Goal: Task Accomplishment & Management: Complete application form

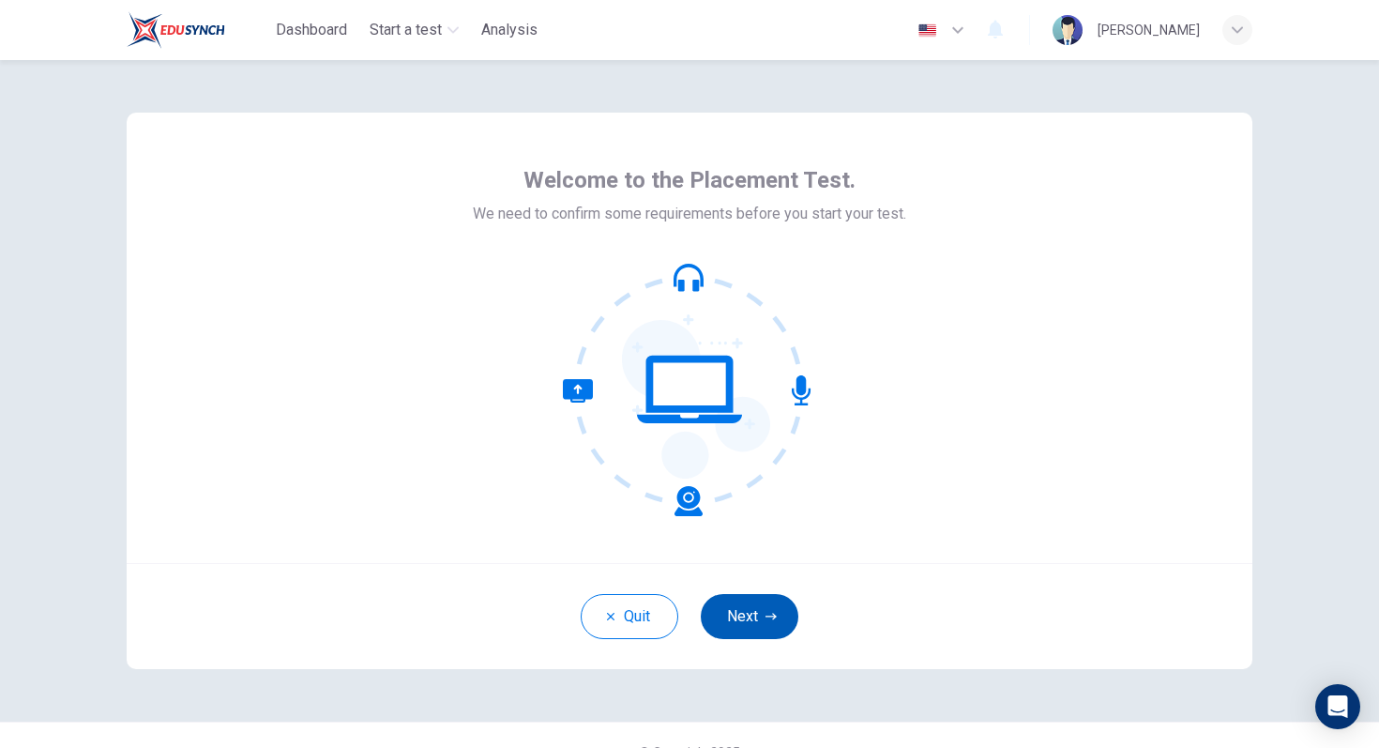
click at [744, 611] on button "Next" at bounding box center [750, 616] width 98 height 45
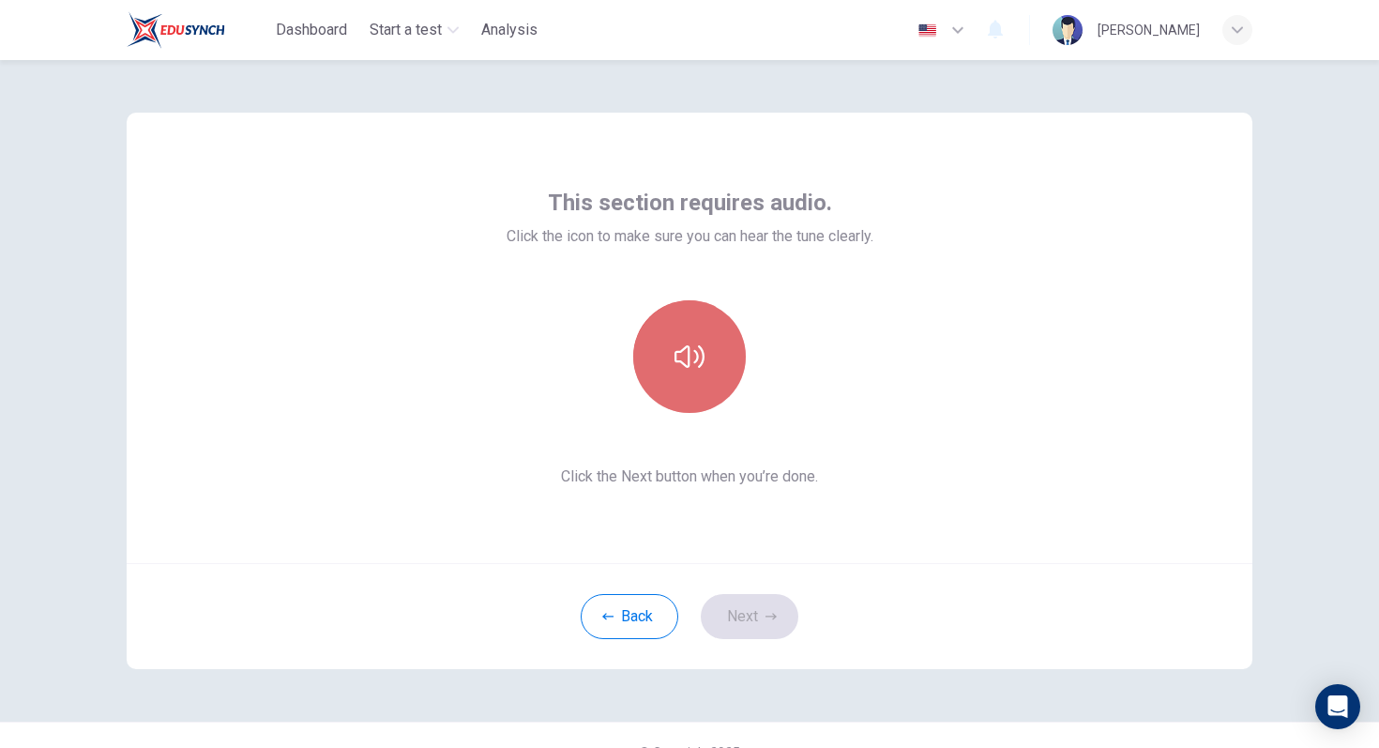
click at [672, 361] on button "button" at bounding box center [689, 356] width 113 height 113
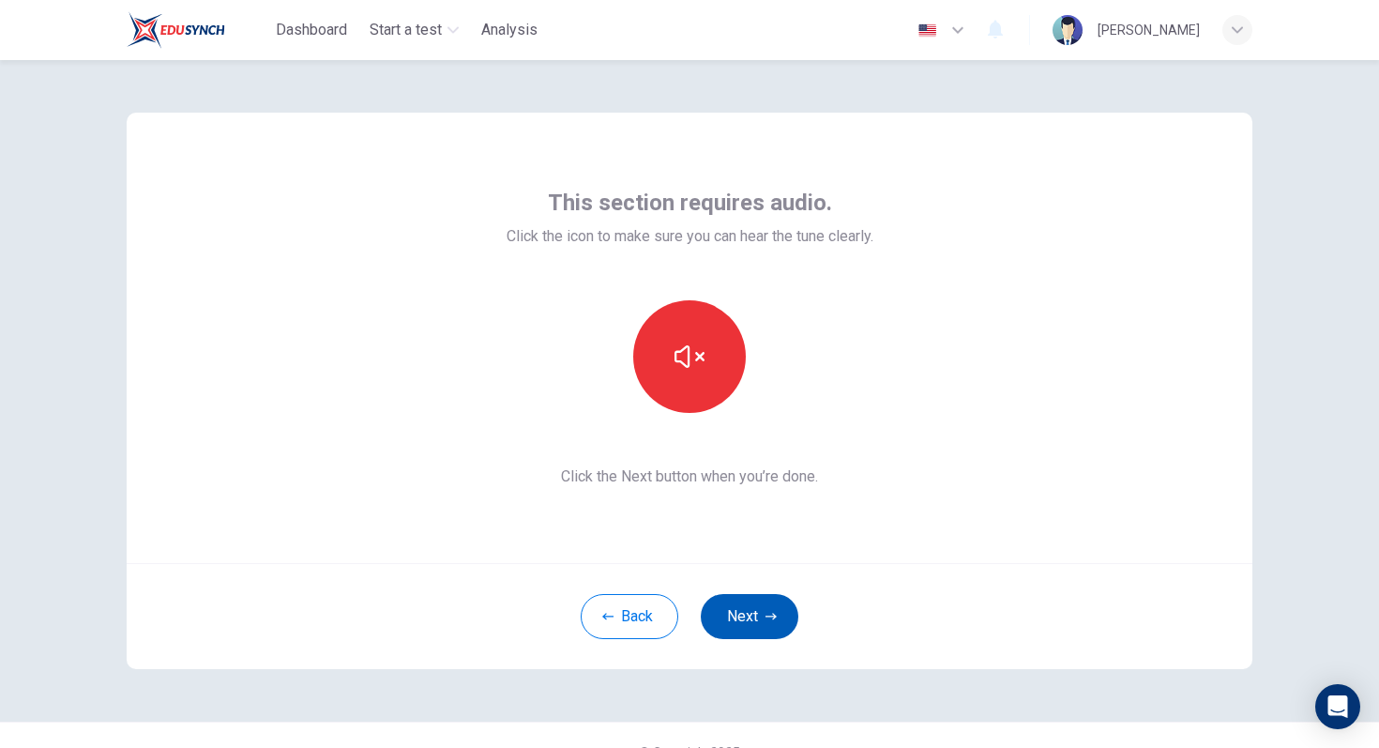
click at [762, 616] on button "Next" at bounding box center [750, 616] width 98 height 45
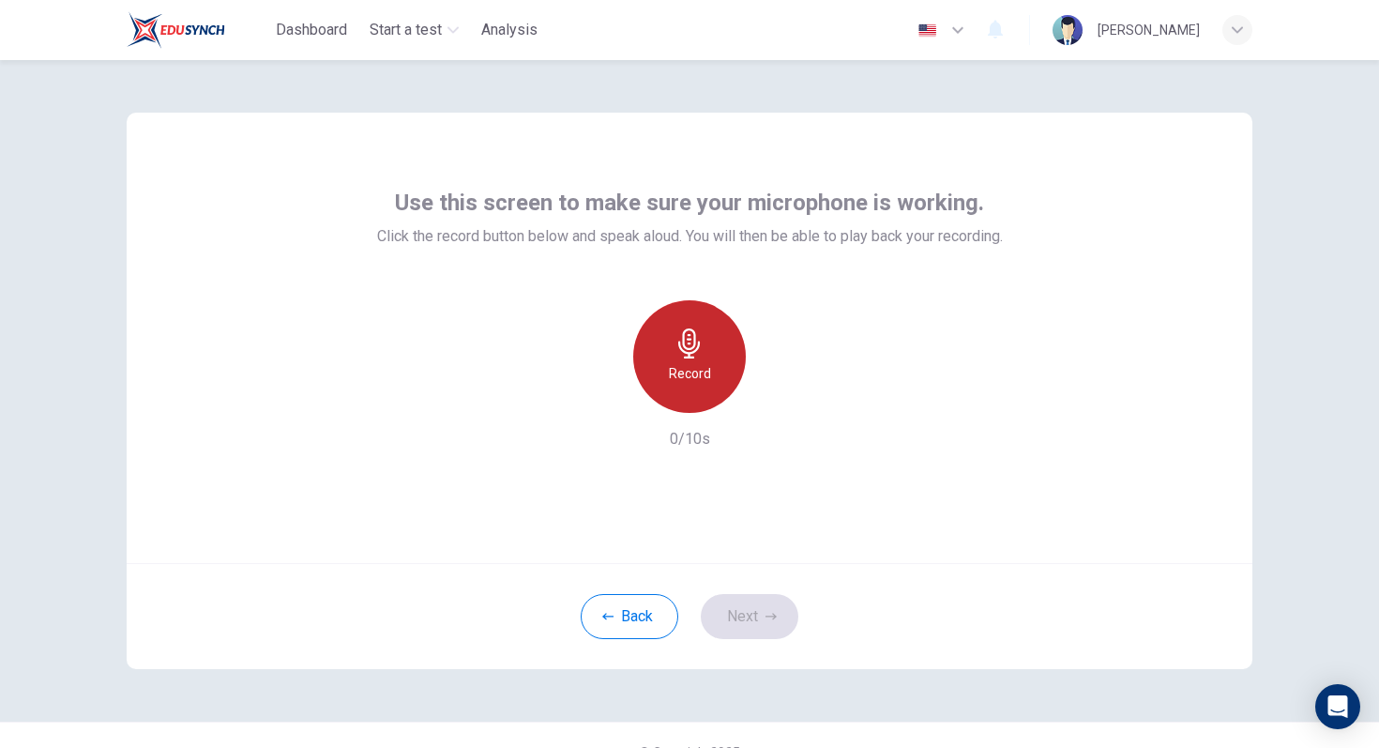
click at [698, 362] on h6 "Record" at bounding box center [690, 373] width 42 height 23
click at [698, 362] on h6 "Stop" at bounding box center [690, 373] width 28 height 23
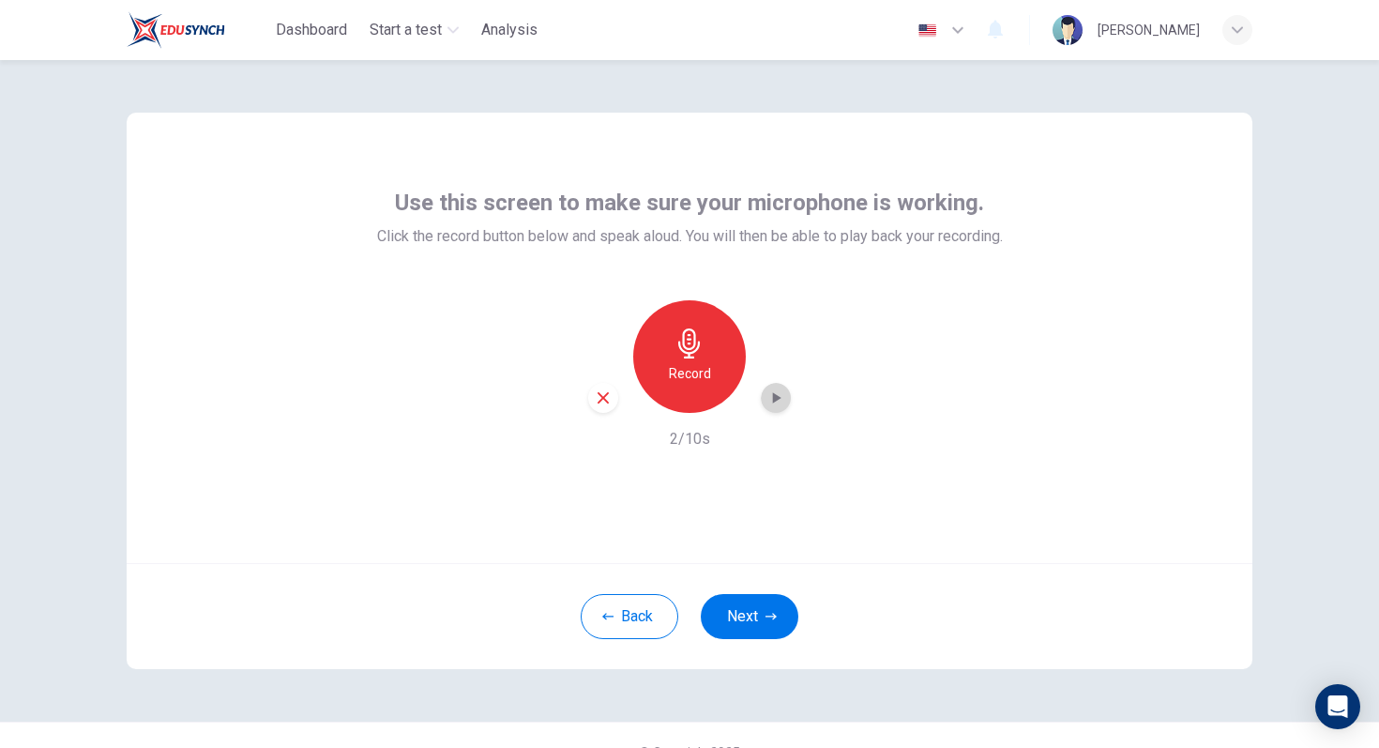
click at [775, 395] on icon "button" at bounding box center [777, 397] width 8 height 11
click at [775, 396] on icon "button" at bounding box center [776, 397] width 19 height 19
click at [768, 607] on button "Next" at bounding box center [750, 616] width 98 height 45
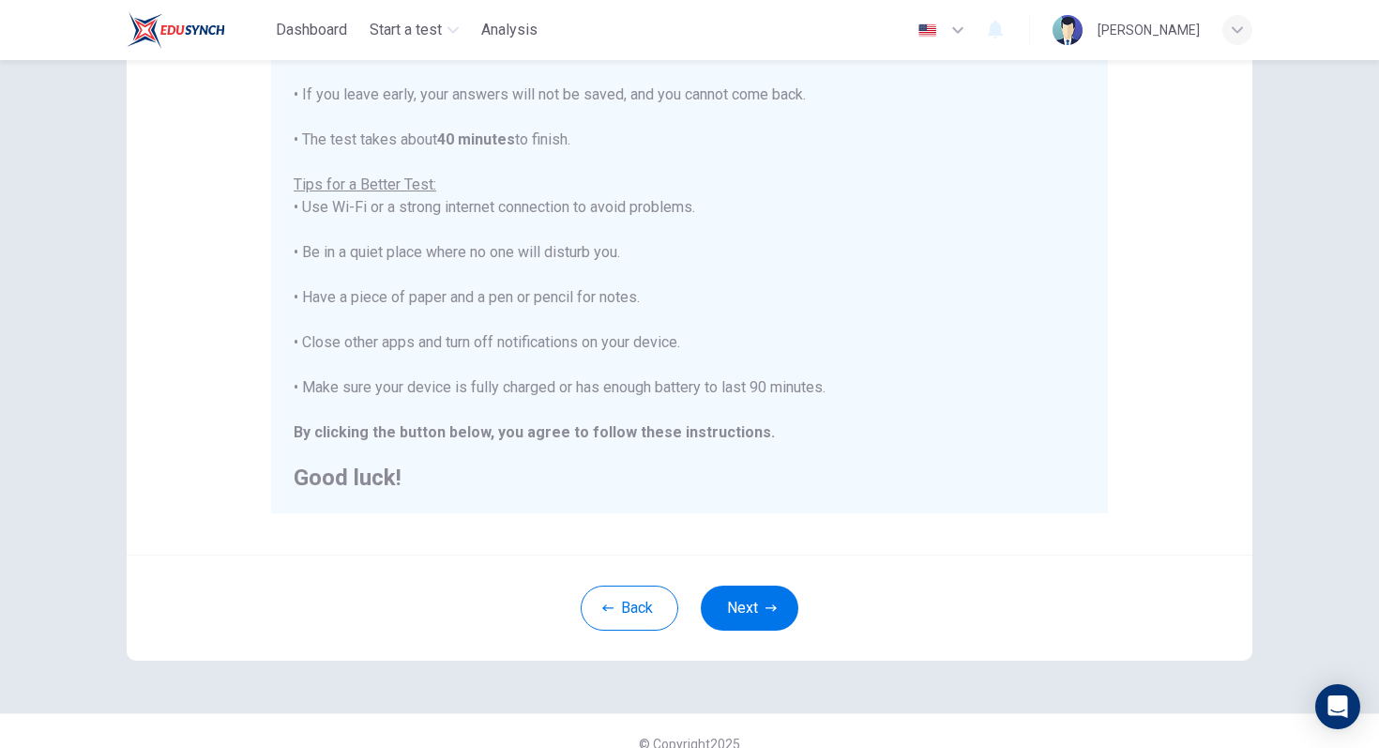
scroll to position [268, 0]
click at [744, 626] on button "Next" at bounding box center [750, 609] width 98 height 45
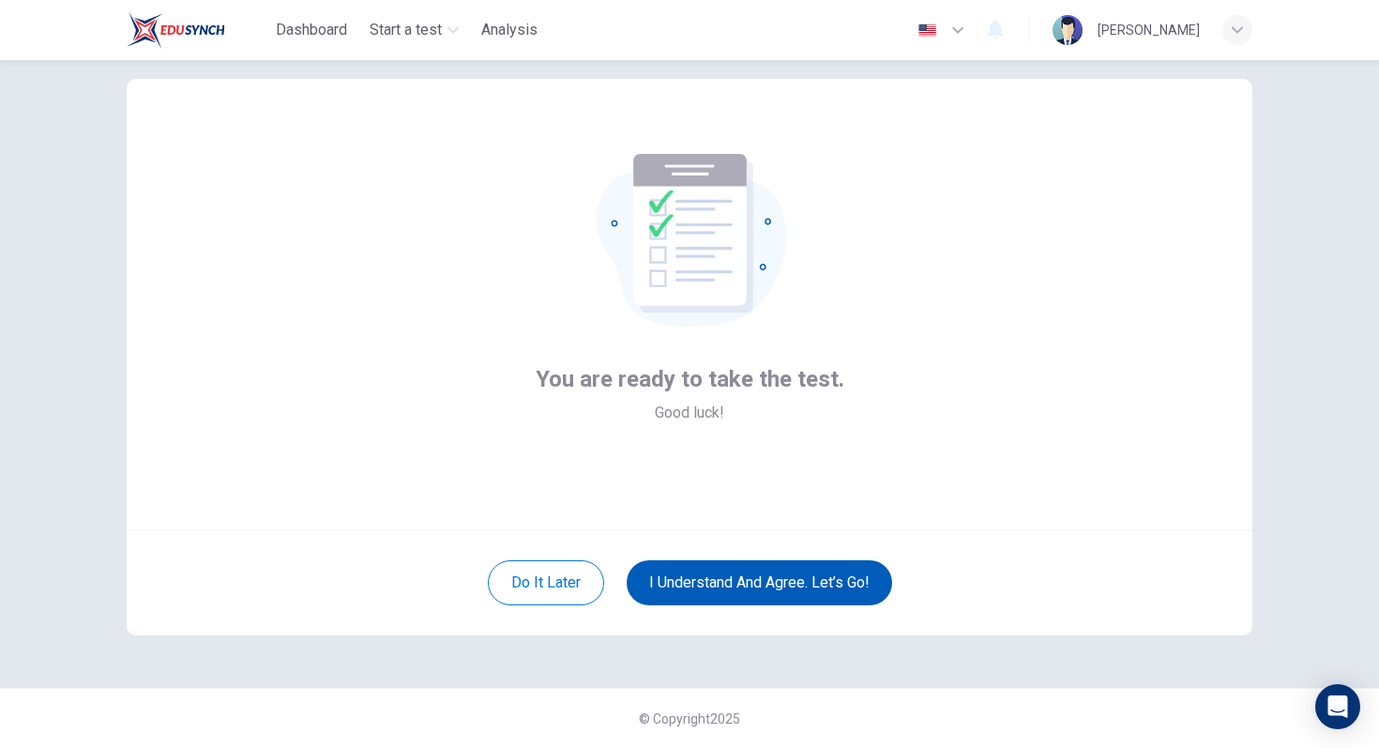
scroll to position [34, 0]
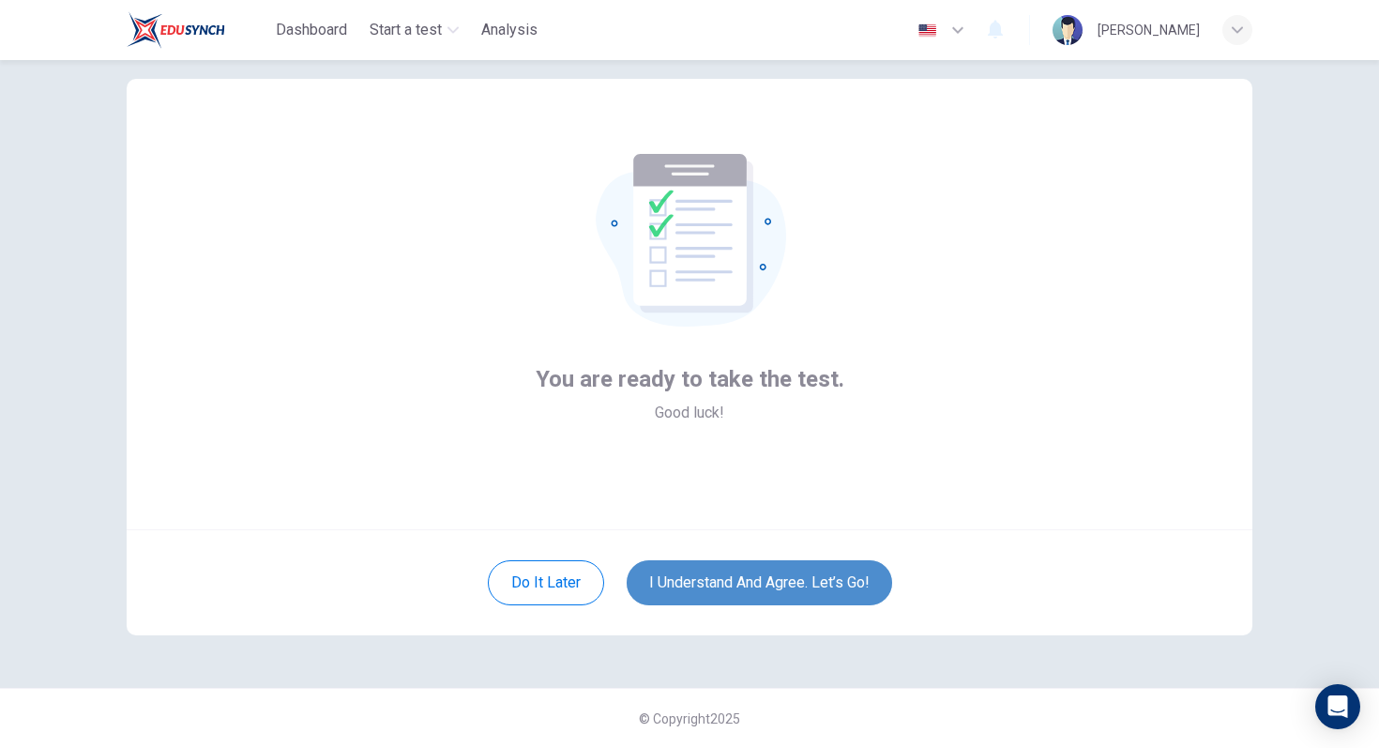
click at [746, 589] on button "I understand and agree. Let’s go!" at bounding box center [760, 582] width 266 height 45
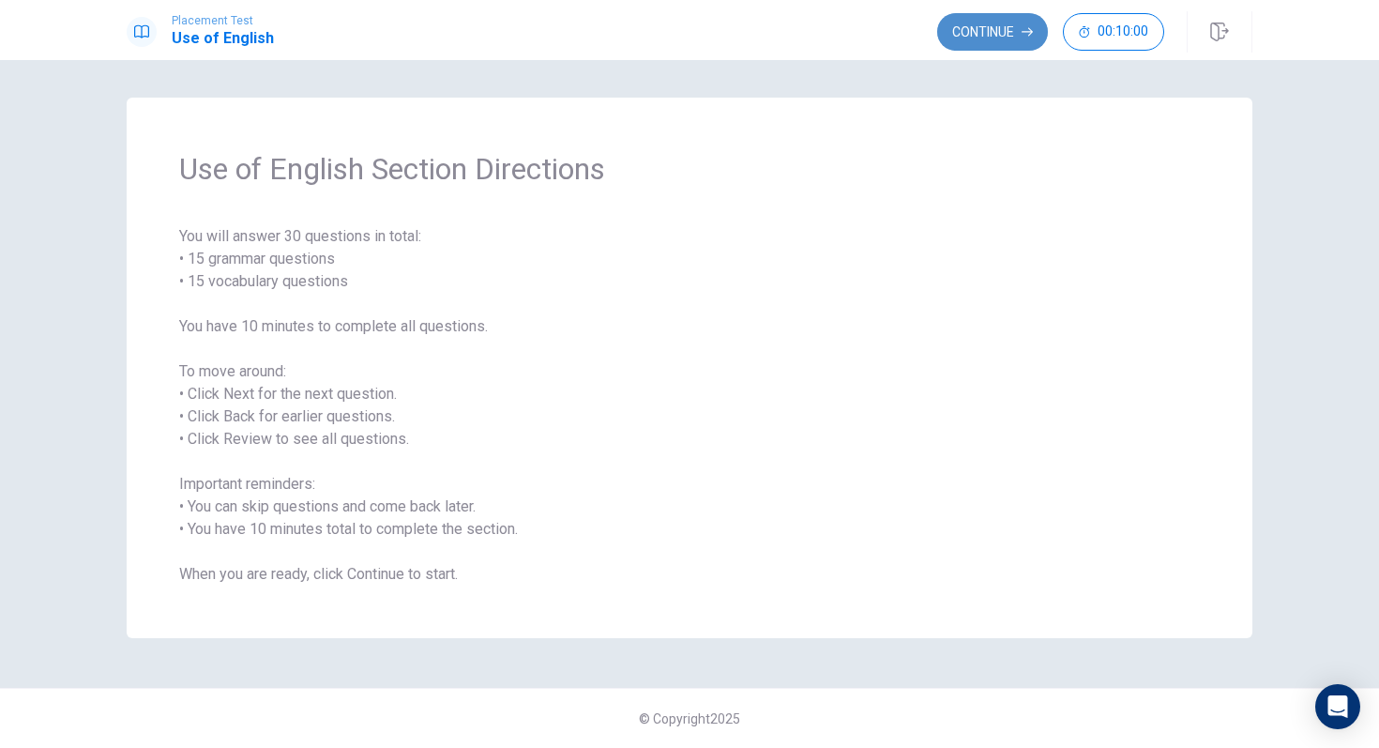
click at [967, 33] on button "Continue" at bounding box center [992, 32] width 111 height 38
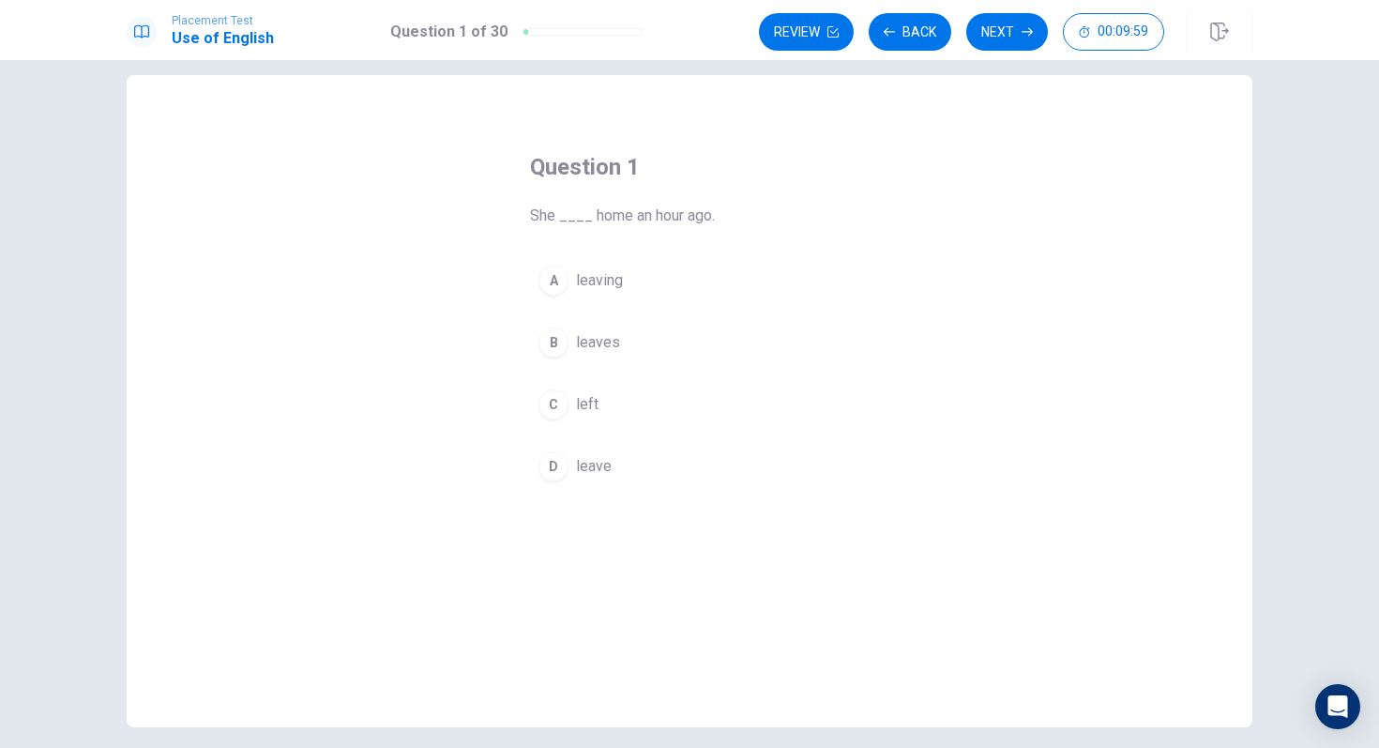
scroll to position [27, 0]
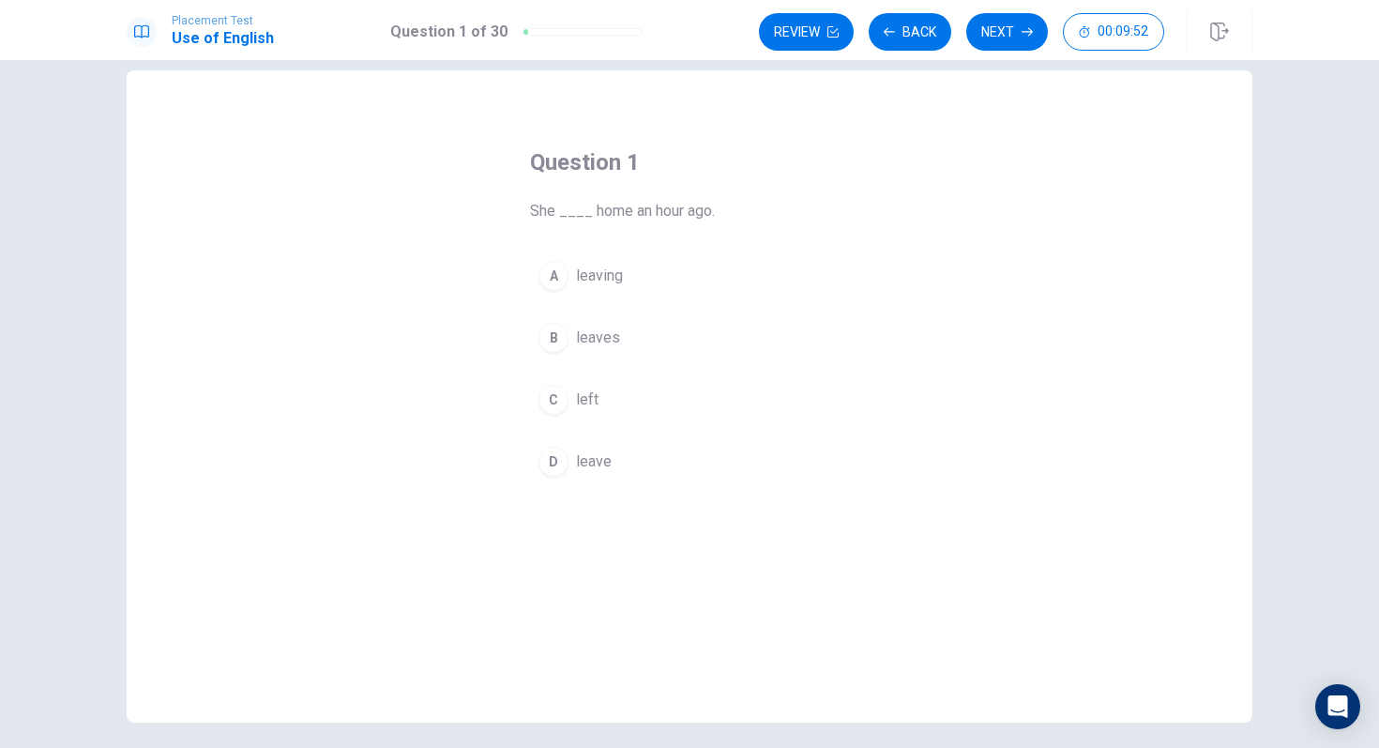
click at [558, 393] on div "C" at bounding box center [554, 400] width 30 height 30
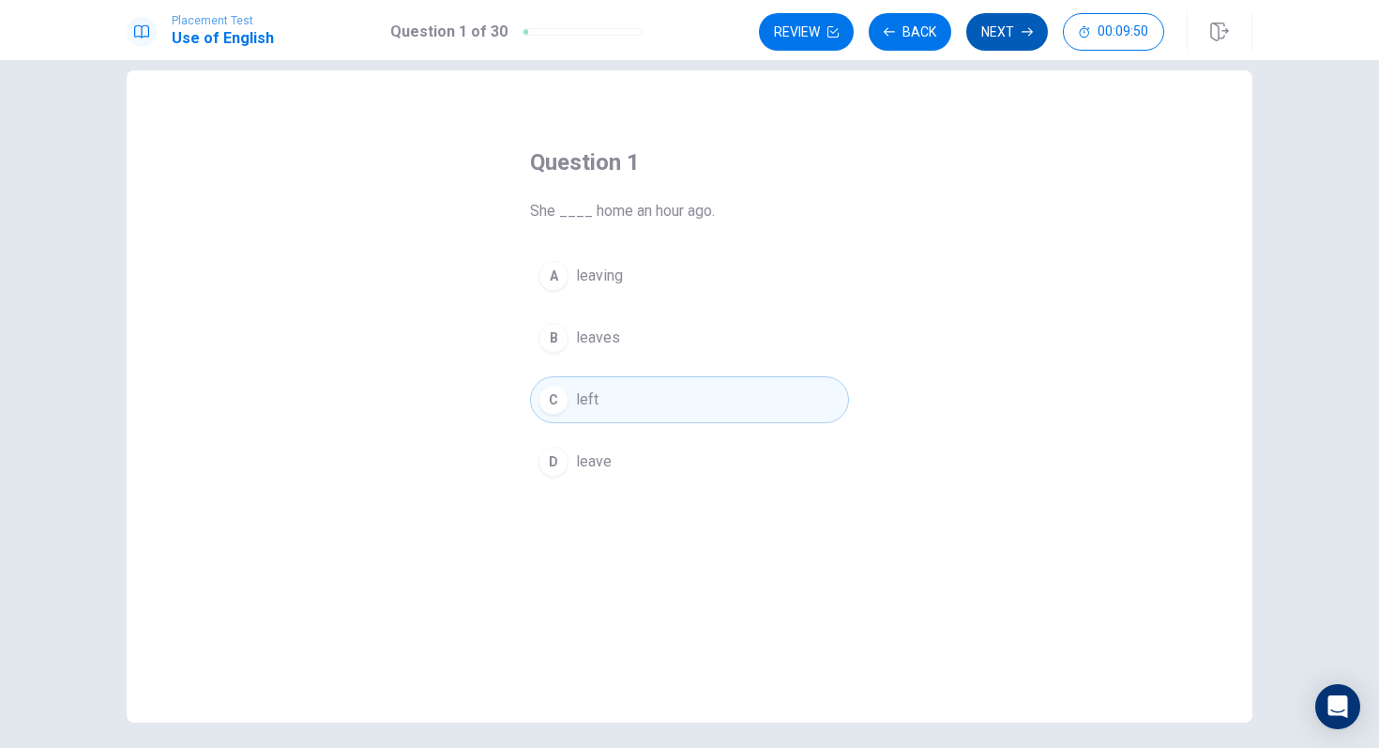
click at [998, 27] on button "Next" at bounding box center [1007, 32] width 82 height 38
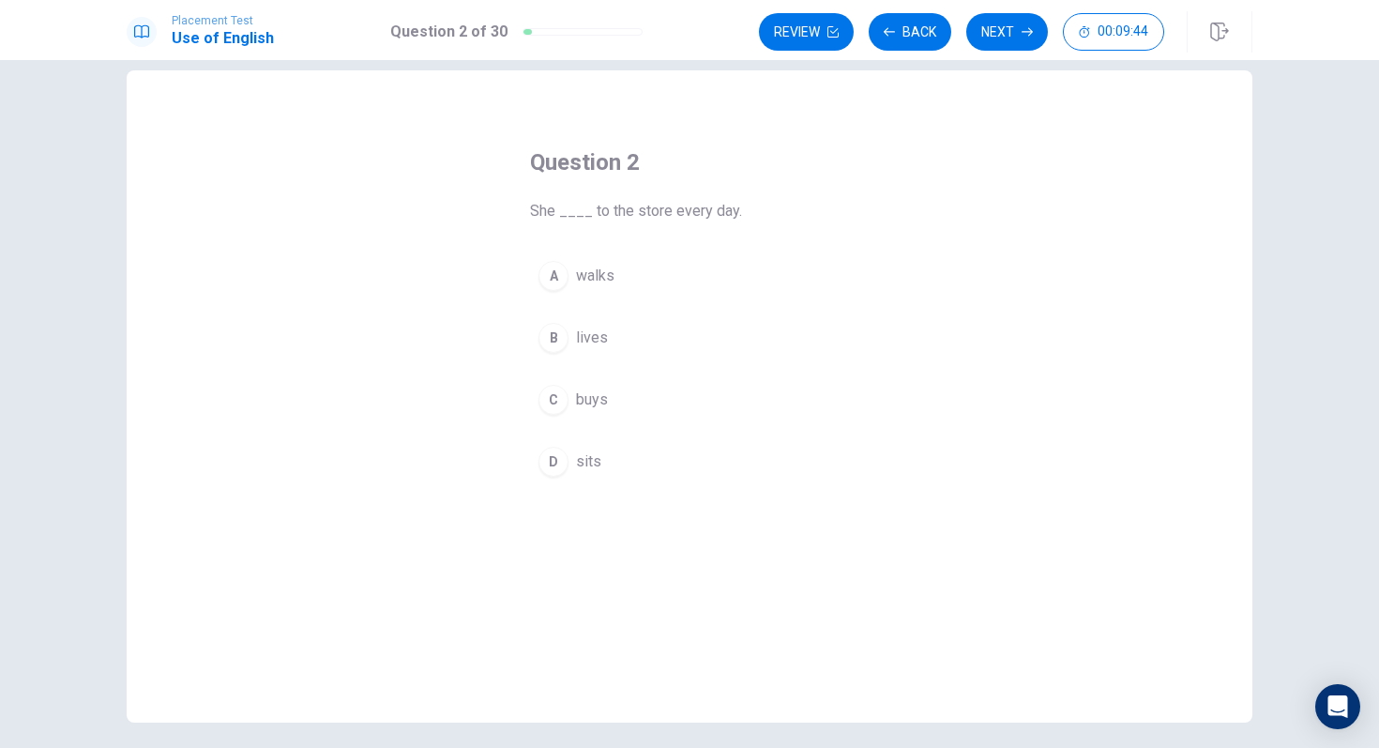
click at [551, 272] on div "A" at bounding box center [554, 276] width 30 height 30
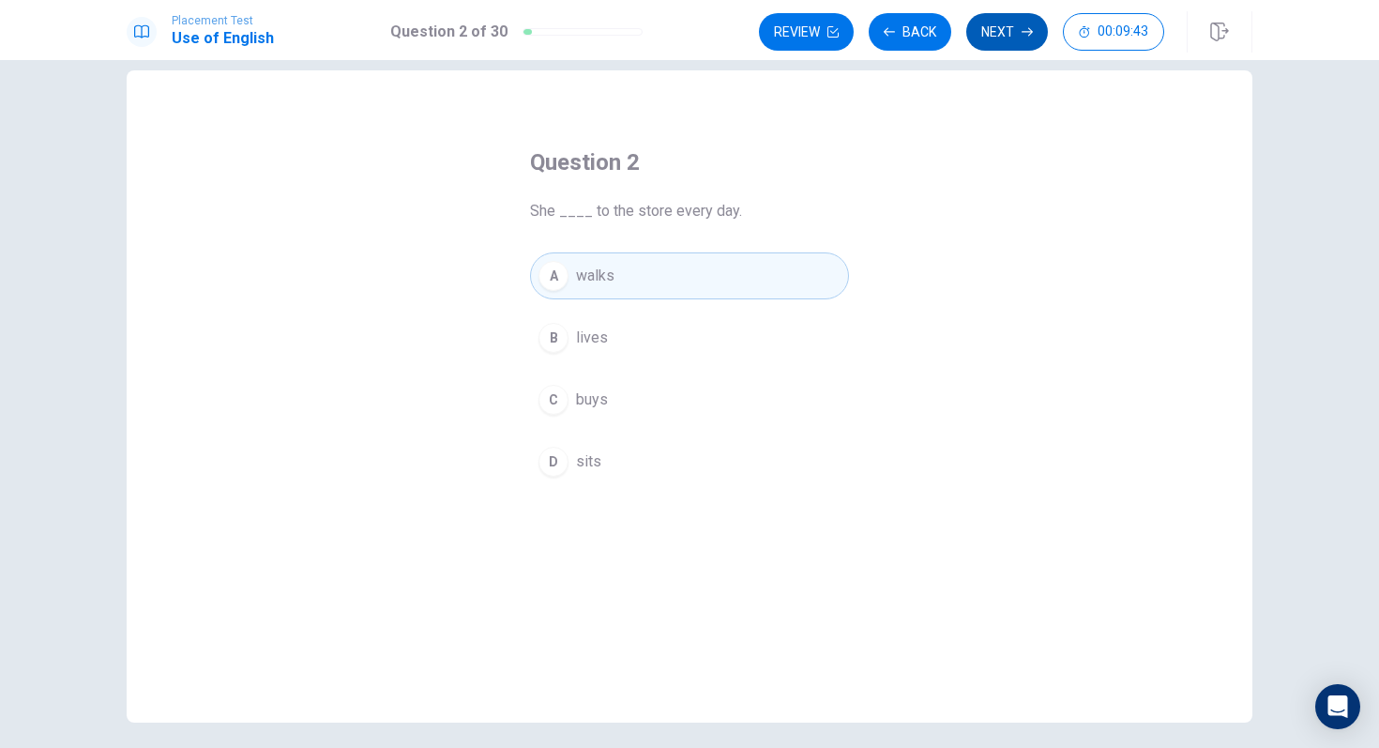
click at [990, 40] on button "Next" at bounding box center [1007, 32] width 82 height 38
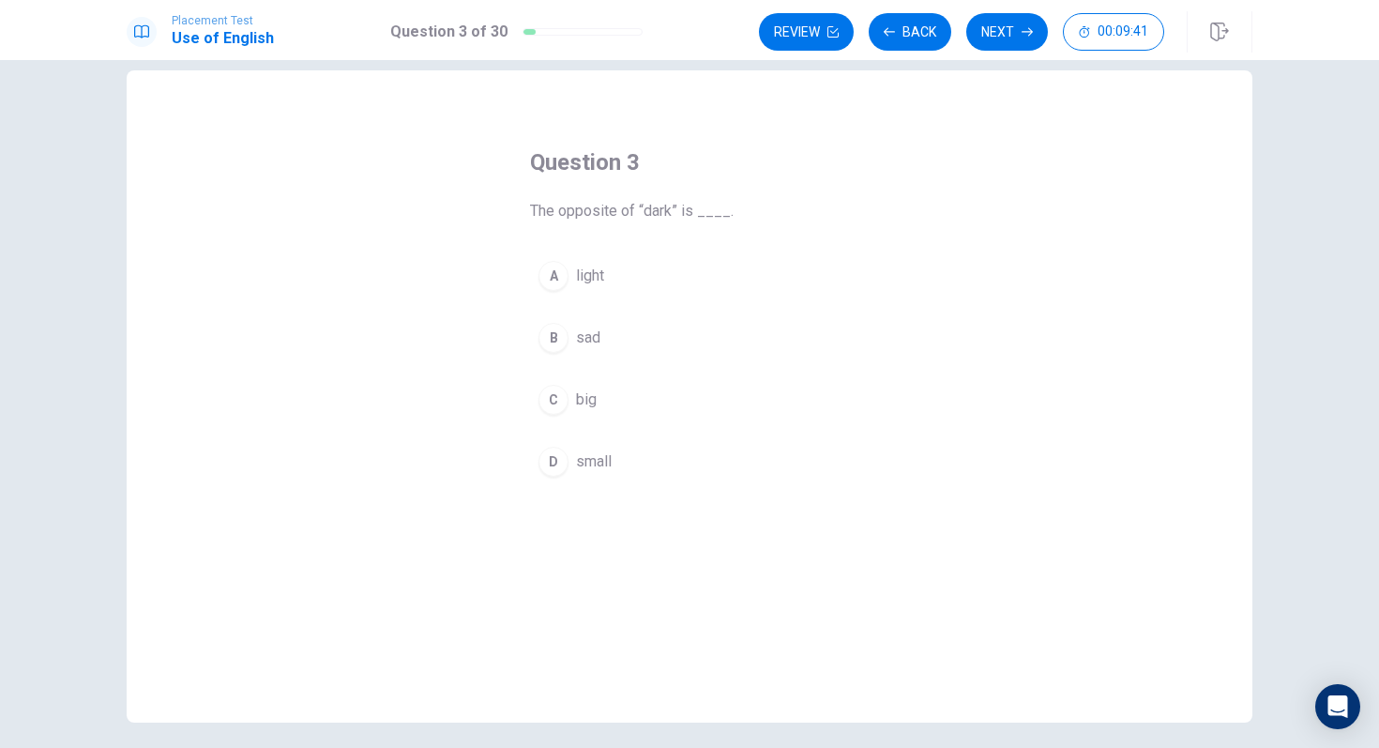
click at [549, 269] on div "A" at bounding box center [554, 276] width 30 height 30
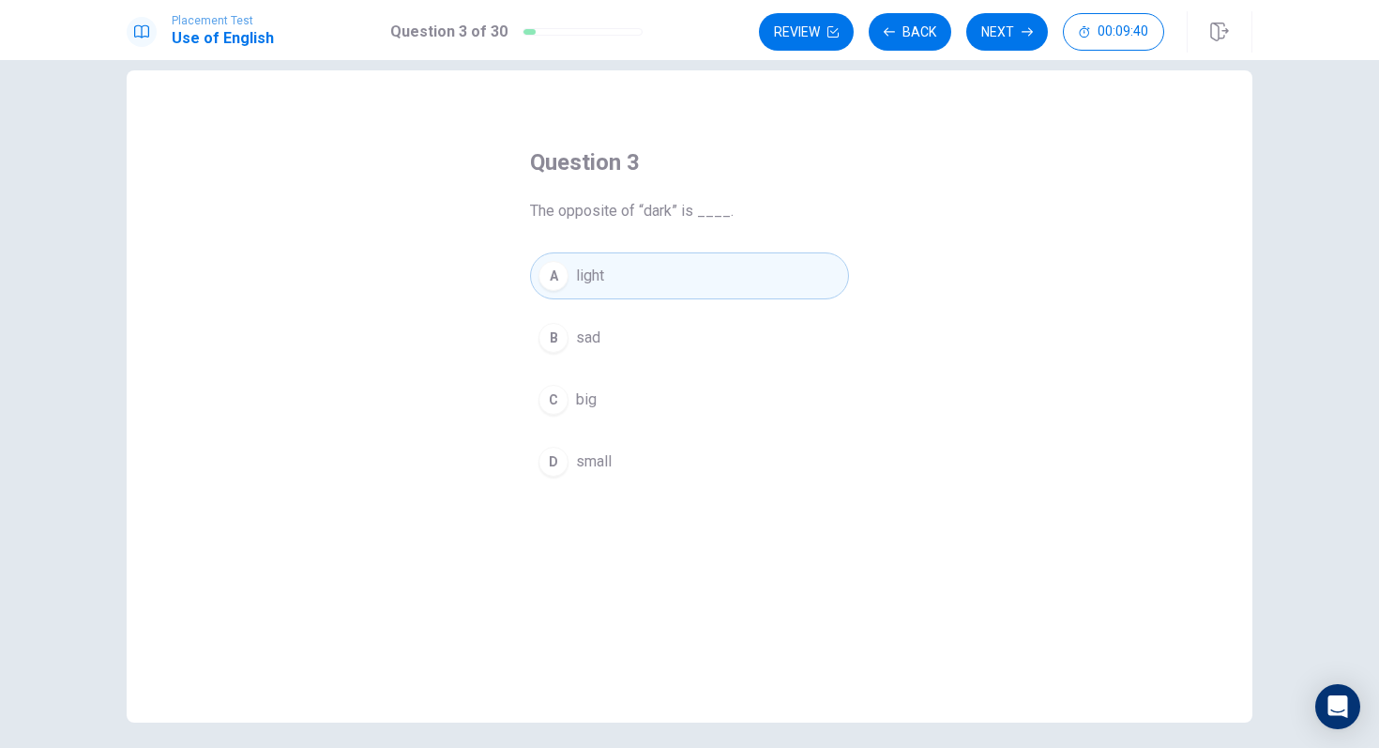
click at [1020, 14] on button "Next" at bounding box center [1007, 32] width 82 height 38
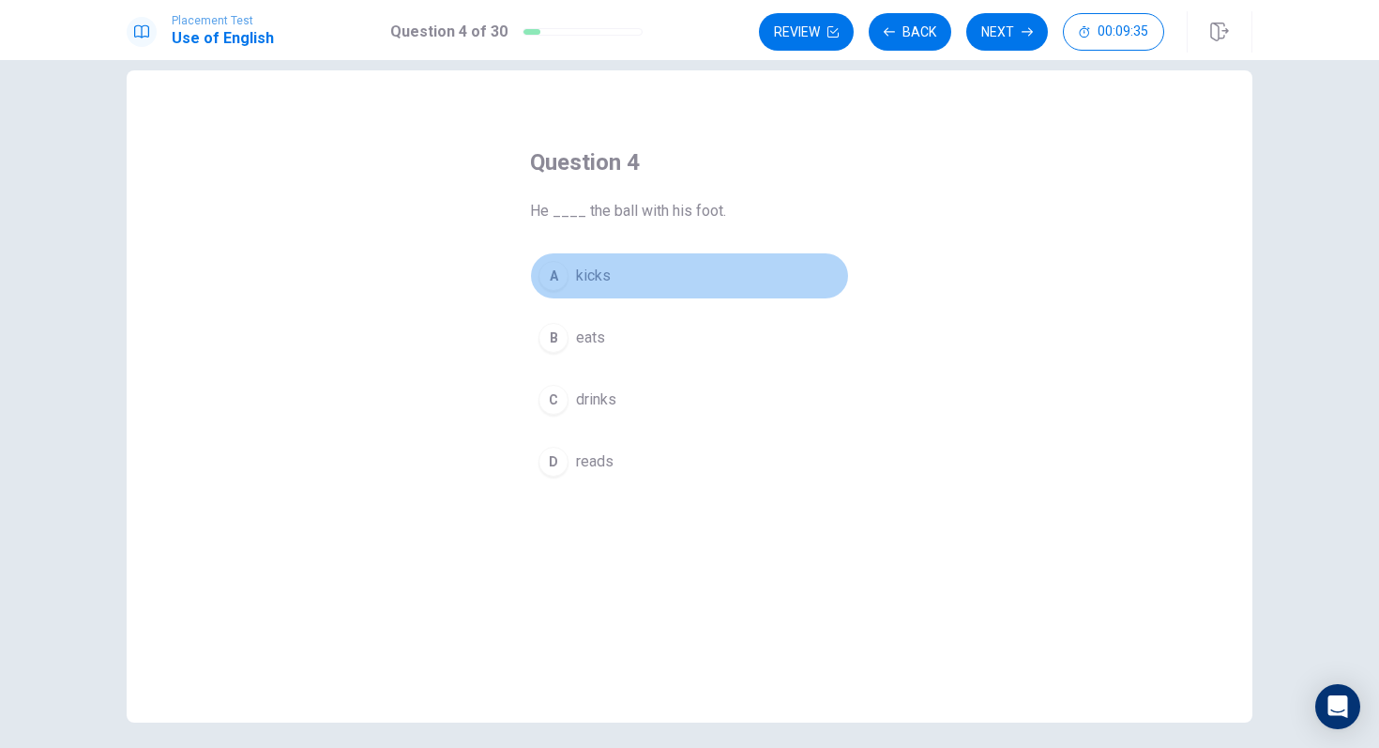
click at [559, 281] on div "A" at bounding box center [554, 276] width 30 height 30
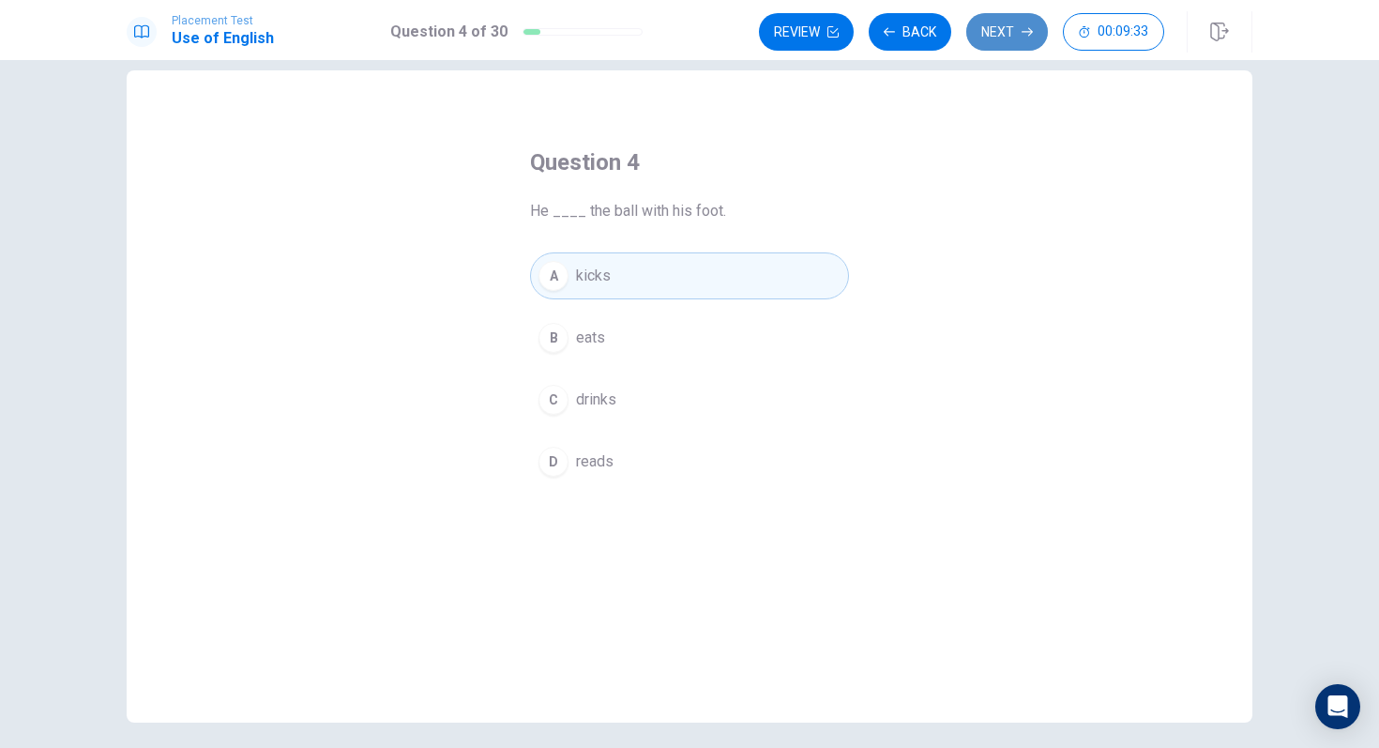
click at [998, 30] on button "Next" at bounding box center [1007, 32] width 82 height 38
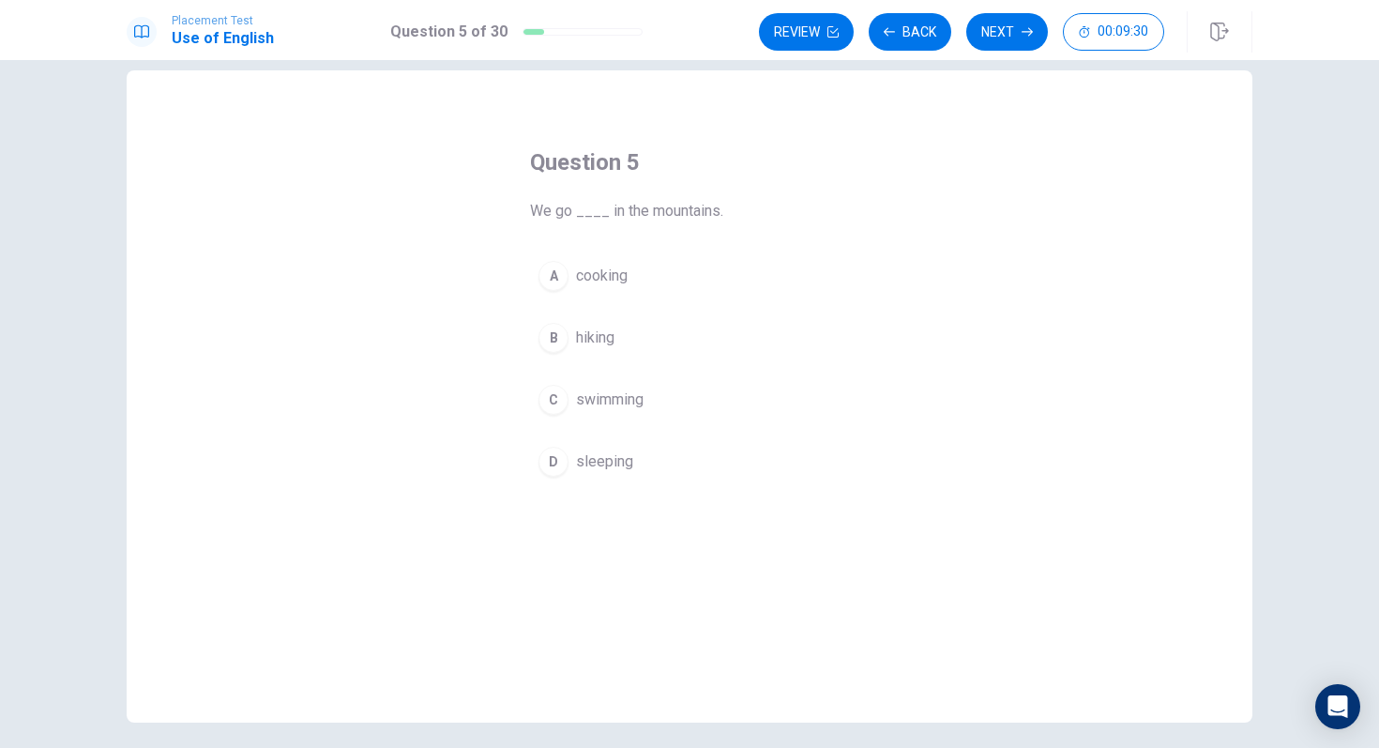
click at [557, 342] on div "B" at bounding box center [554, 338] width 30 height 30
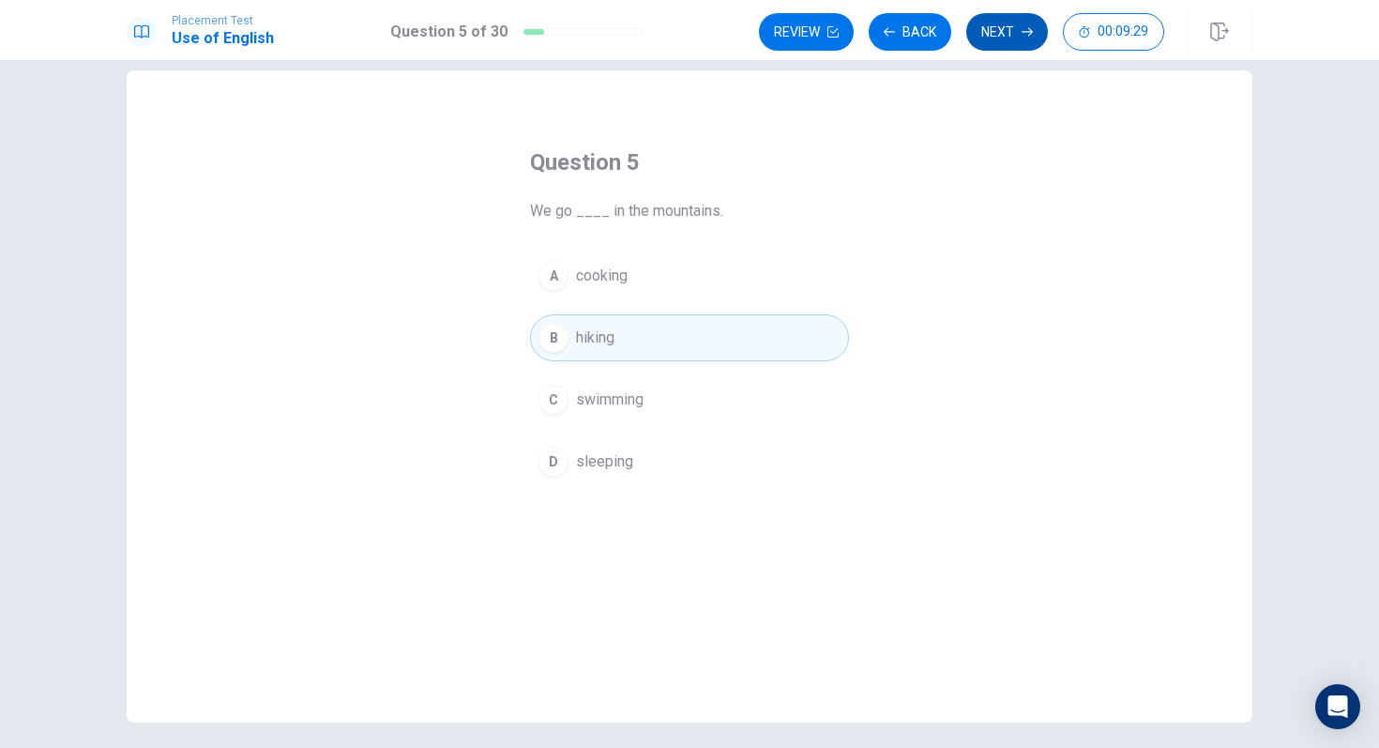
click at [995, 43] on button "Next" at bounding box center [1007, 32] width 82 height 38
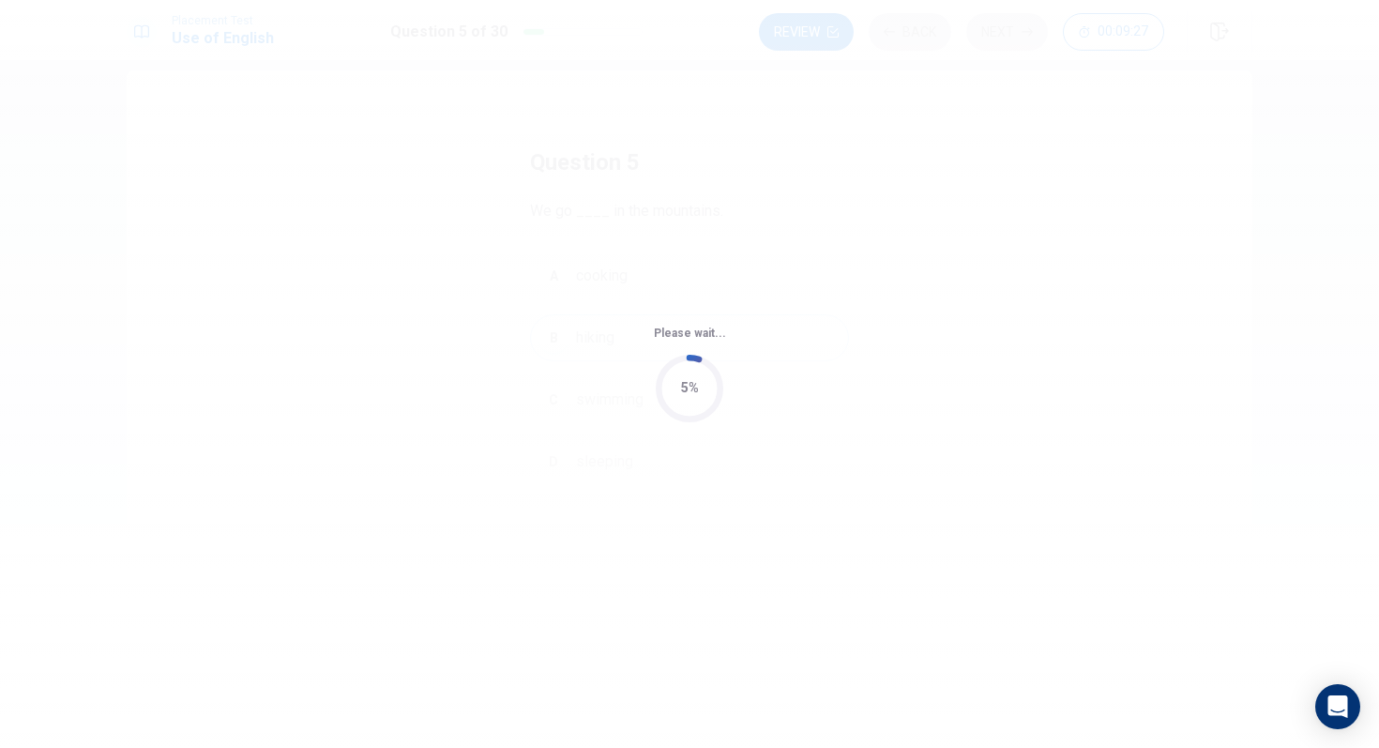
scroll to position [0, 0]
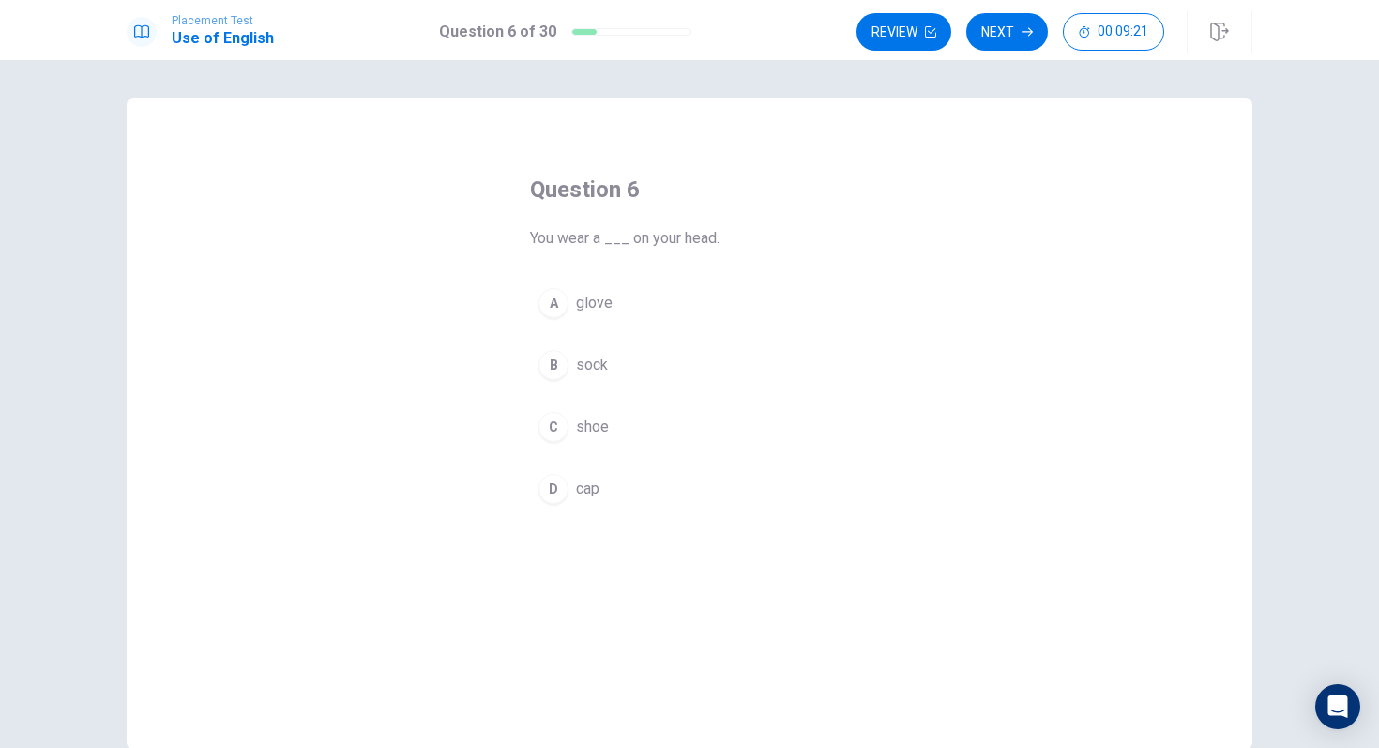
click at [553, 474] on div "D" at bounding box center [554, 489] width 30 height 30
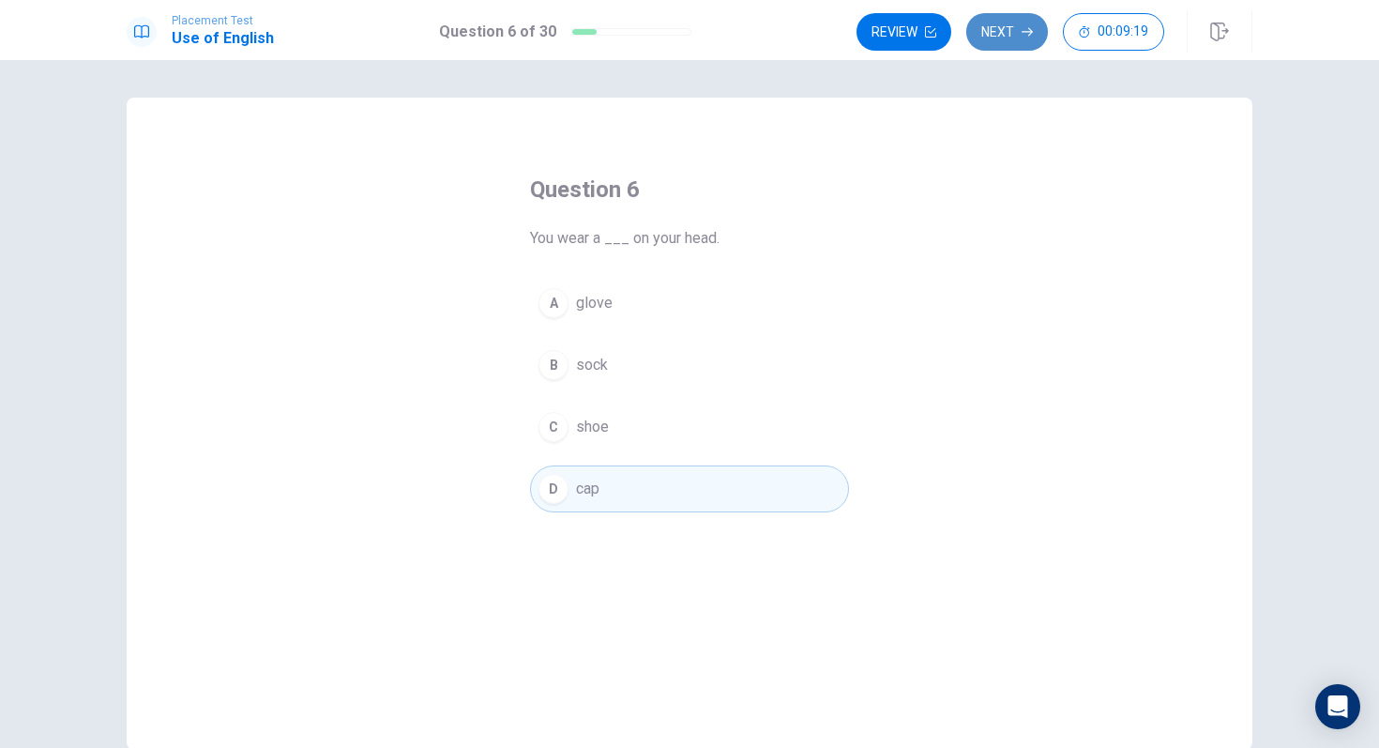
click at [1013, 23] on button "Next" at bounding box center [1007, 32] width 82 height 38
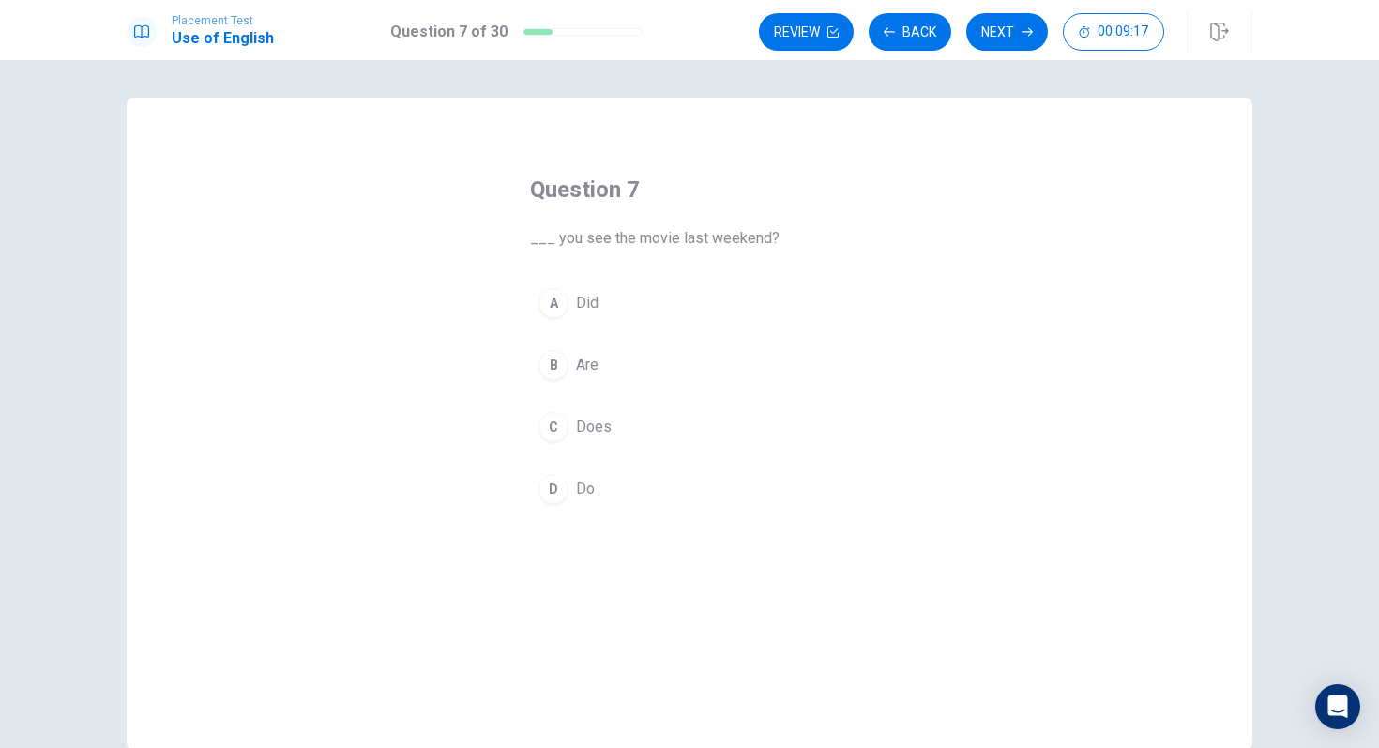
click at [550, 299] on div "A" at bounding box center [554, 303] width 30 height 30
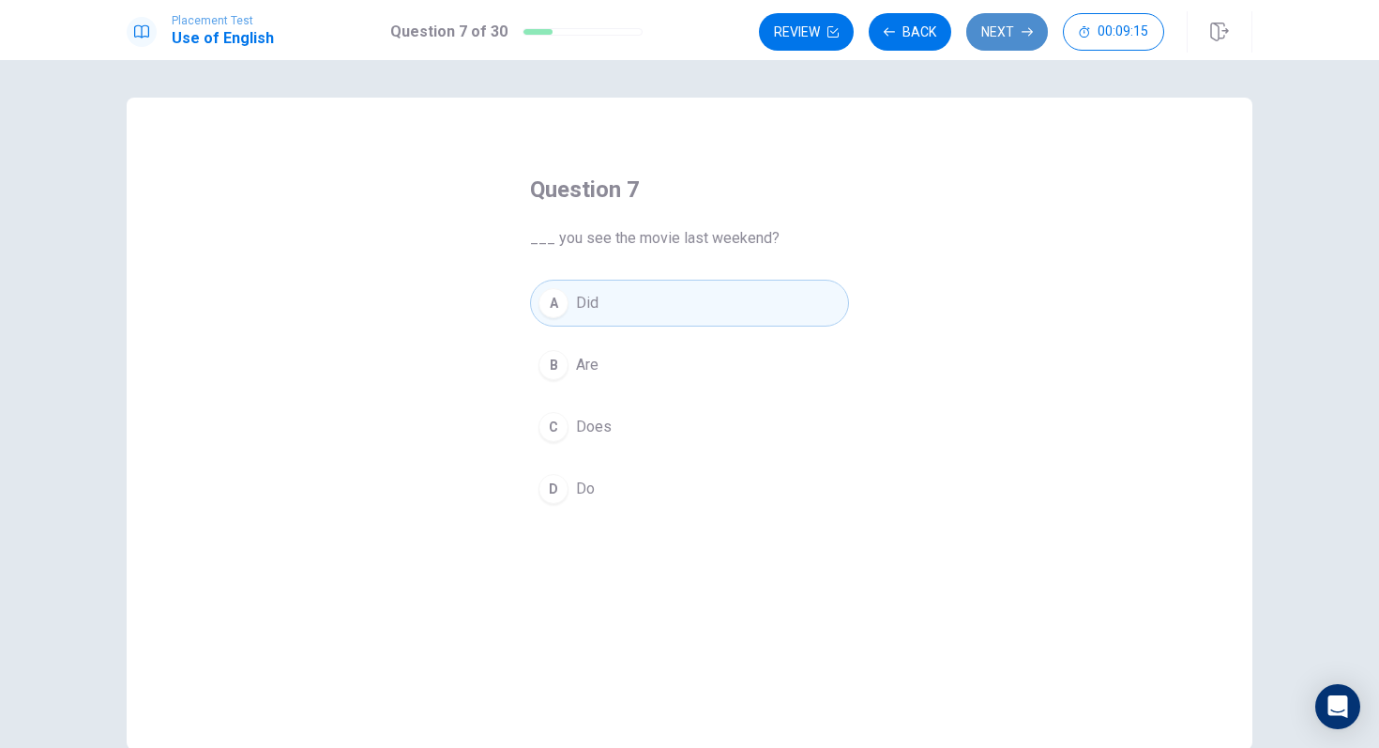
click at [995, 42] on button "Next" at bounding box center [1007, 32] width 82 height 38
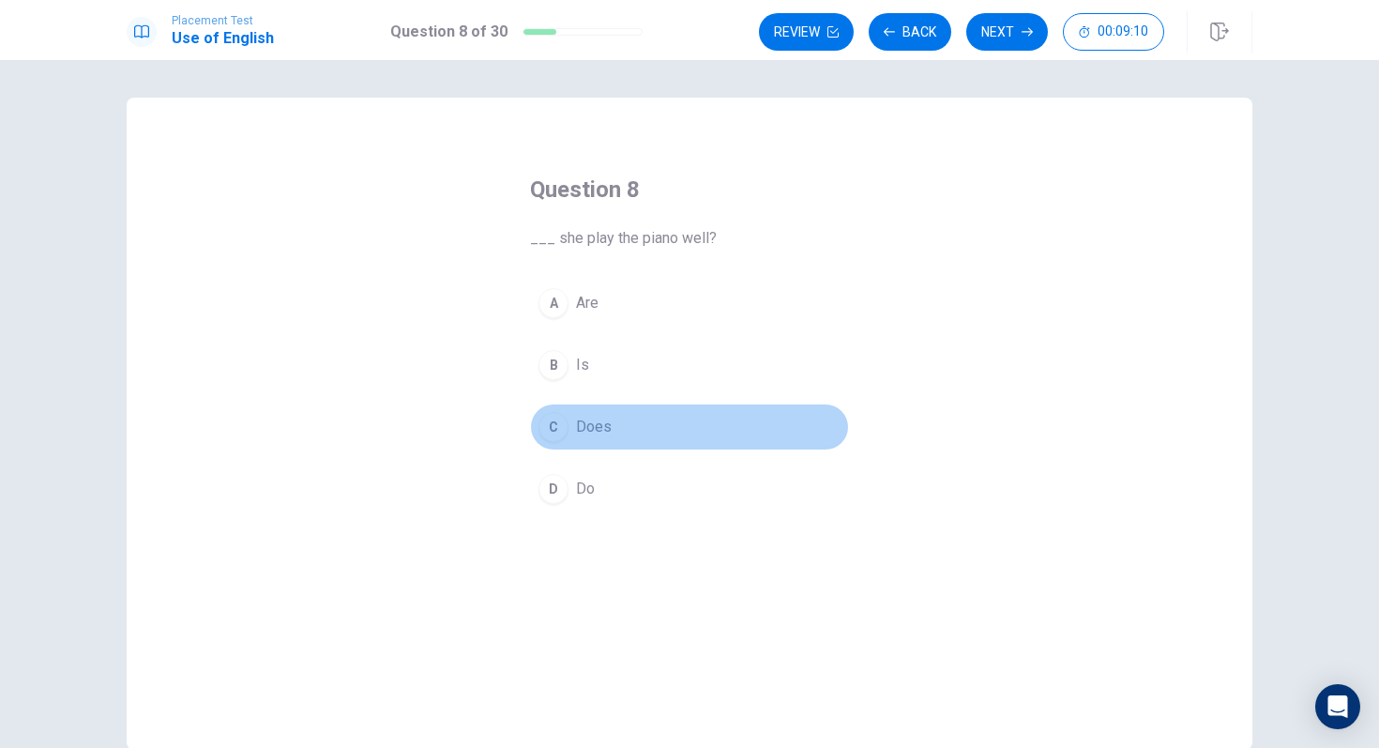
click at [554, 425] on div "C" at bounding box center [554, 427] width 30 height 30
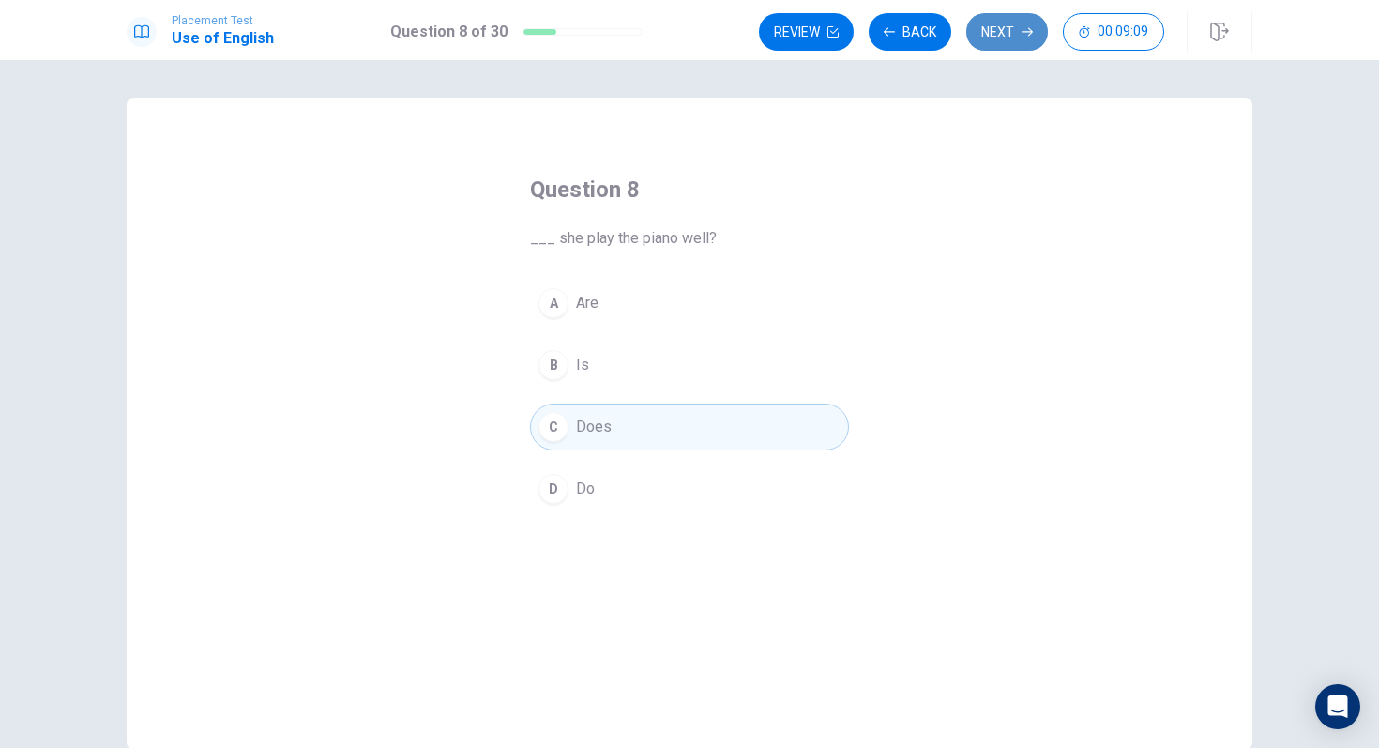
click at [994, 40] on button "Next" at bounding box center [1007, 32] width 82 height 38
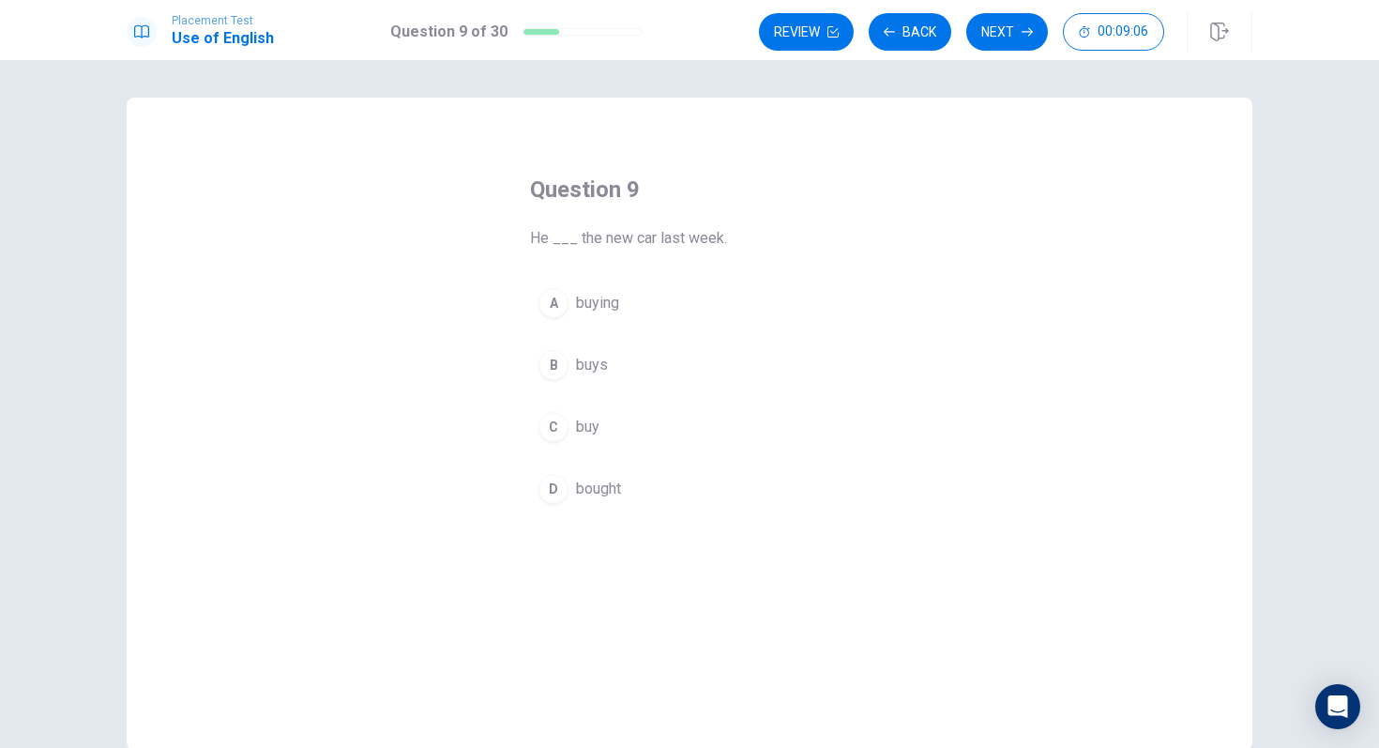
click at [552, 489] on div "D" at bounding box center [554, 489] width 30 height 30
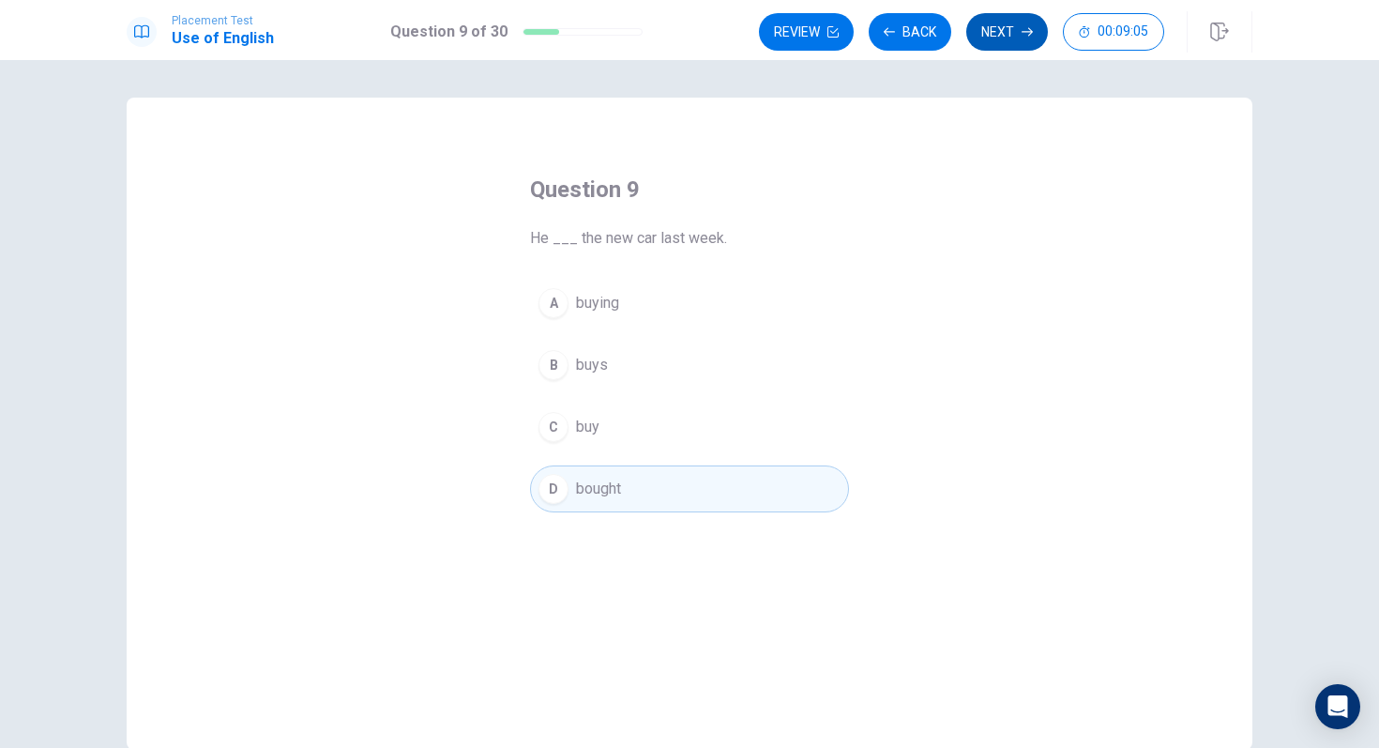
click at [1004, 32] on button "Next" at bounding box center [1007, 32] width 82 height 38
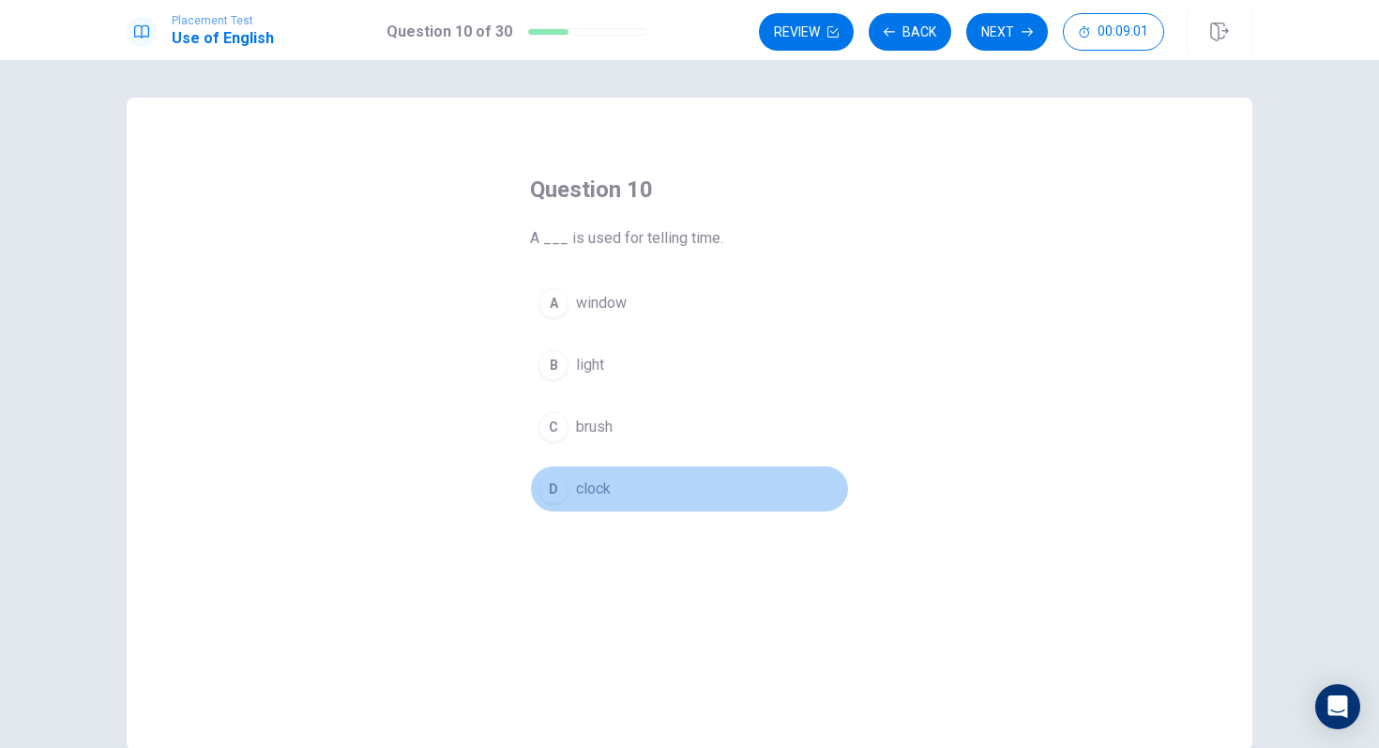
click at [554, 485] on div "D" at bounding box center [554, 489] width 30 height 30
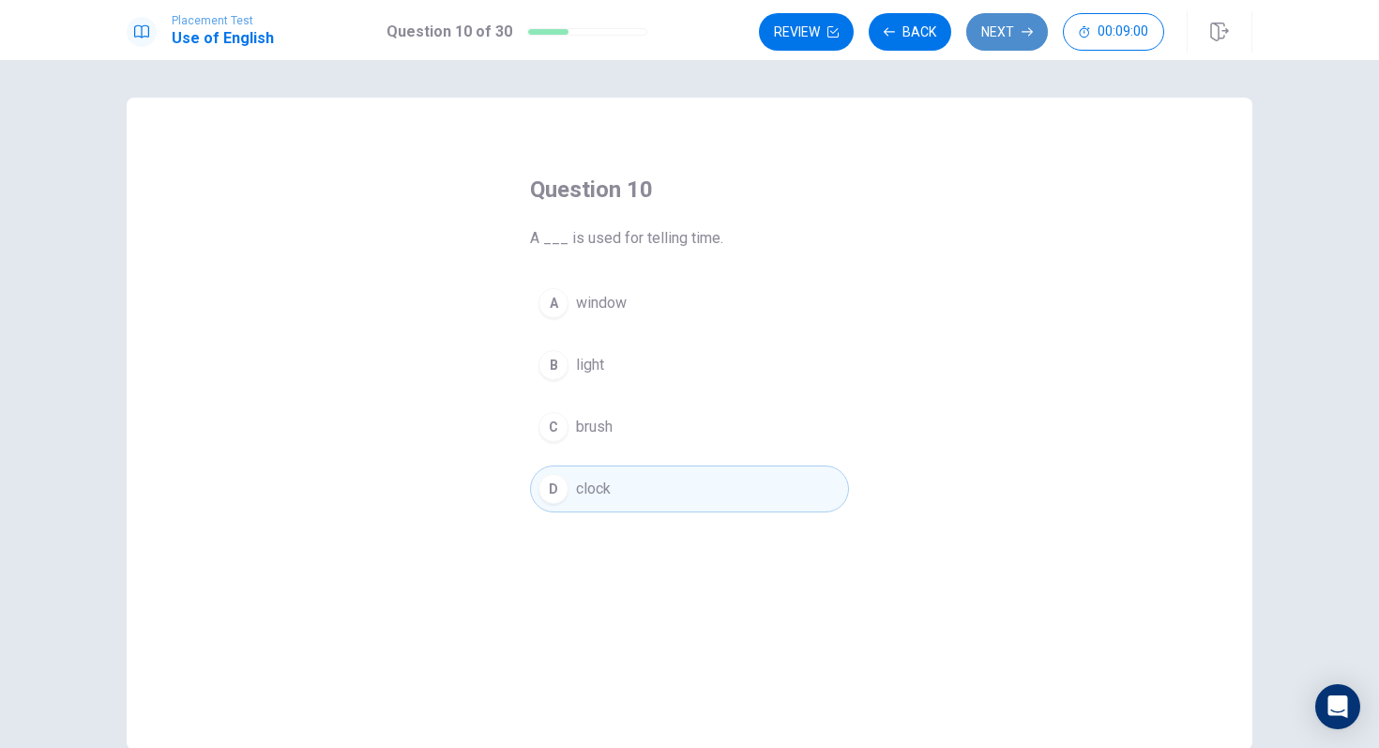
click at [994, 45] on button "Next" at bounding box center [1007, 32] width 82 height 38
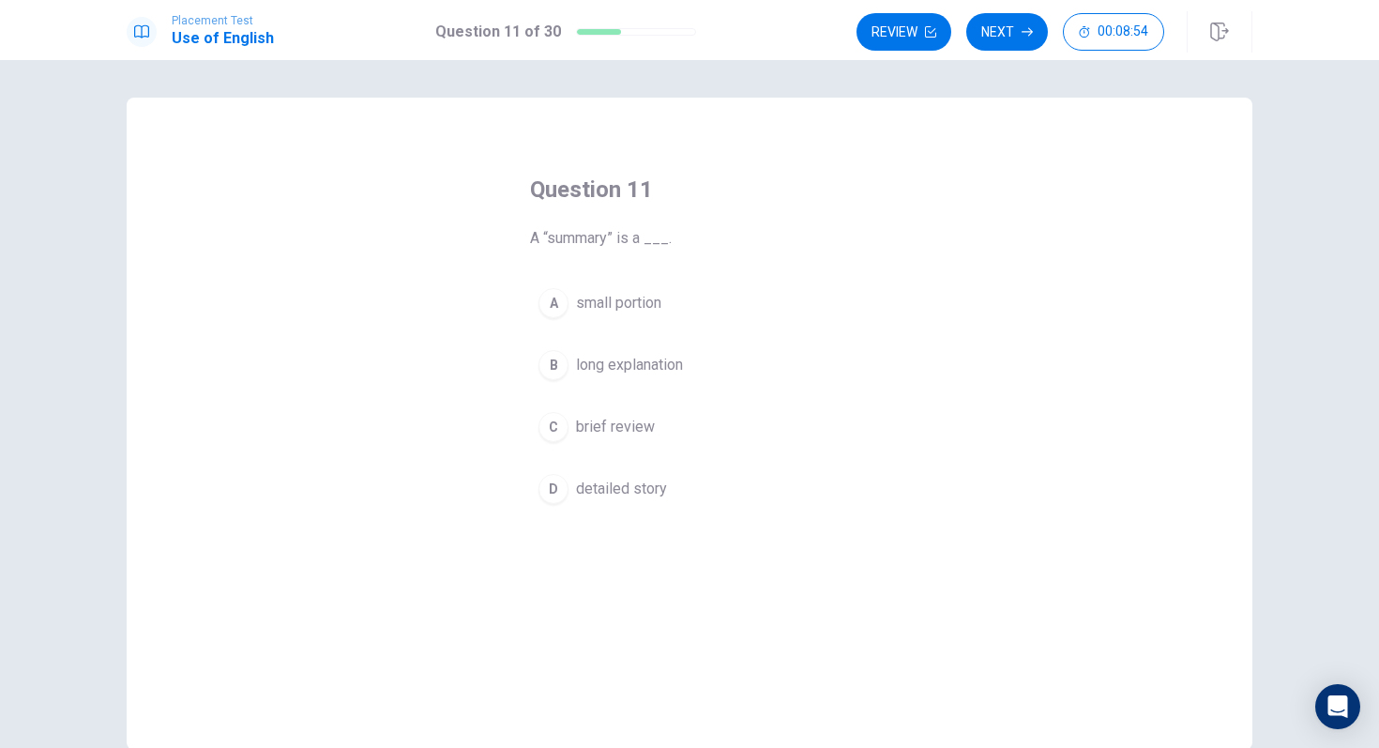
click at [556, 422] on div "C" at bounding box center [554, 427] width 30 height 30
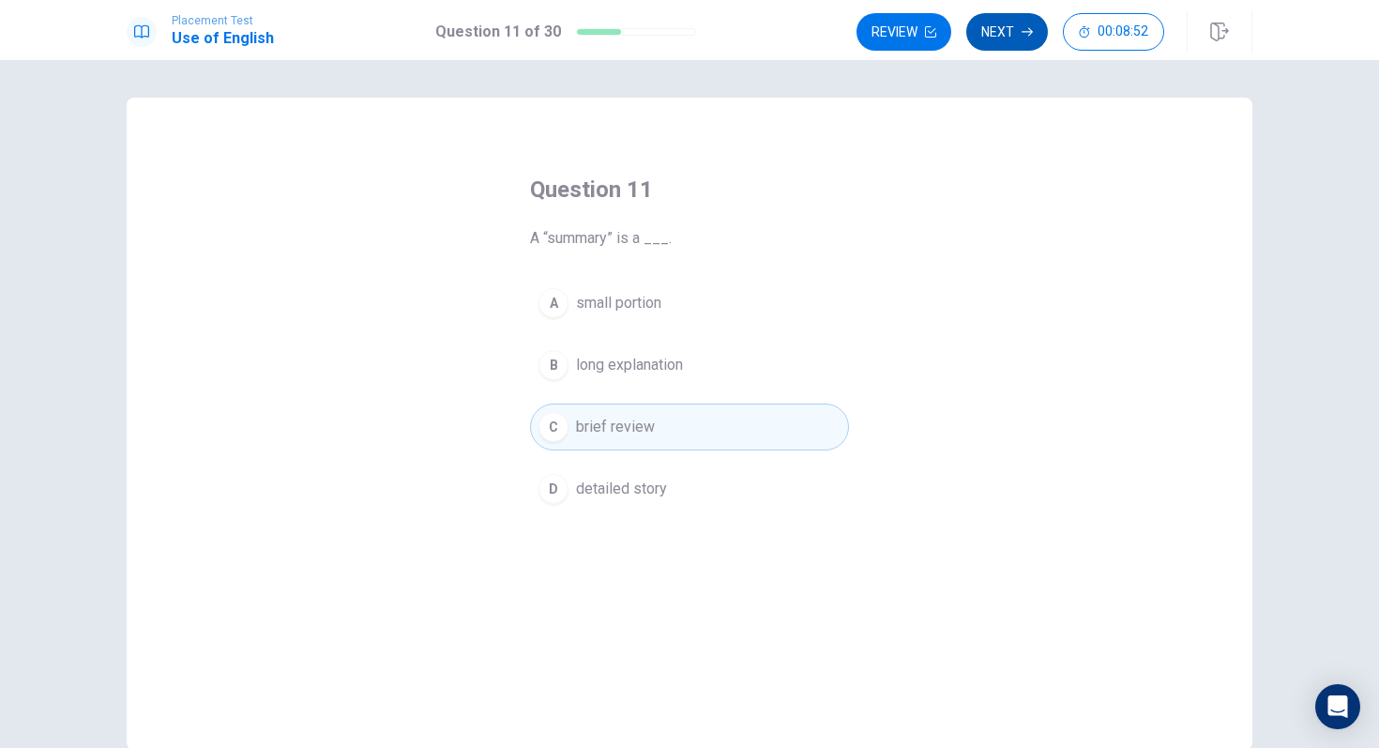
click at [1010, 45] on button "Next" at bounding box center [1007, 32] width 82 height 38
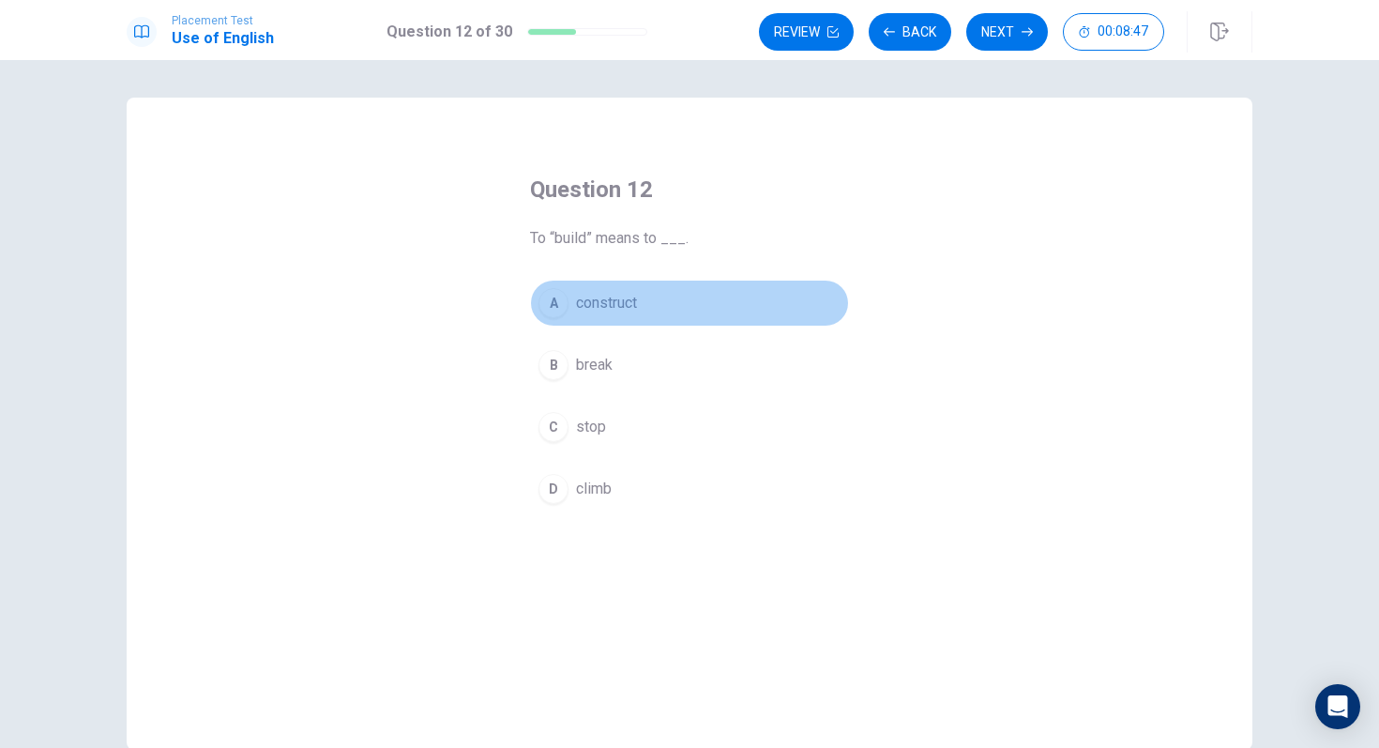
click at [554, 311] on div "A" at bounding box center [554, 303] width 30 height 30
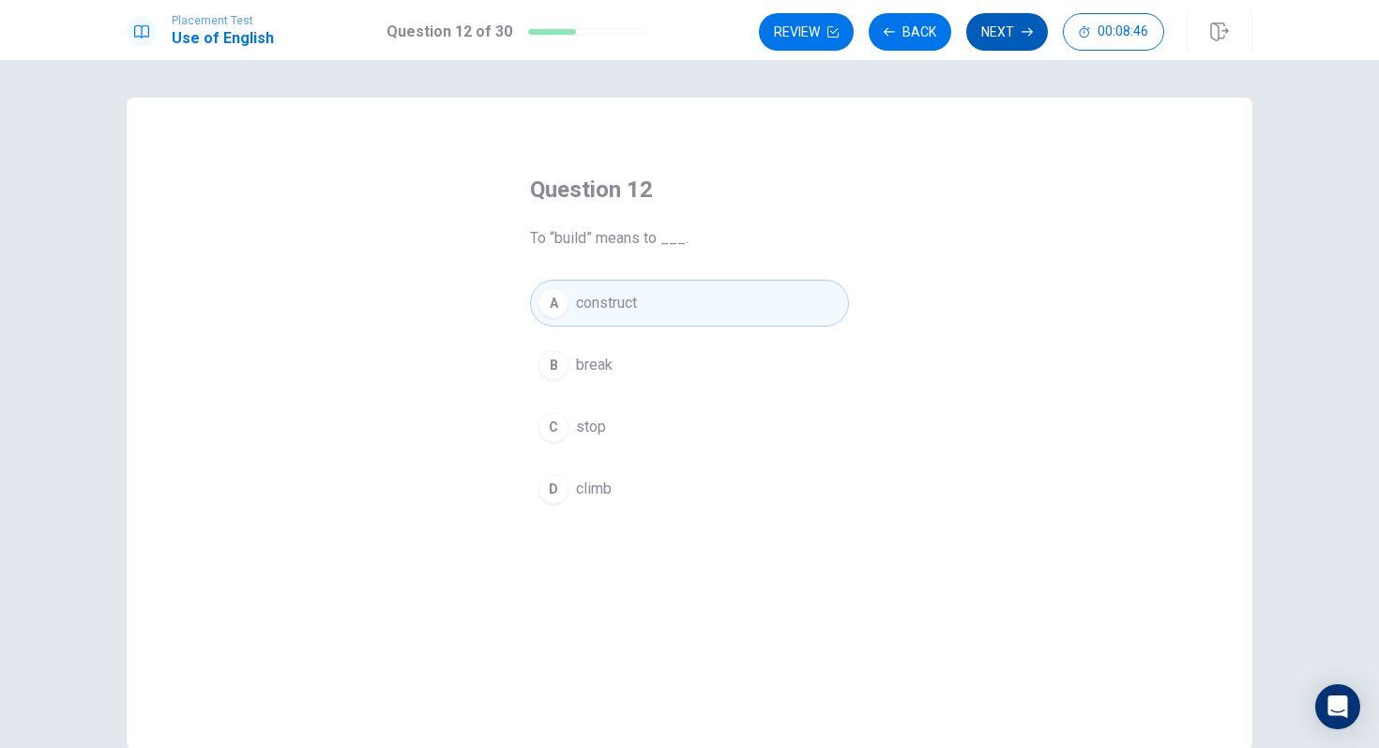
click at [1003, 33] on button "Next" at bounding box center [1007, 32] width 82 height 38
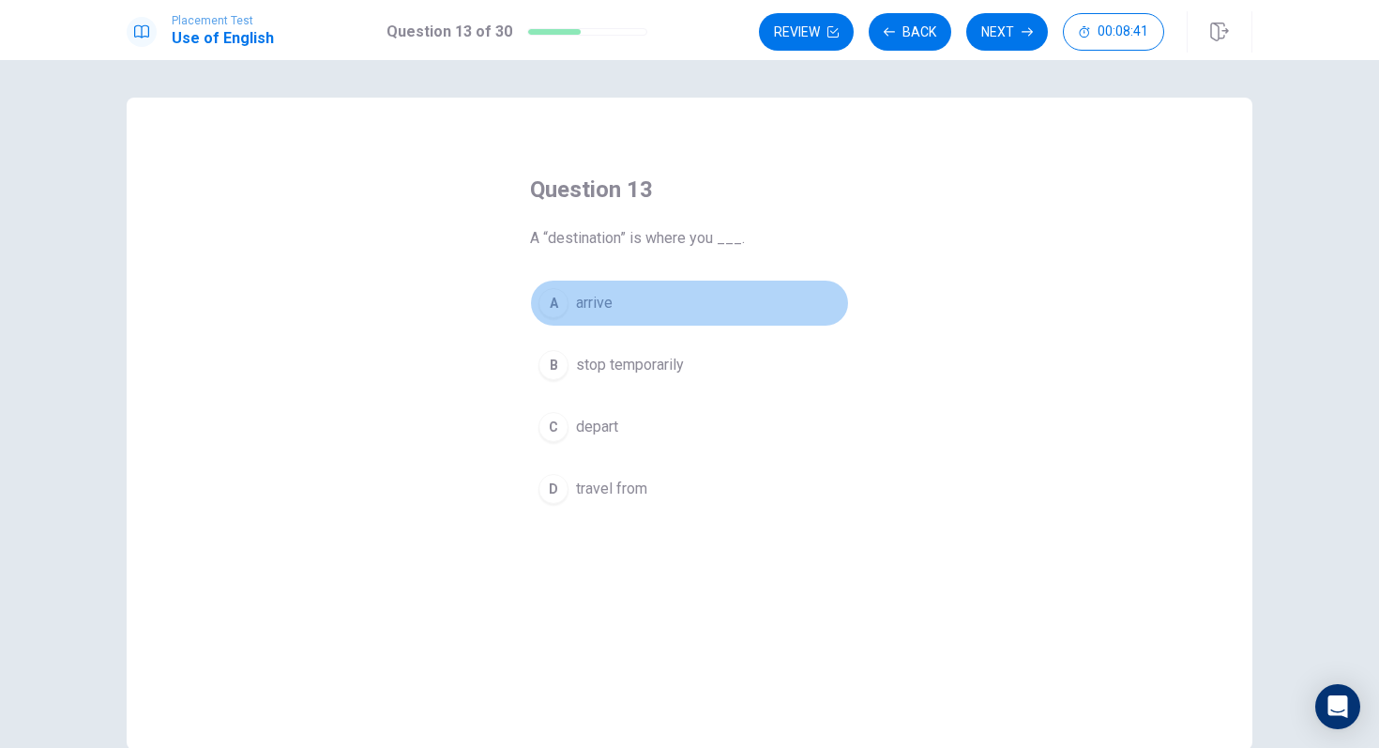
click at [563, 316] on button "A arrive" at bounding box center [689, 303] width 319 height 47
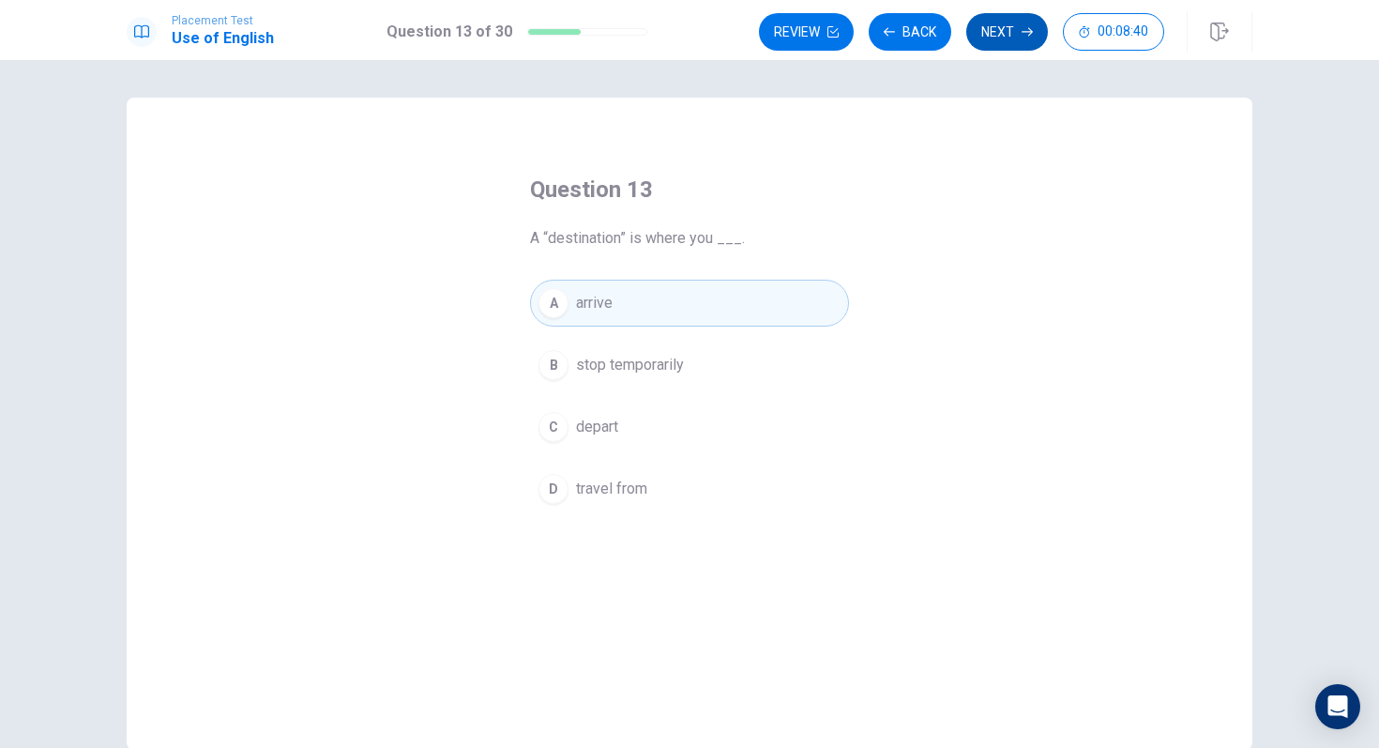
click at [991, 26] on button "Next" at bounding box center [1007, 32] width 82 height 38
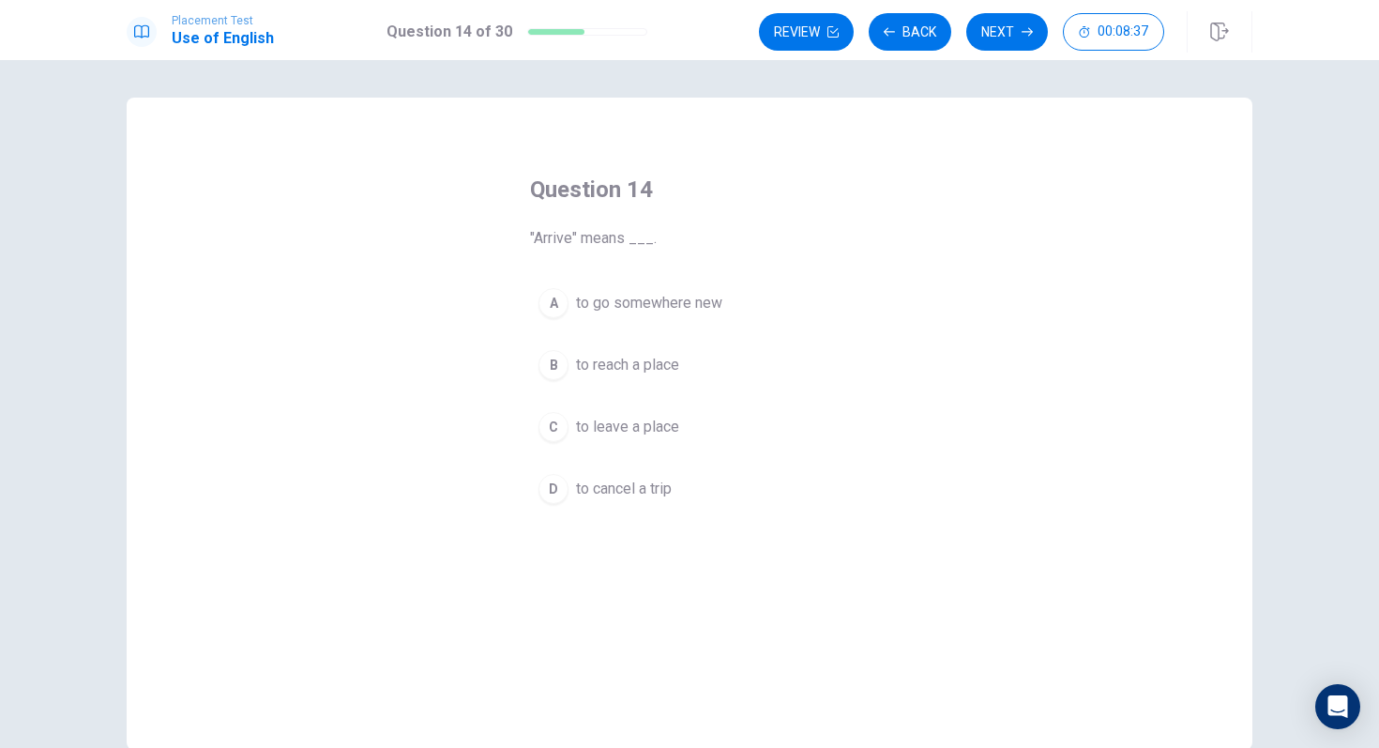
click at [546, 372] on div "B" at bounding box center [554, 365] width 30 height 30
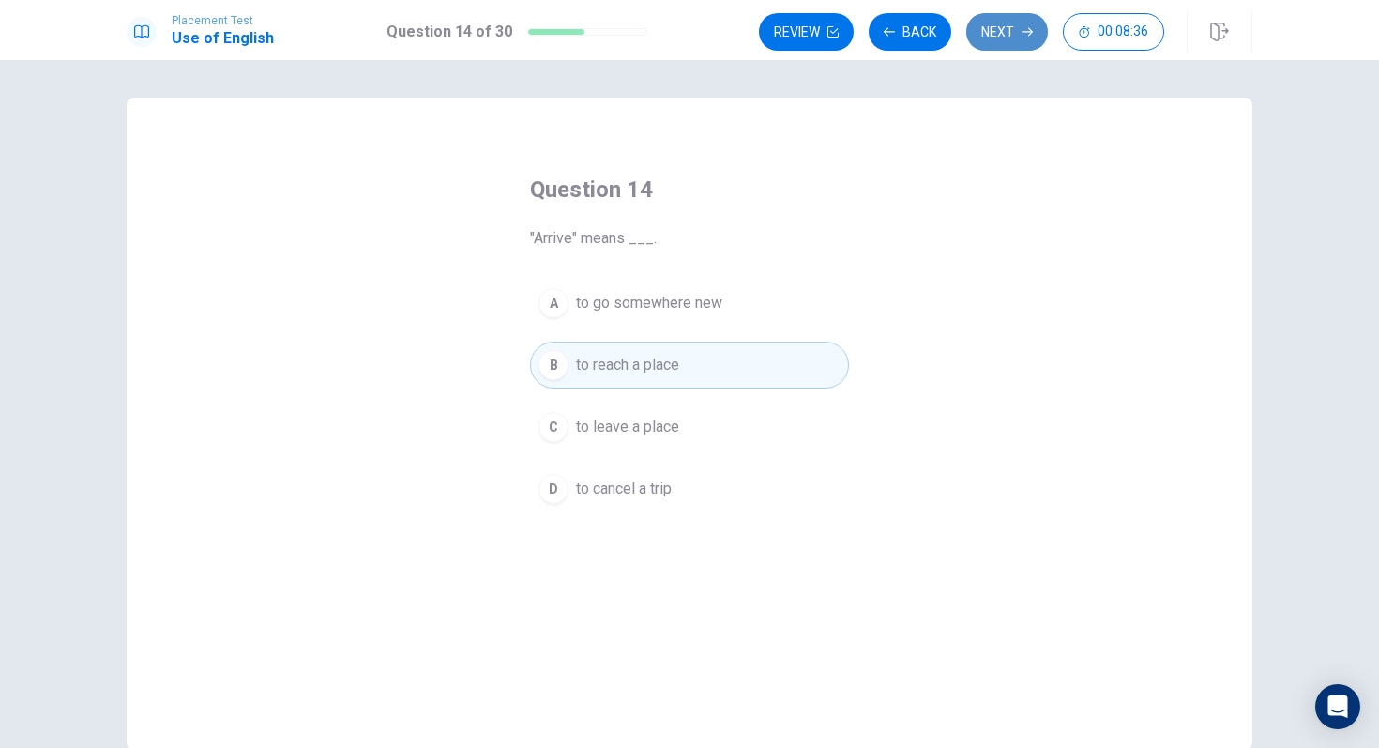
click at [1014, 44] on button "Next" at bounding box center [1007, 32] width 82 height 38
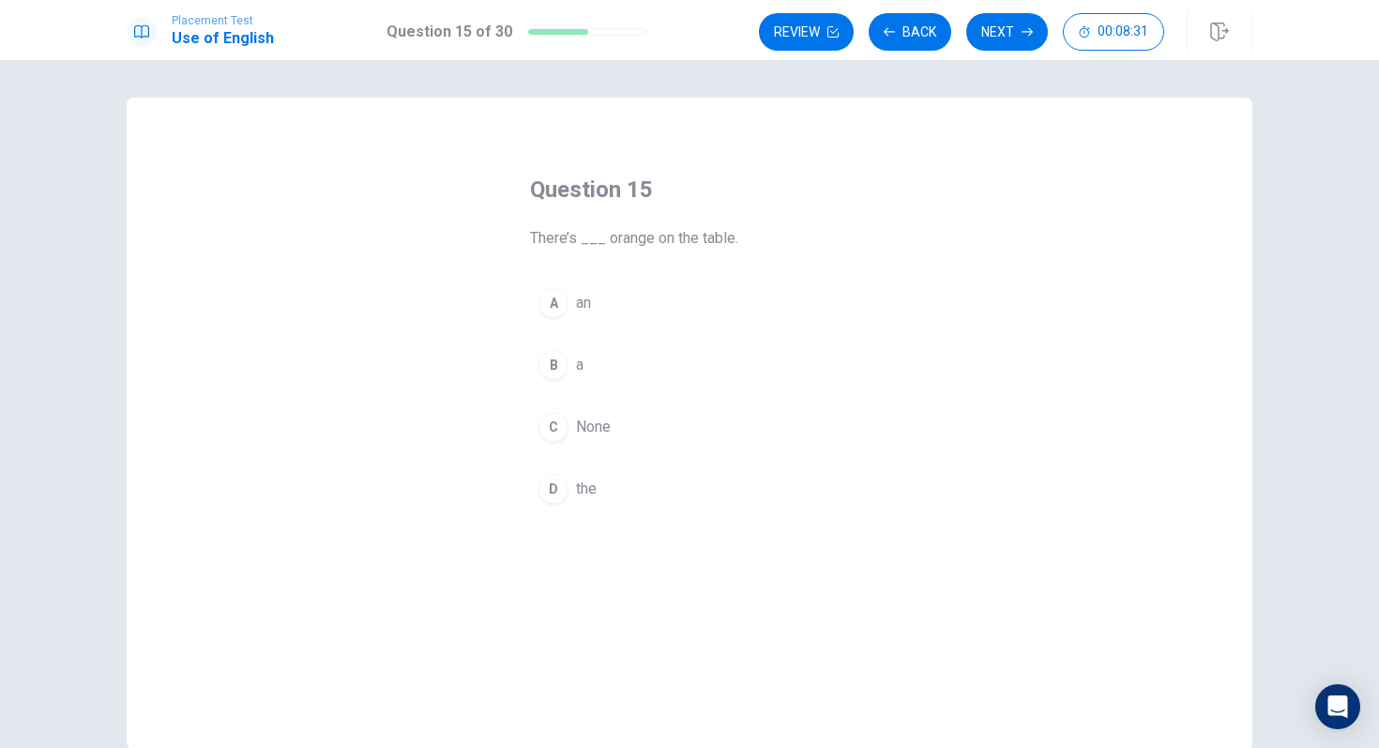
click at [555, 294] on div "A" at bounding box center [554, 303] width 30 height 30
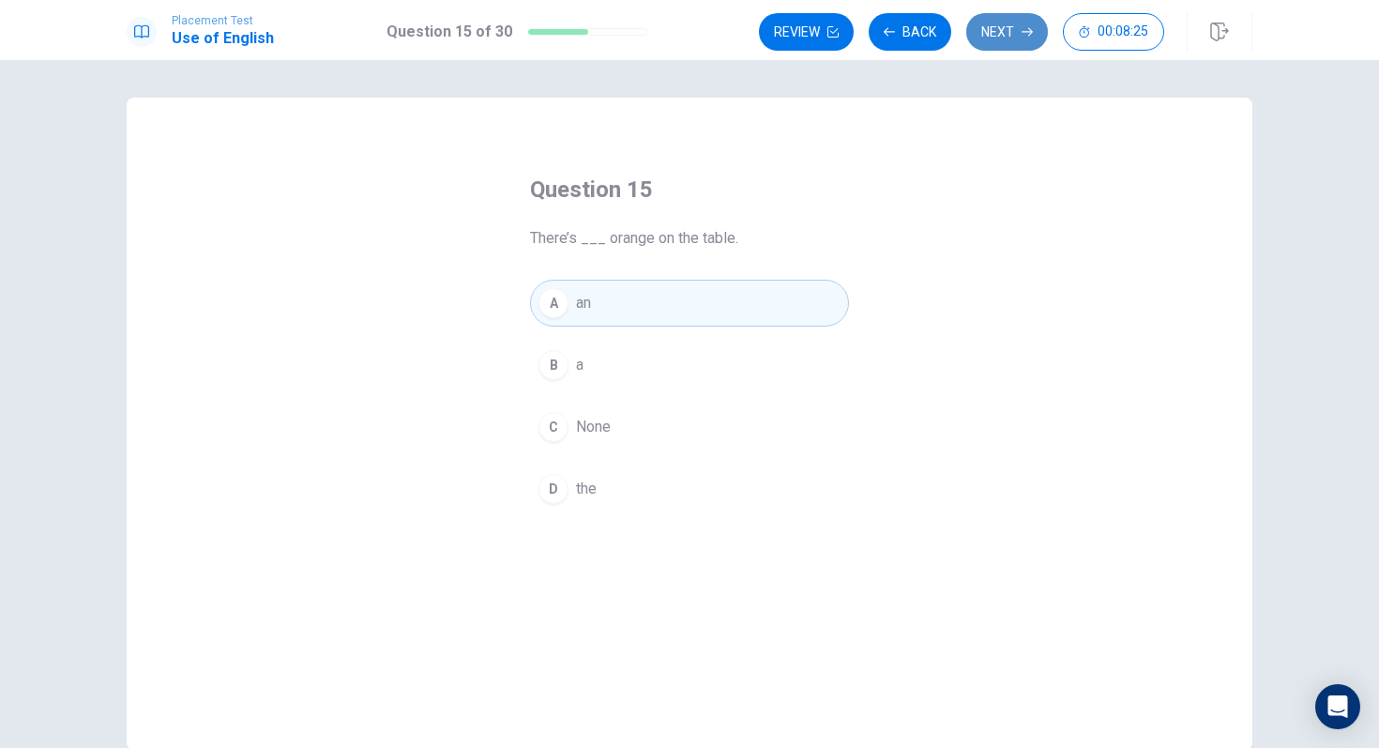
click at [995, 39] on button "Next" at bounding box center [1007, 32] width 82 height 38
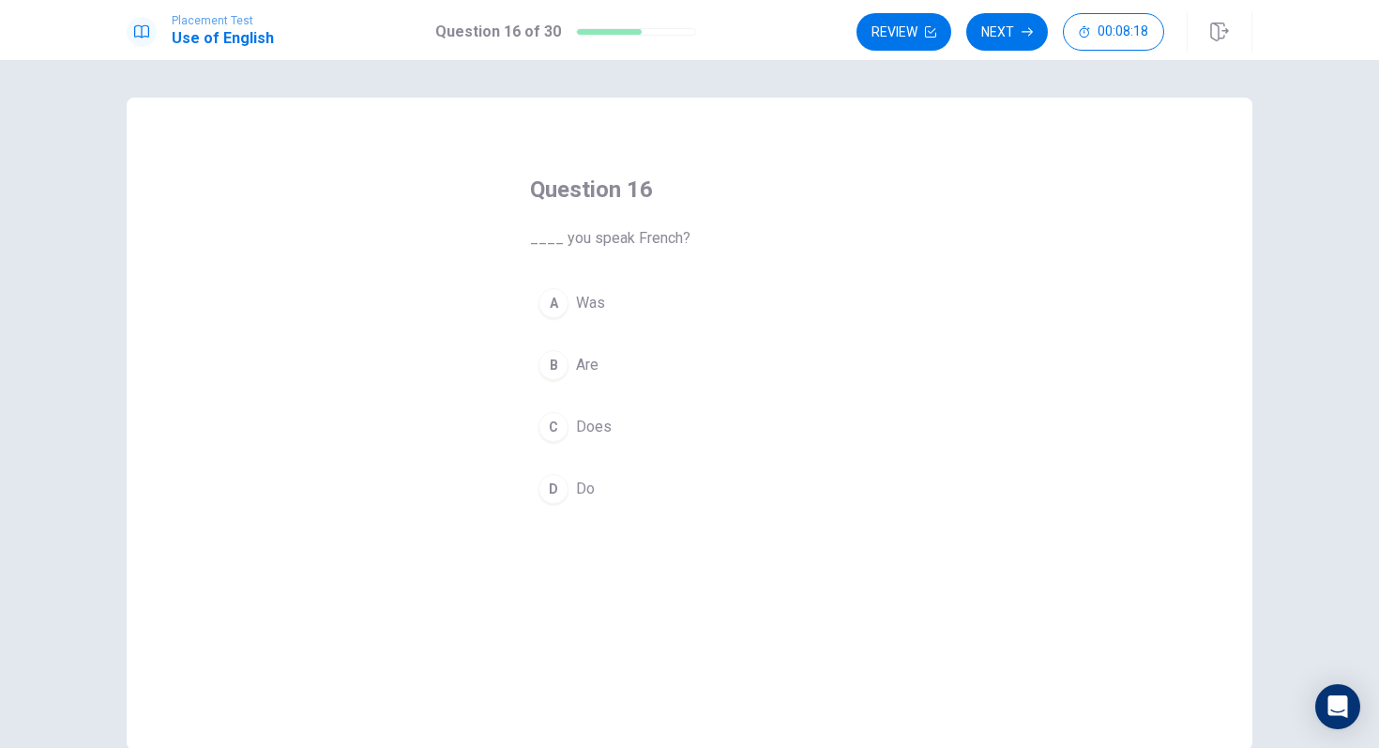
click at [557, 495] on div "D" at bounding box center [554, 489] width 30 height 30
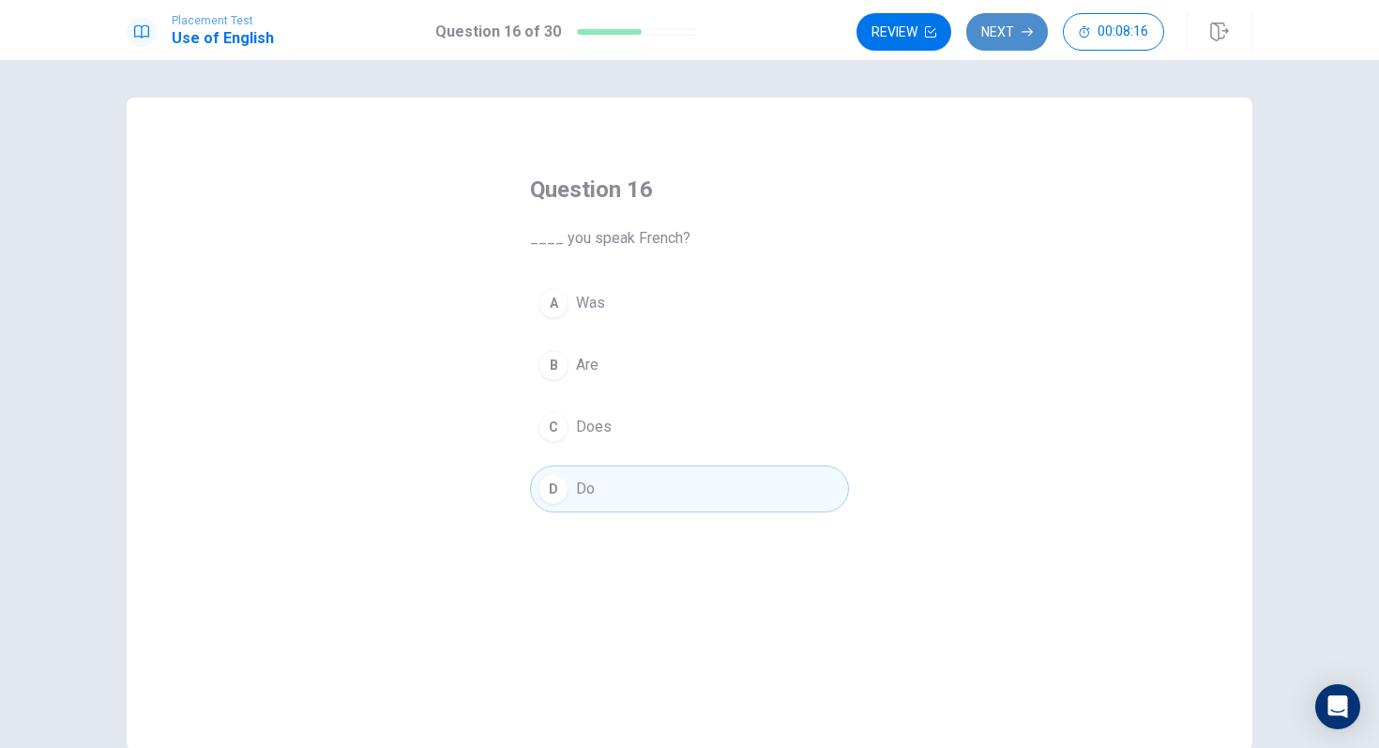
click at [1005, 35] on button "Next" at bounding box center [1007, 32] width 82 height 38
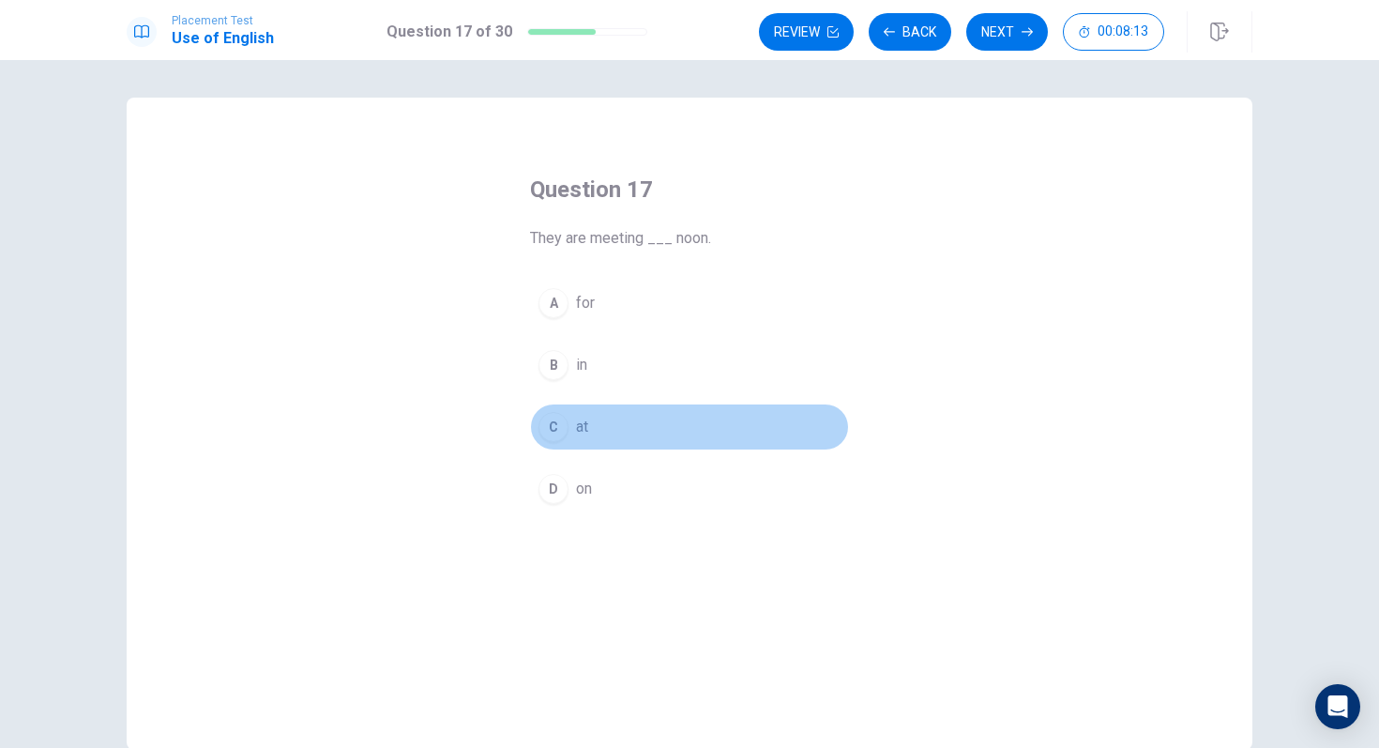
click at [557, 431] on div "C" at bounding box center [554, 427] width 30 height 30
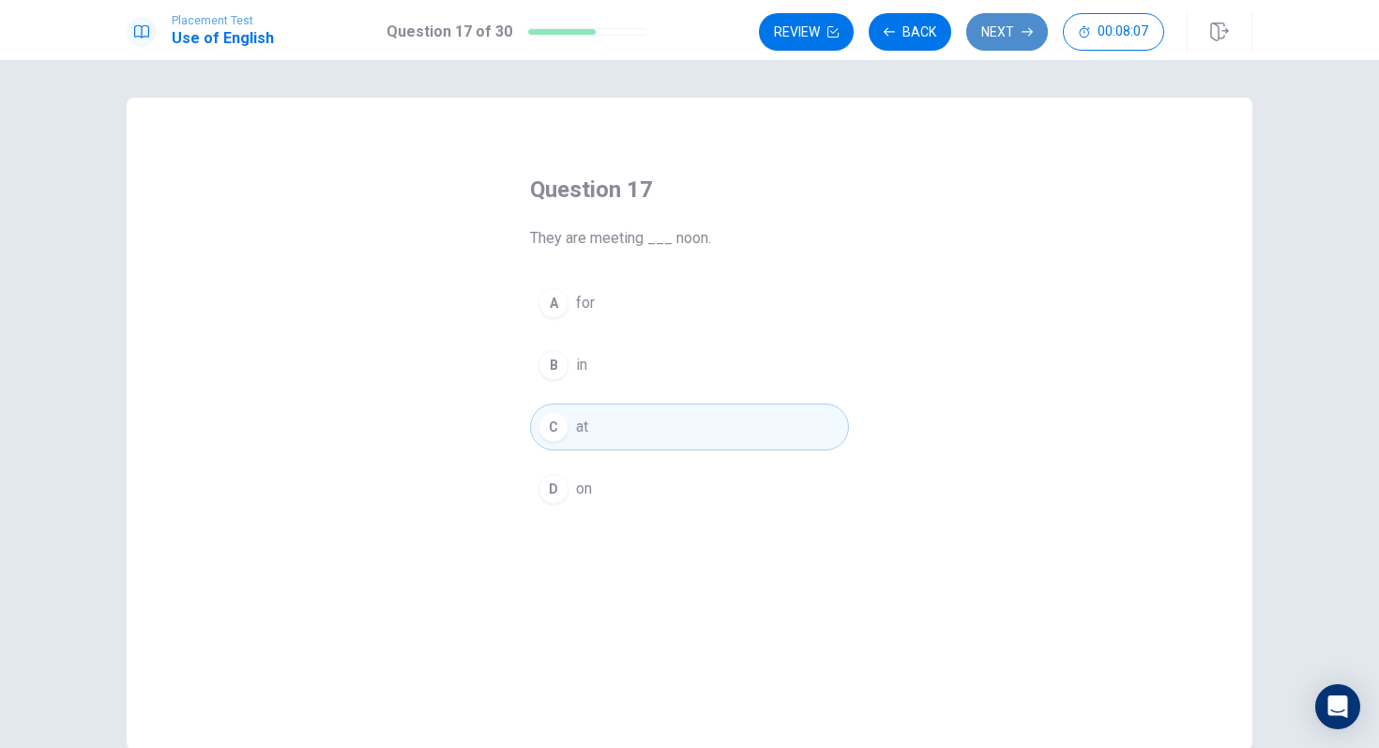
click at [1004, 34] on button "Next" at bounding box center [1007, 32] width 82 height 38
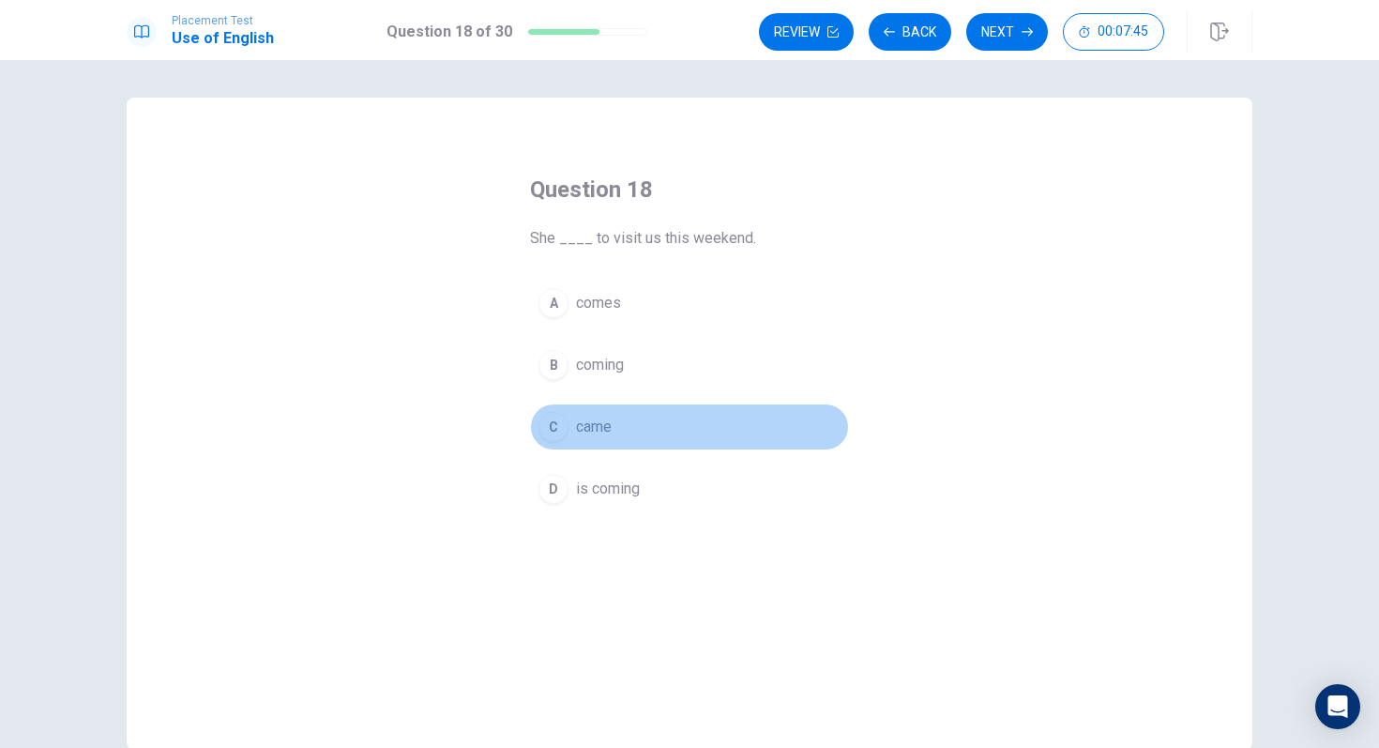
click at [551, 420] on div "C" at bounding box center [554, 427] width 30 height 30
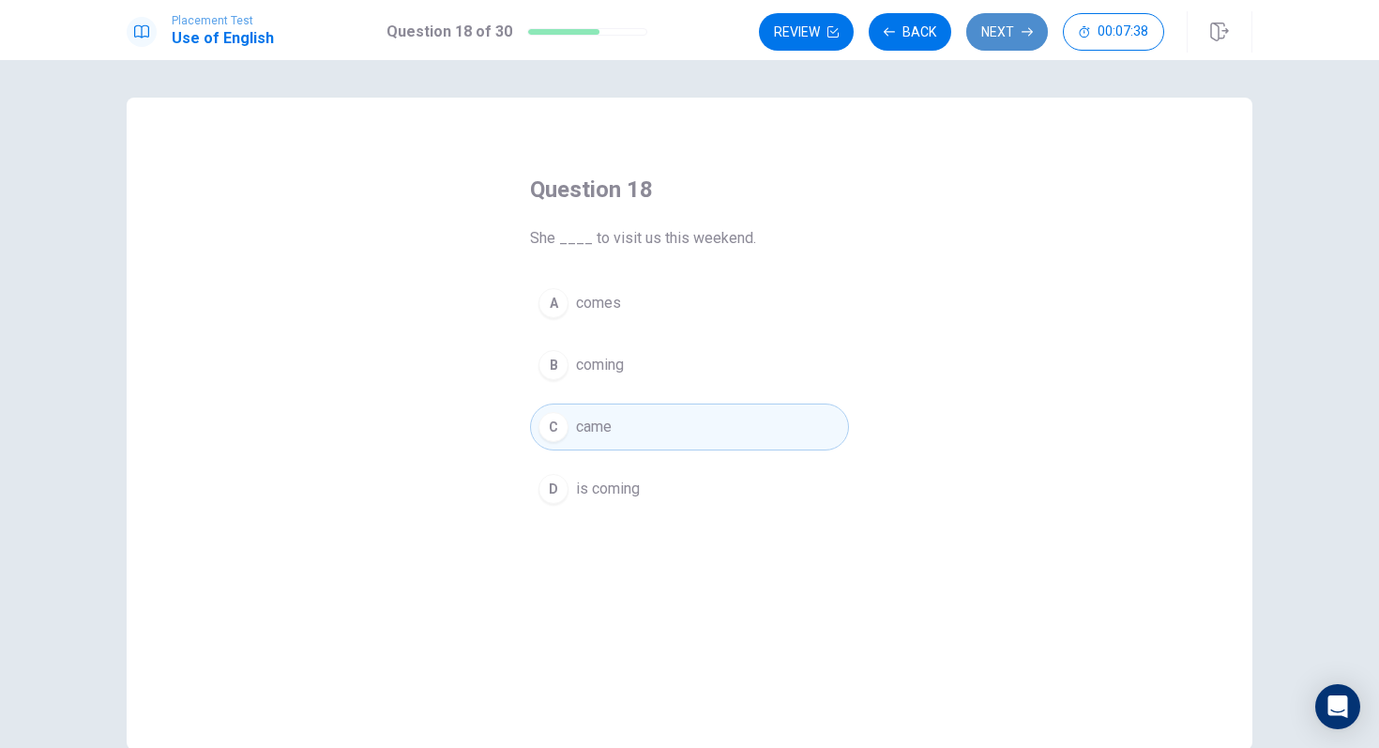
click at [992, 39] on button "Next" at bounding box center [1007, 32] width 82 height 38
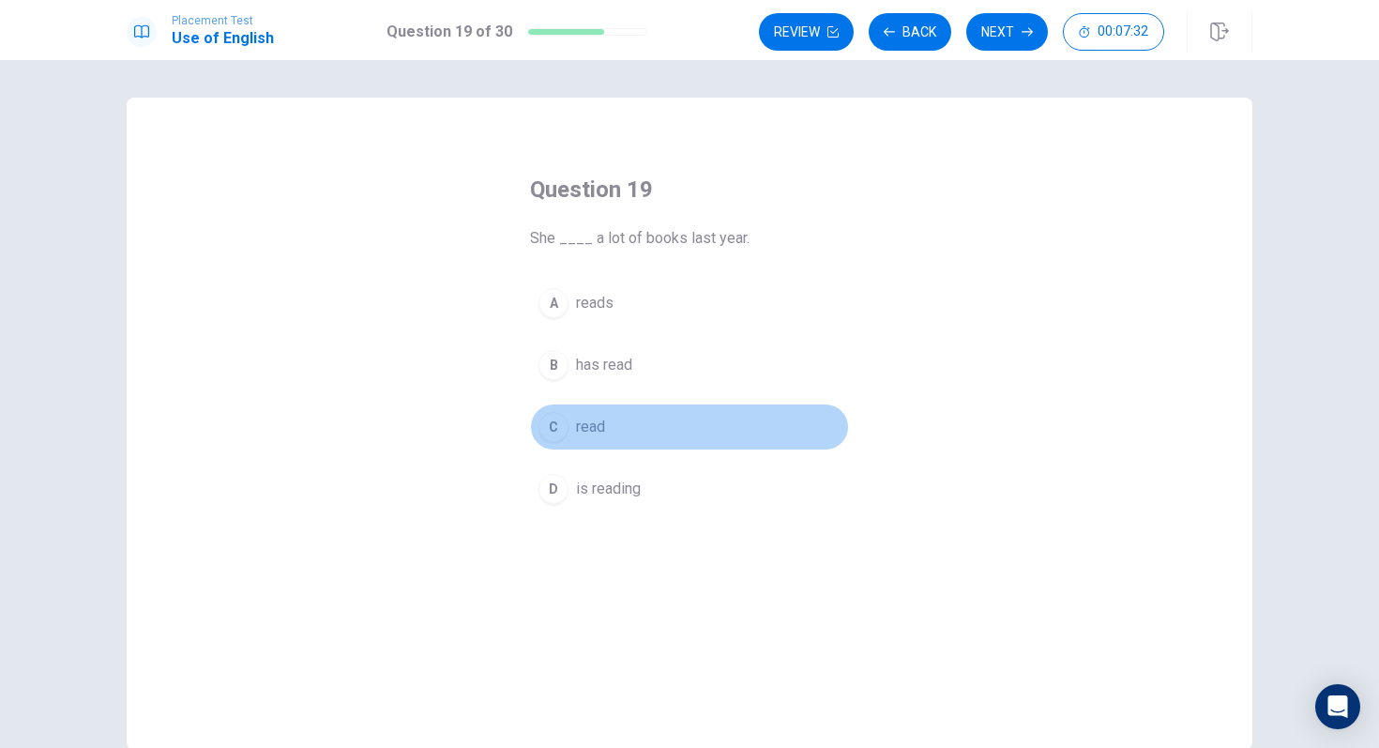
click at [558, 424] on div "C" at bounding box center [554, 427] width 30 height 30
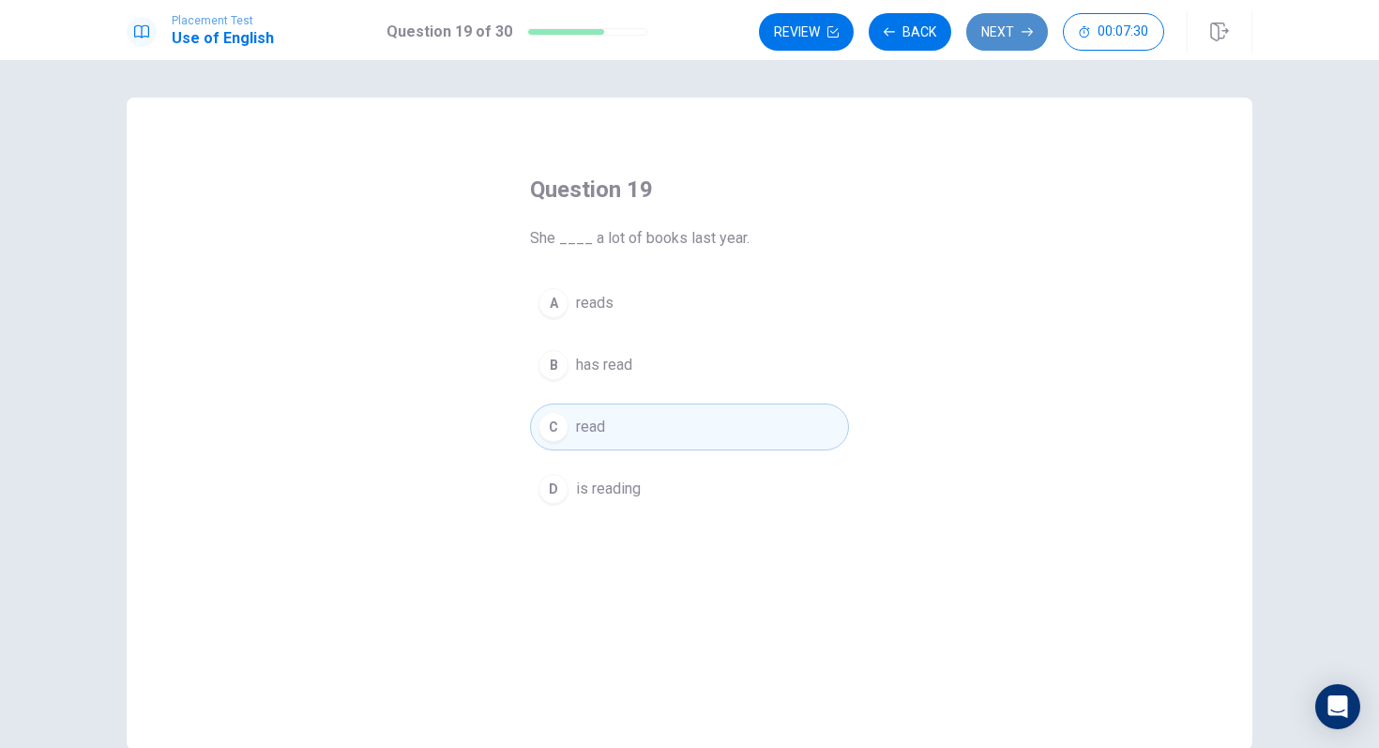
click at [1003, 38] on button "Next" at bounding box center [1007, 32] width 82 height 38
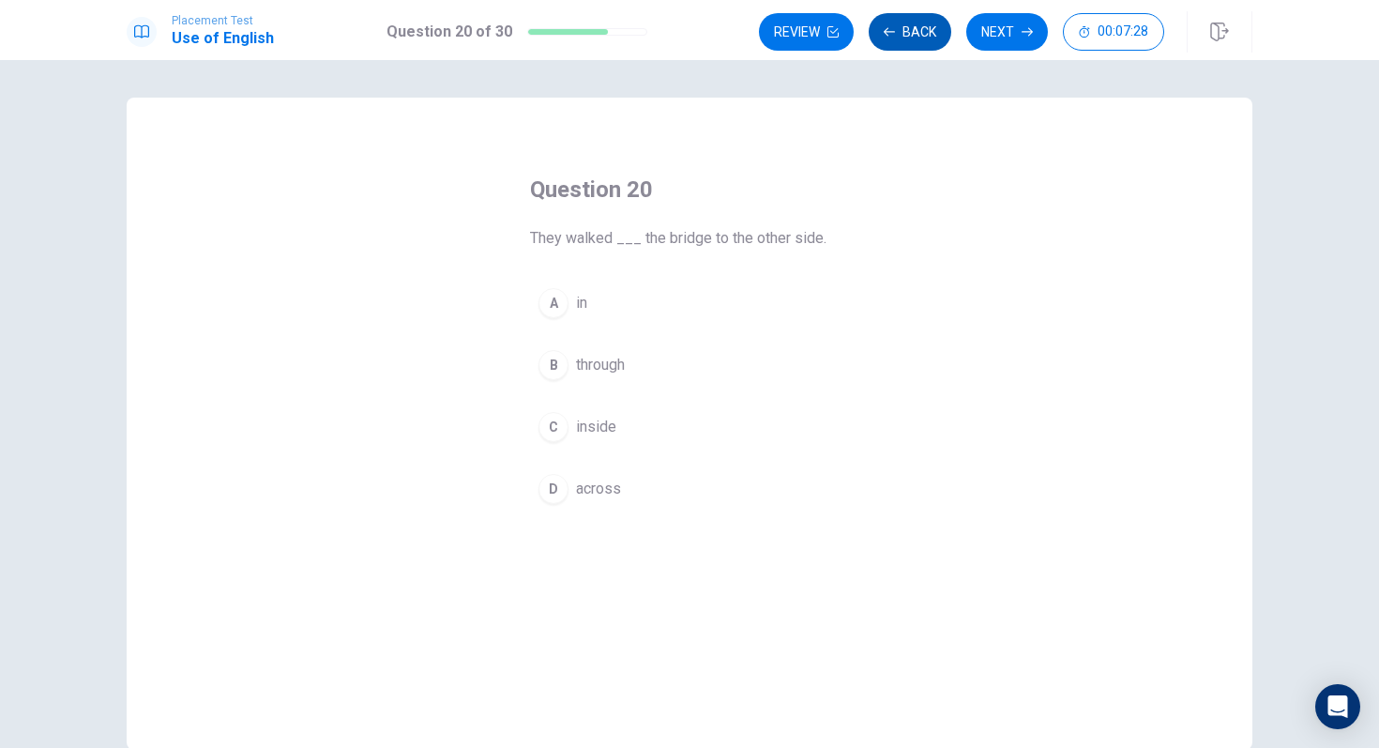
click at [903, 44] on button "Back" at bounding box center [910, 32] width 83 height 38
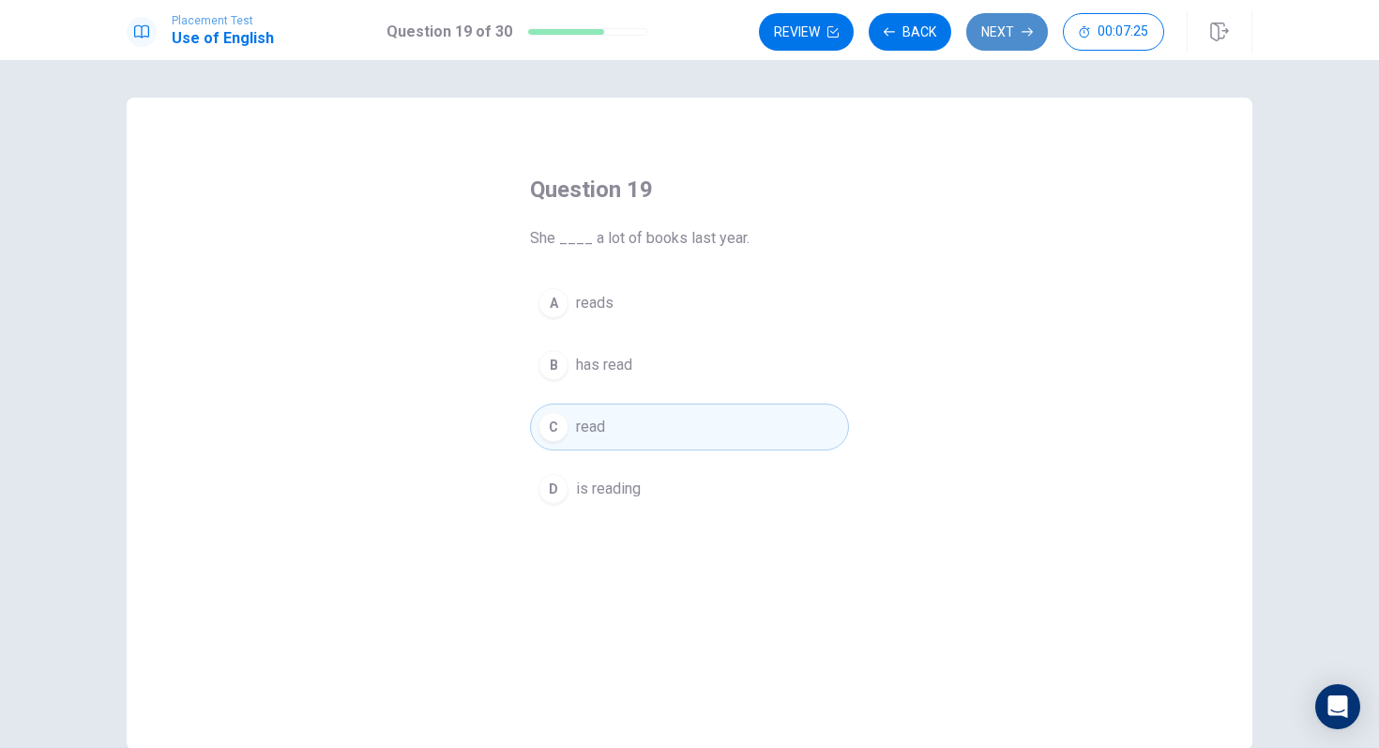
click at [1005, 36] on button "Next" at bounding box center [1007, 32] width 82 height 38
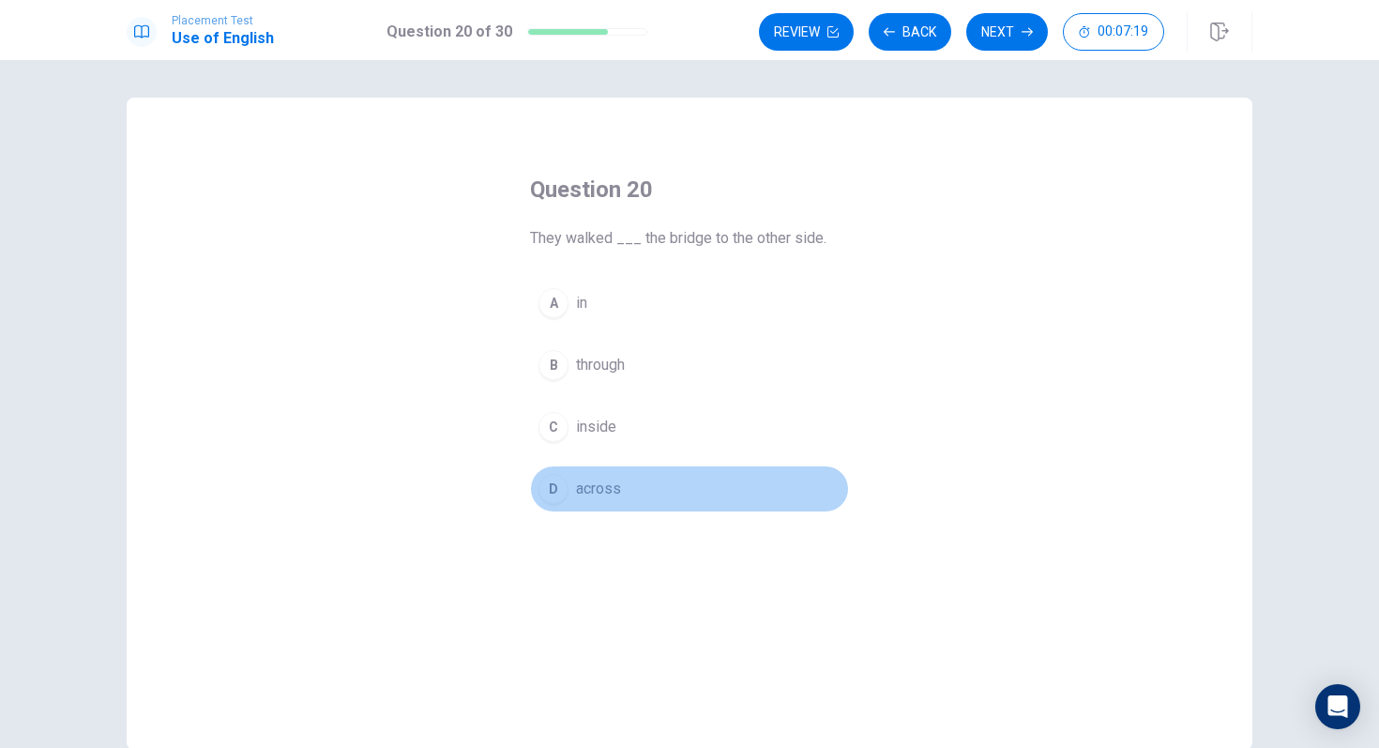
click at [554, 474] on div "D" at bounding box center [554, 489] width 30 height 30
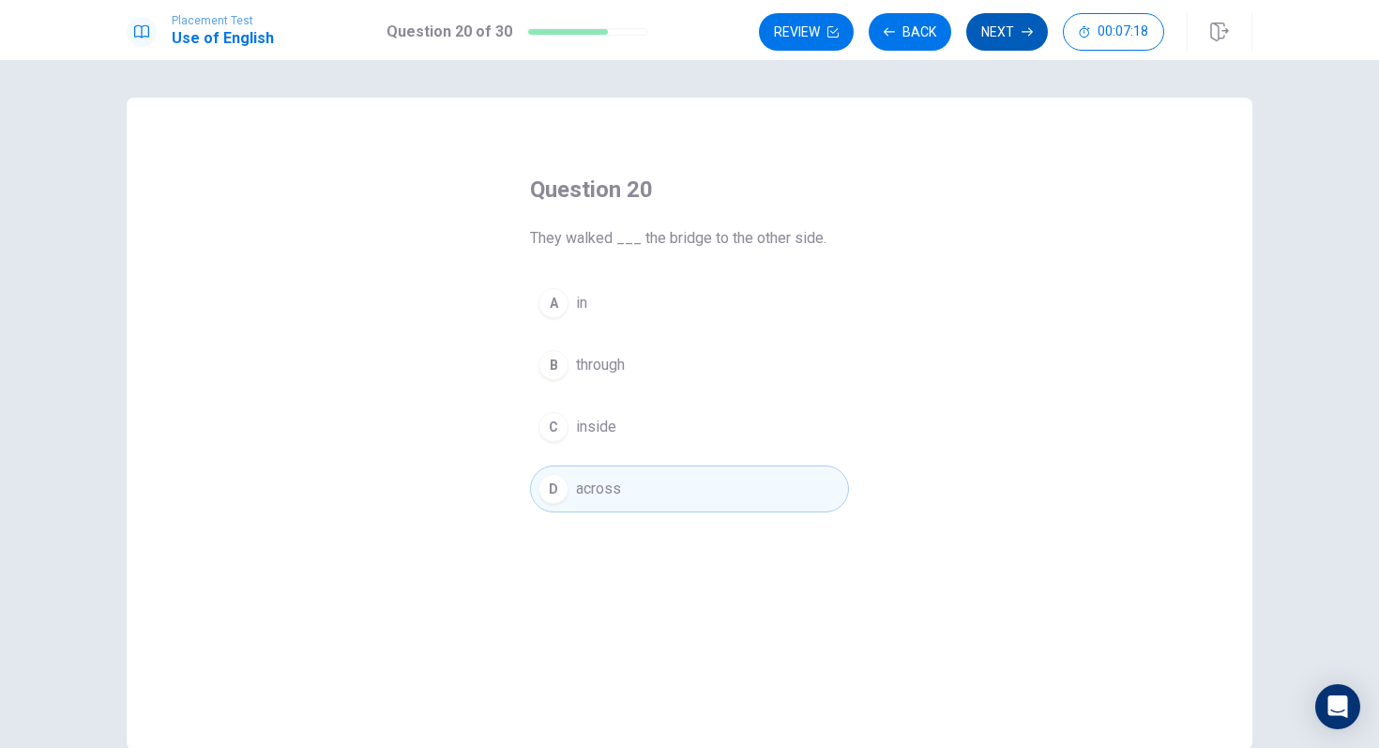
click at [1009, 35] on button "Next" at bounding box center [1007, 32] width 82 height 38
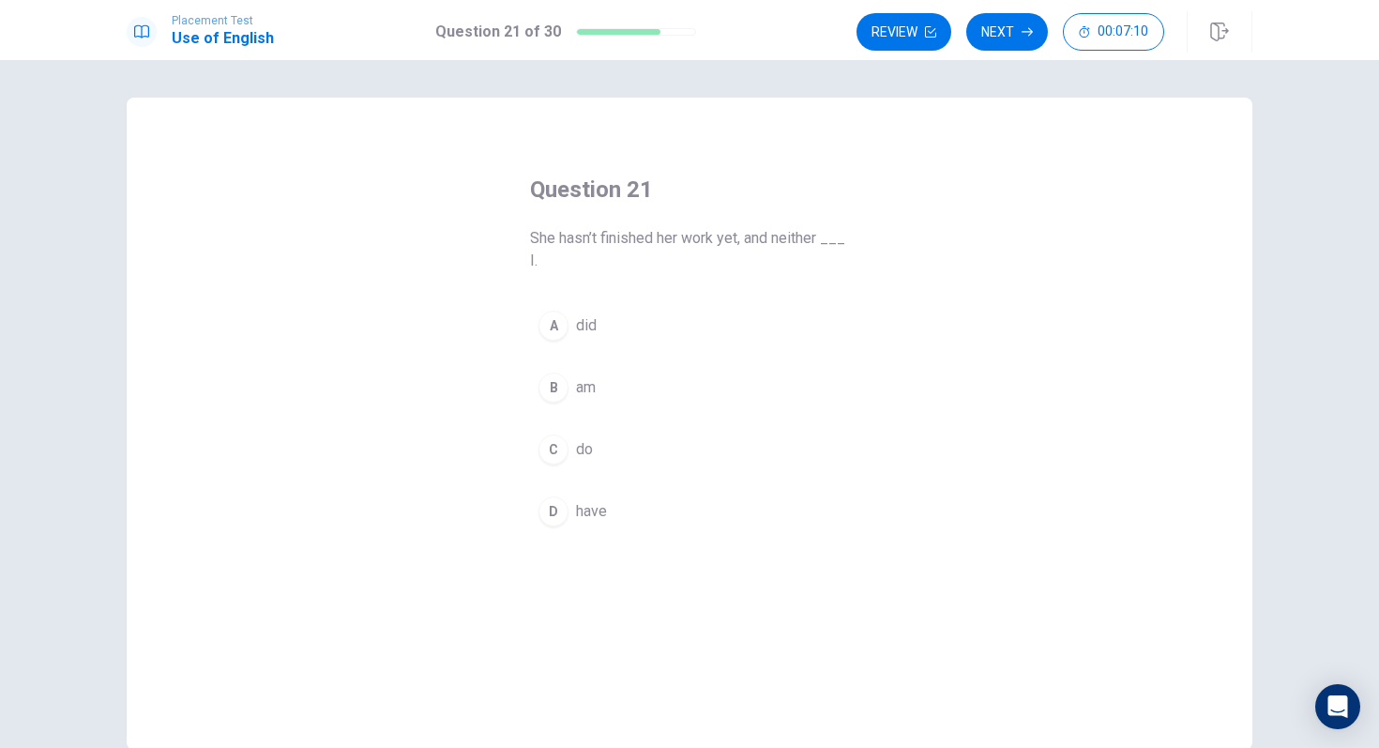
click at [551, 524] on div "D" at bounding box center [554, 511] width 30 height 30
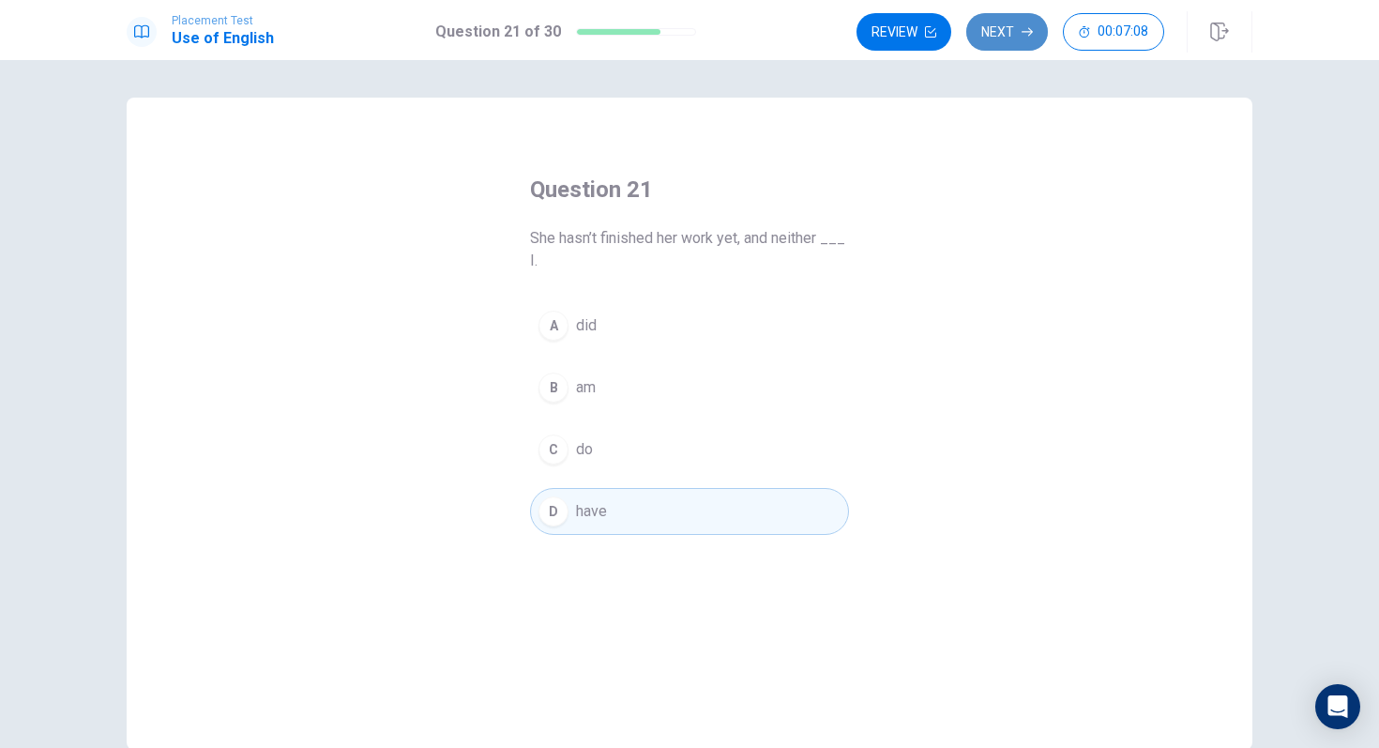
click at [1004, 35] on button "Next" at bounding box center [1007, 32] width 82 height 38
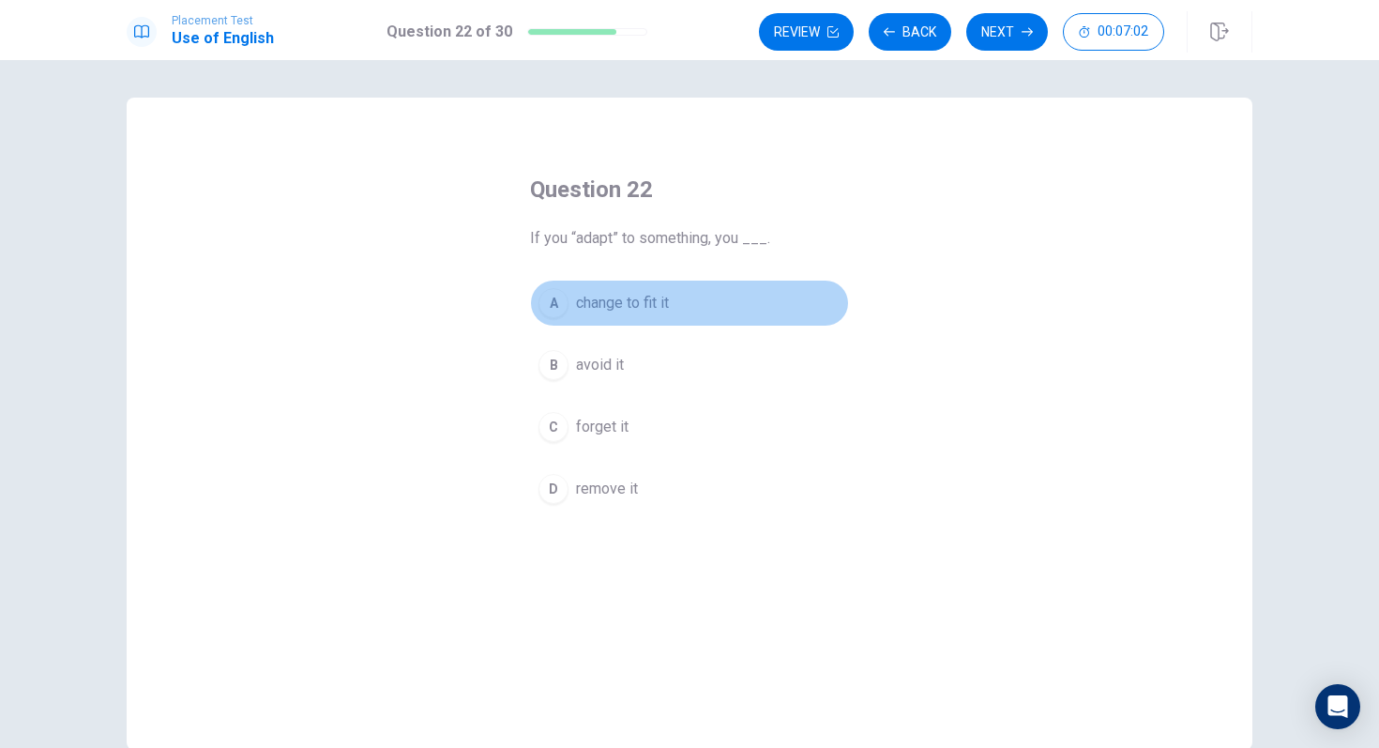
click at [556, 301] on div "A" at bounding box center [554, 303] width 30 height 30
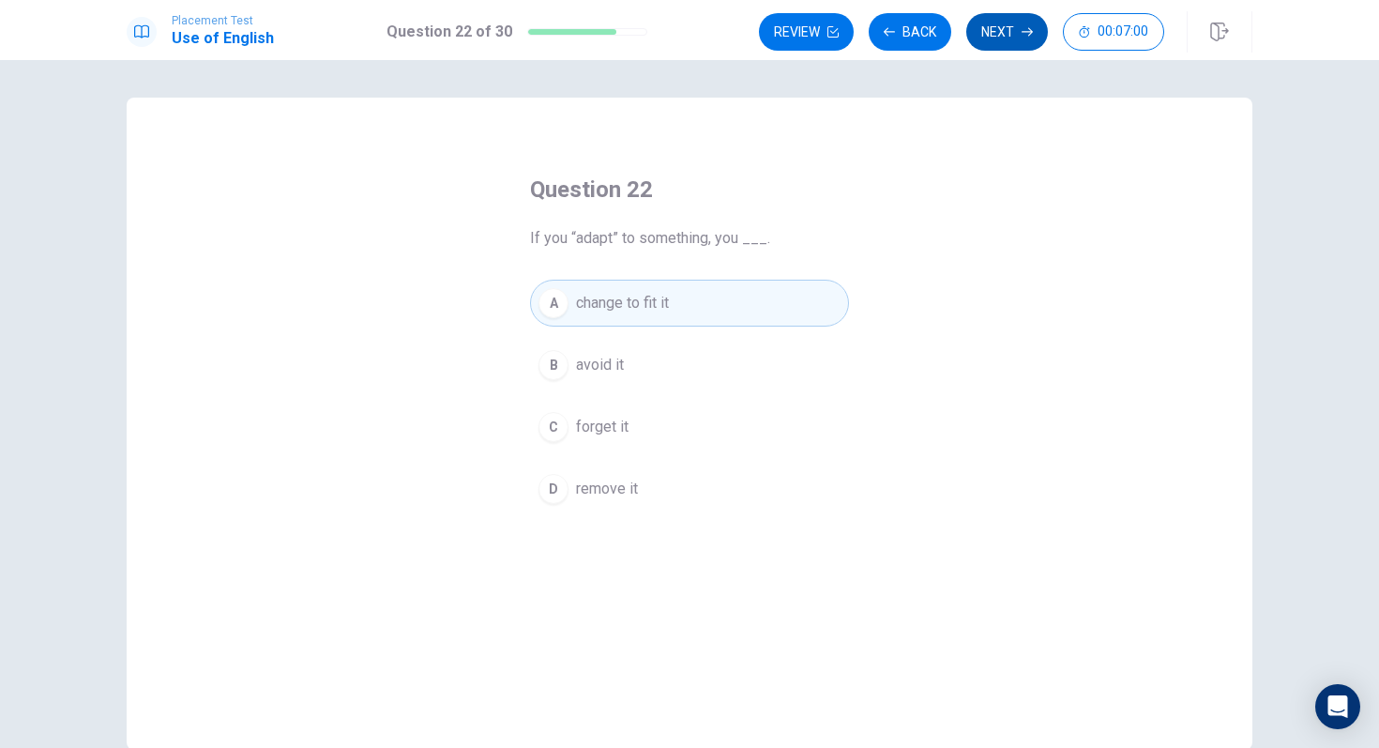
click at [1002, 23] on button "Next" at bounding box center [1007, 32] width 82 height 38
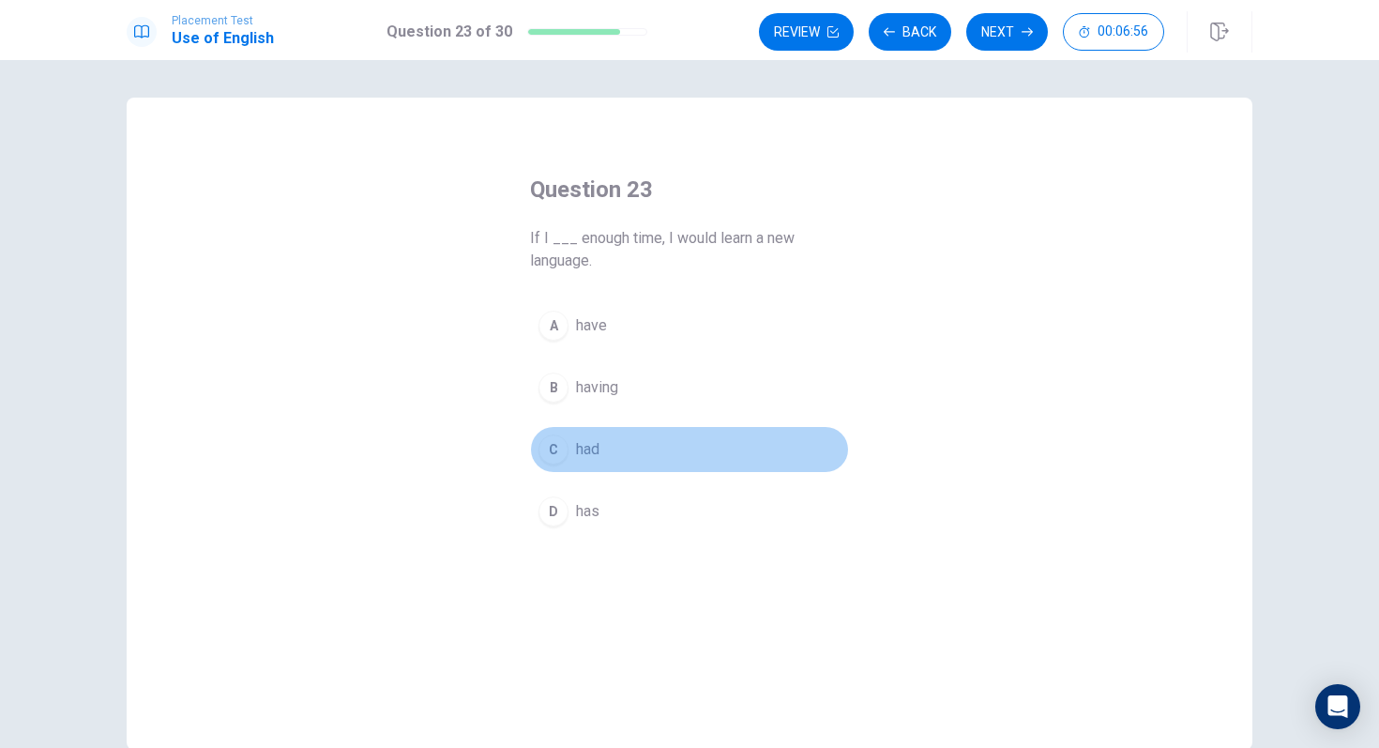
click at [547, 448] on div "C" at bounding box center [554, 449] width 30 height 30
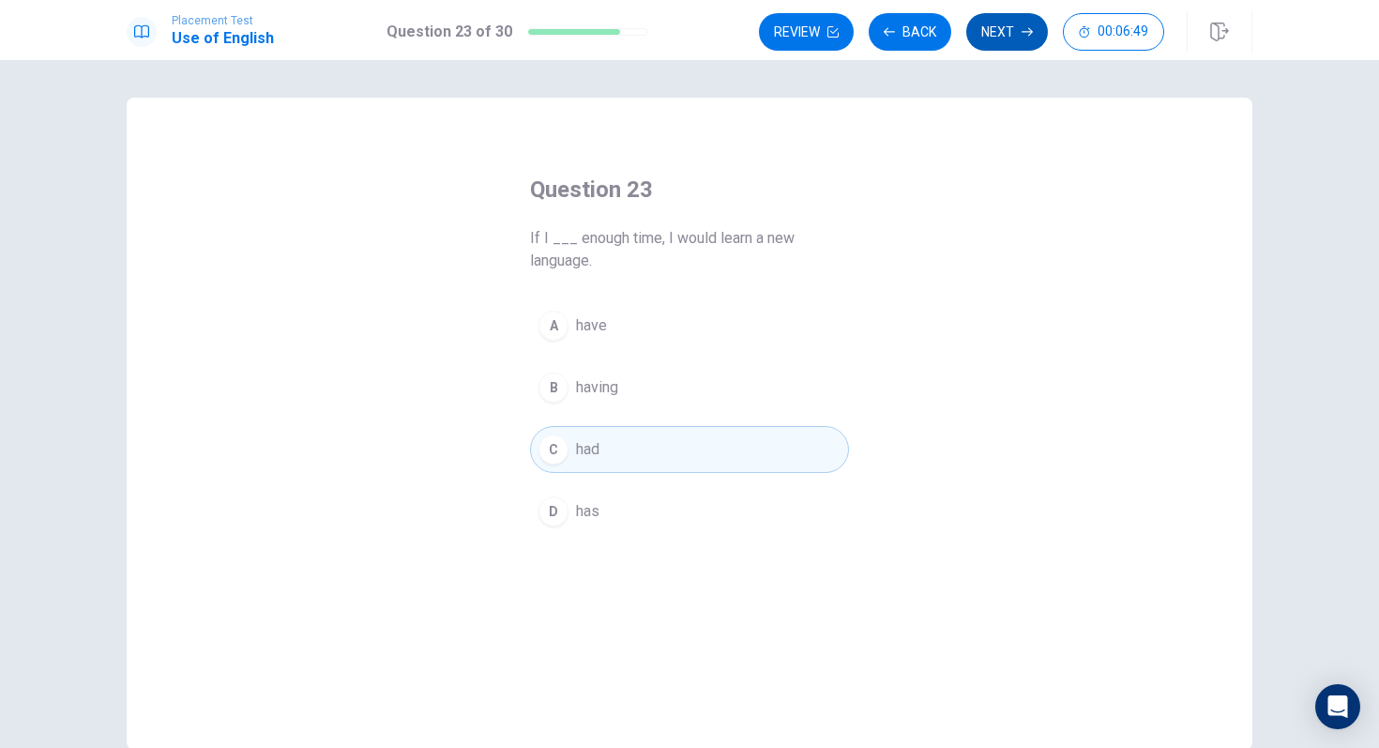
click at [996, 33] on button "Next" at bounding box center [1007, 32] width 82 height 38
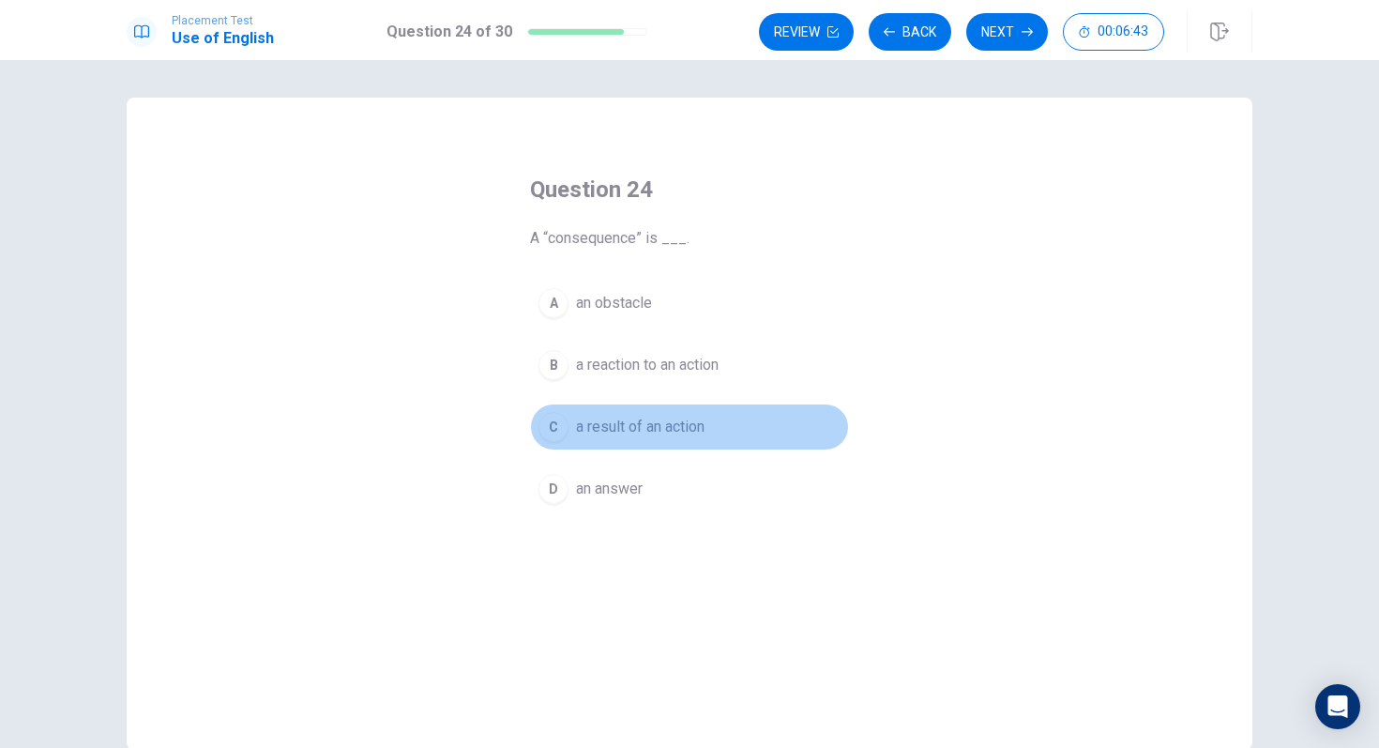
click at [558, 426] on div "C" at bounding box center [554, 427] width 30 height 30
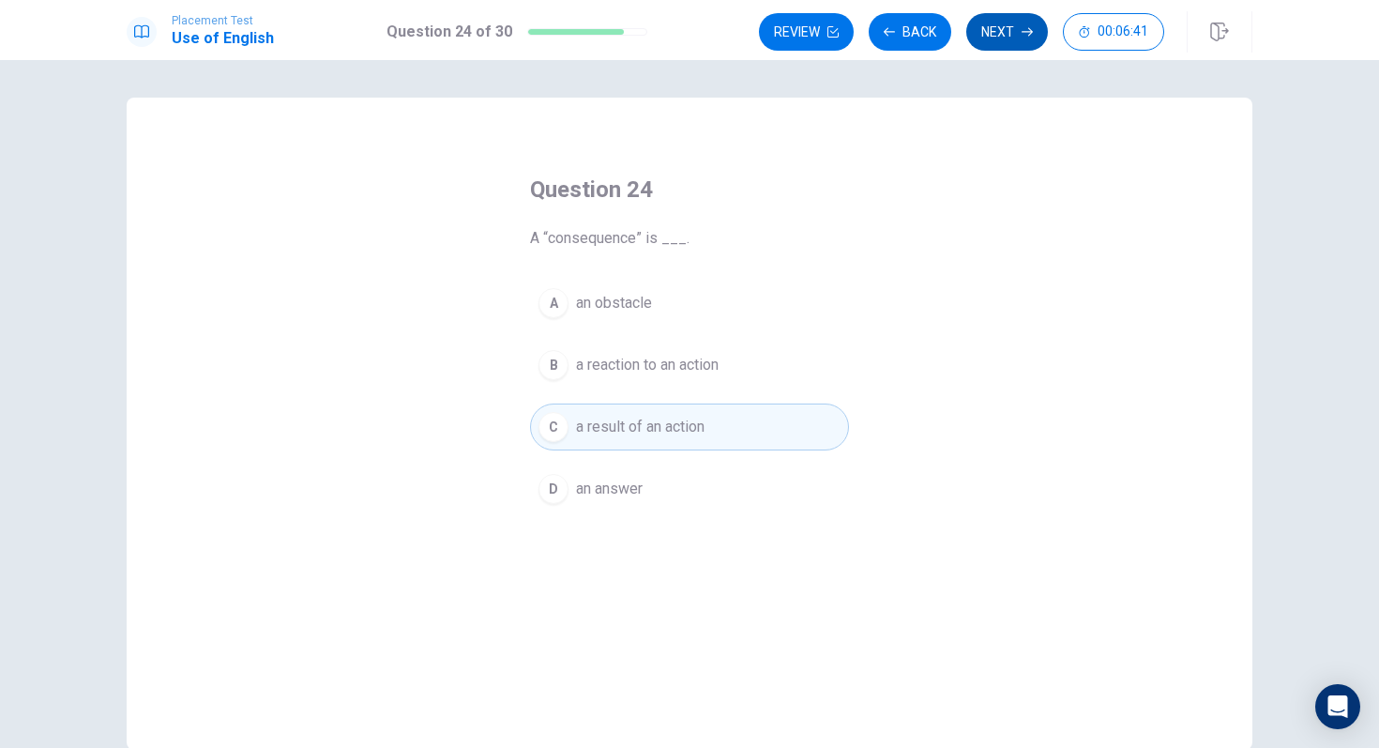
click at [1015, 42] on button "Next" at bounding box center [1007, 32] width 82 height 38
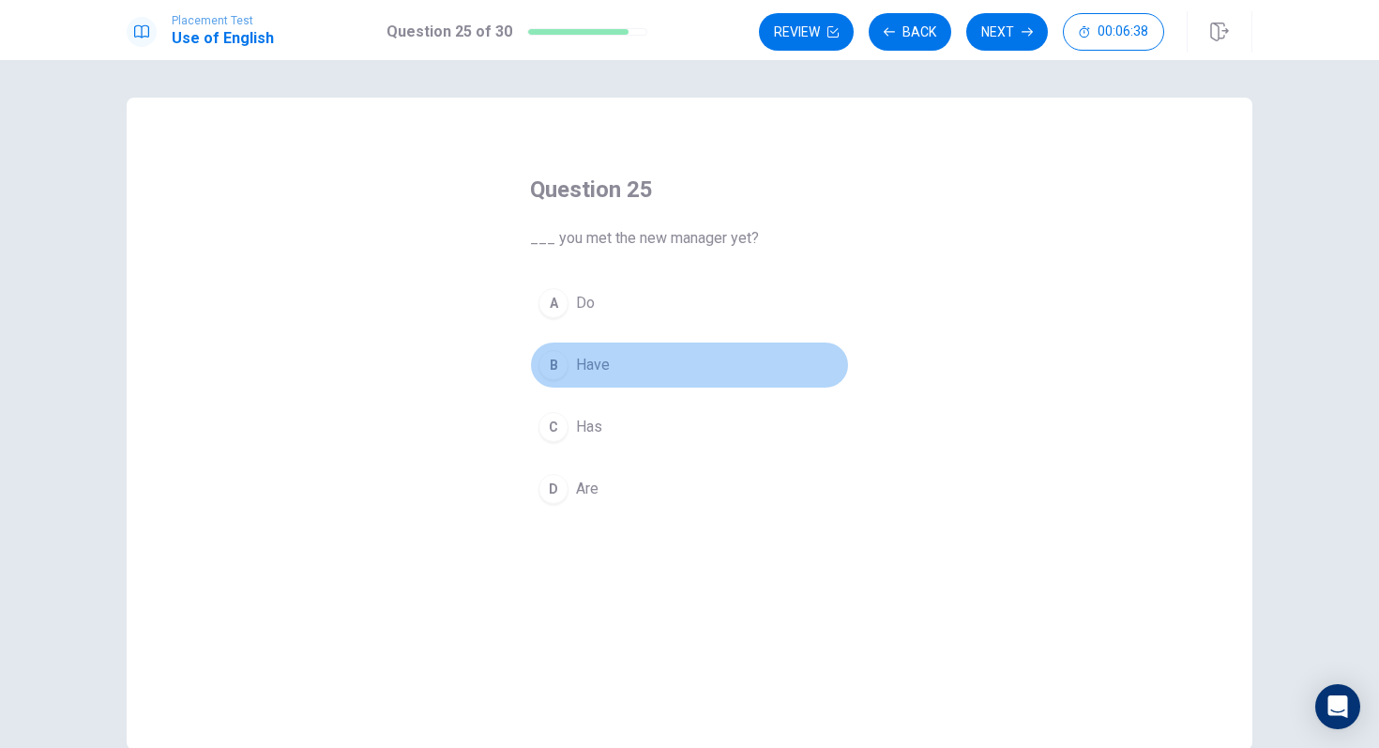
click at [554, 375] on div "B" at bounding box center [554, 365] width 30 height 30
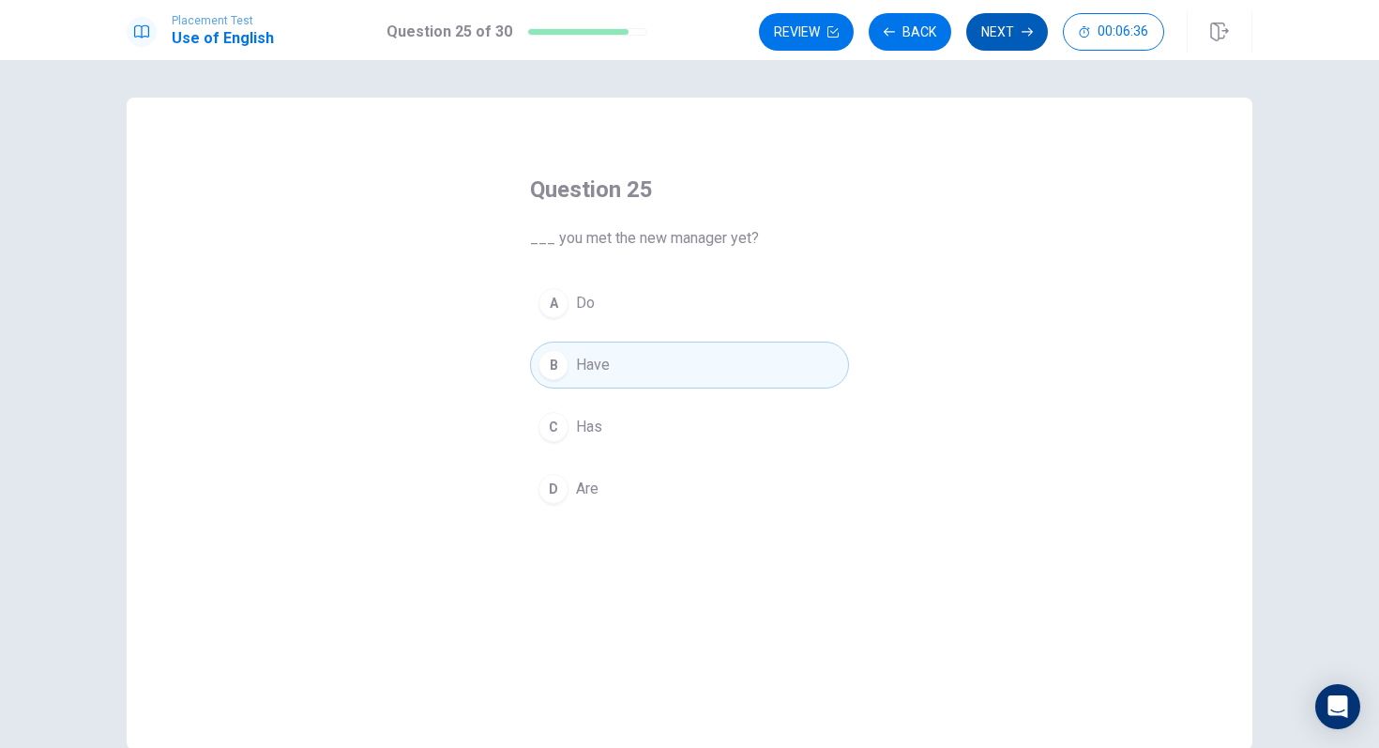
click at [1003, 23] on button "Next" at bounding box center [1007, 32] width 82 height 38
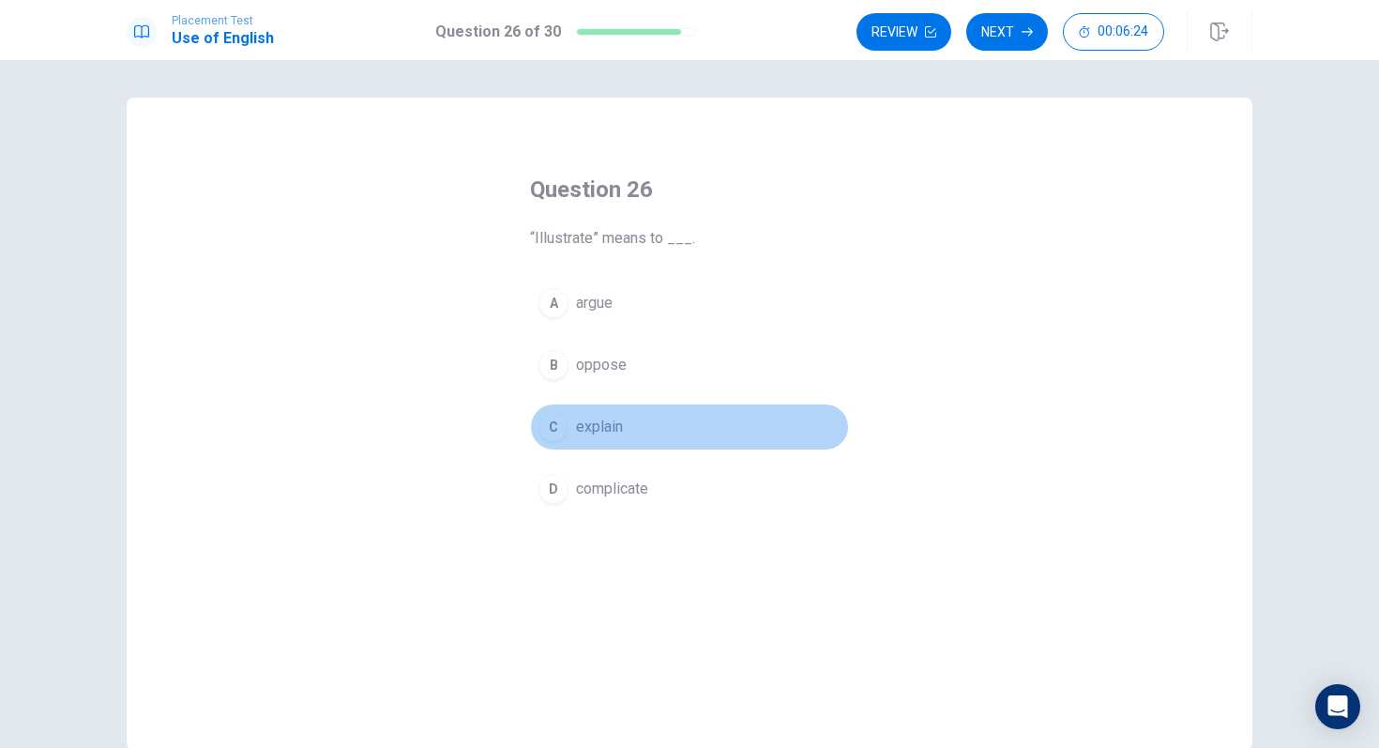
click at [549, 433] on div "C" at bounding box center [554, 427] width 30 height 30
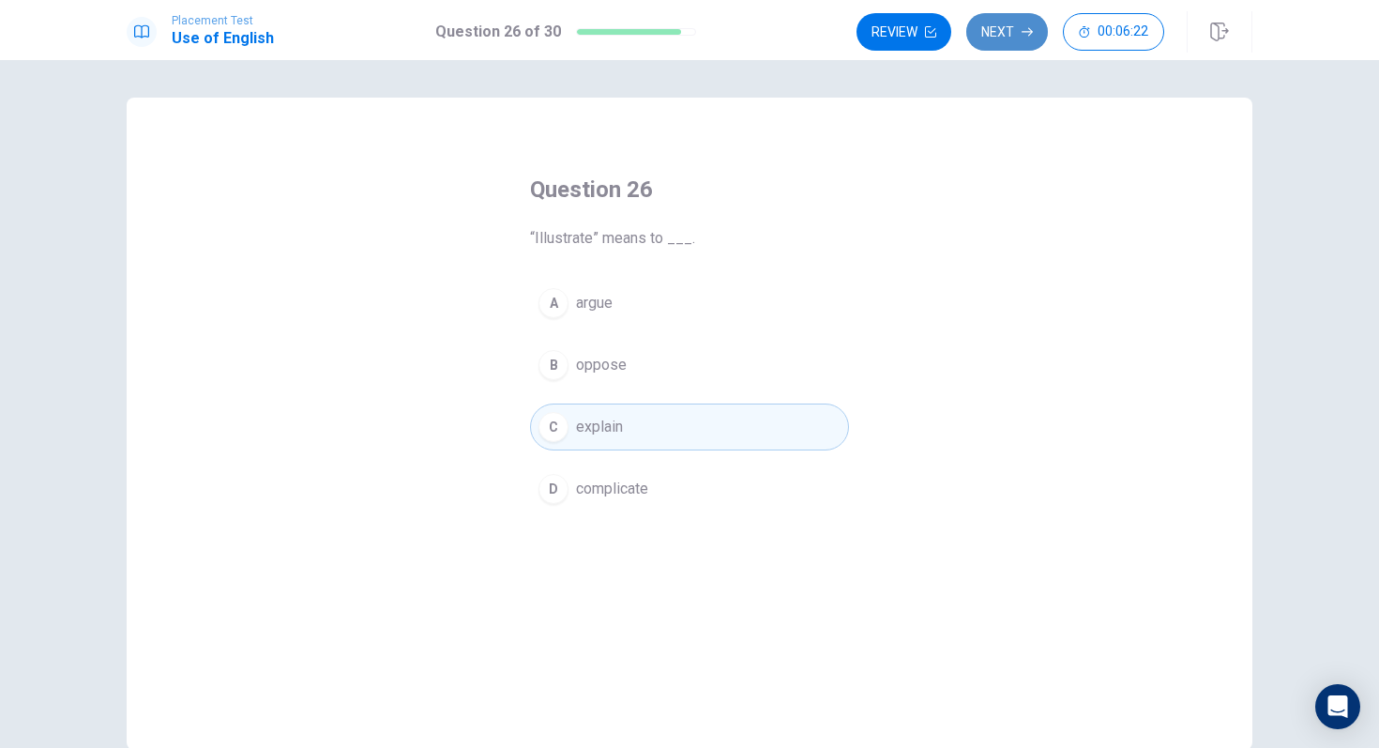
click at [1013, 38] on button "Next" at bounding box center [1007, 32] width 82 height 38
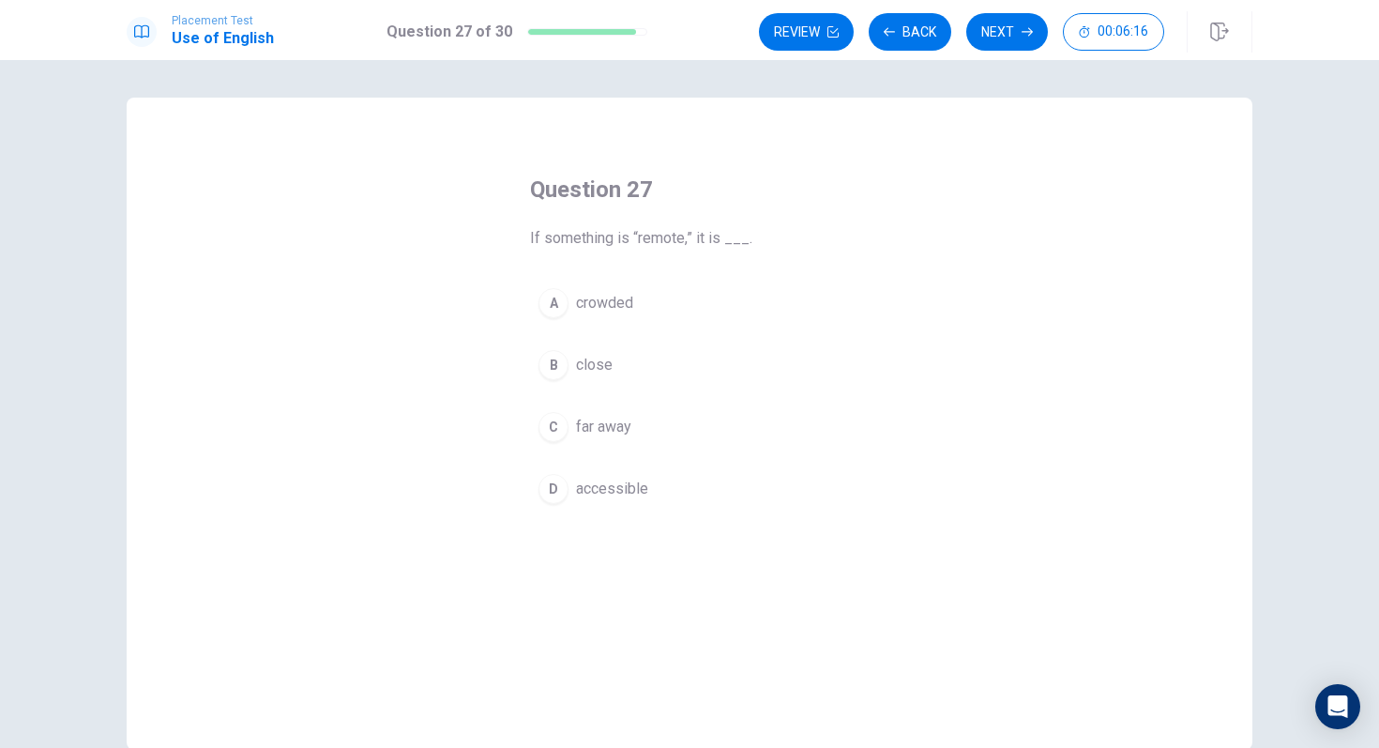
click at [555, 435] on div "C" at bounding box center [554, 427] width 30 height 30
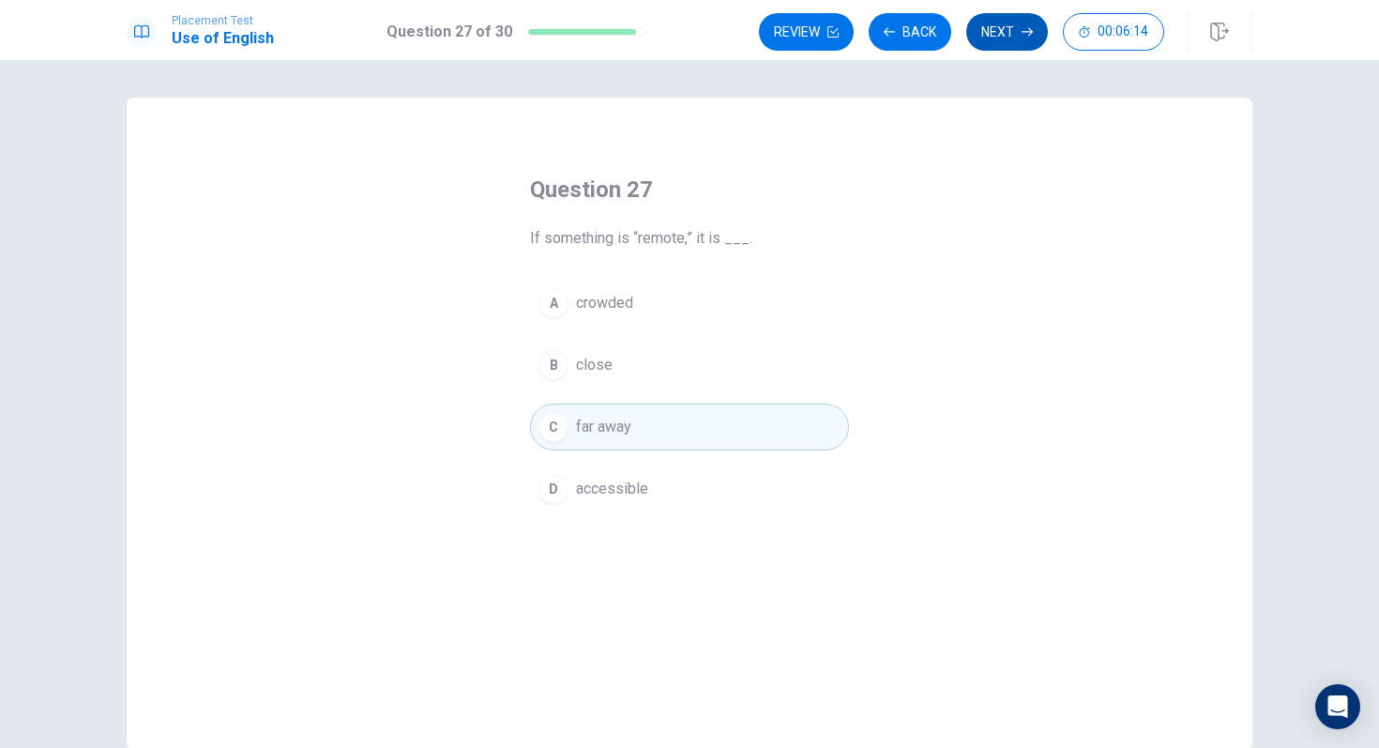
click at [1018, 38] on button "Next" at bounding box center [1007, 32] width 82 height 38
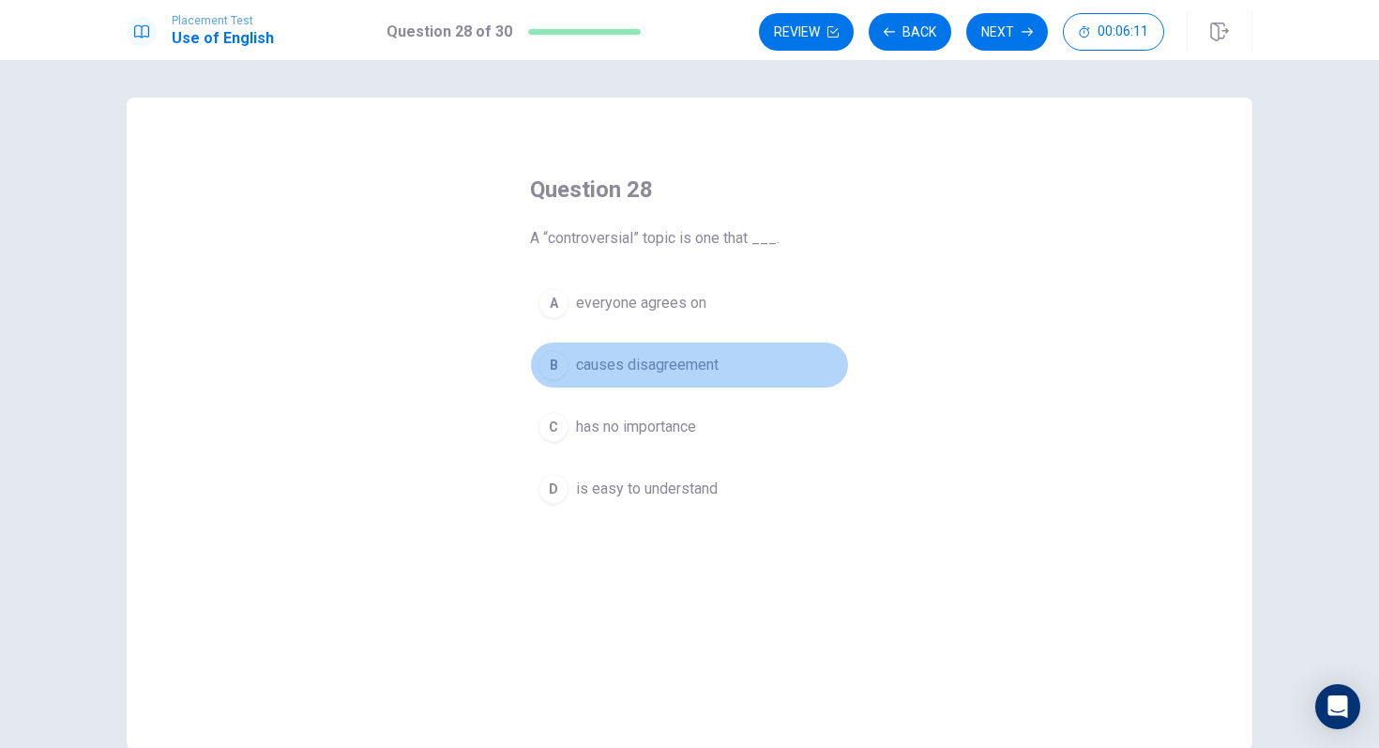
click at [683, 367] on span "causes disagreement" at bounding box center [647, 365] width 143 height 23
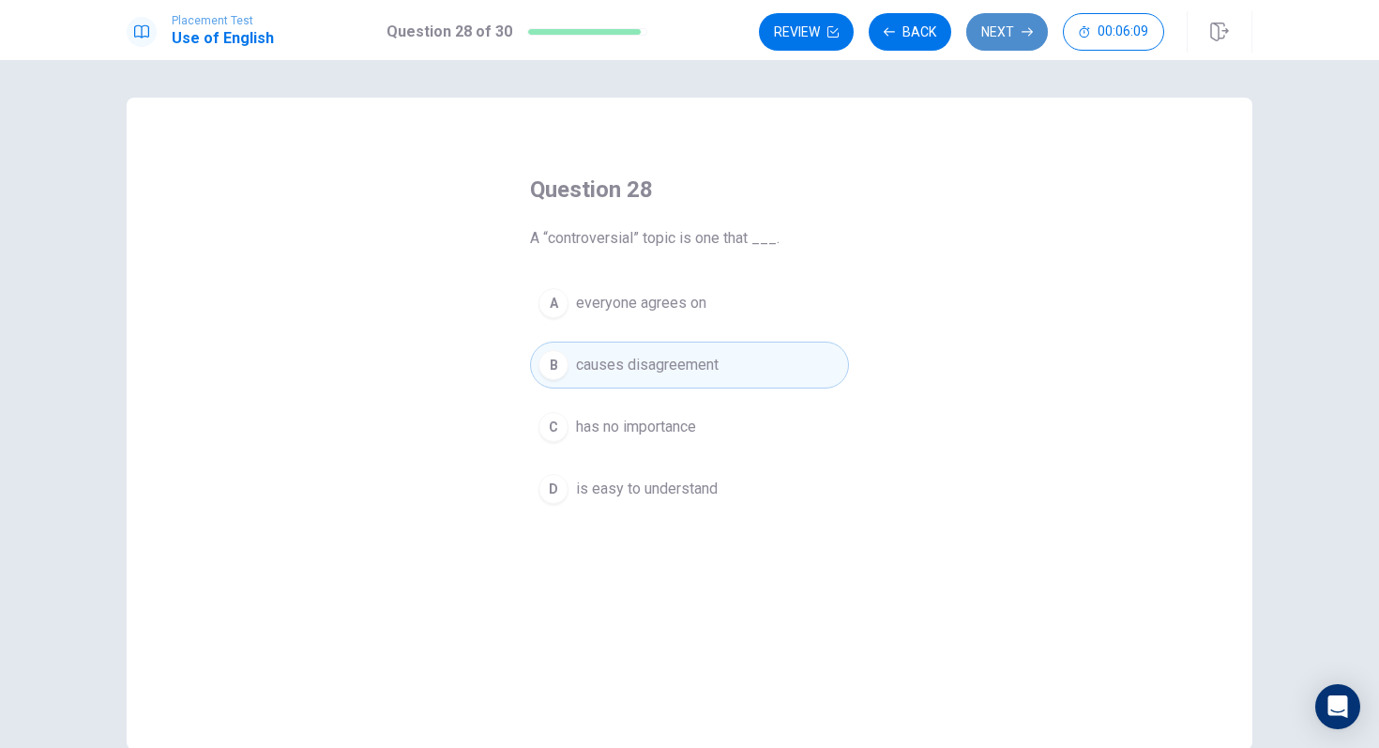
click at [1009, 45] on button "Next" at bounding box center [1007, 32] width 82 height 38
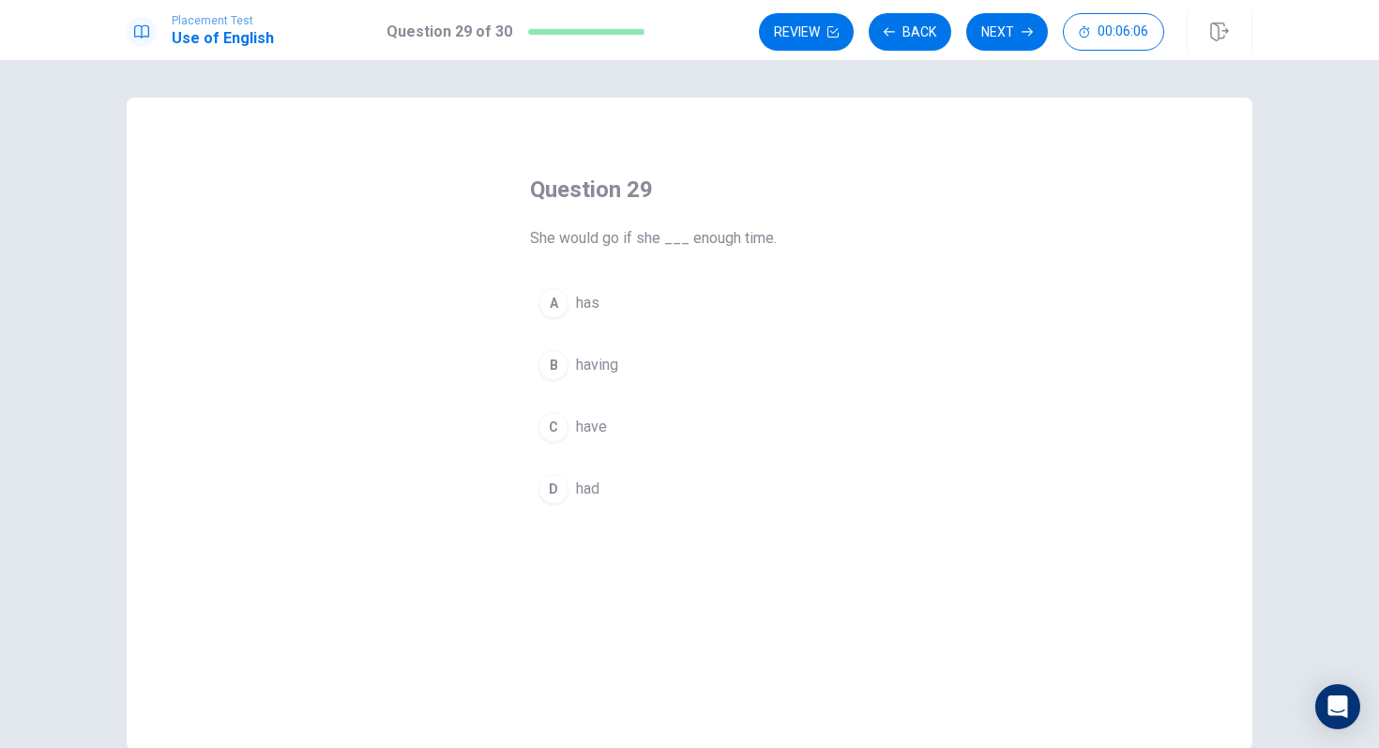
click at [548, 497] on div "D" at bounding box center [554, 489] width 30 height 30
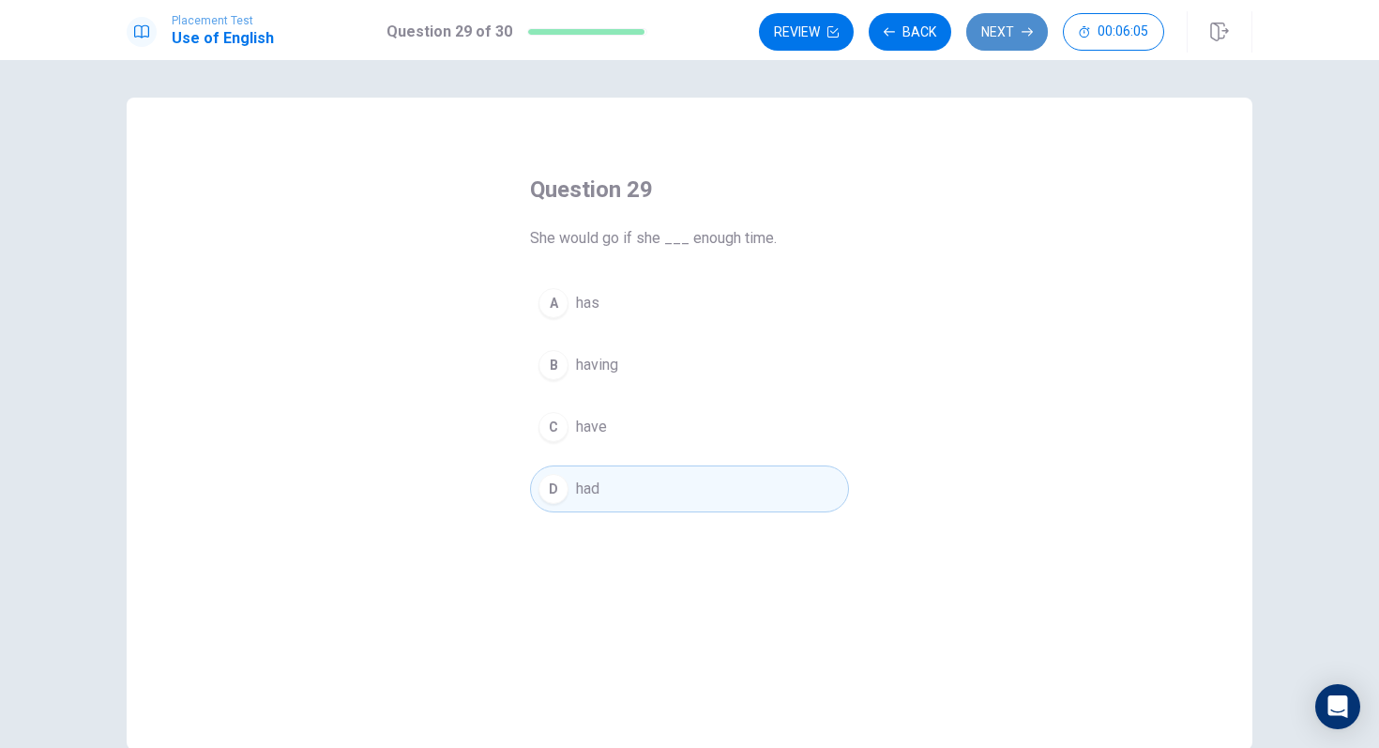
click at [1015, 38] on button "Next" at bounding box center [1007, 32] width 82 height 38
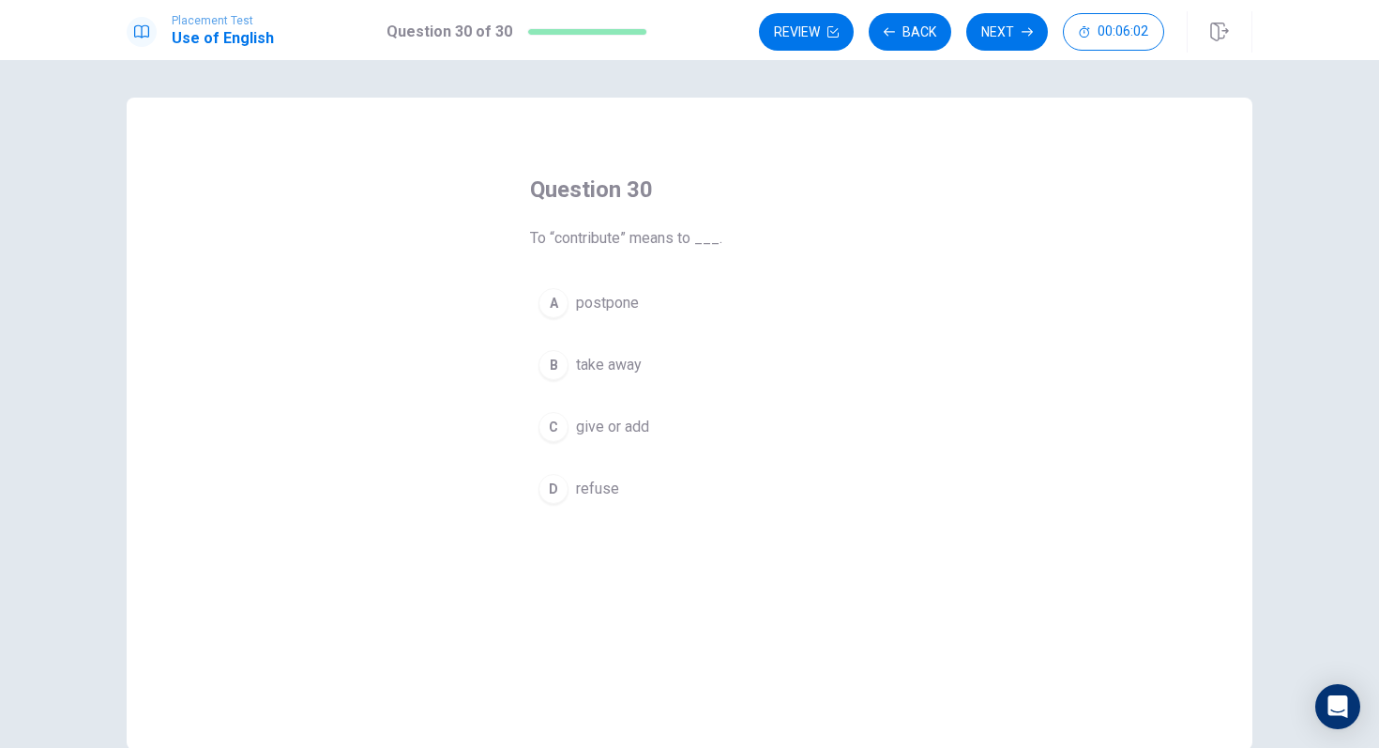
click at [552, 447] on button "C give or add" at bounding box center [689, 426] width 319 height 47
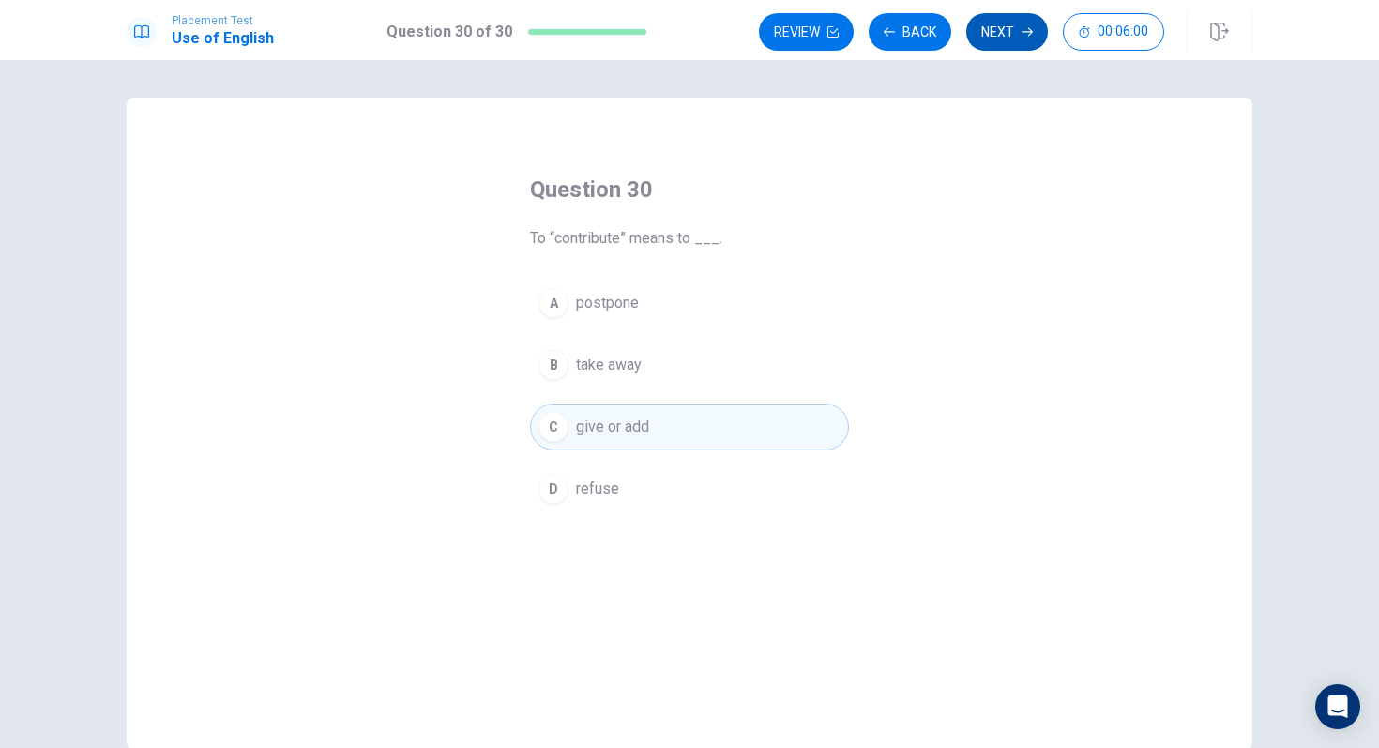
click at [996, 35] on button "Next" at bounding box center [1007, 32] width 82 height 38
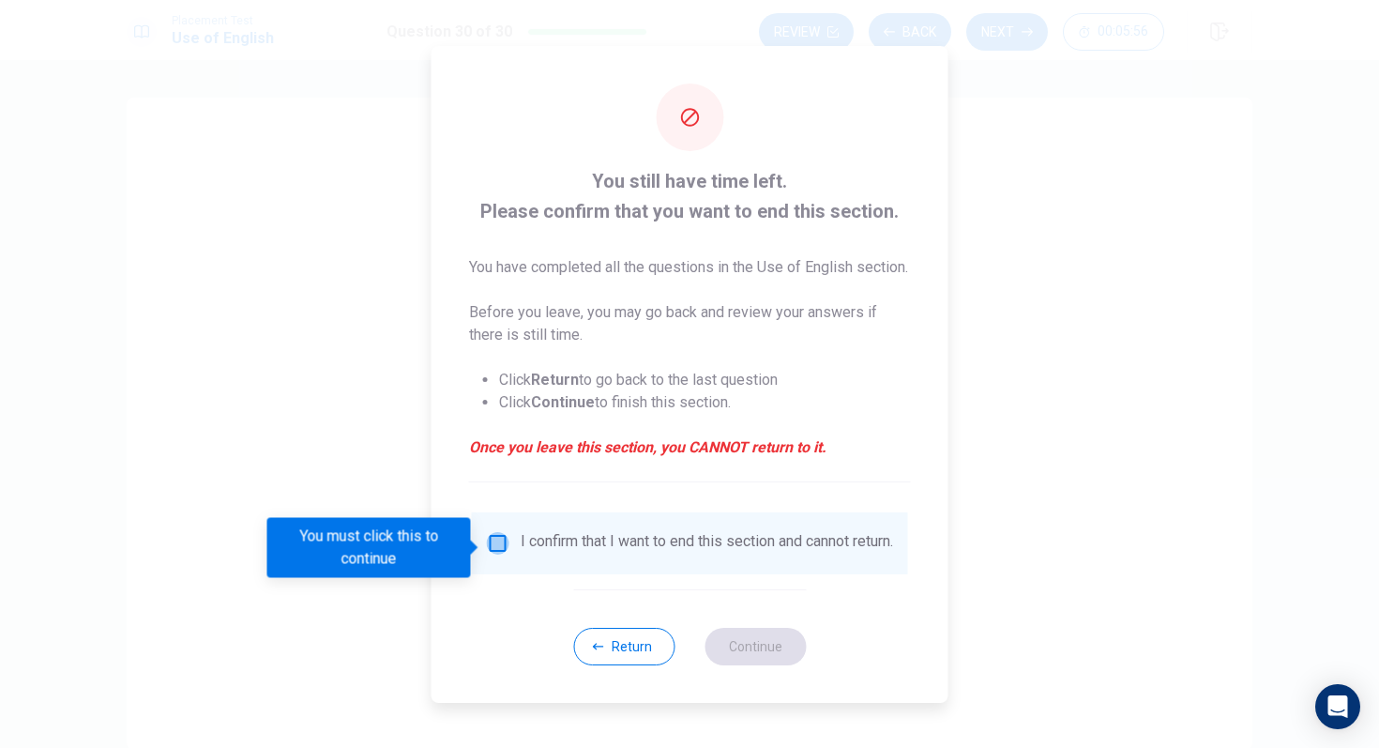
click at [491, 553] on input "You must click this to continue" at bounding box center [498, 543] width 23 height 23
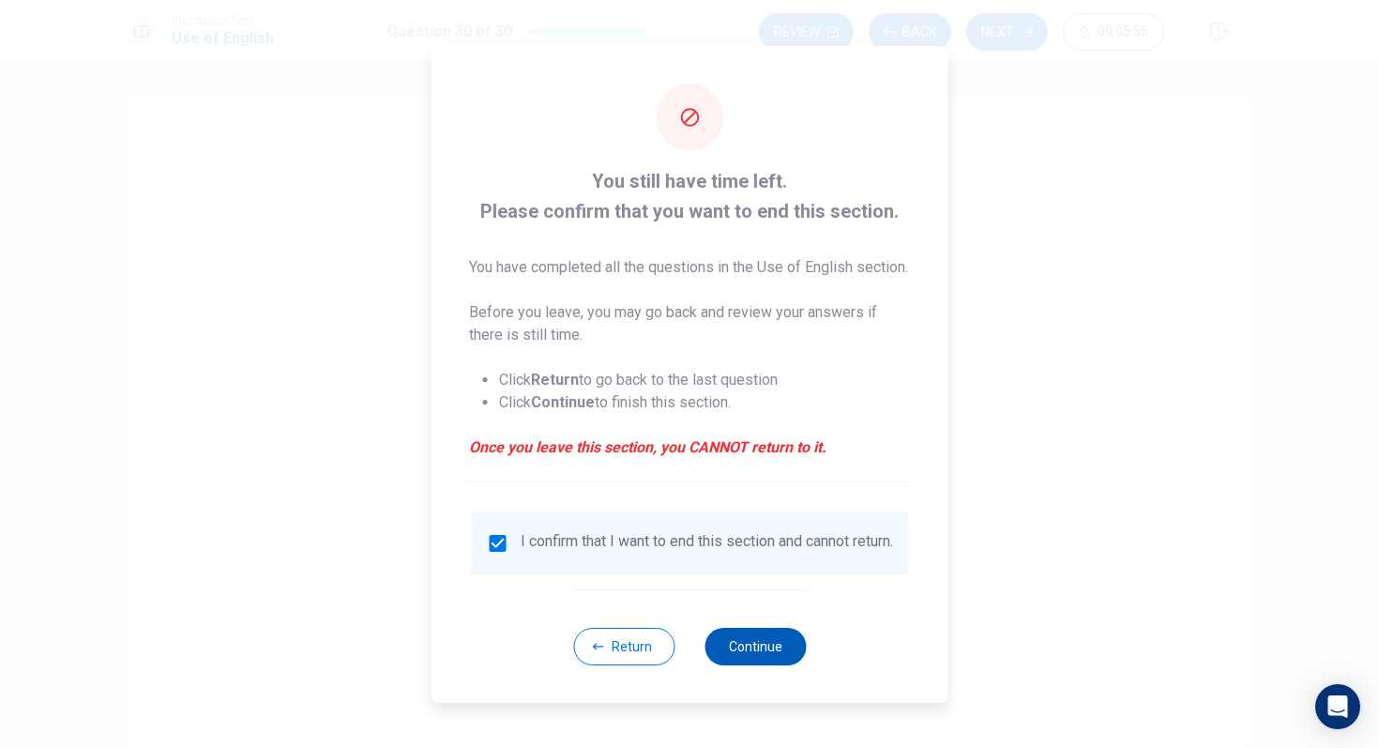
click at [747, 626] on button "Continue" at bounding box center [755, 647] width 101 height 38
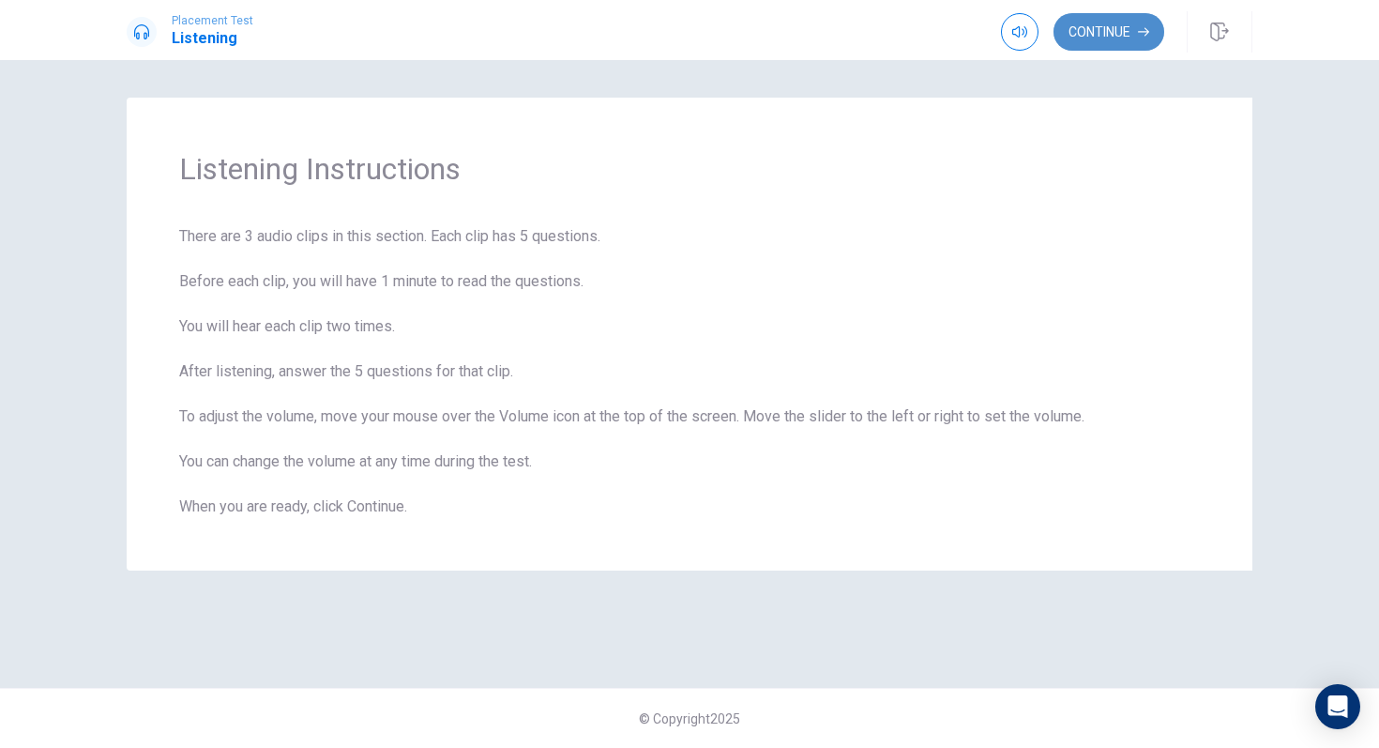
click at [1125, 41] on button "Continue" at bounding box center [1109, 32] width 111 height 38
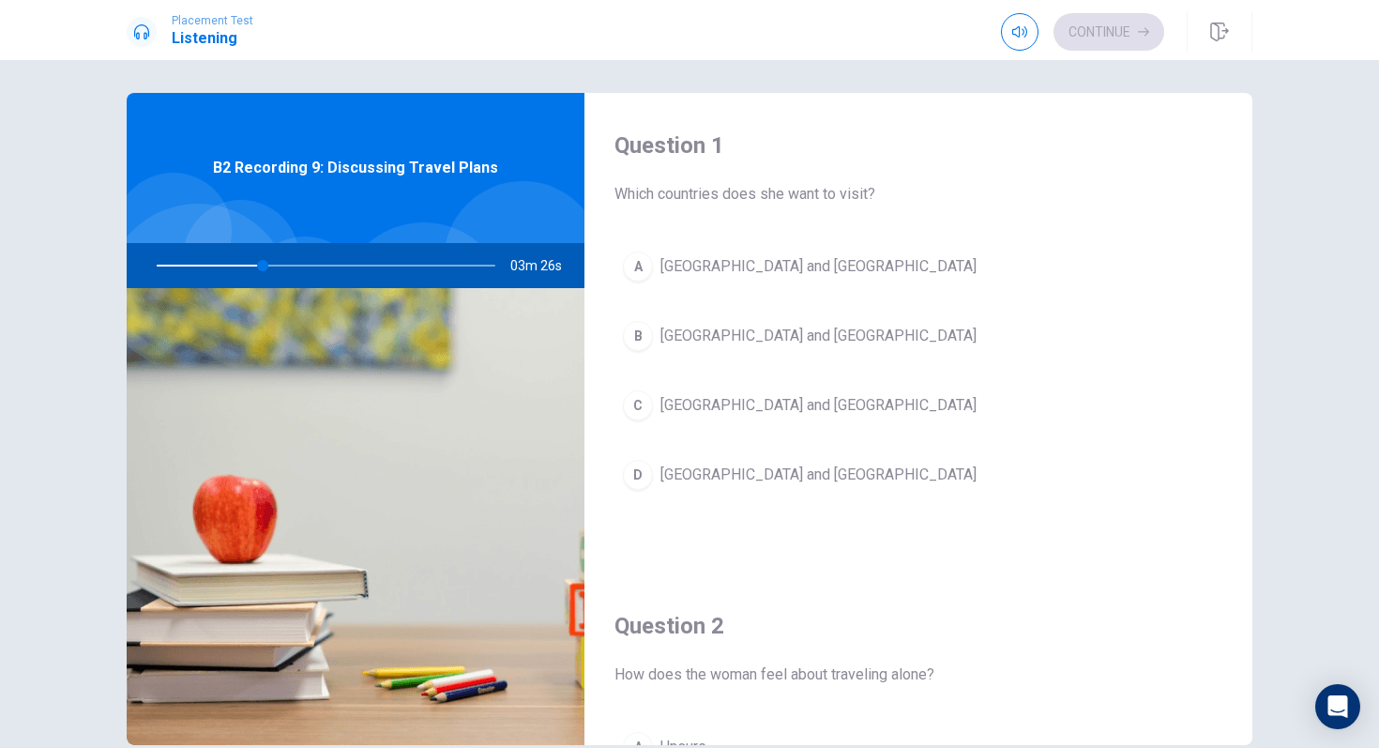
click at [640, 270] on div "A" at bounding box center [638, 266] width 30 height 30
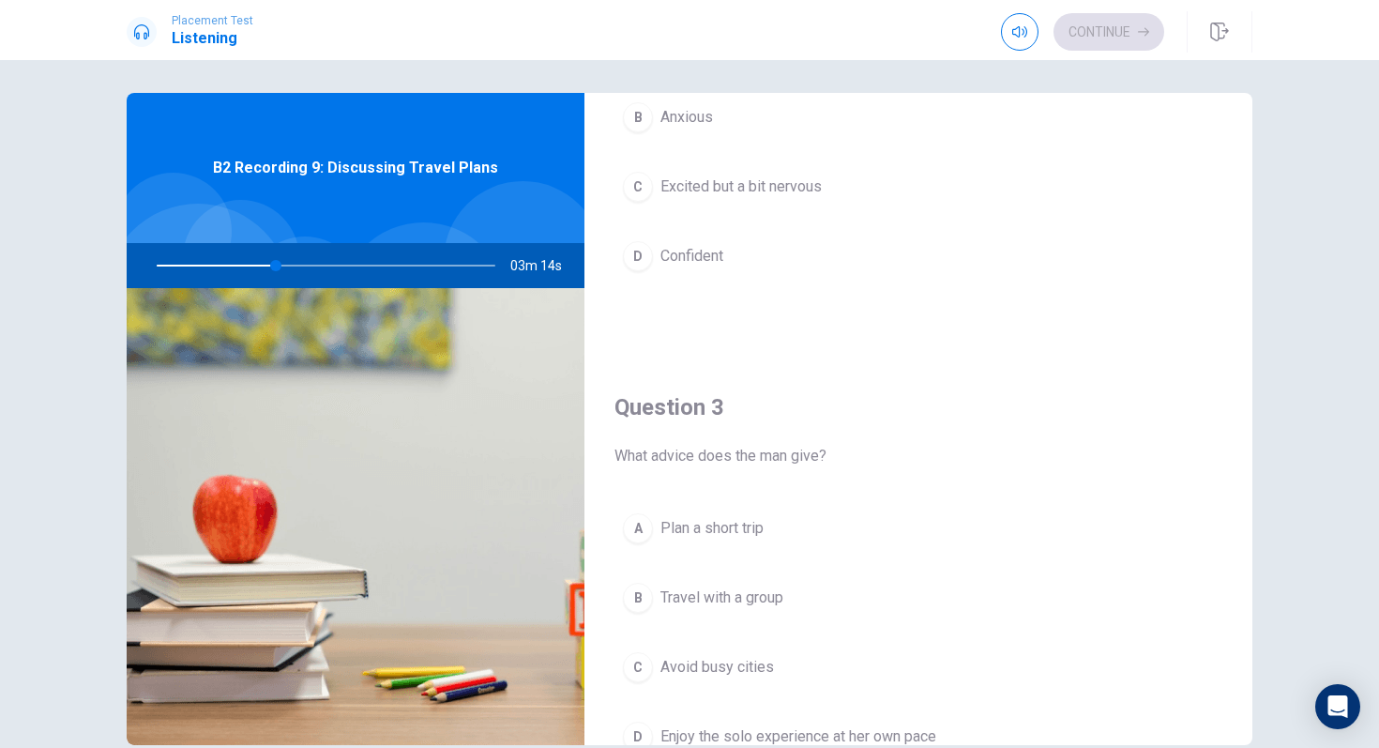
scroll to position [933, 0]
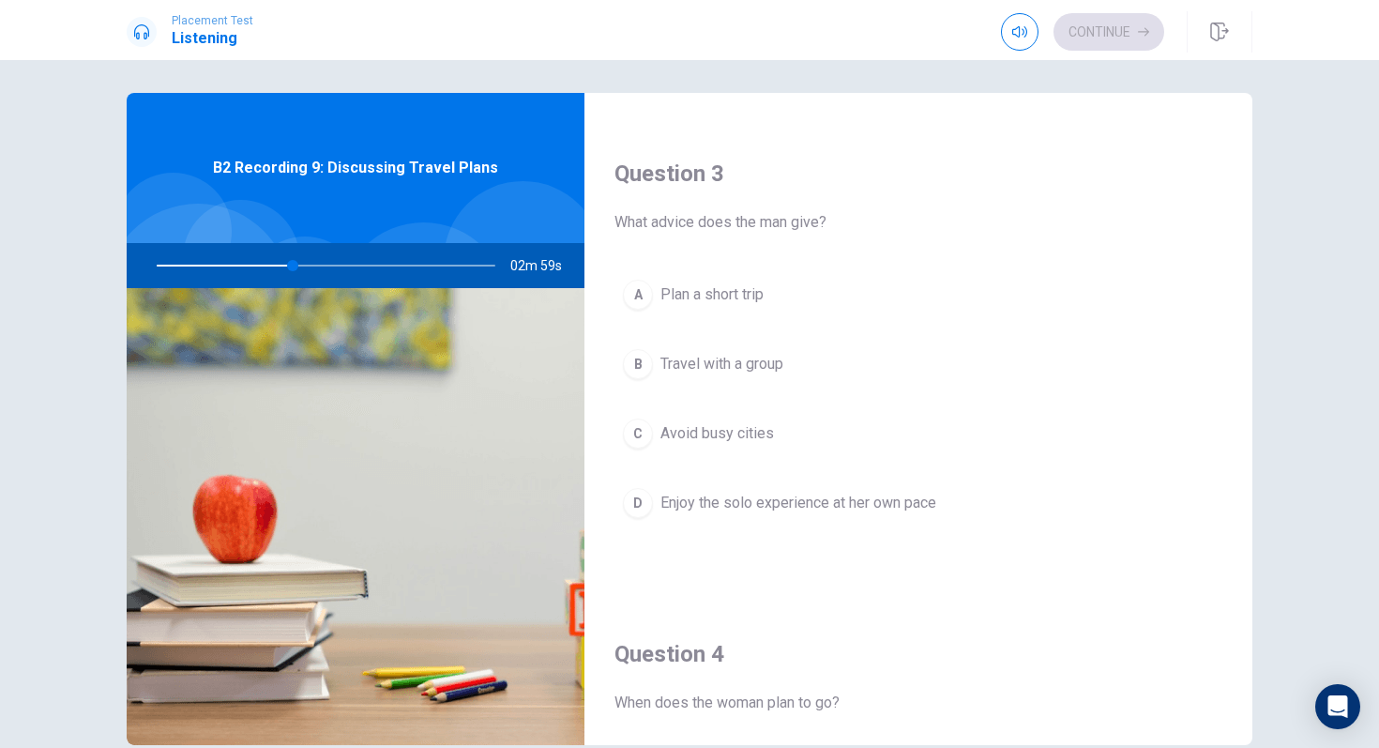
click at [638, 505] on div "D" at bounding box center [638, 503] width 30 height 30
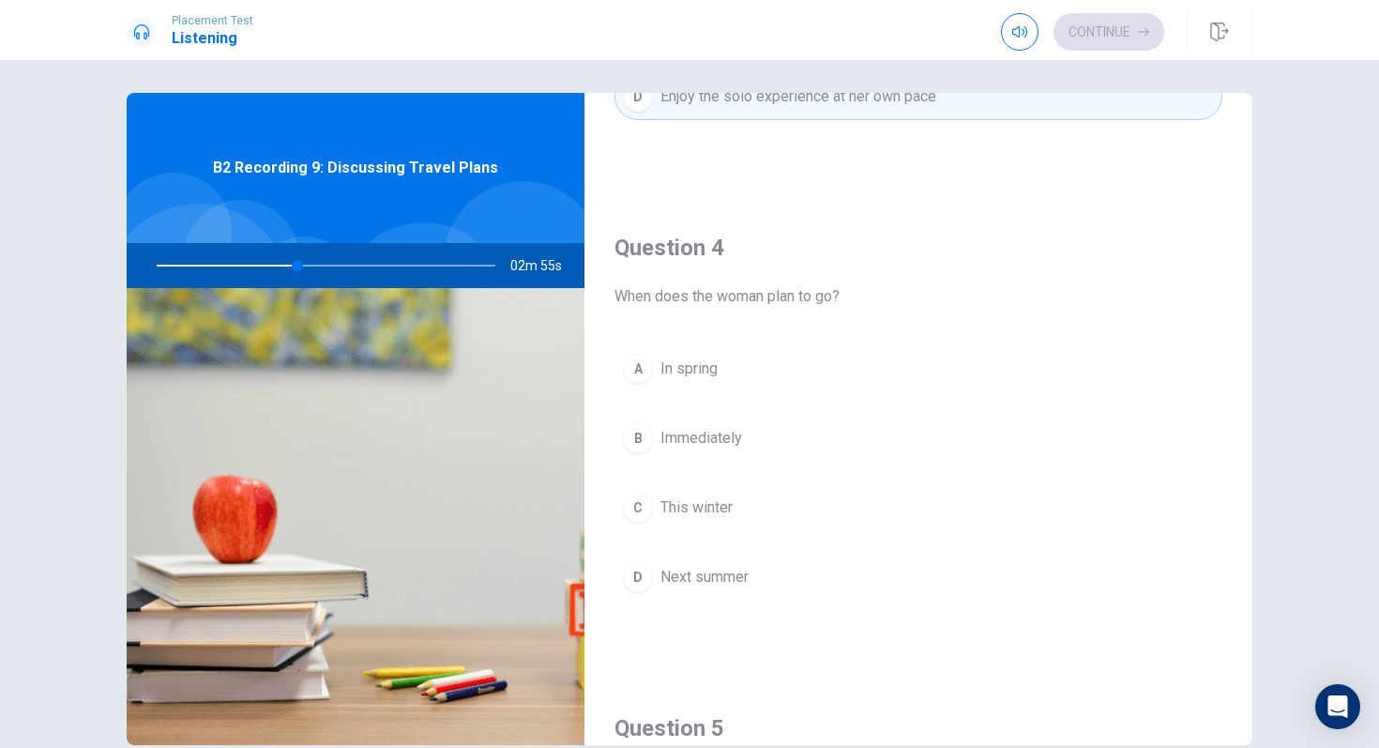
scroll to position [1347, 0]
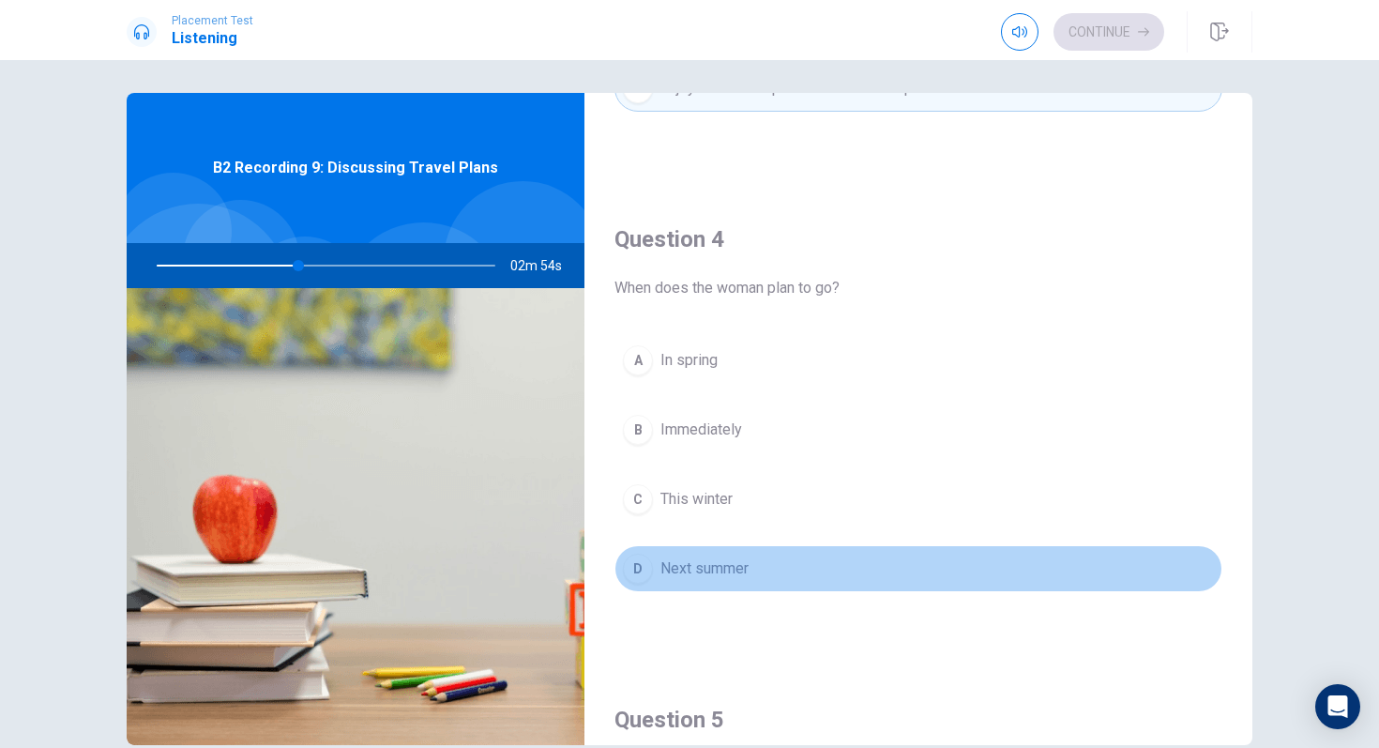
click at [643, 563] on div "D" at bounding box center [638, 569] width 30 height 30
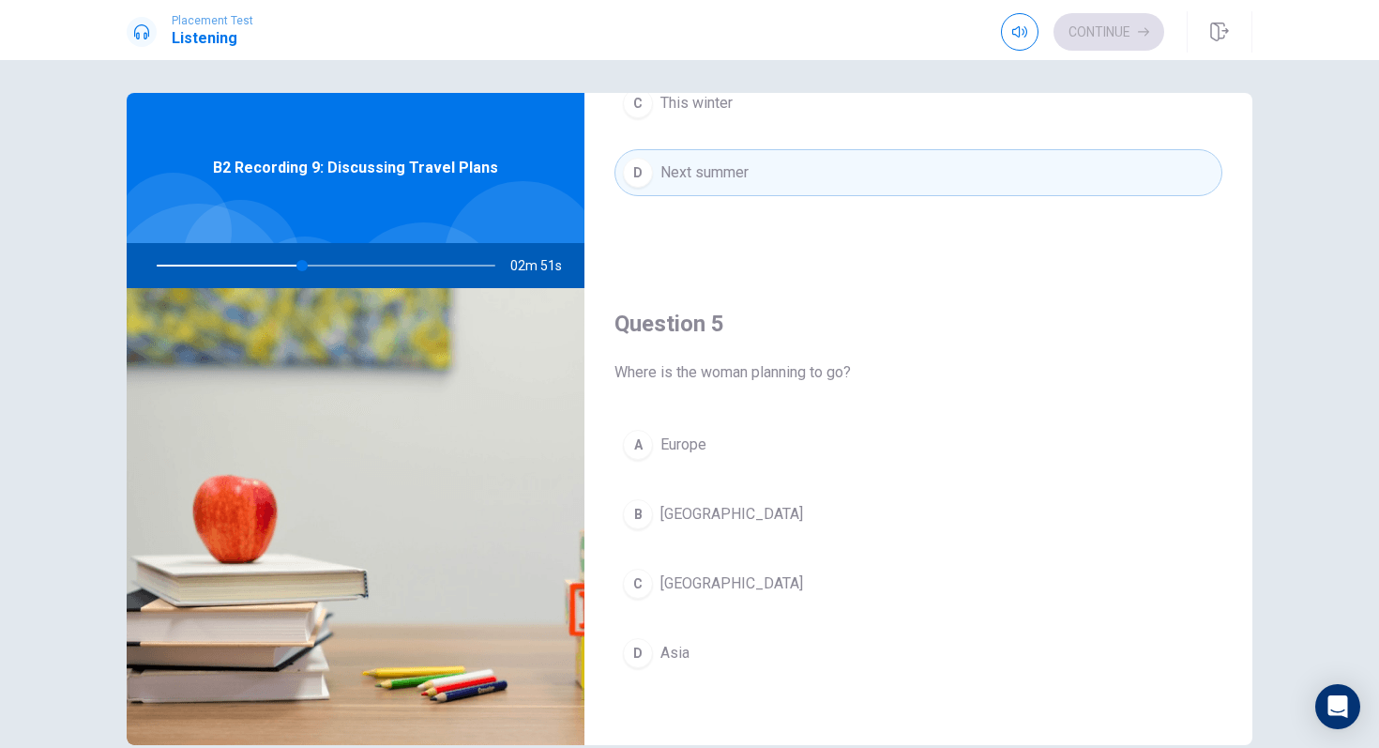
scroll to position [1746, 0]
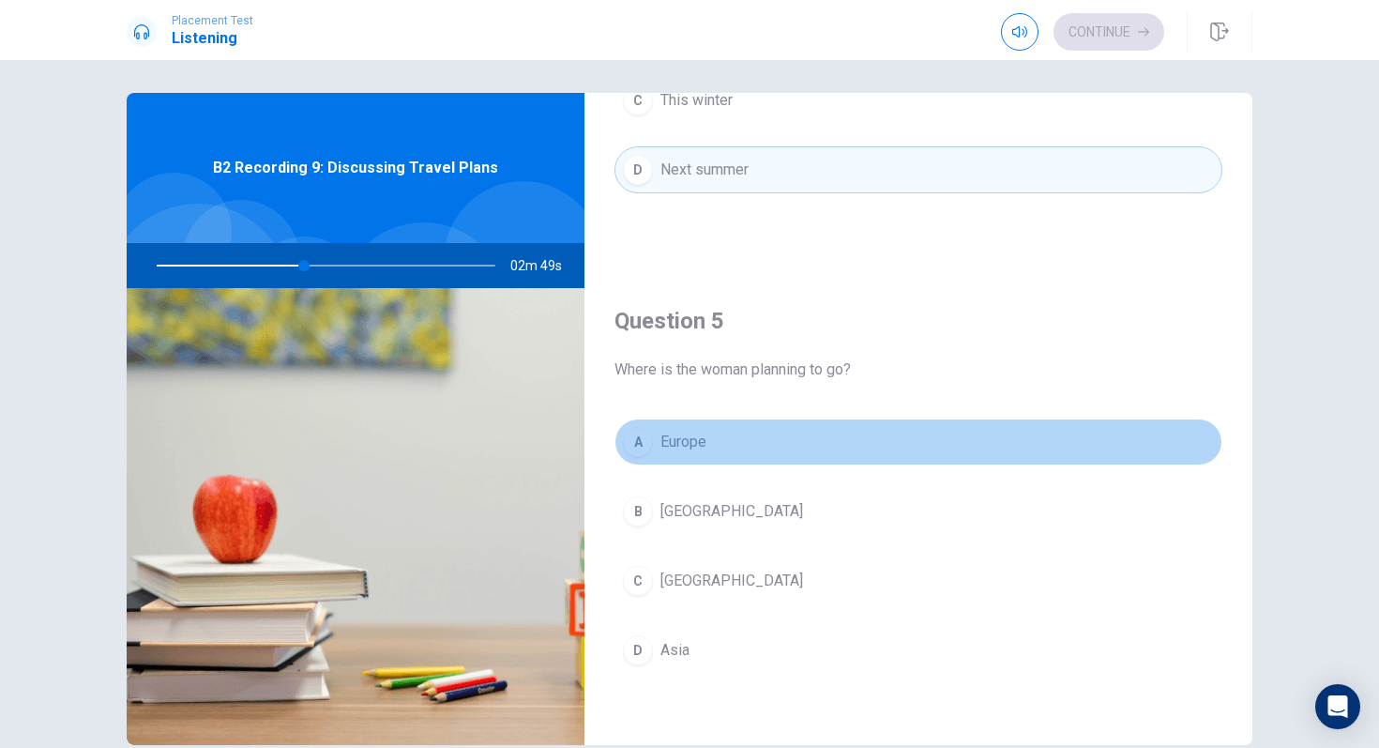
click at [638, 438] on div "A" at bounding box center [638, 442] width 30 height 30
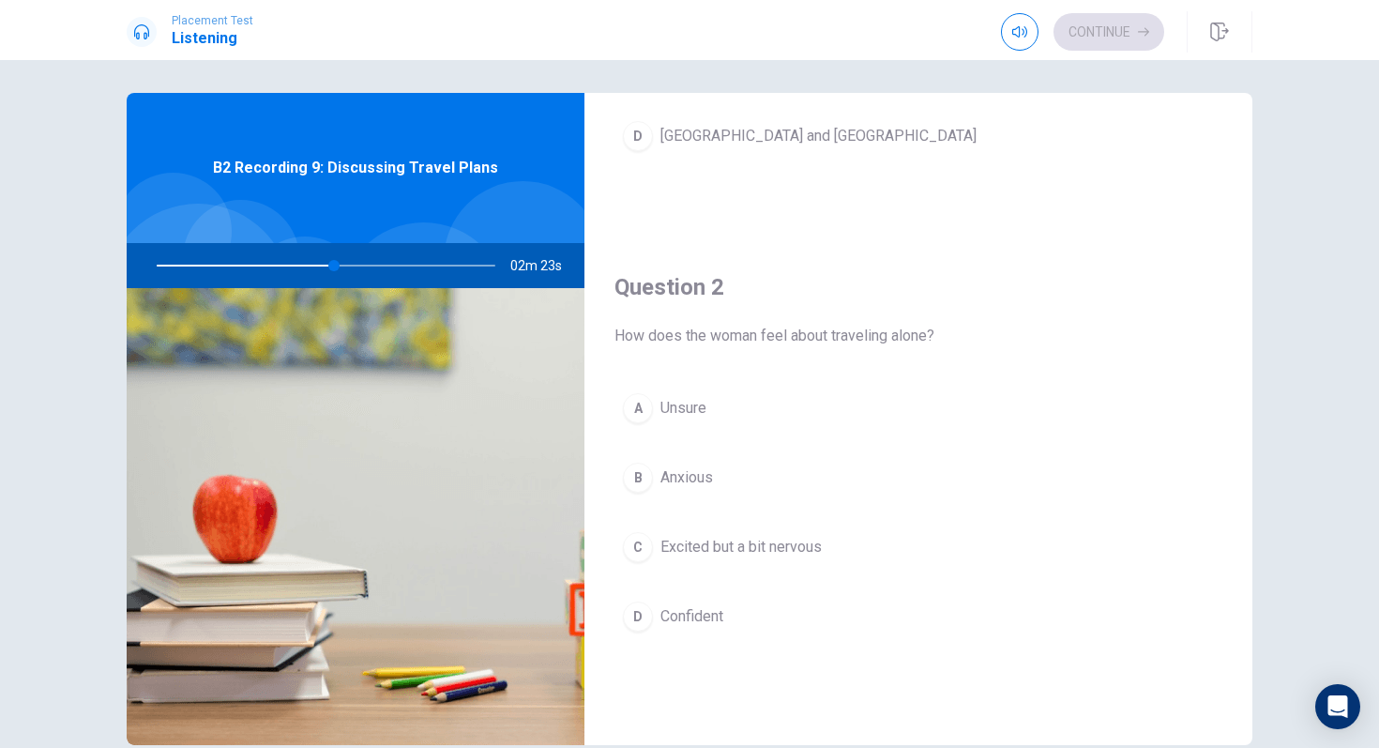
scroll to position [364, 0]
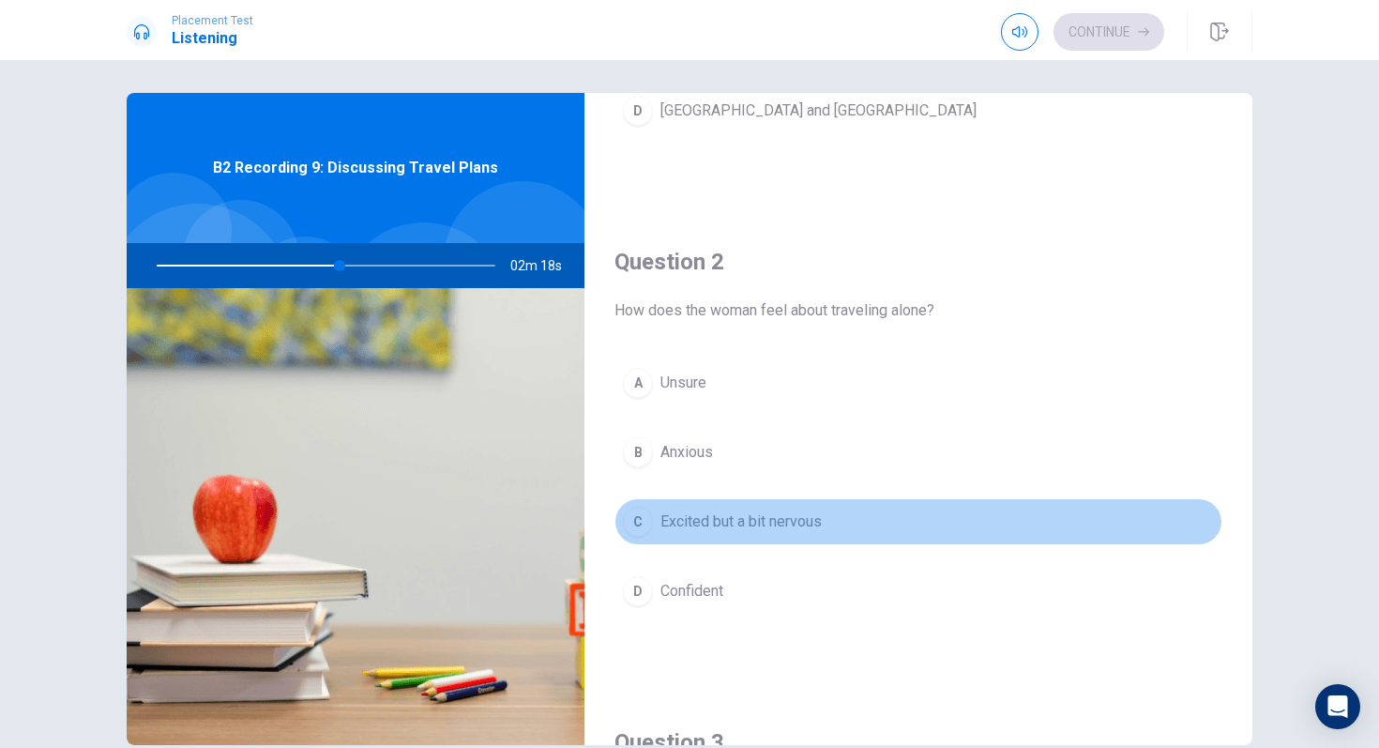
click at [636, 515] on div "C" at bounding box center [638, 522] width 30 height 30
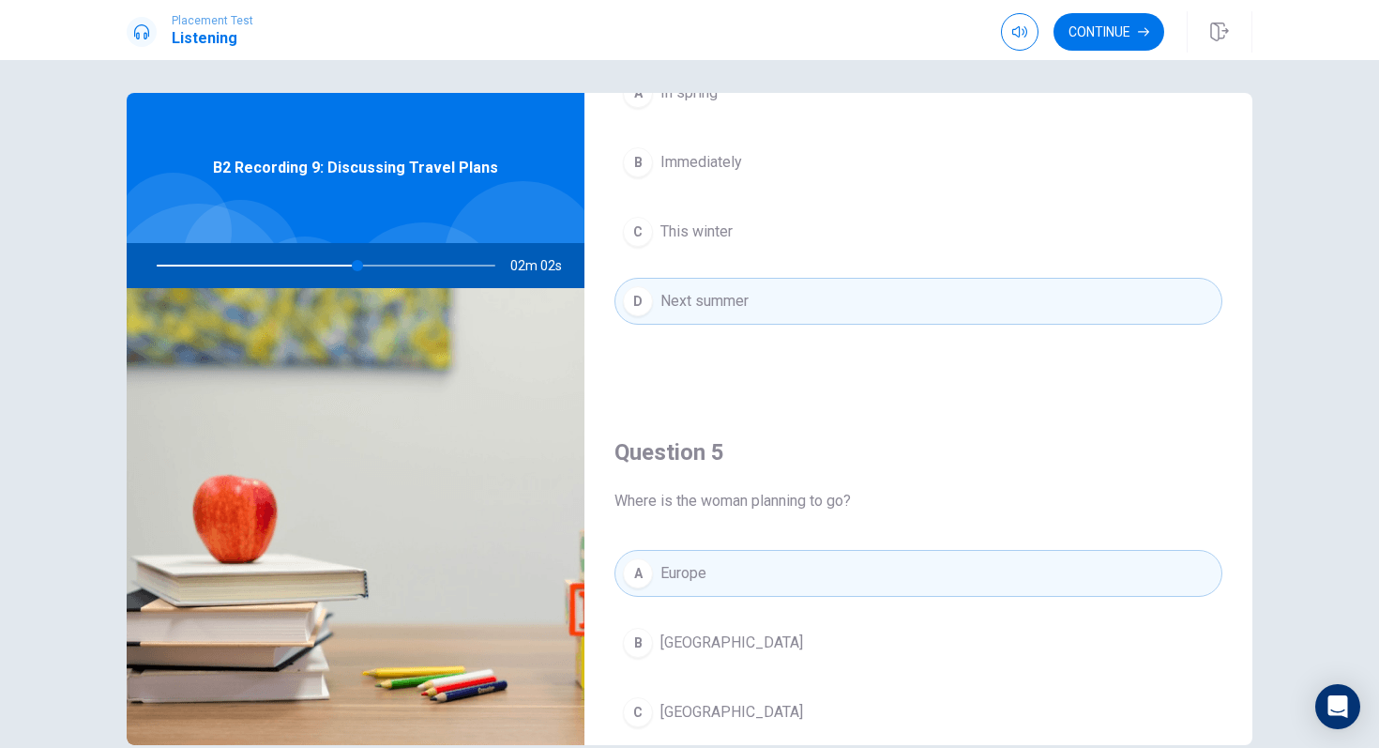
scroll to position [1625, 0]
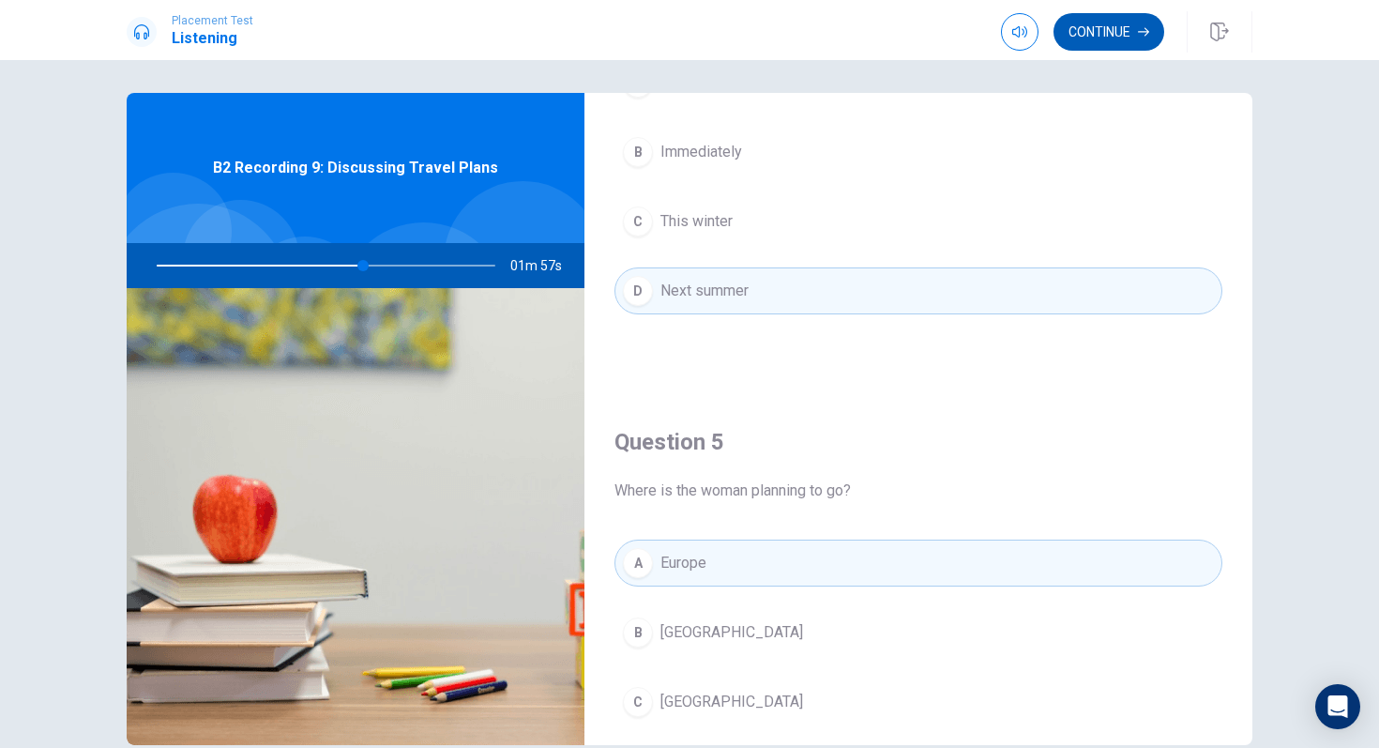
click at [1108, 39] on button "Continue" at bounding box center [1109, 32] width 111 height 38
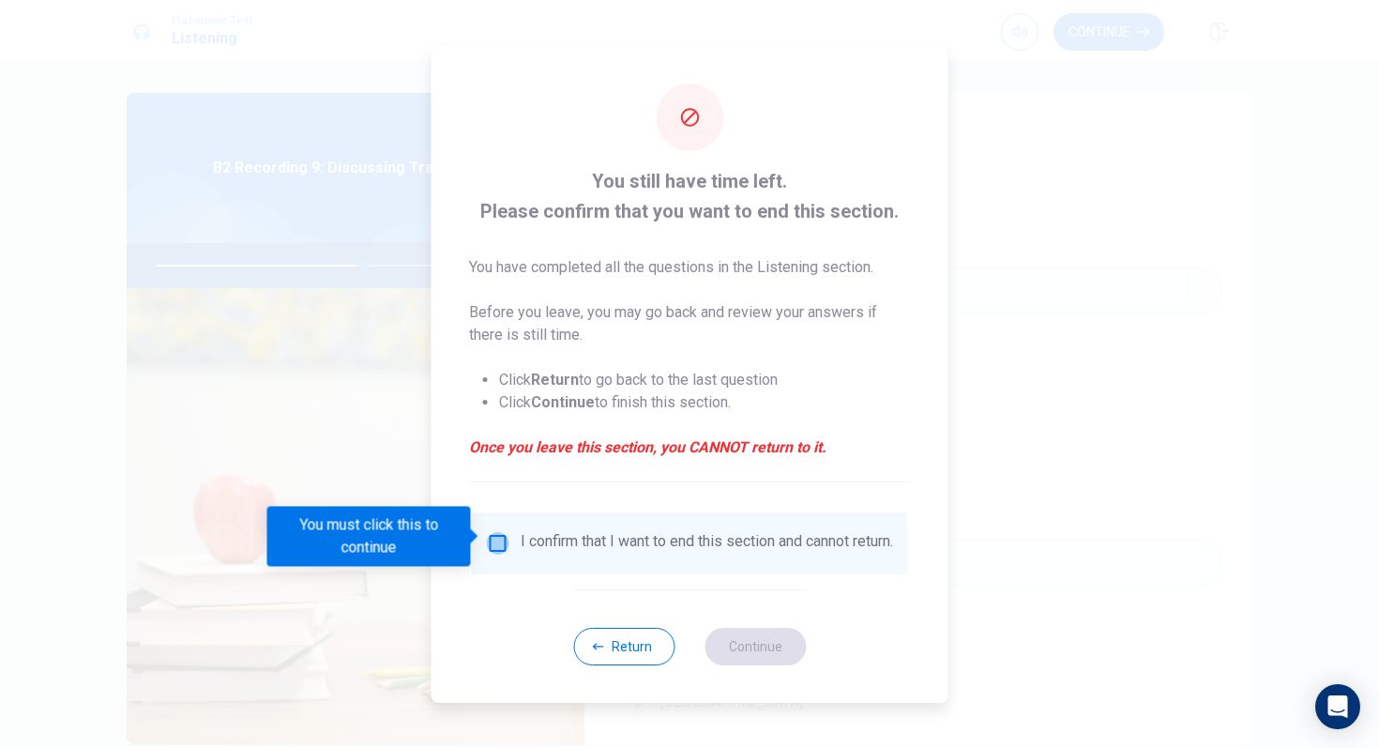
click at [499, 538] on input "You must click this to continue" at bounding box center [498, 543] width 23 height 23
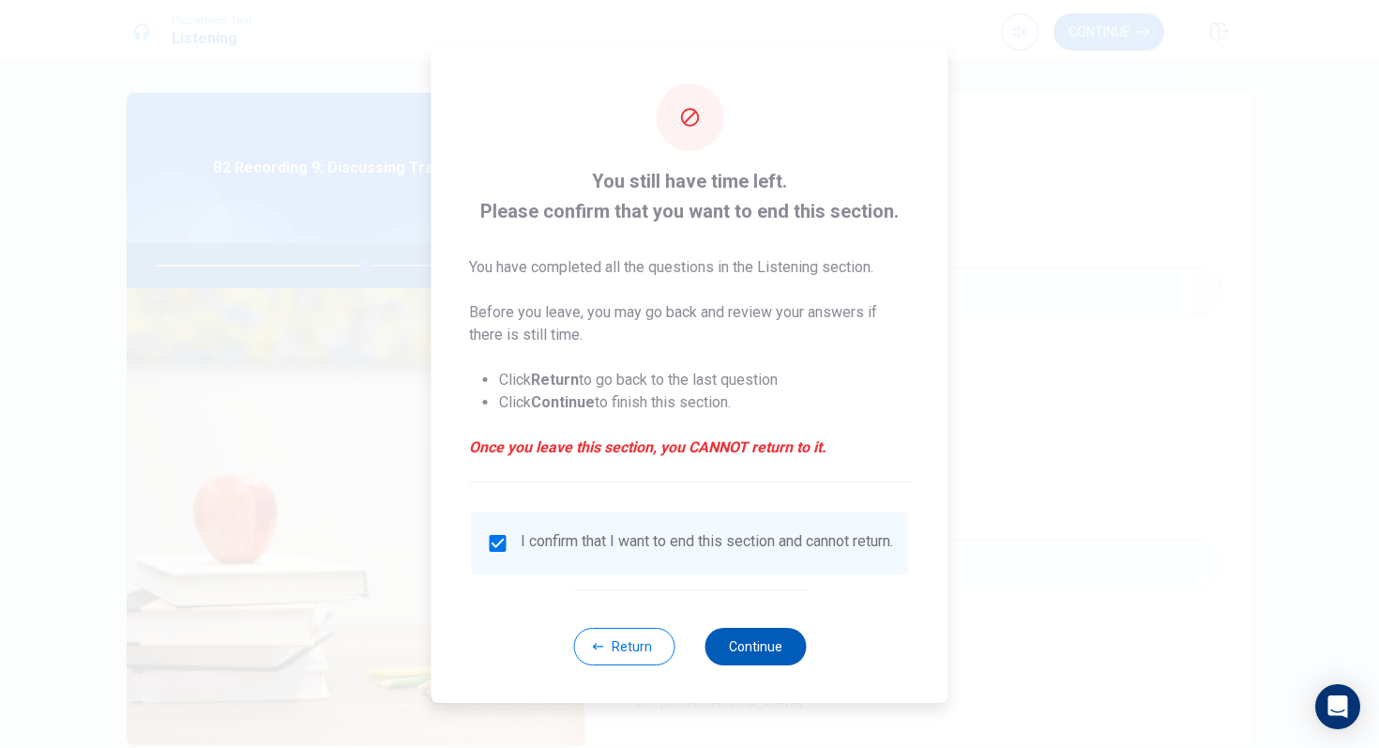
click at [772, 626] on button "Continue" at bounding box center [755, 647] width 101 height 38
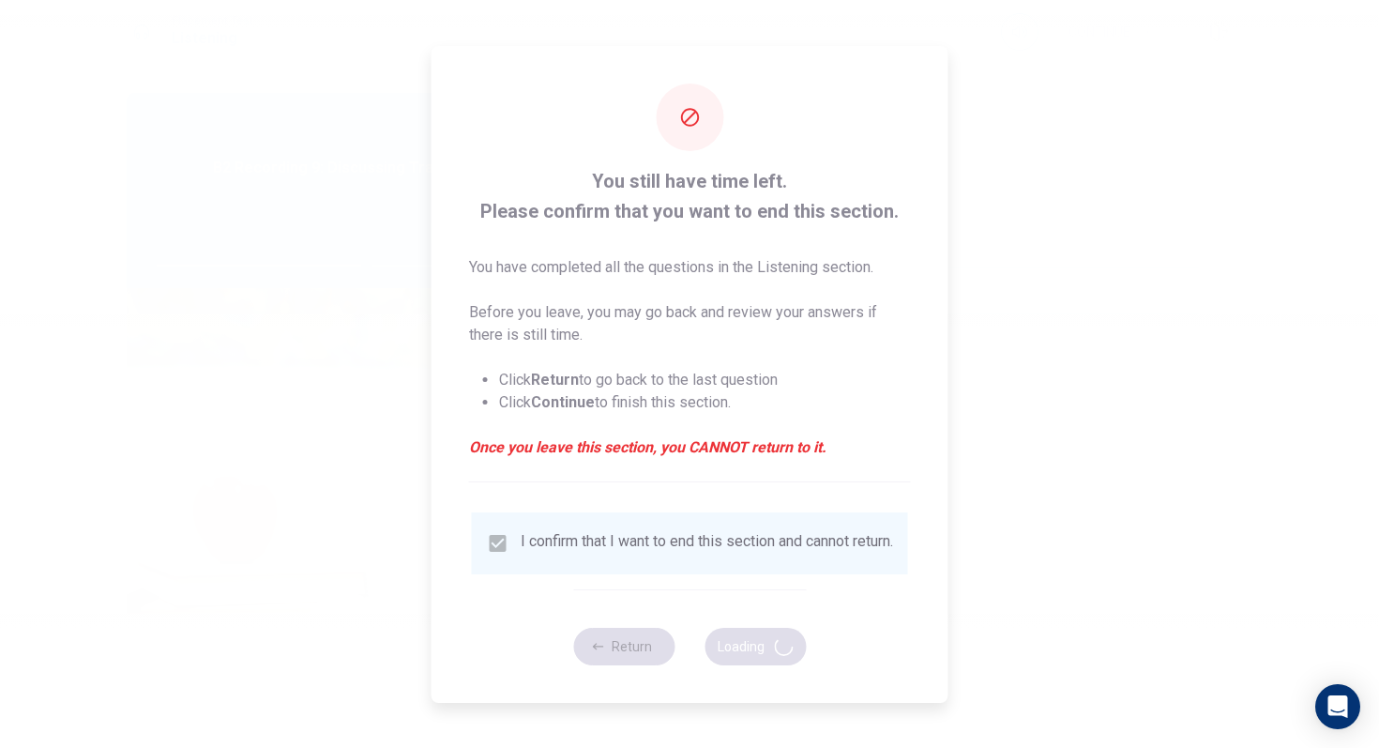
type input "62"
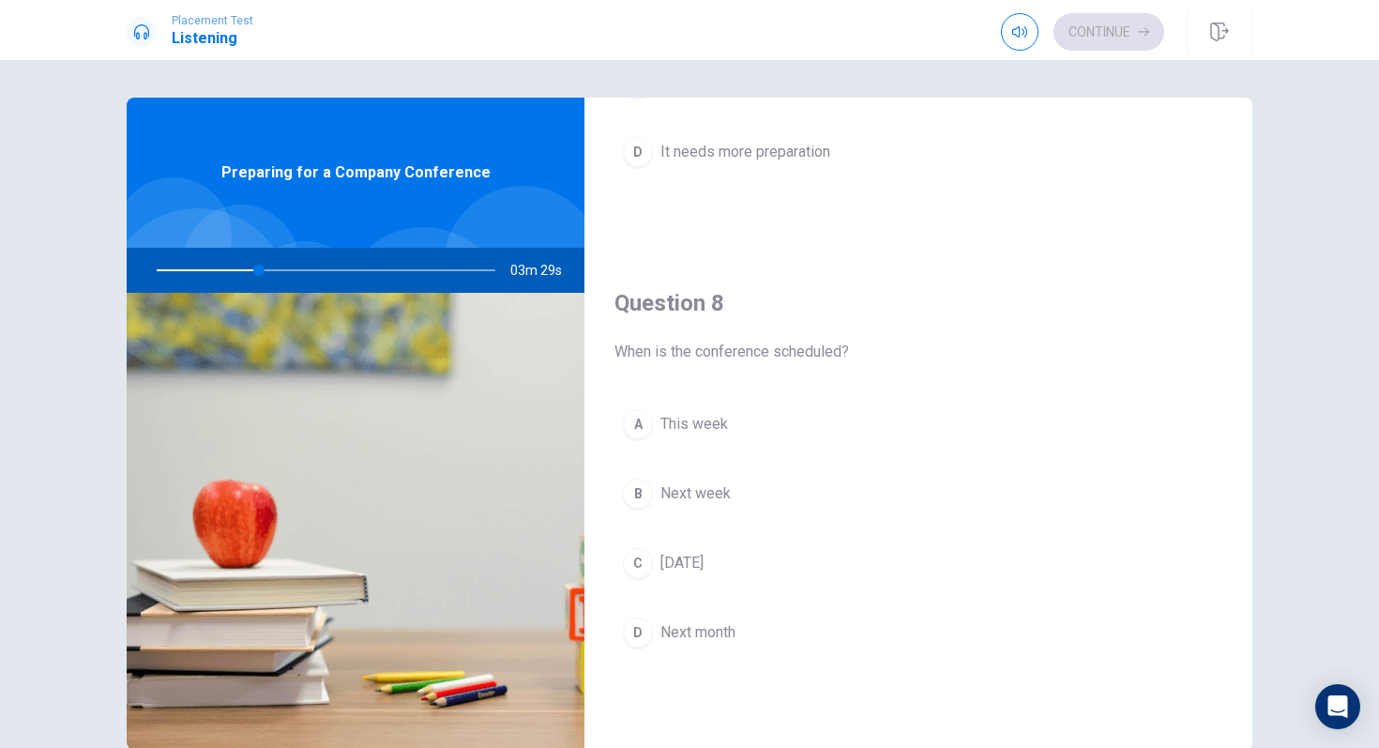
scroll to position [847, 0]
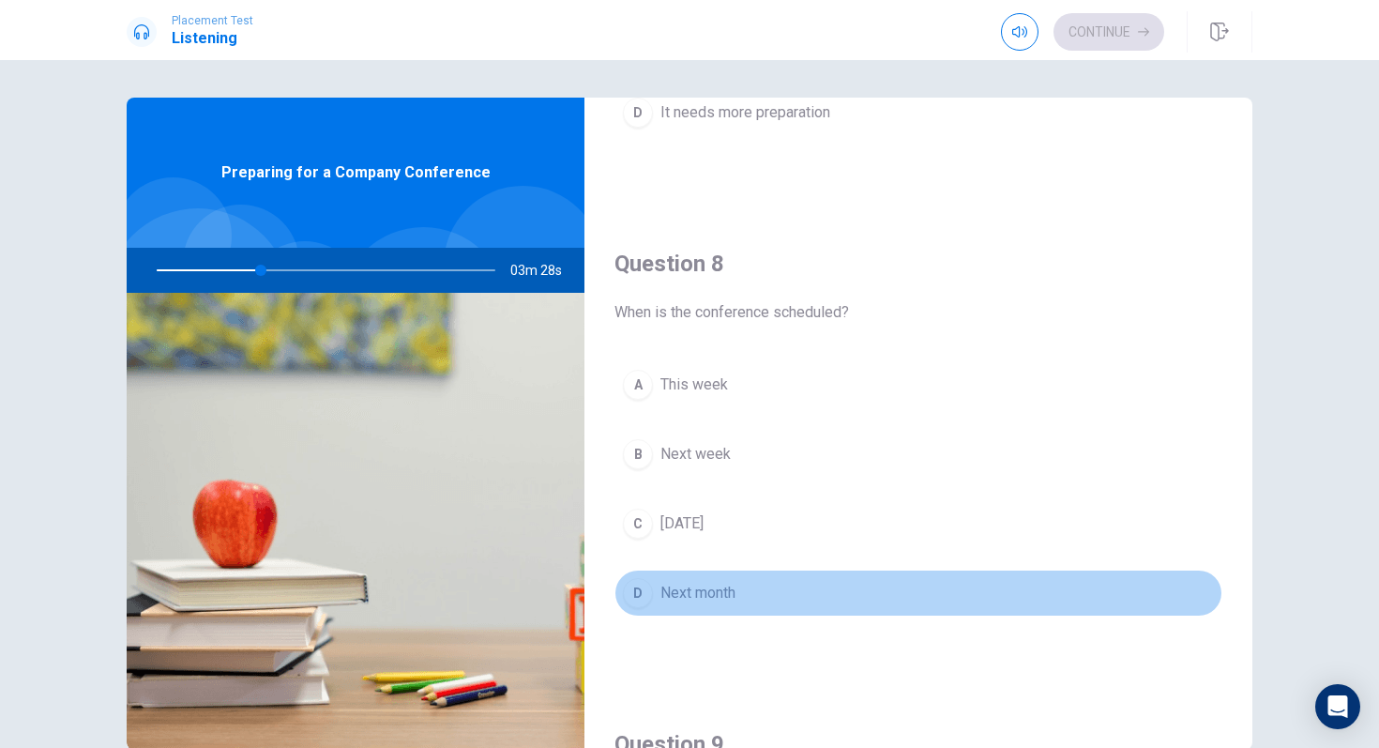
click at [630, 585] on div "D" at bounding box center [638, 593] width 30 height 30
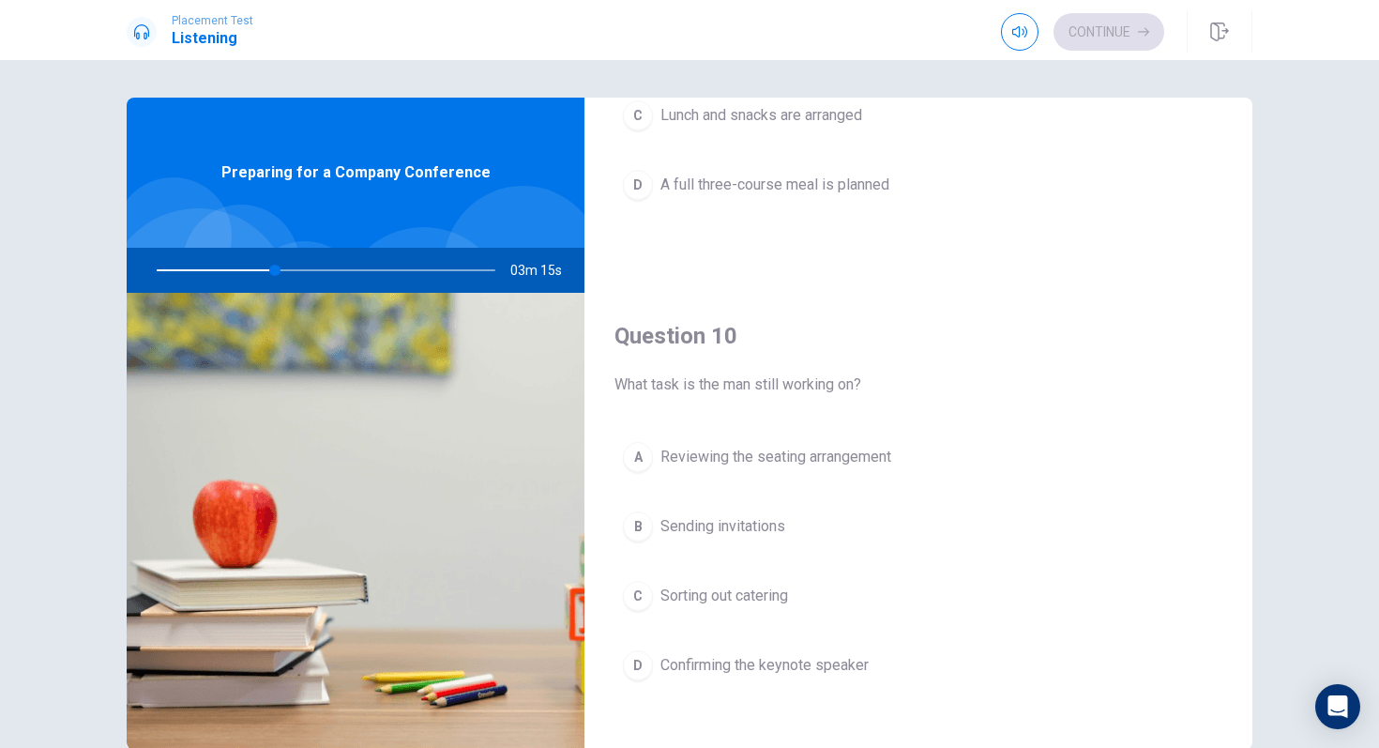
scroll to position [1750, 0]
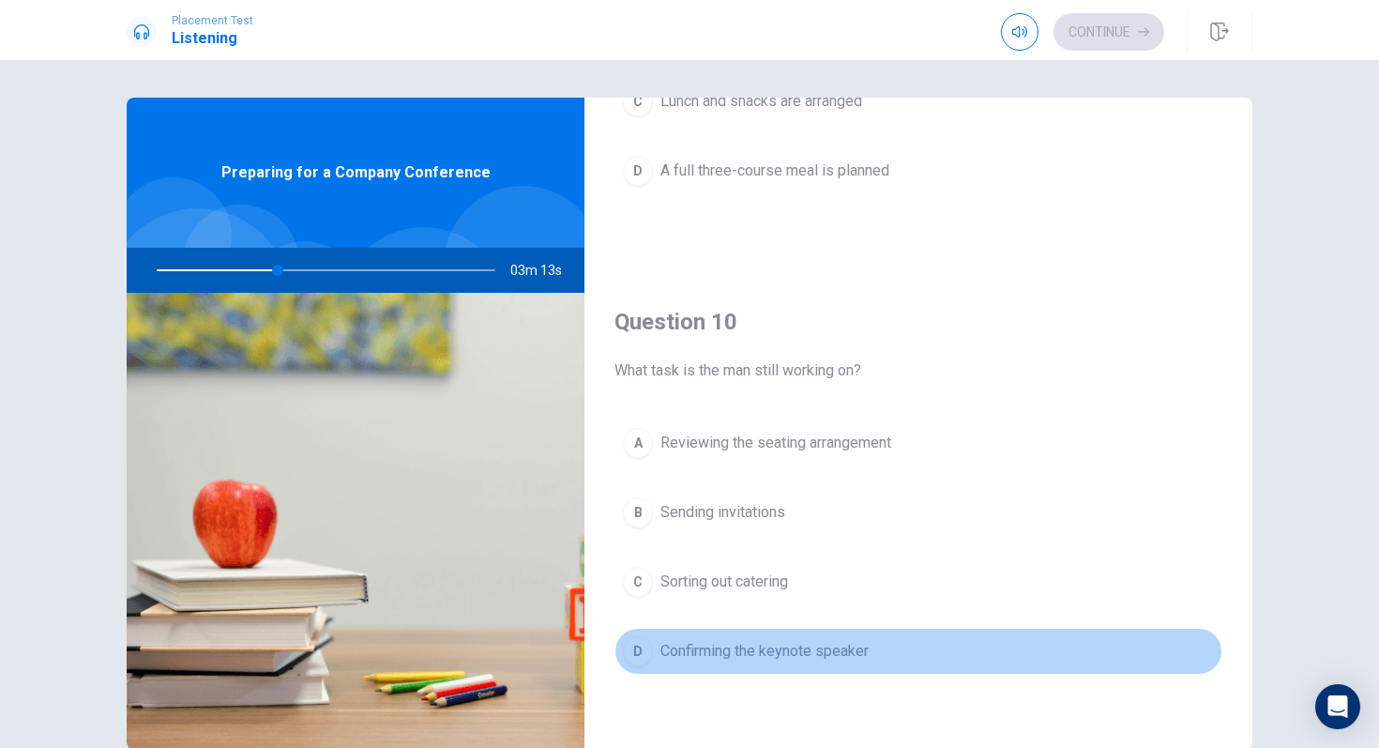
click at [694, 626] on span "Confirming the keynote speaker" at bounding box center [765, 651] width 208 height 23
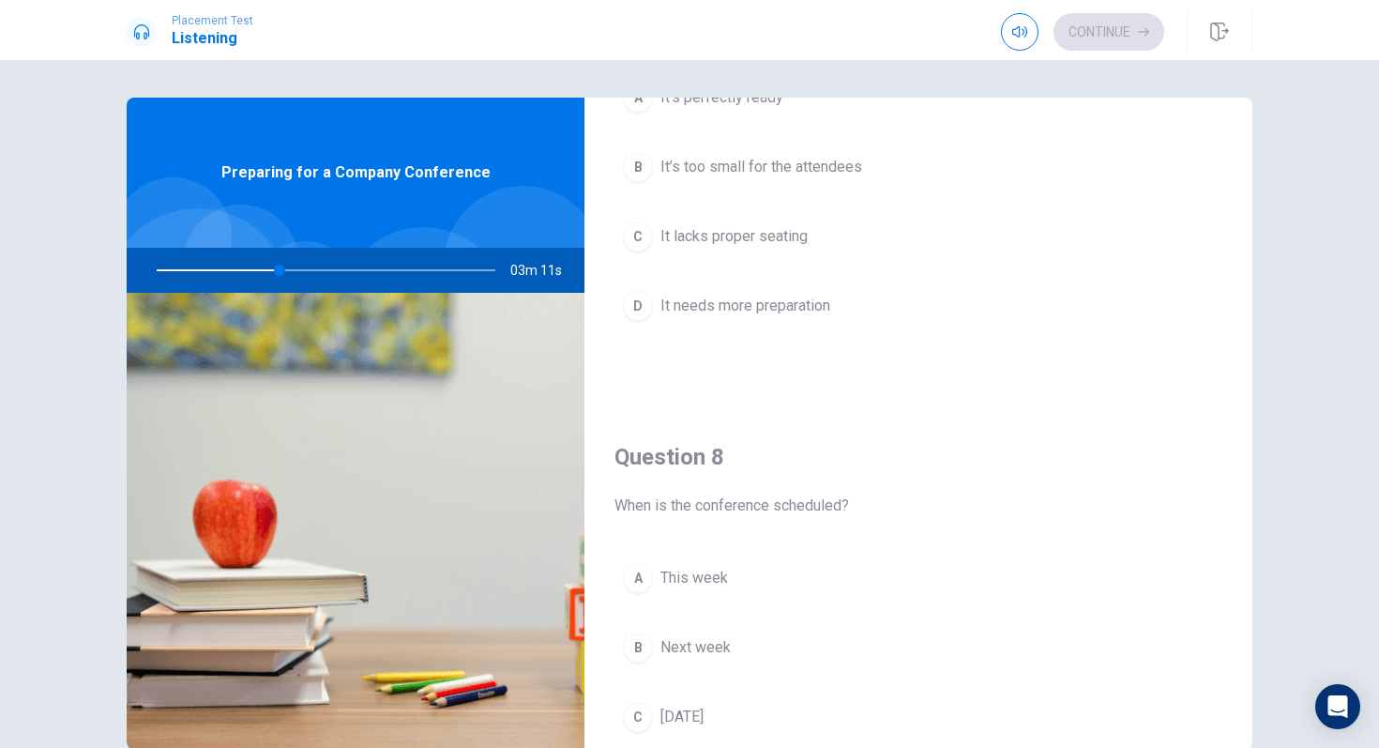
scroll to position [523, 0]
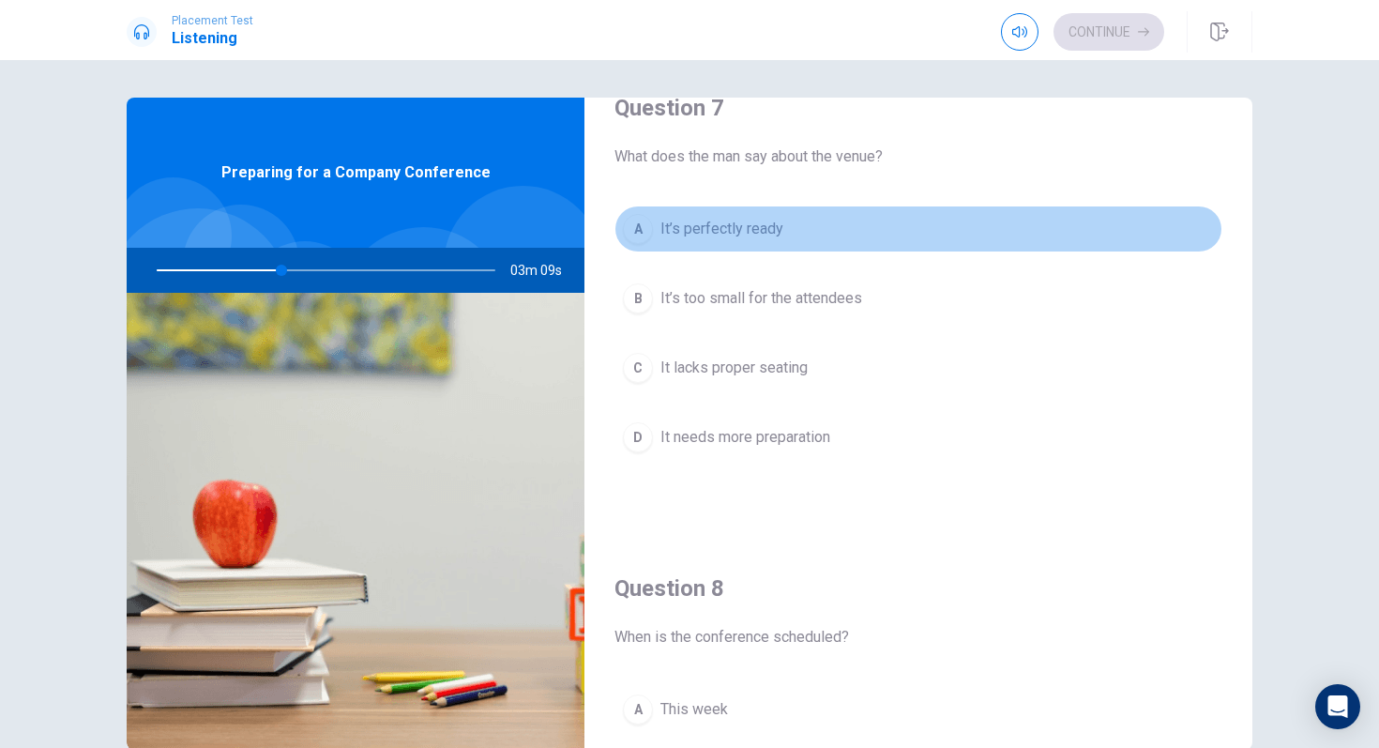
click at [803, 244] on button "A It’s perfectly ready" at bounding box center [919, 228] width 608 height 47
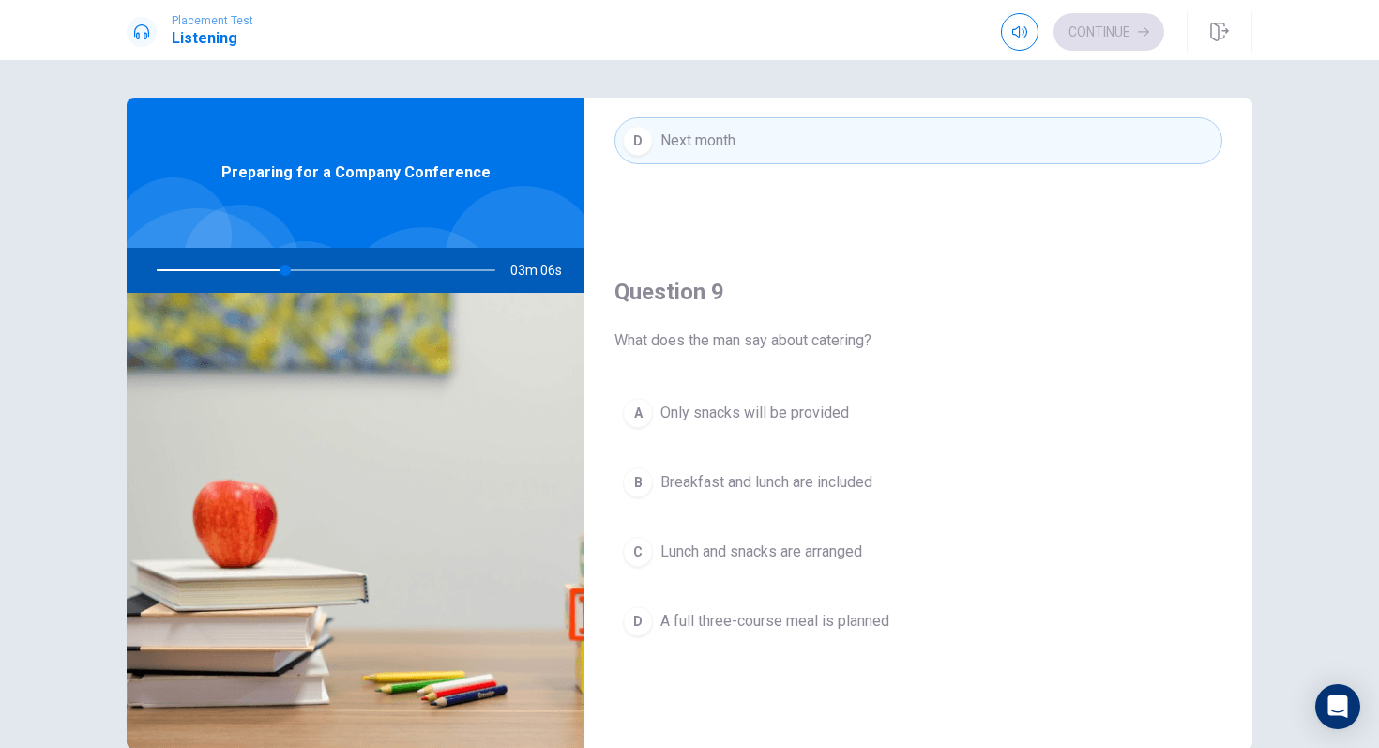
scroll to position [1311, 0]
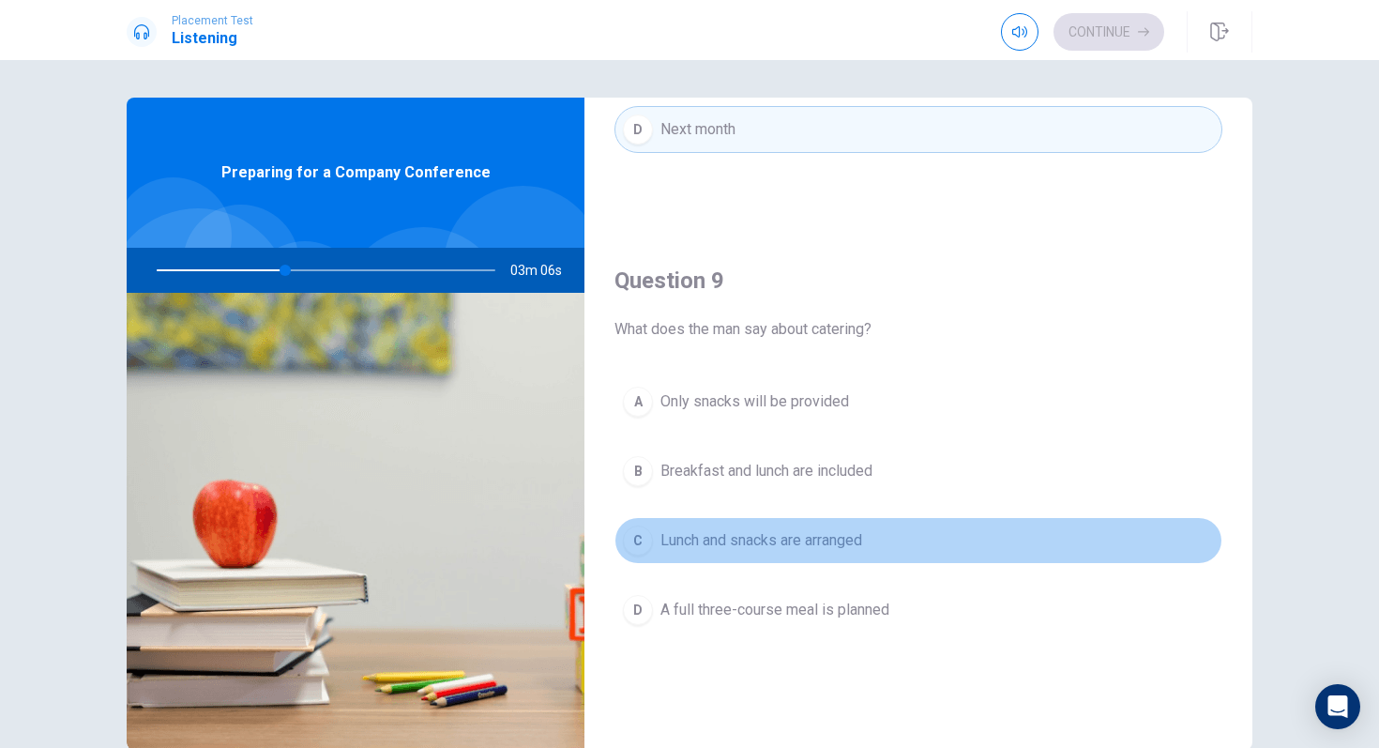
click at [764, 542] on span "Lunch and snacks are arranged" at bounding box center [762, 540] width 202 height 23
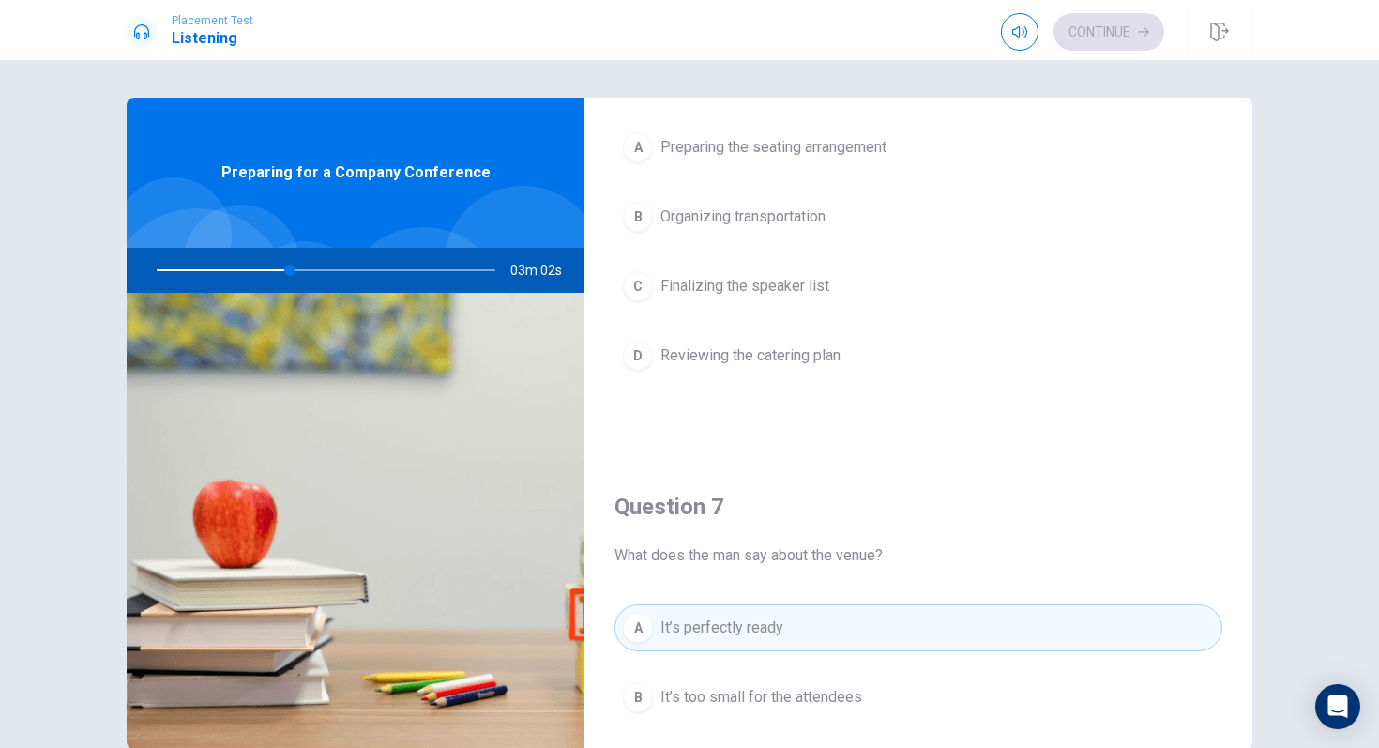
scroll to position [0, 0]
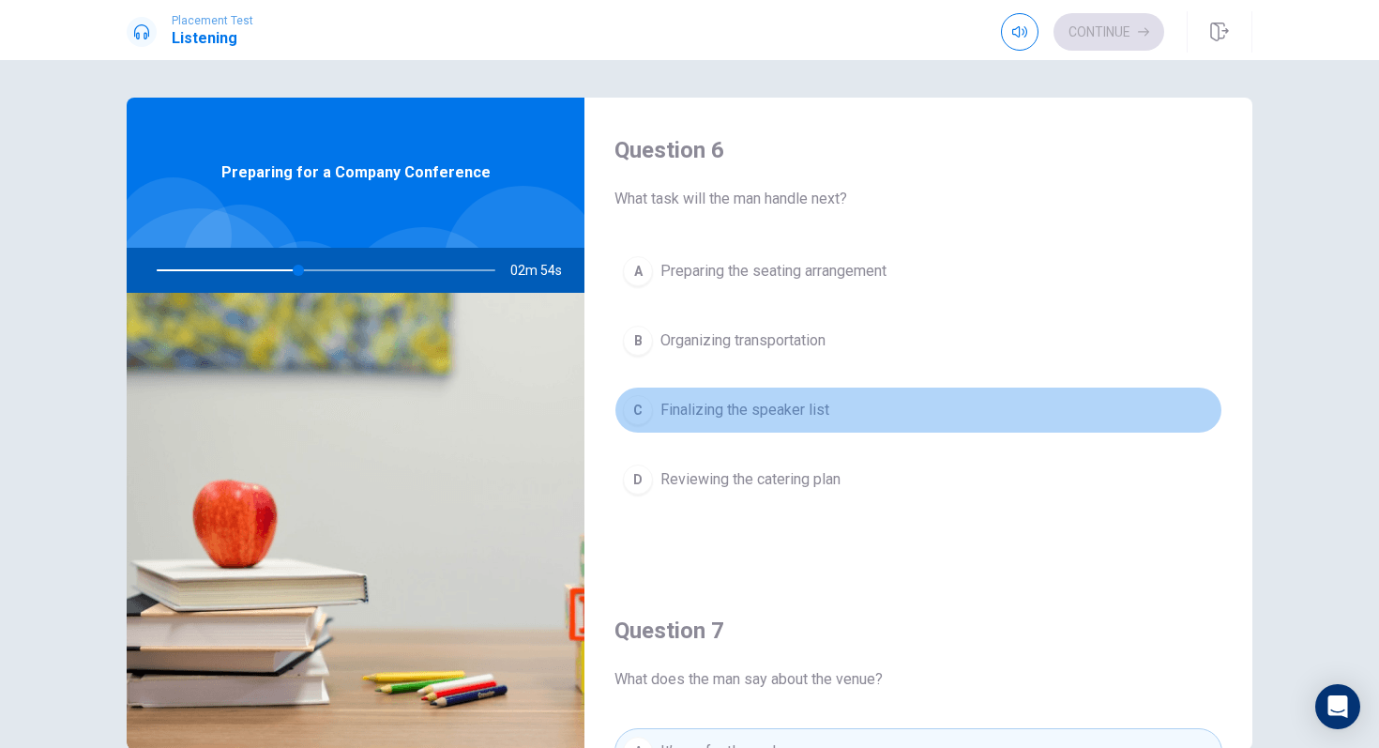
click at [786, 410] on span "Finalizing the speaker list" at bounding box center [745, 410] width 169 height 23
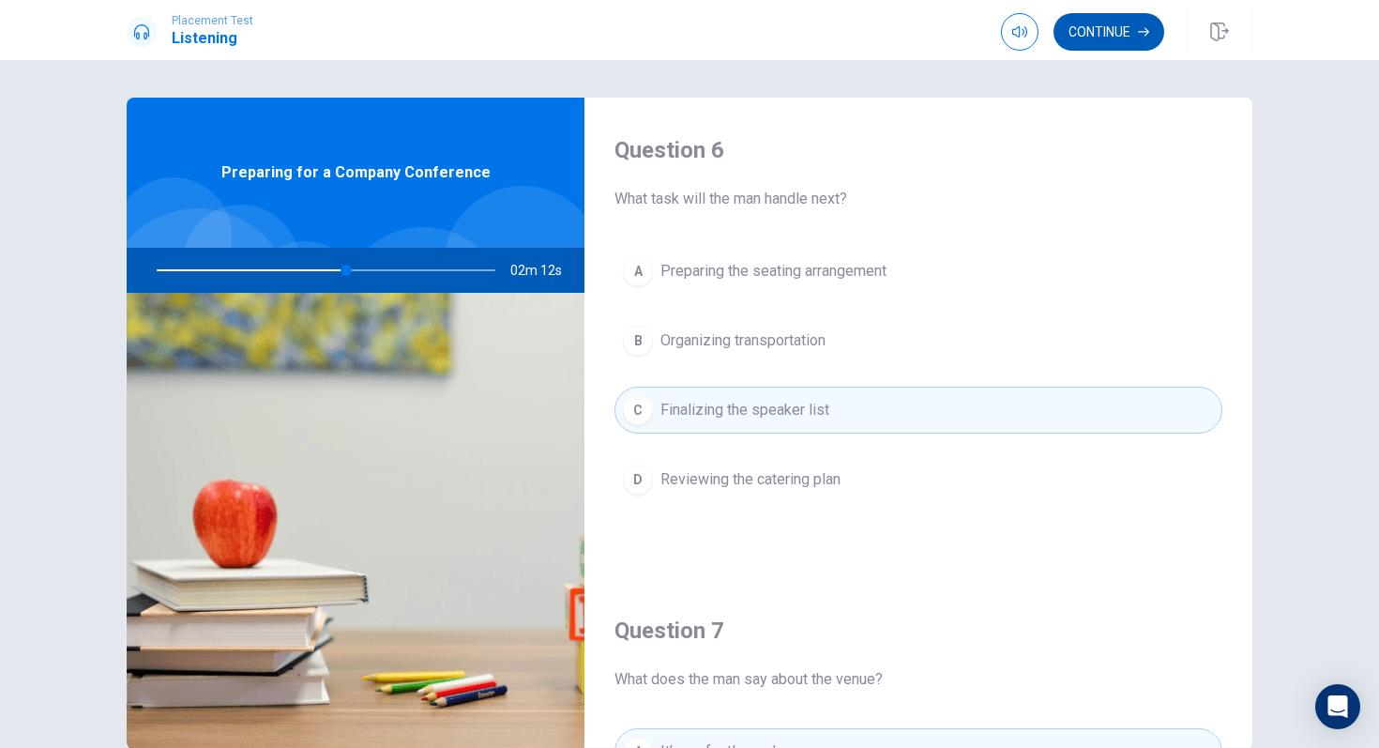
click at [1101, 30] on button "Continue" at bounding box center [1109, 32] width 111 height 38
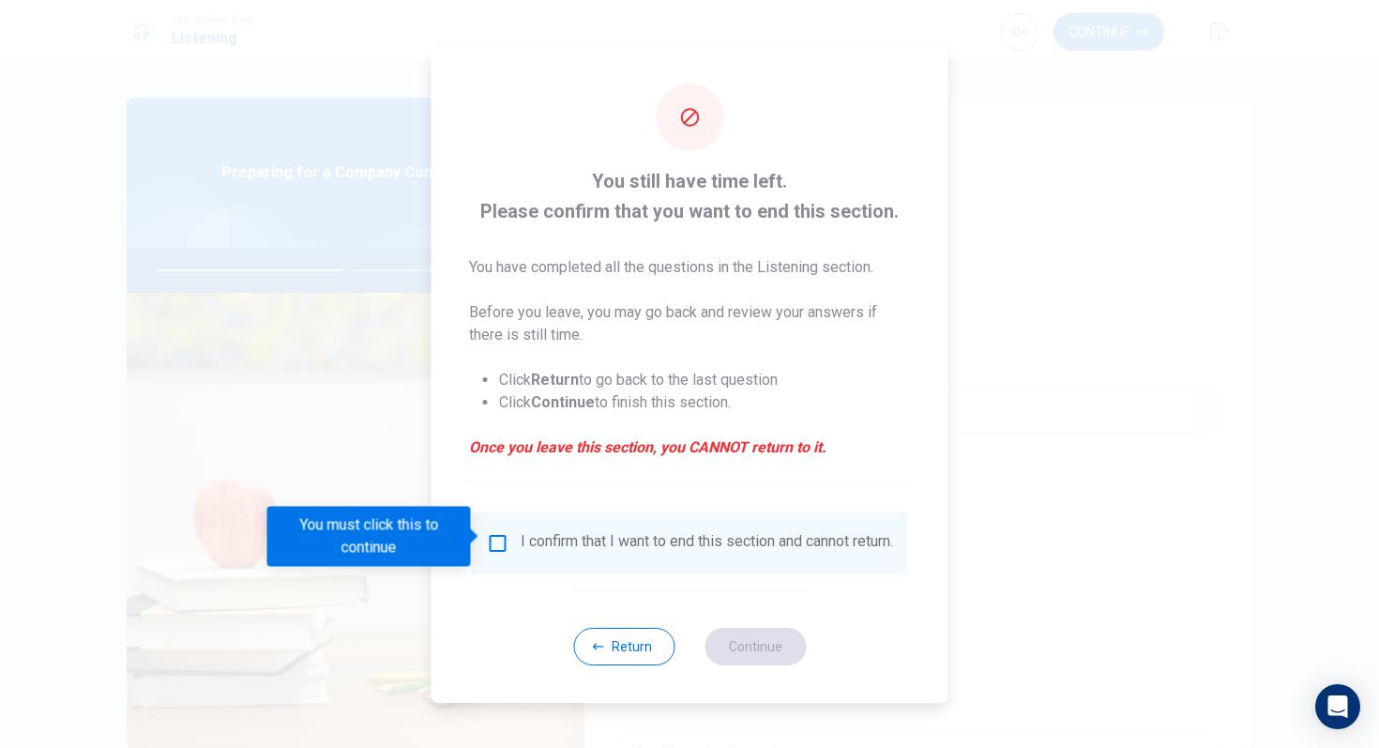
click at [487, 538] on input "You must click this to continue" at bounding box center [498, 543] width 23 height 23
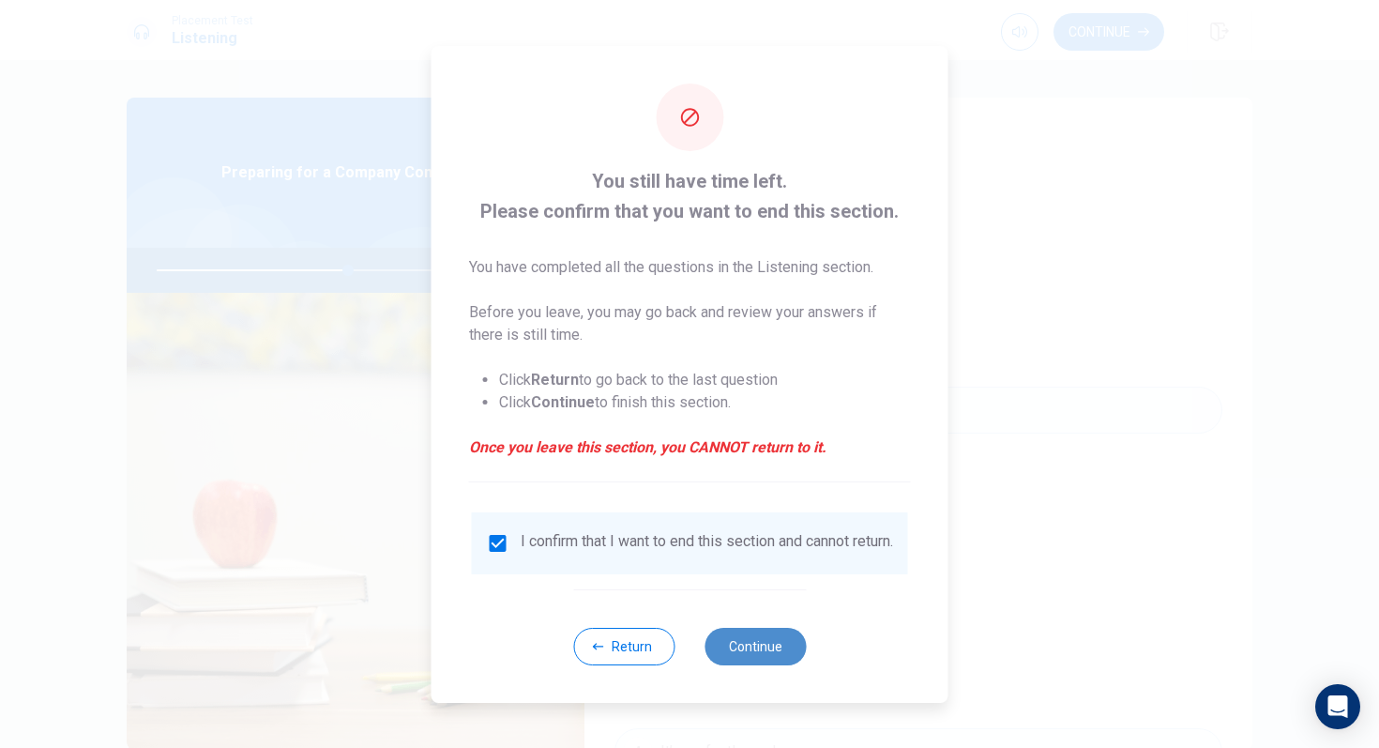
click at [748, 626] on button "Continue" at bounding box center [755, 647] width 101 height 38
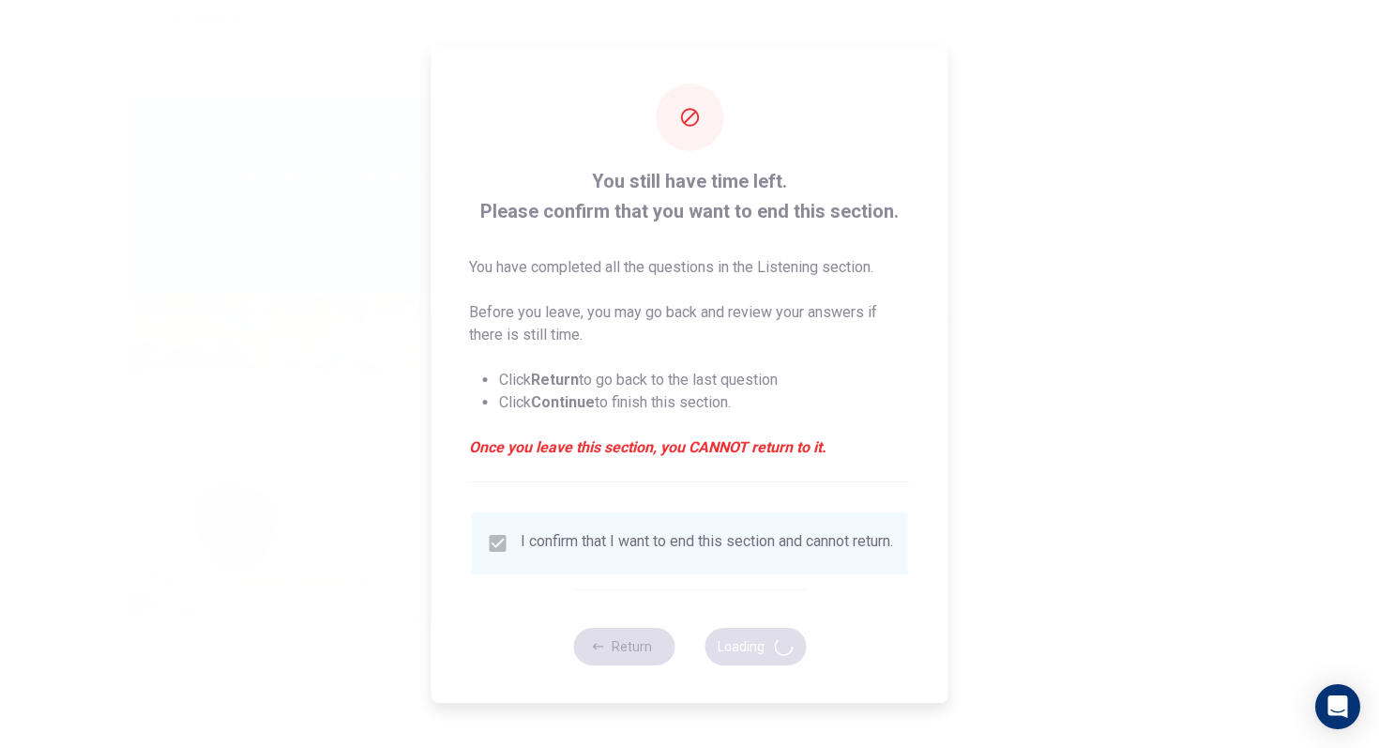
type input "57"
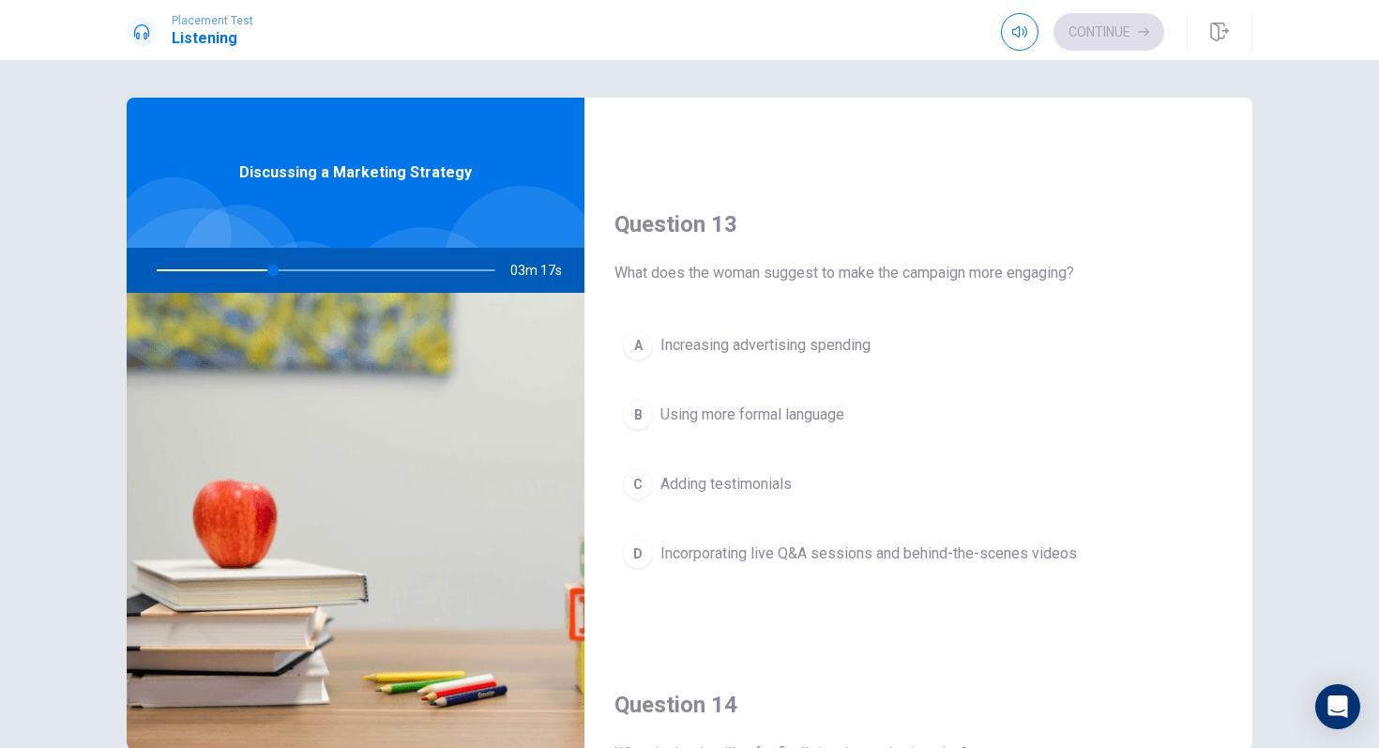
scroll to position [890, 0]
click at [778, 549] on span "Incorporating live Q&A sessions and behind-the-scenes videos" at bounding box center [869, 550] width 417 height 23
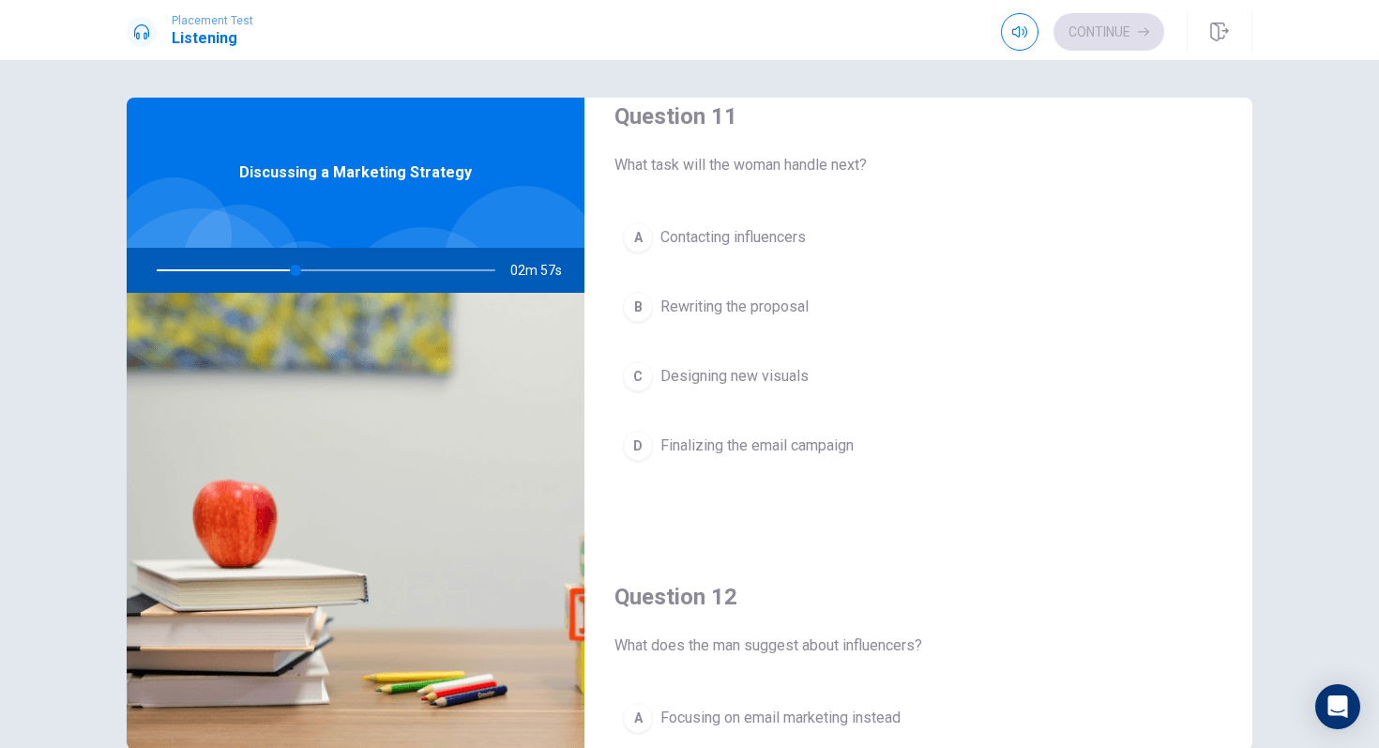
scroll to position [0, 0]
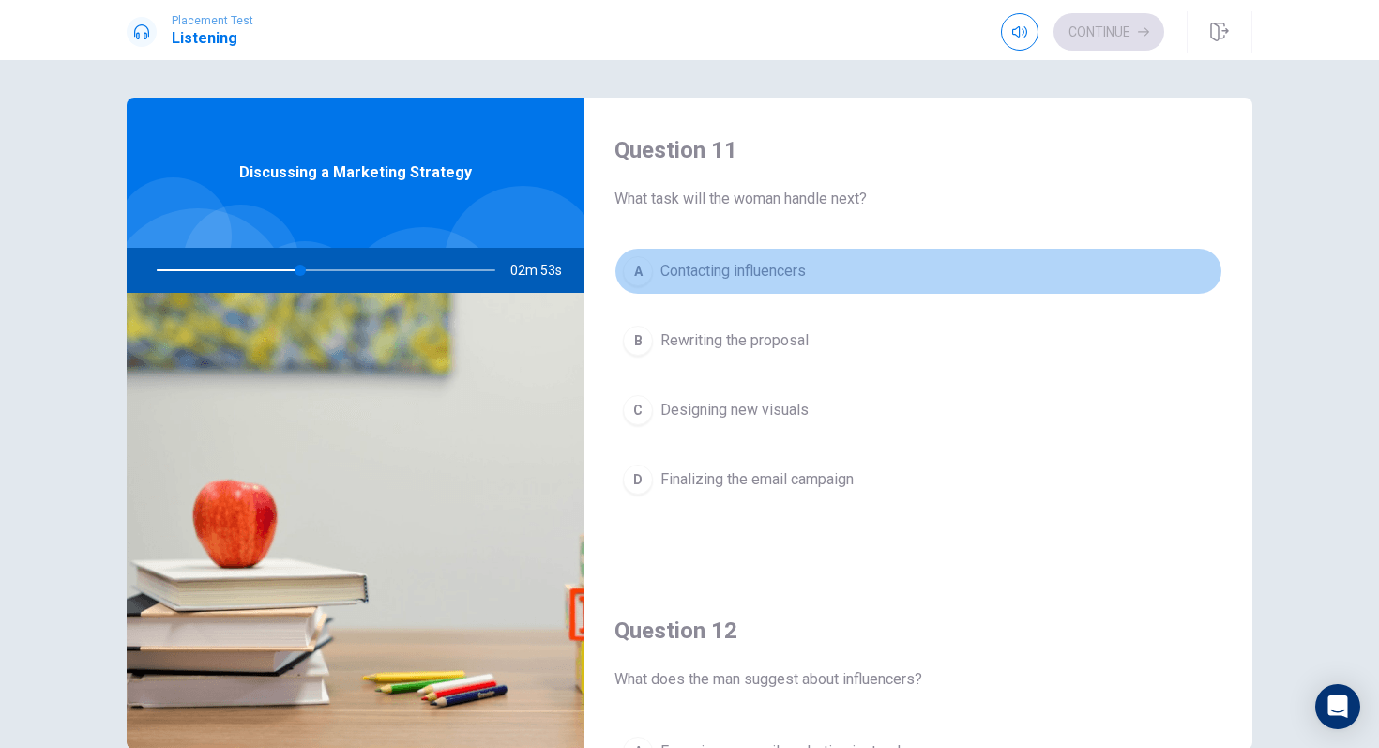
click at [786, 272] on span "Contacting influencers" at bounding box center [733, 271] width 145 height 23
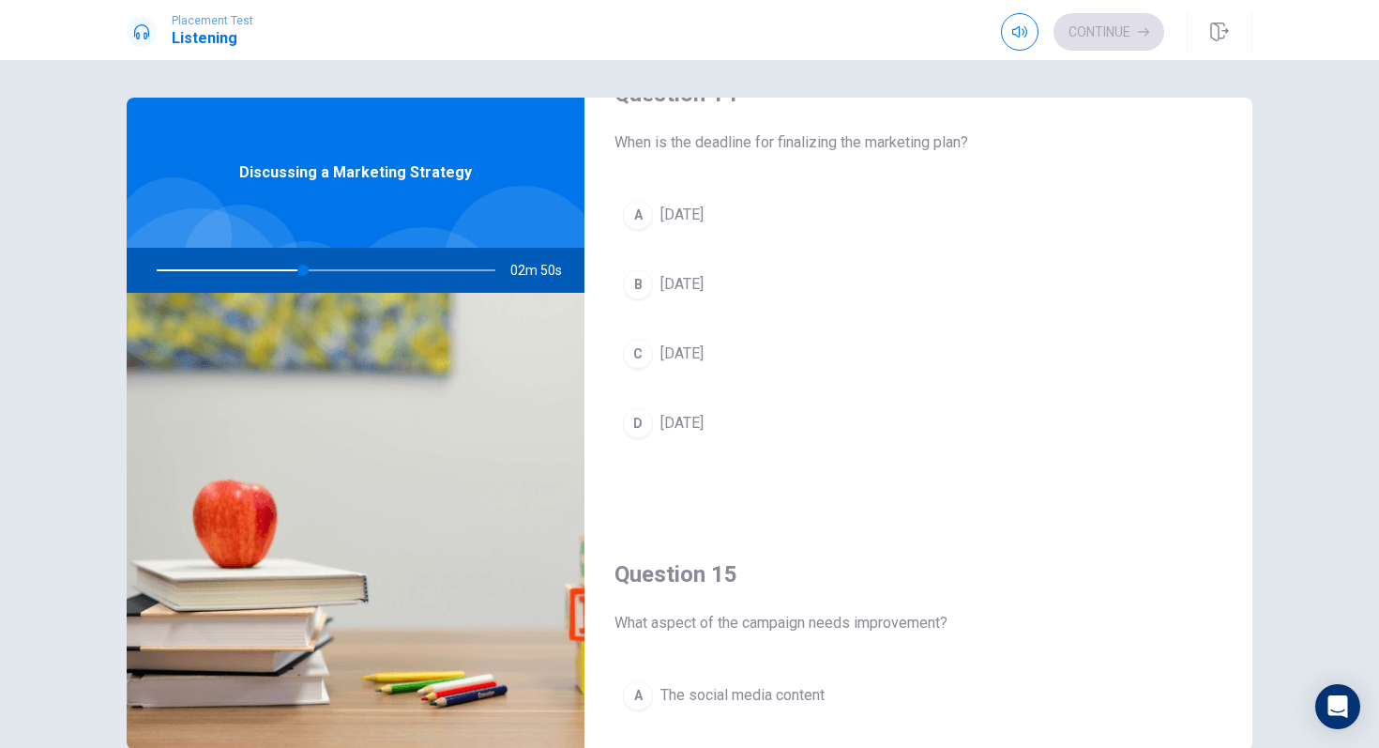
scroll to position [1489, 0]
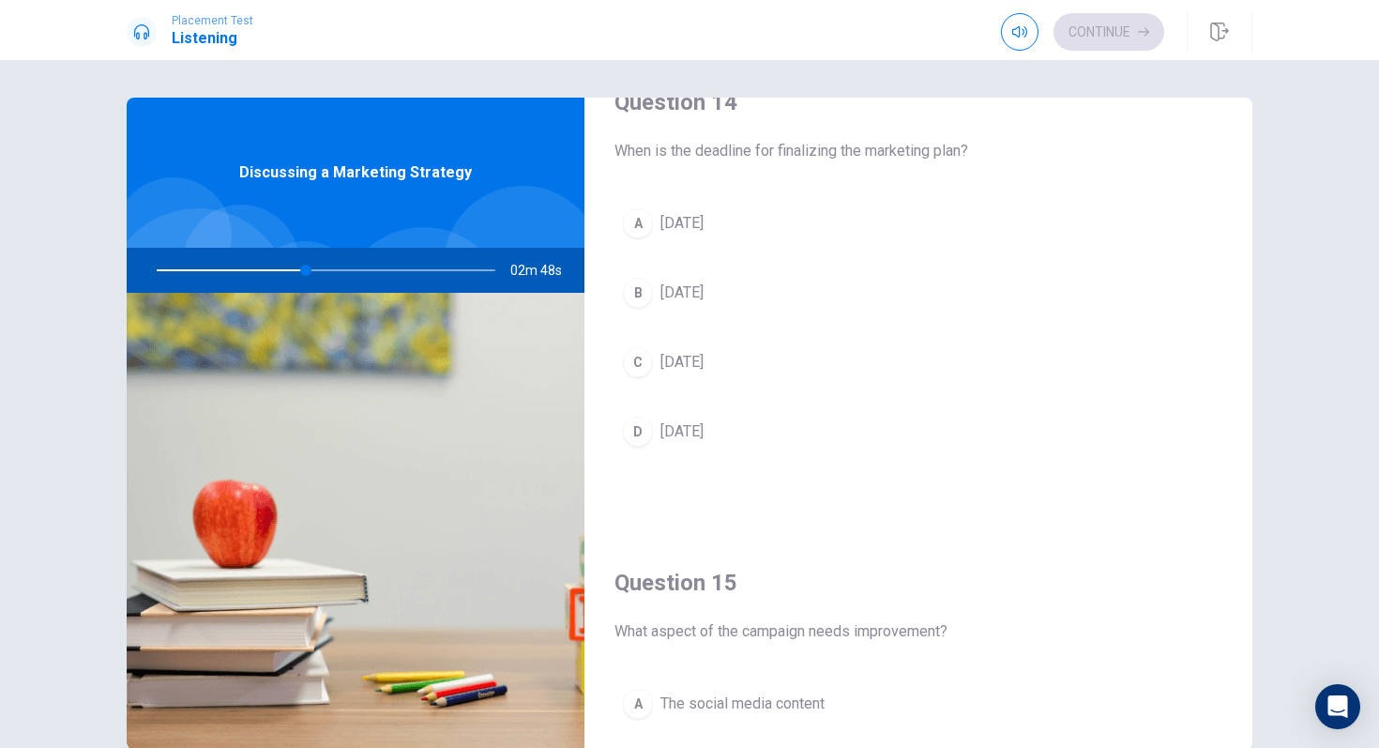
click at [689, 440] on span "[DATE]" at bounding box center [682, 431] width 43 height 23
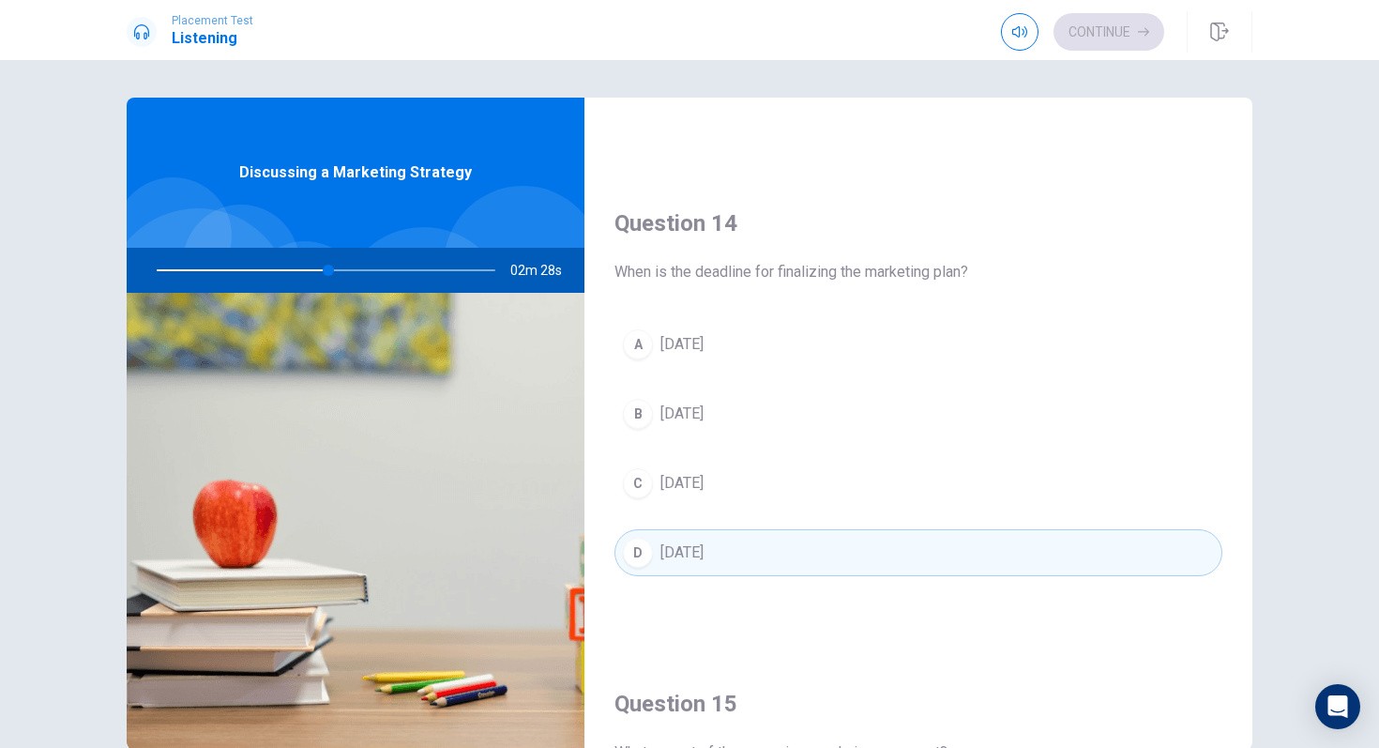
scroll to position [1750, 0]
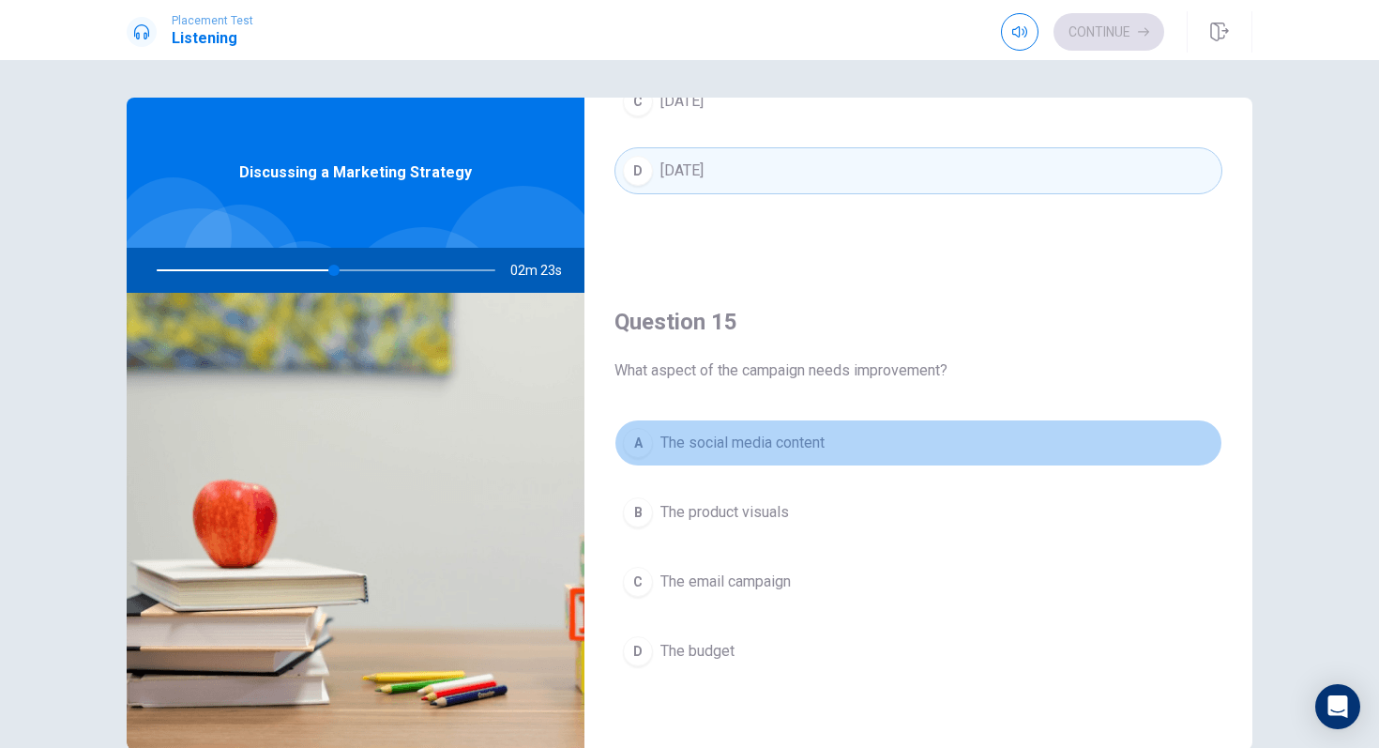
click at [776, 440] on span "The social media content" at bounding box center [743, 443] width 164 height 23
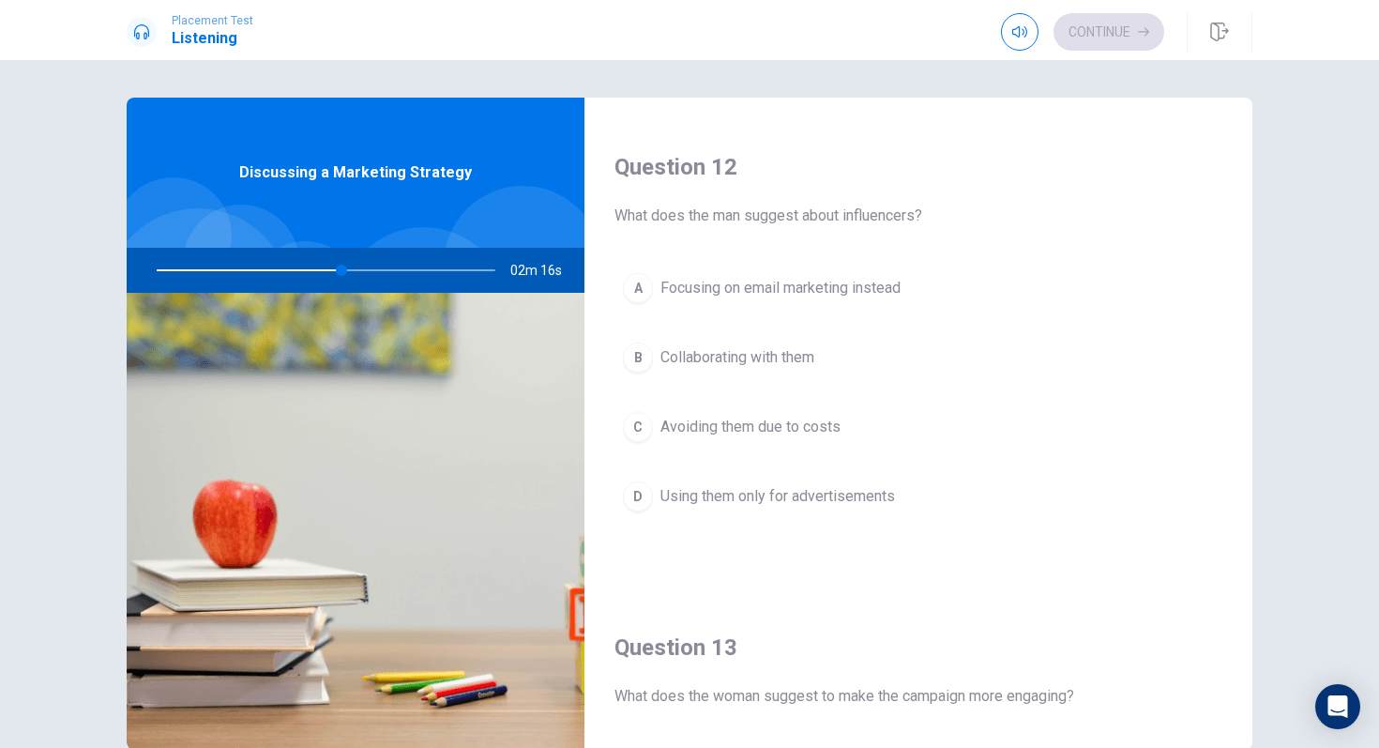
scroll to position [462, 0]
click at [788, 358] on span "Collaborating with them" at bounding box center [738, 359] width 154 height 23
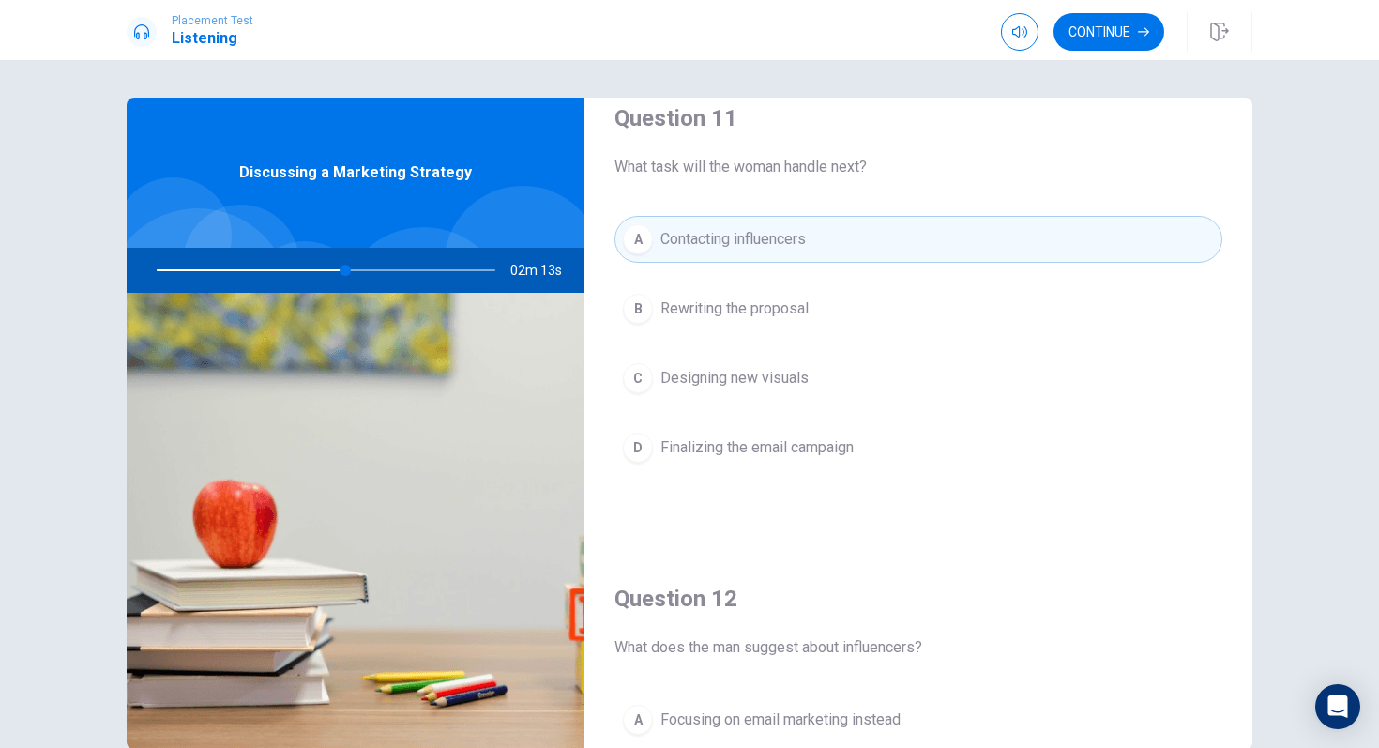
scroll to position [30, 0]
click at [1118, 23] on button "Continue" at bounding box center [1109, 32] width 111 height 38
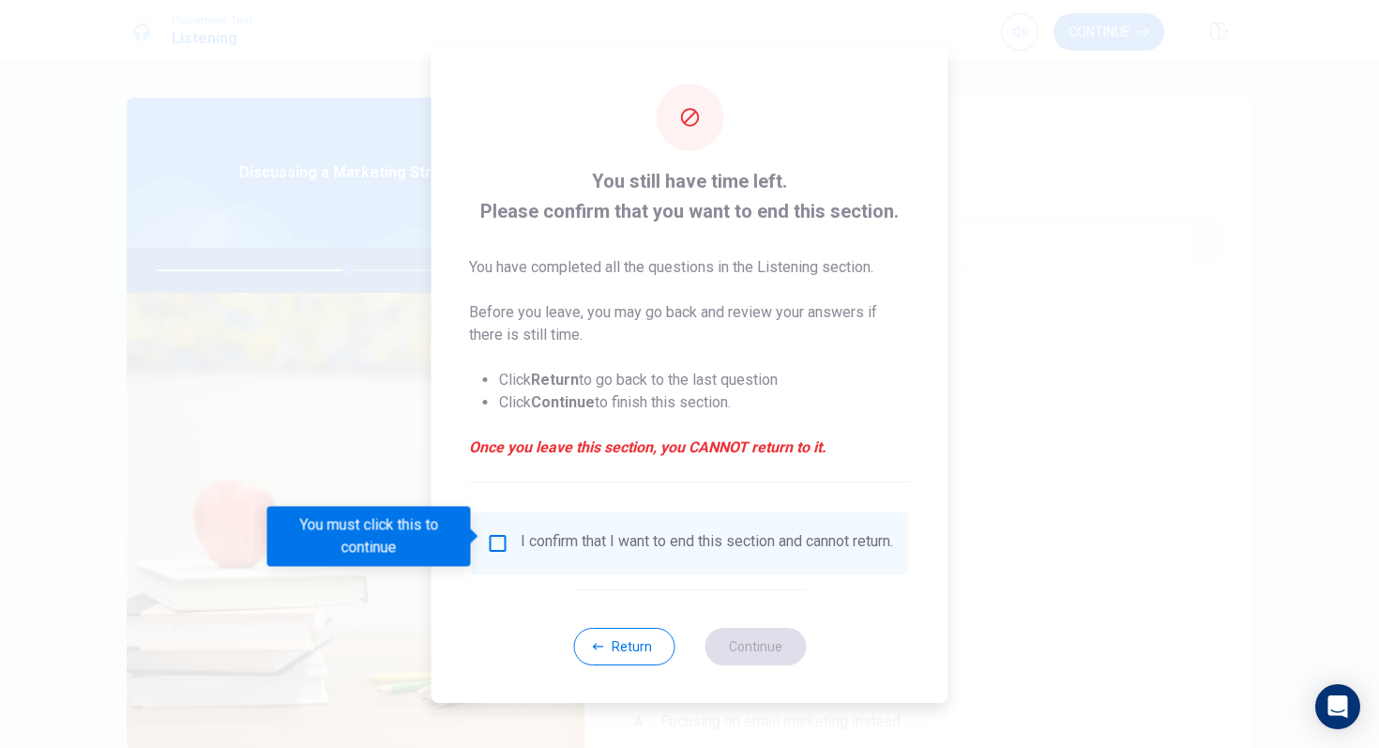
click at [501, 545] on input "You must click this to continue" at bounding box center [498, 543] width 23 height 23
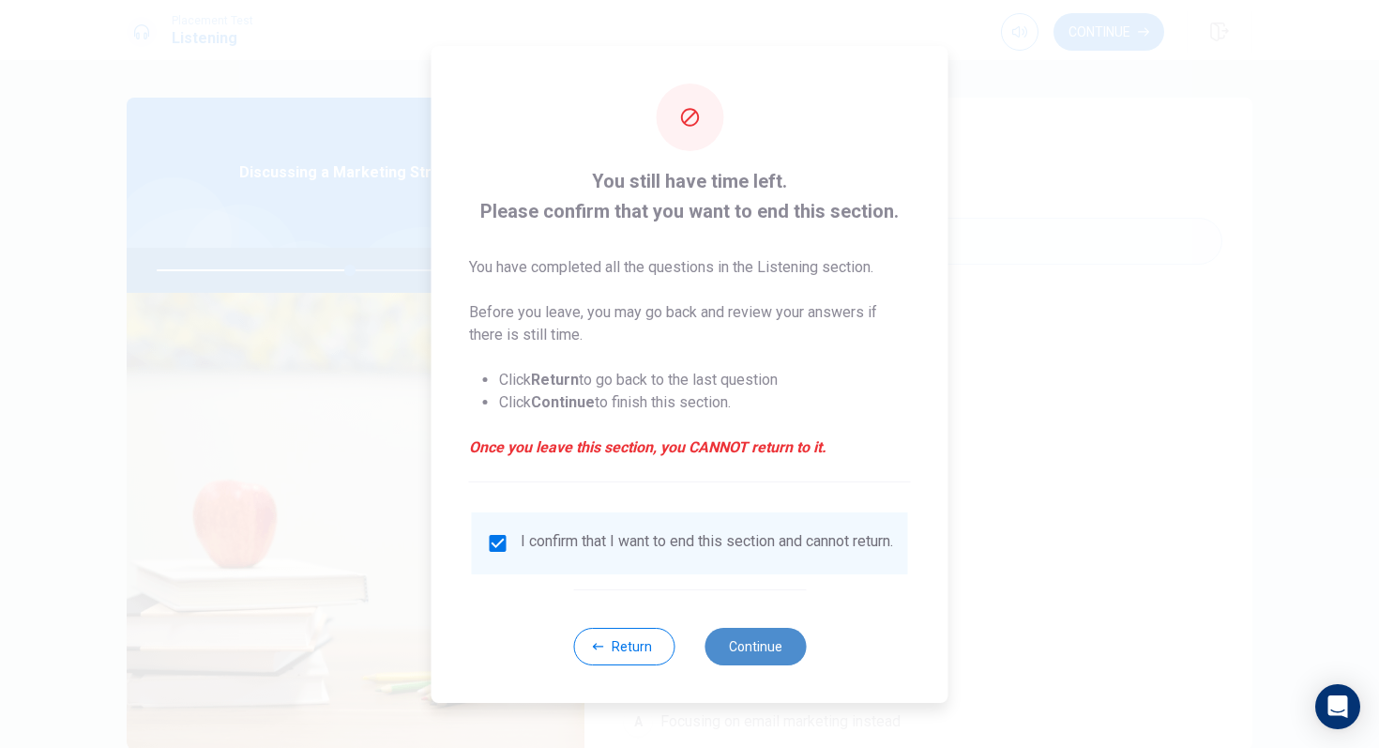
click at [748, 626] on button "Continue" at bounding box center [755, 647] width 101 height 38
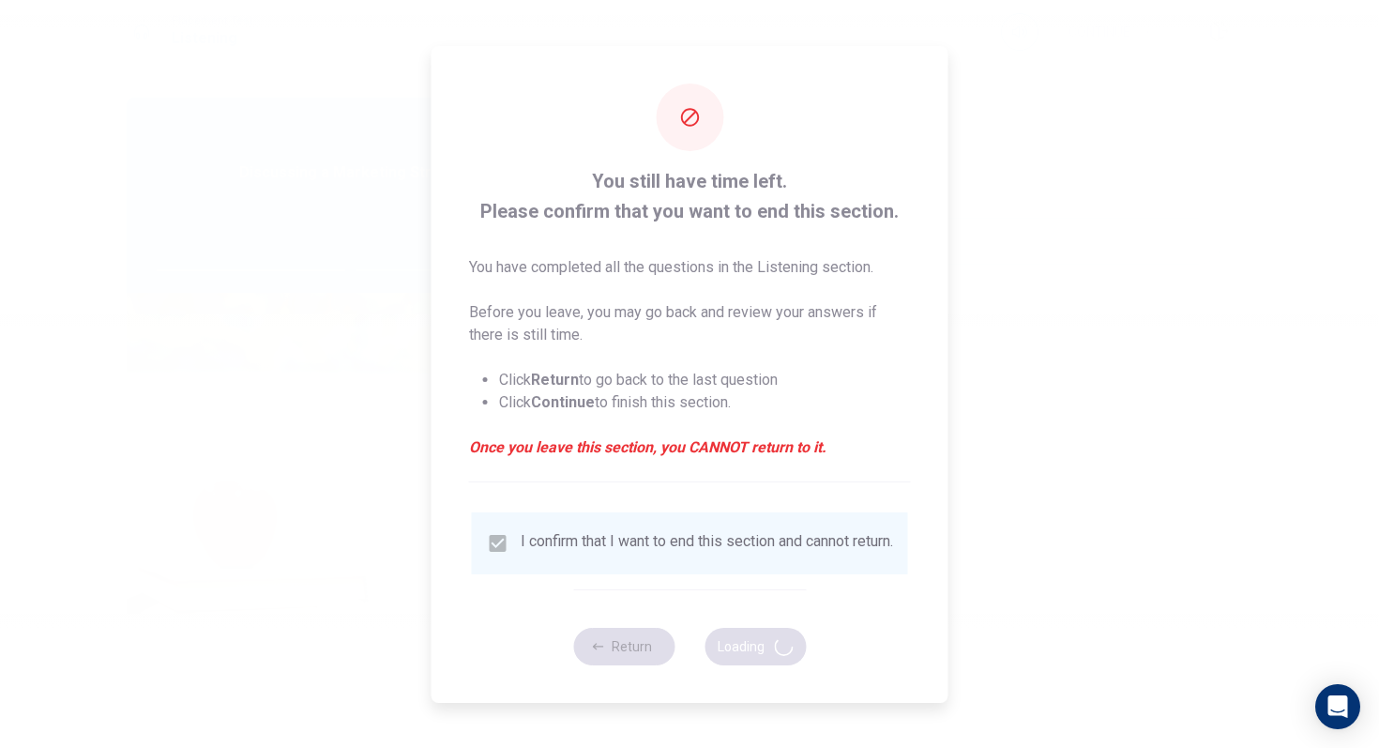
type input "58"
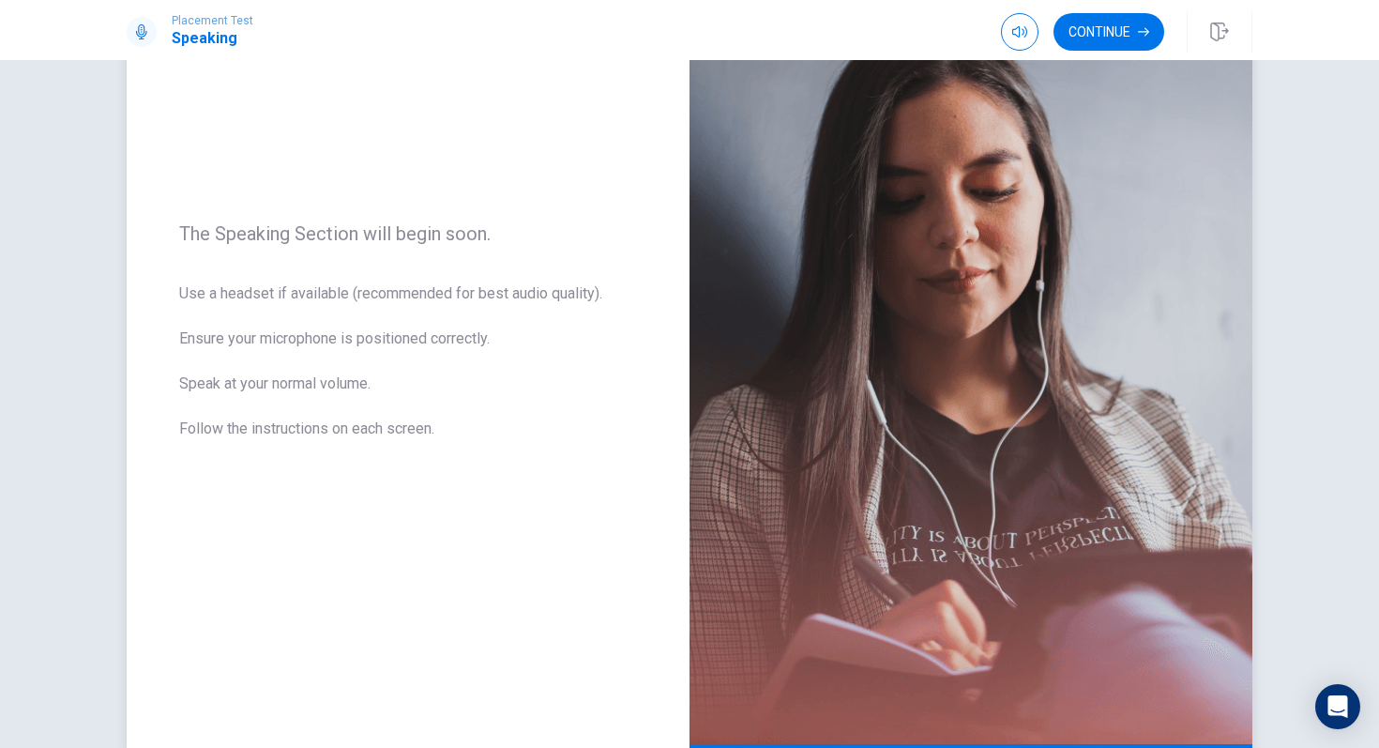
scroll to position [178, 0]
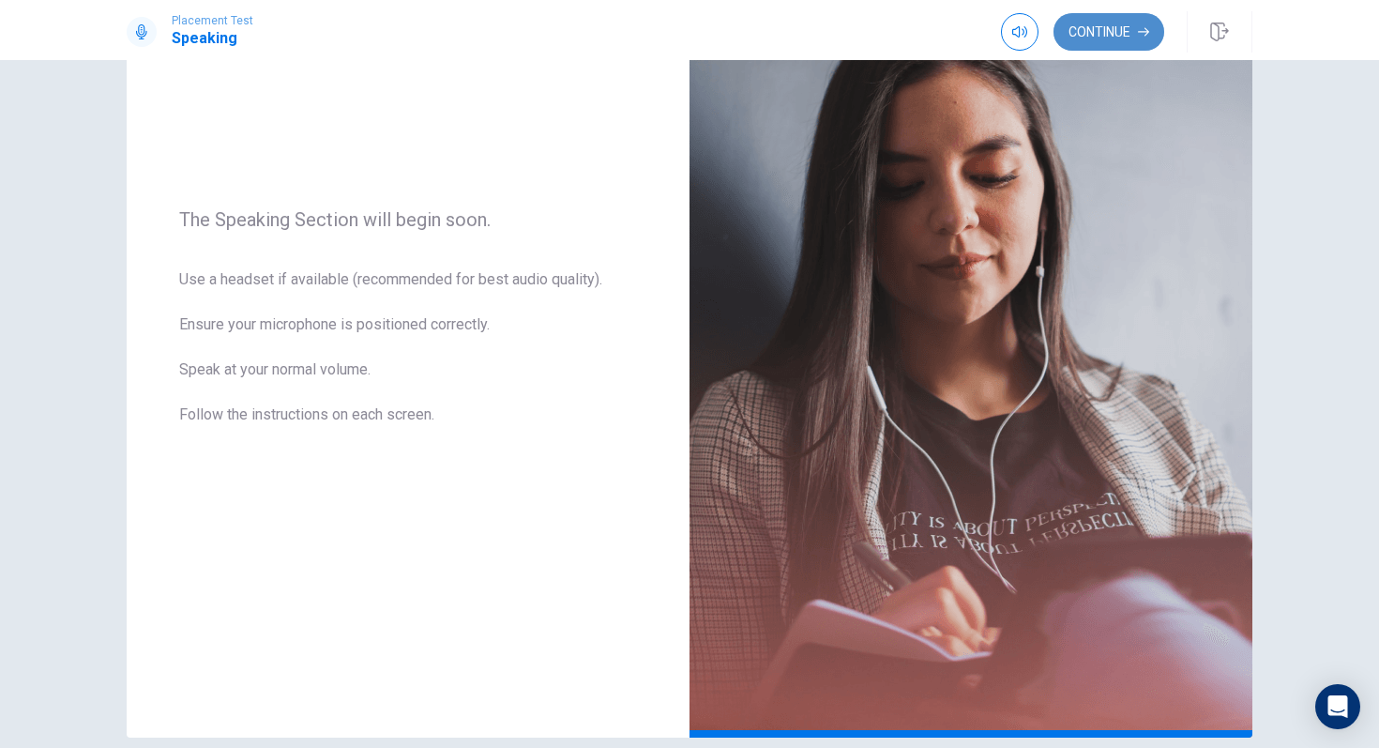
click at [1120, 38] on button "Continue" at bounding box center [1109, 32] width 111 height 38
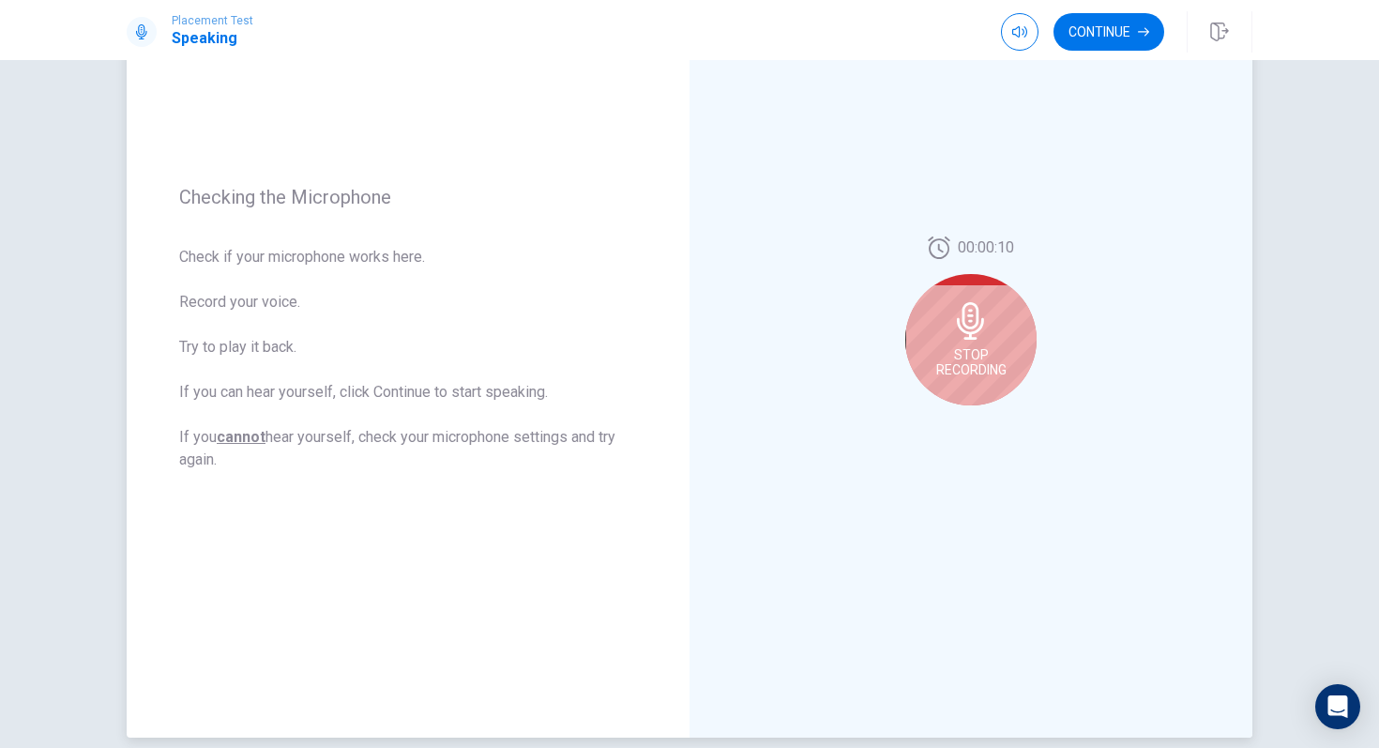
click at [937, 318] on div "Stop Recording" at bounding box center [970, 339] width 131 height 131
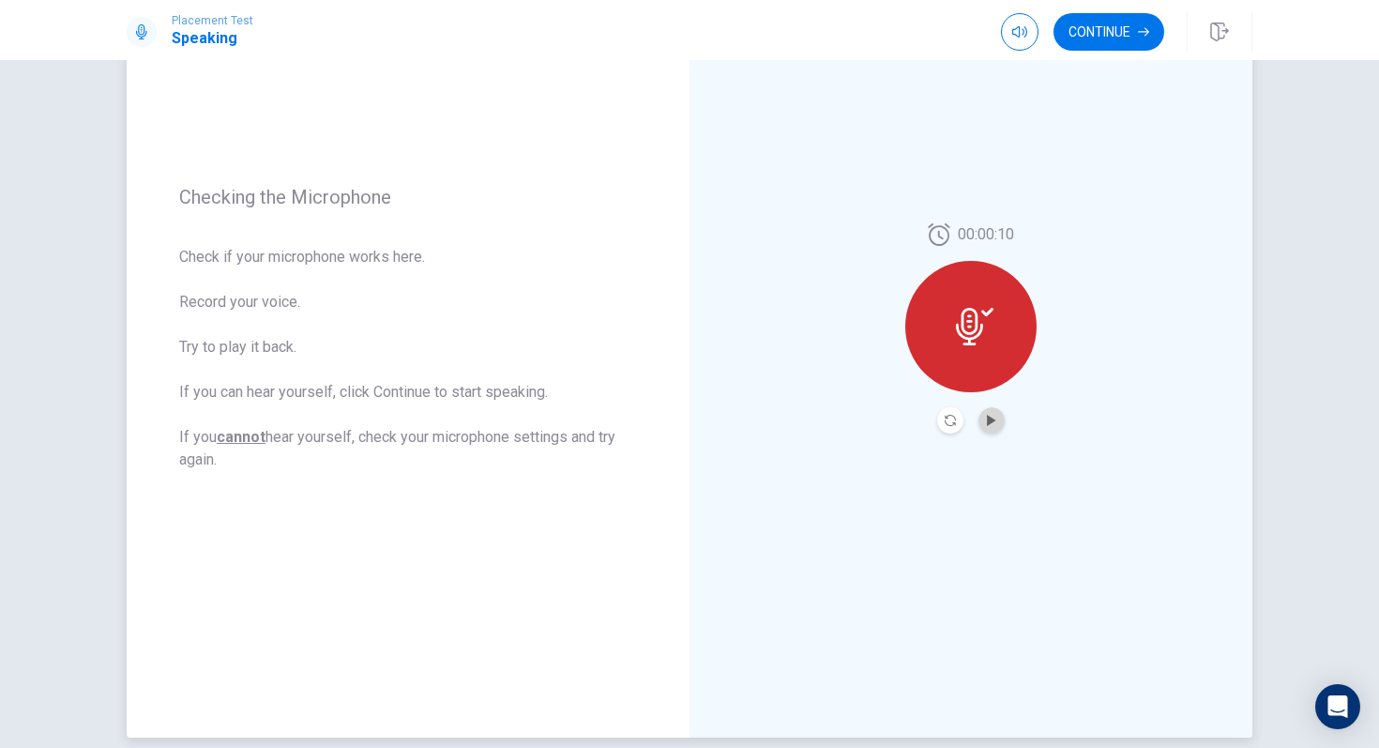
click at [995, 428] on button "Play Audio" at bounding box center [992, 420] width 26 height 26
click at [1116, 36] on button "Continue" at bounding box center [1109, 32] width 111 height 38
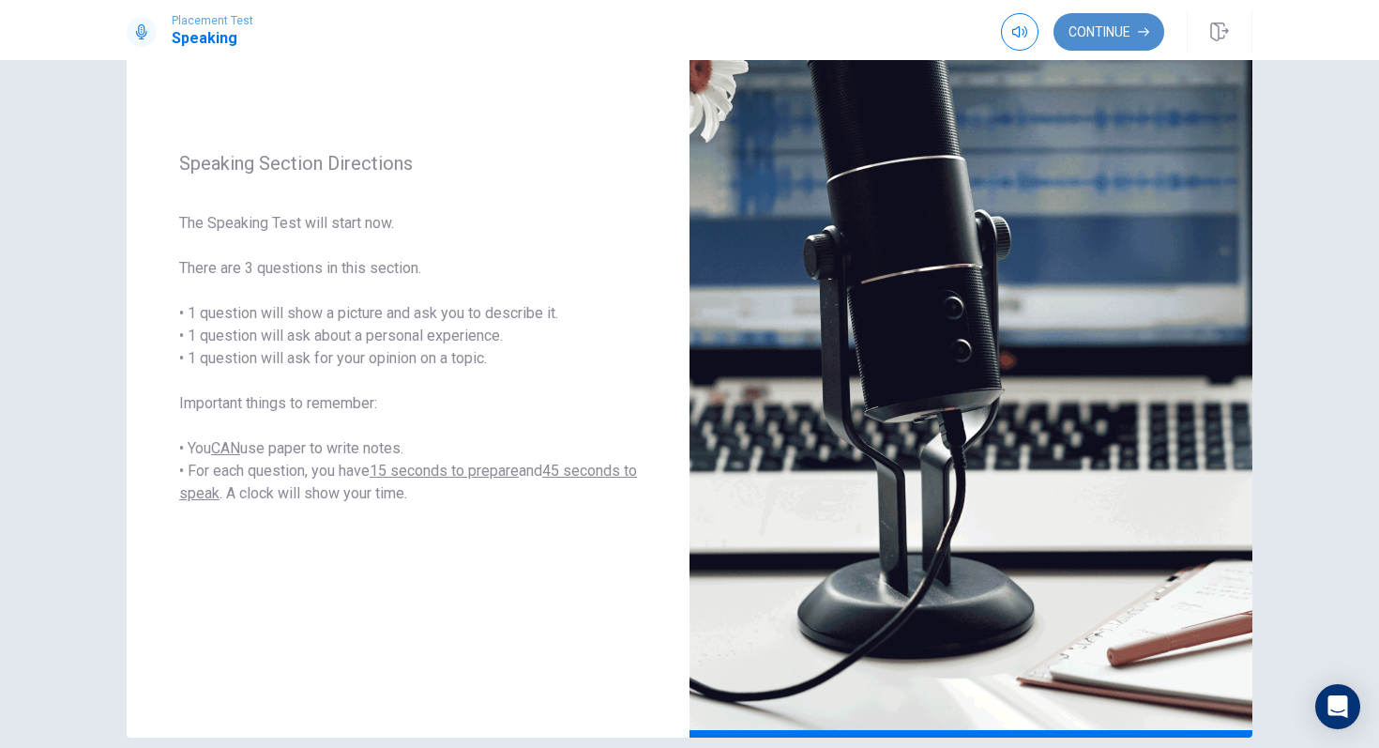
click at [1125, 33] on button "Continue" at bounding box center [1109, 32] width 111 height 38
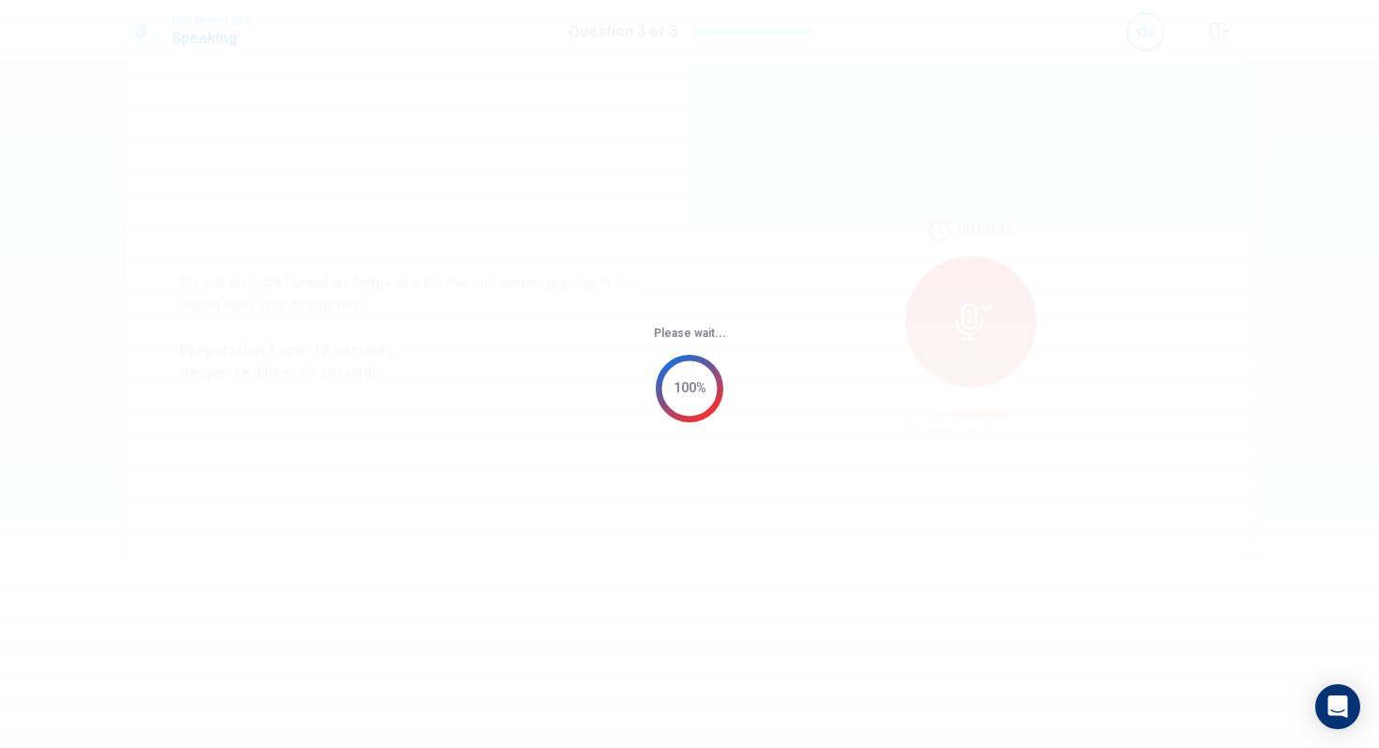
scroll to position [0, 0]
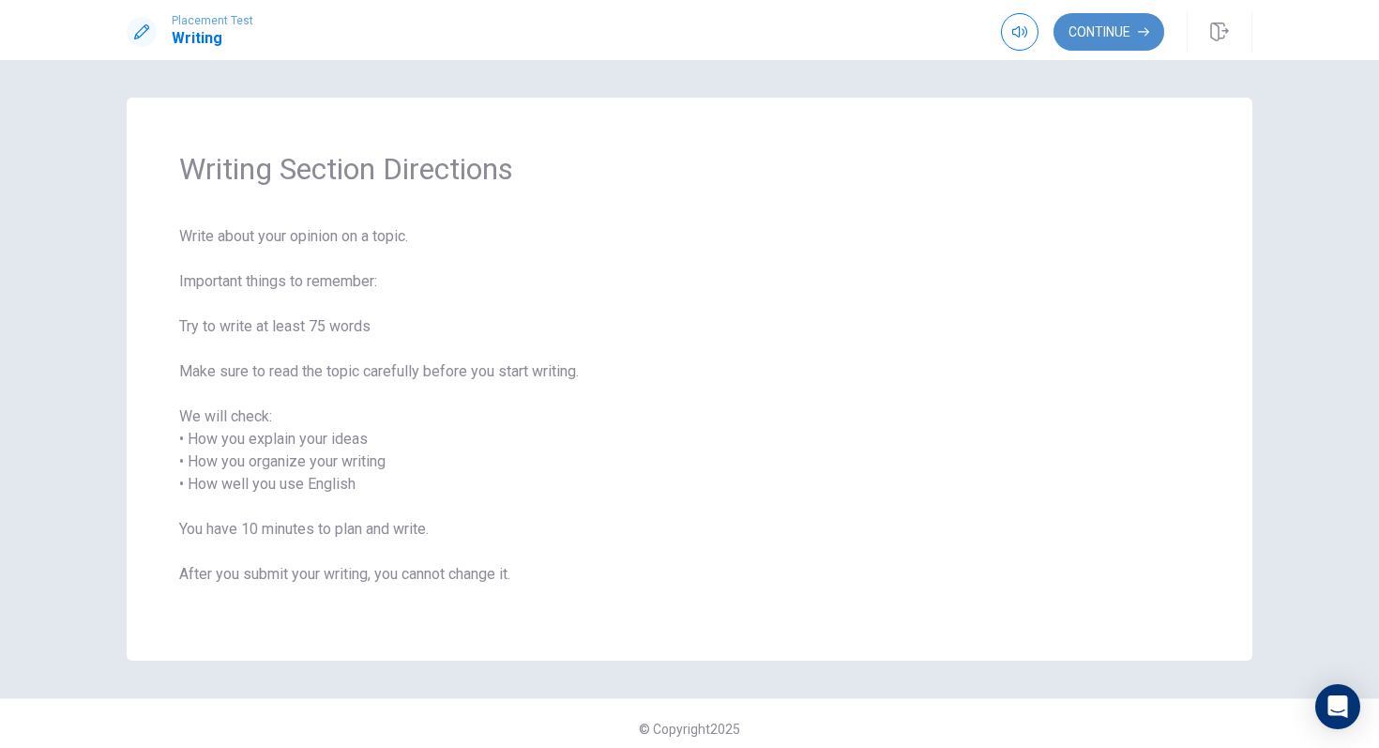
click at [1110, 32] on button "Continue" at bounding box center [1109, 32] width 111 height 38
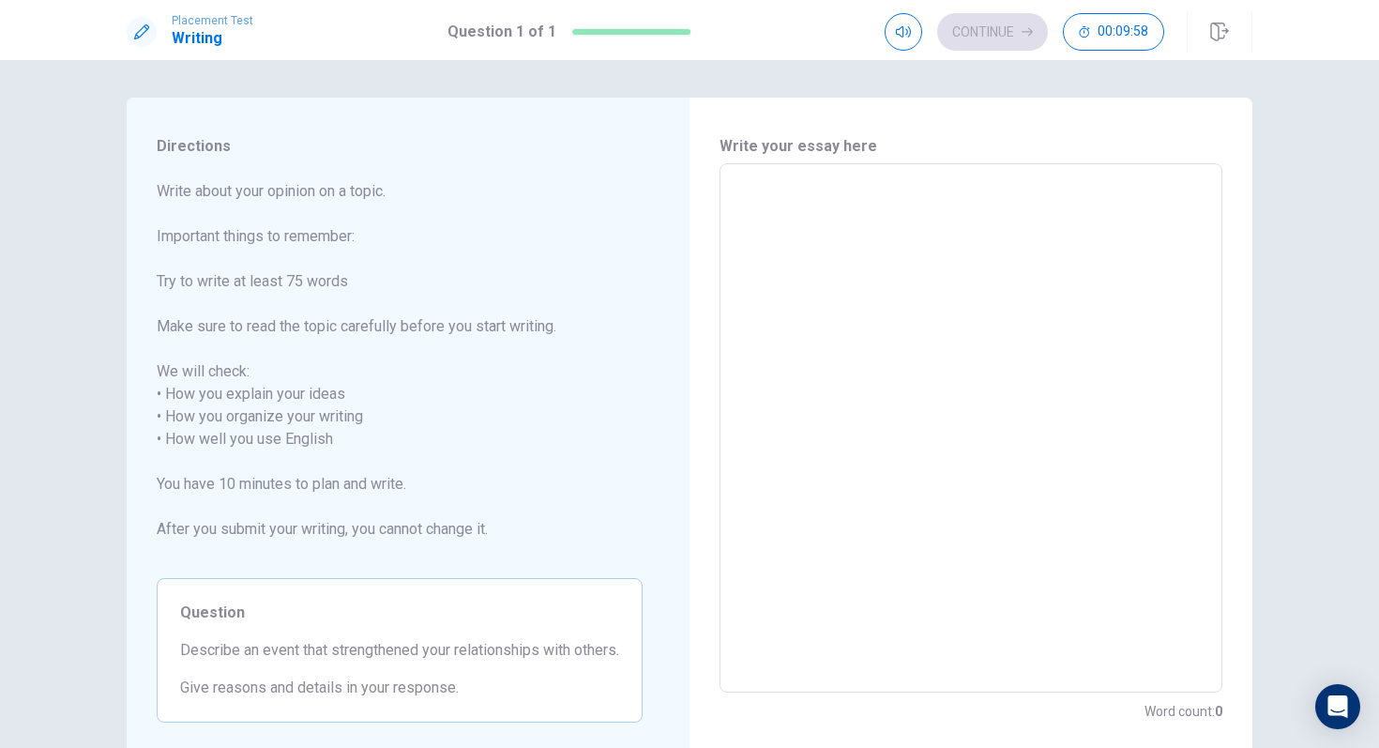
click at [834, 216] on textarea at bounding box center [971, 428] width 477 height 498
click at [768, 200] on textarea at bounding box center [971, 428] width 477 height 498
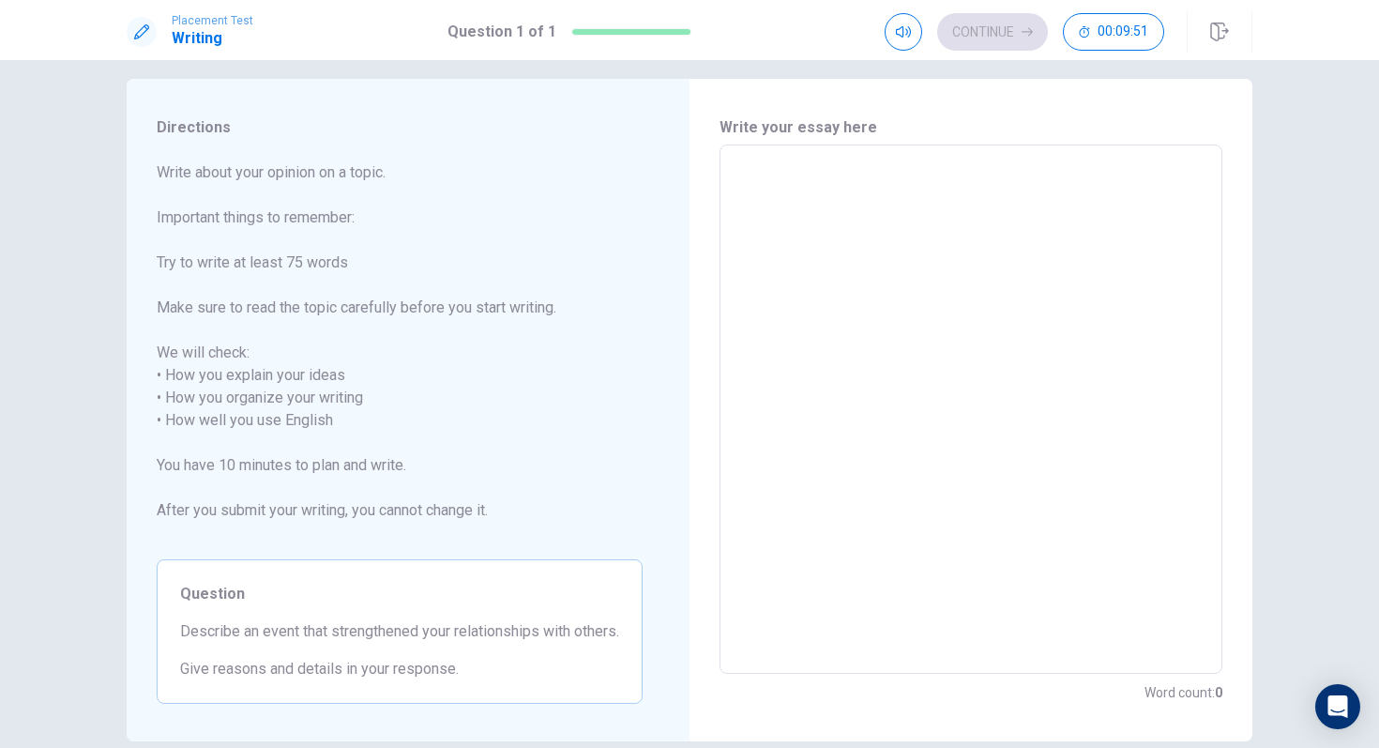
scroll to position [23, 0]
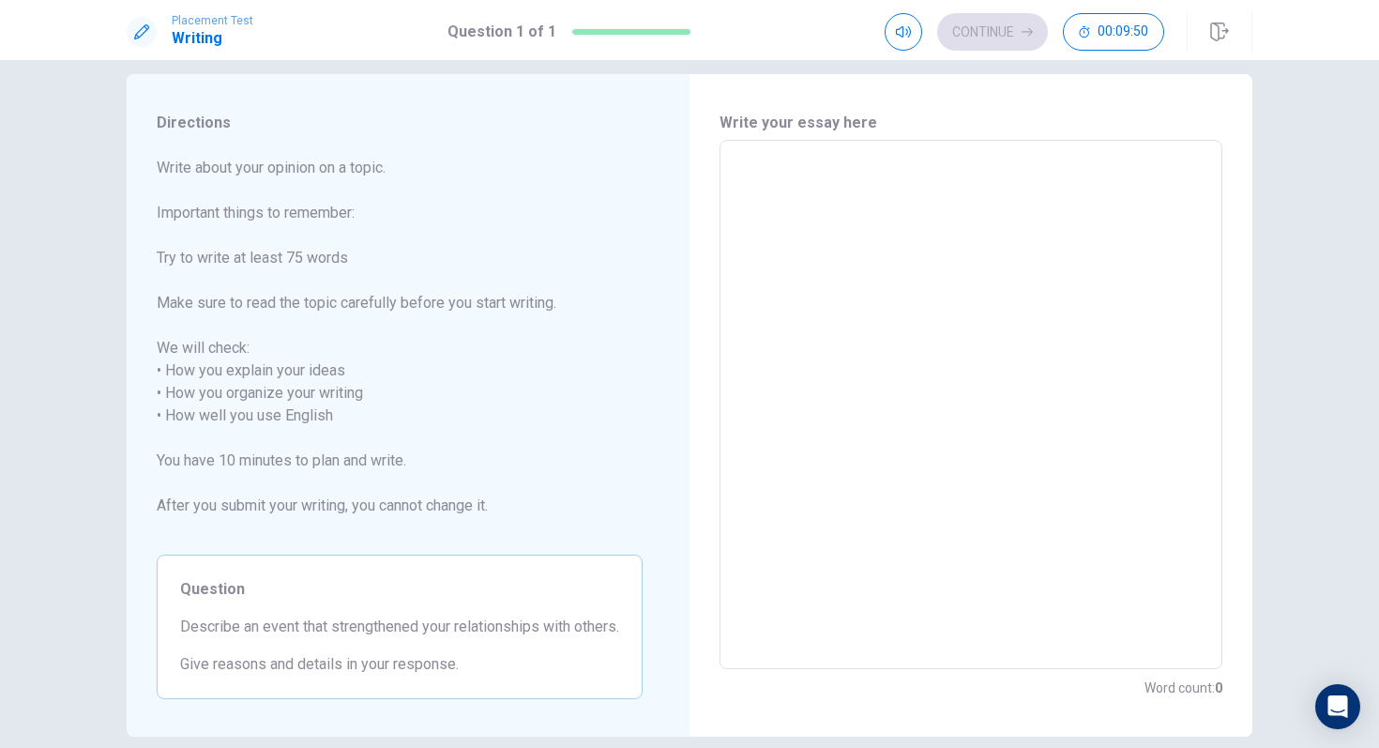
type textarea "O"
type textarea "x"
type textarea "On"
type textarea "x"
type textarea "One"
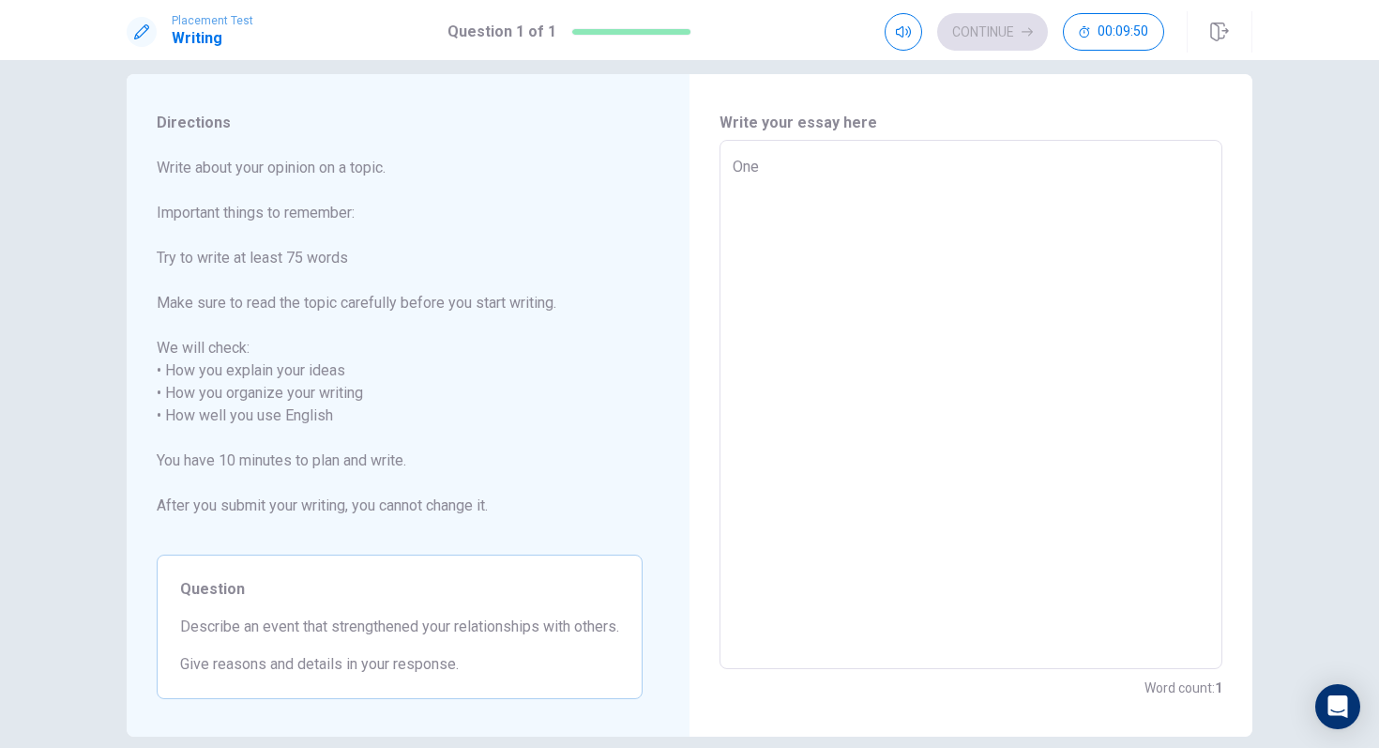
type textarea "x"
type textarea "One"
type textarea "x"
type textarea "One e"
type textarea "x"
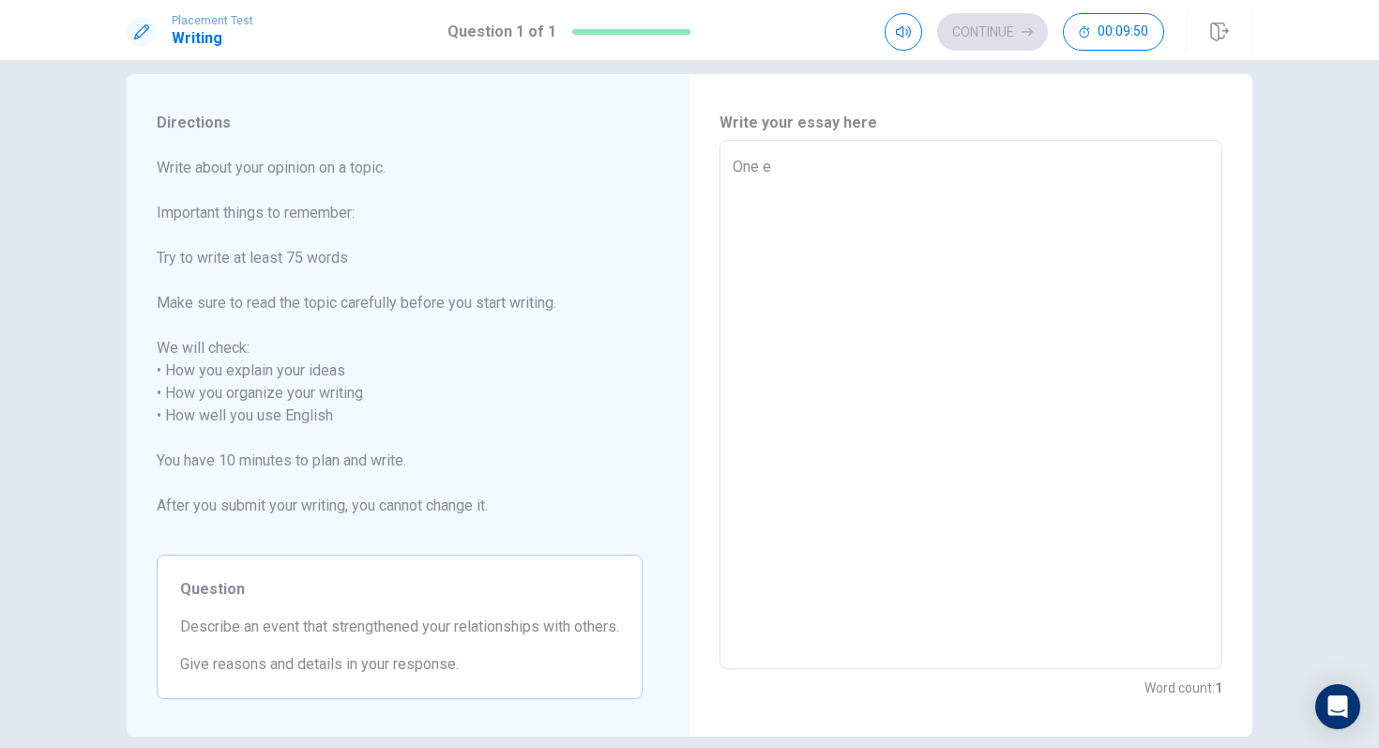
type textarea "One ev"
type textarea "x"
type textarea "One eve"
type textarea "x"
type textarea "One even"
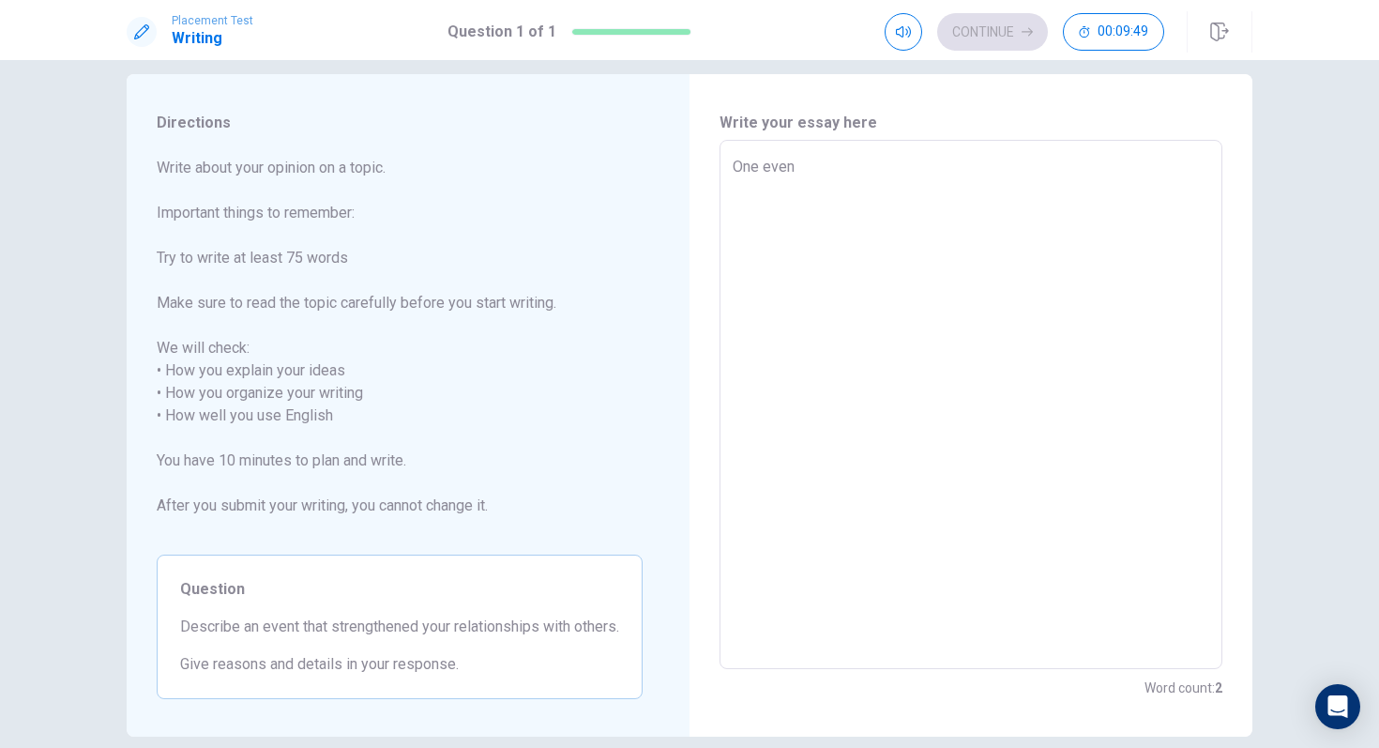
type textarea "x"
type textarea "One event"
type textarea "x"
type textarea "One event"
type textarea "x"
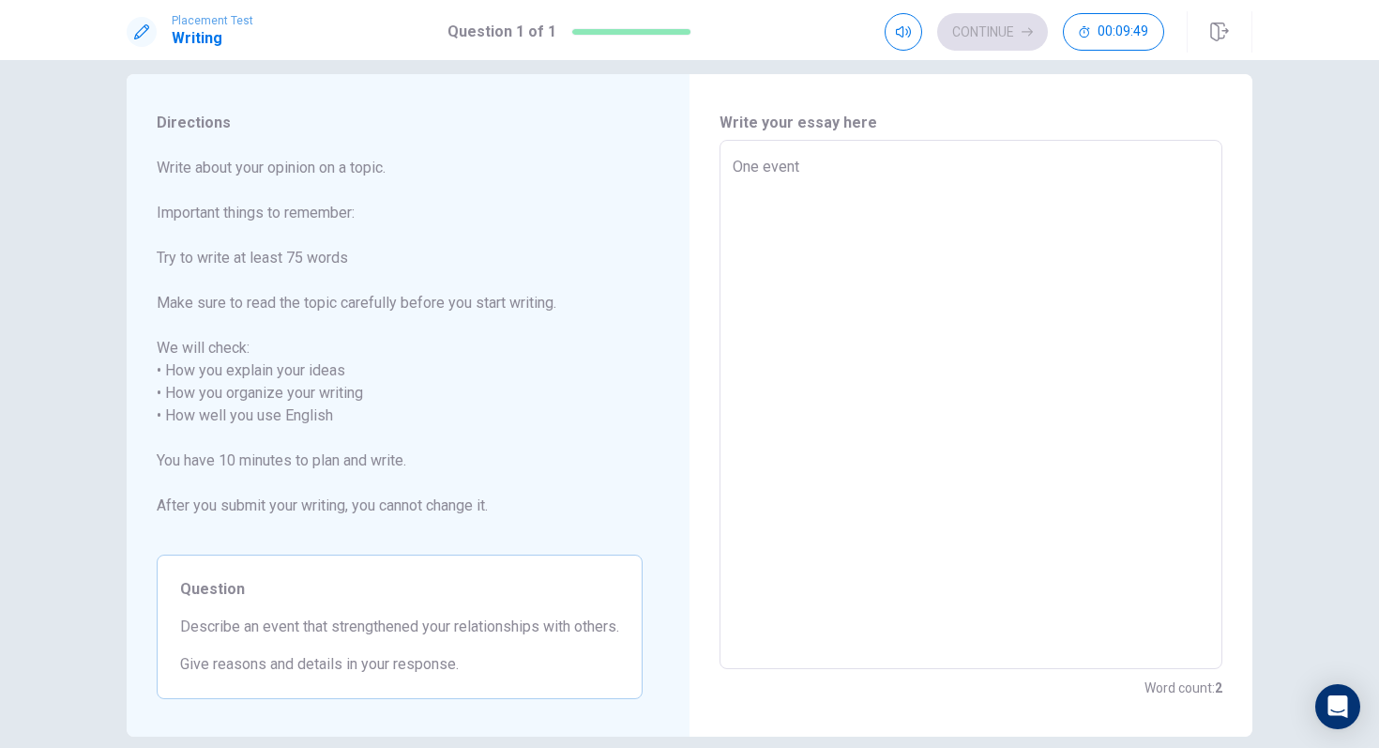
type textarea "One event t"
type textarea "x"
type textarea "One event th"
type textarea "x"
type textarea "One event tha"
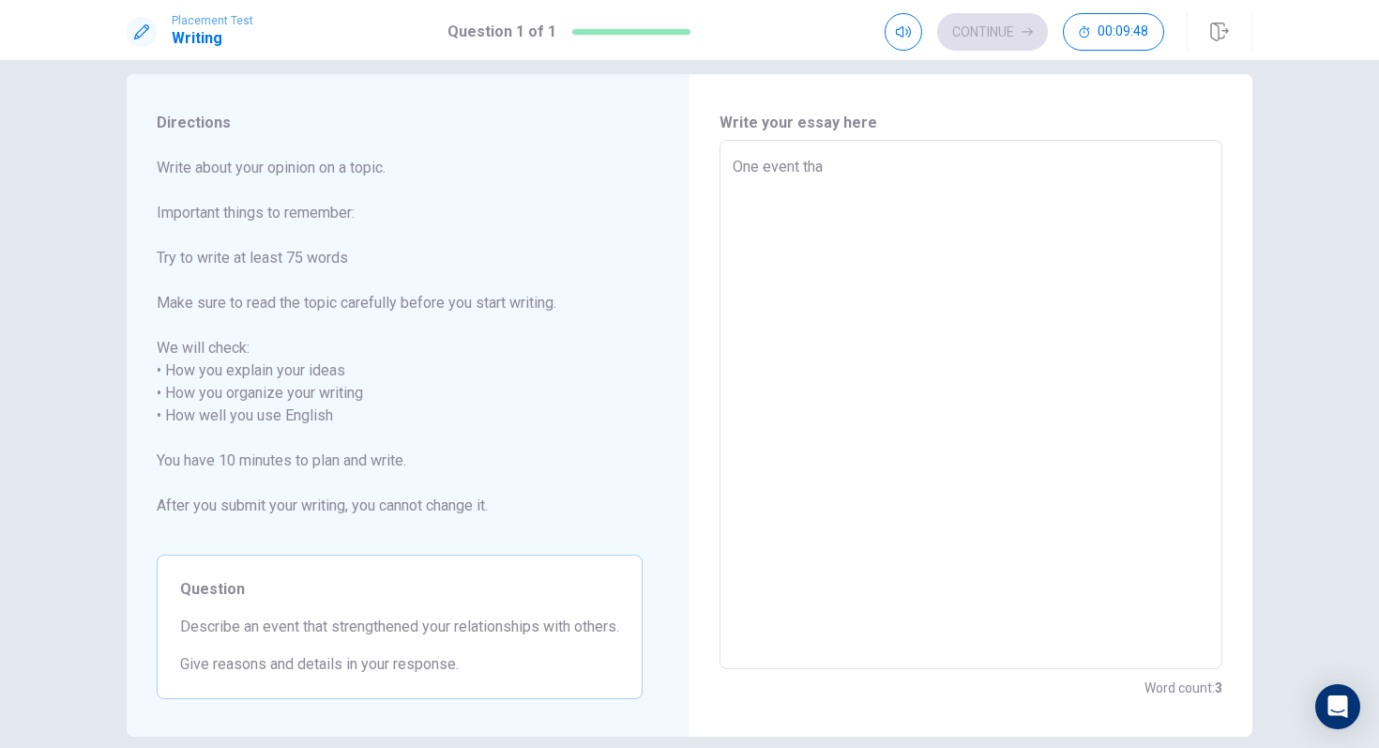
type textarea "x"
type textarea "One event that"
type textarea "x"
type textarea "One event that"
type textarea "x"
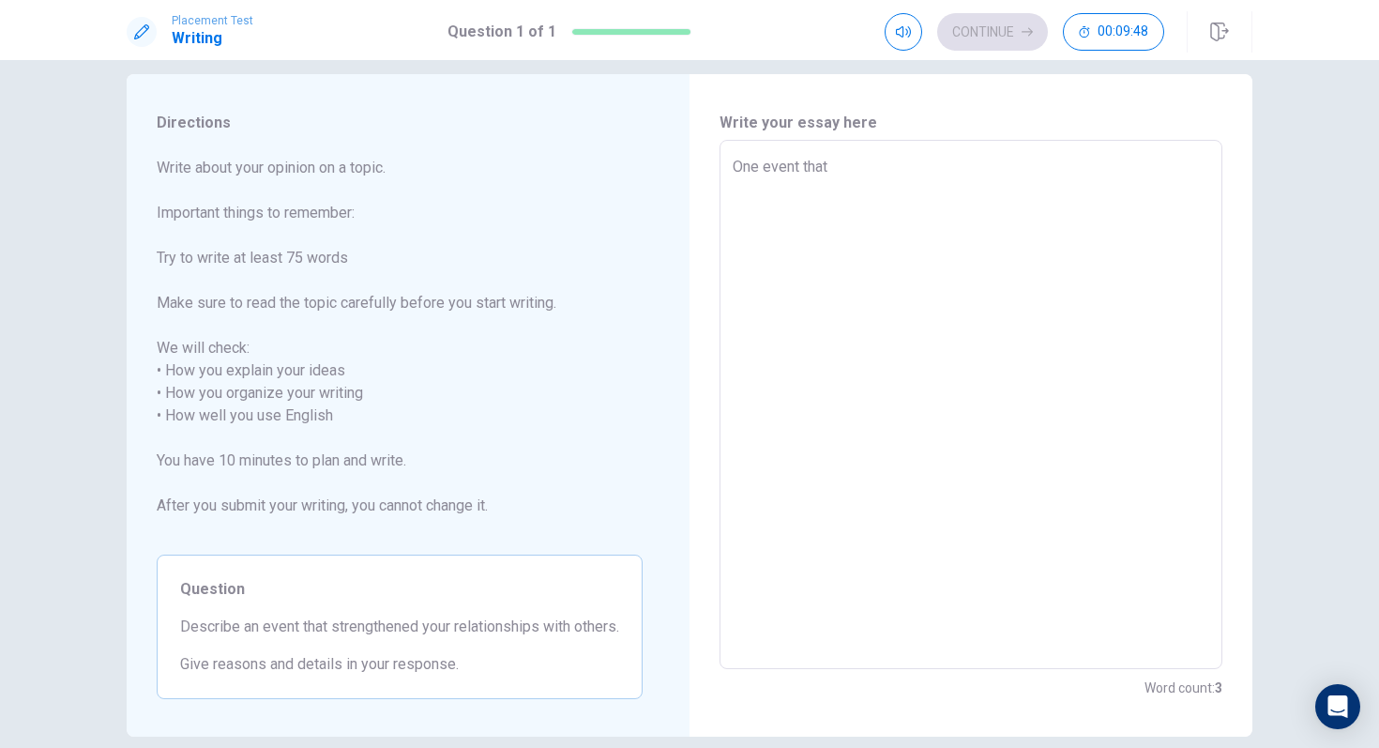
type textarea "One event that s"
type textarea "x"
type textarea "One event that st"
type textarea "x"
type textarea "One event that str"
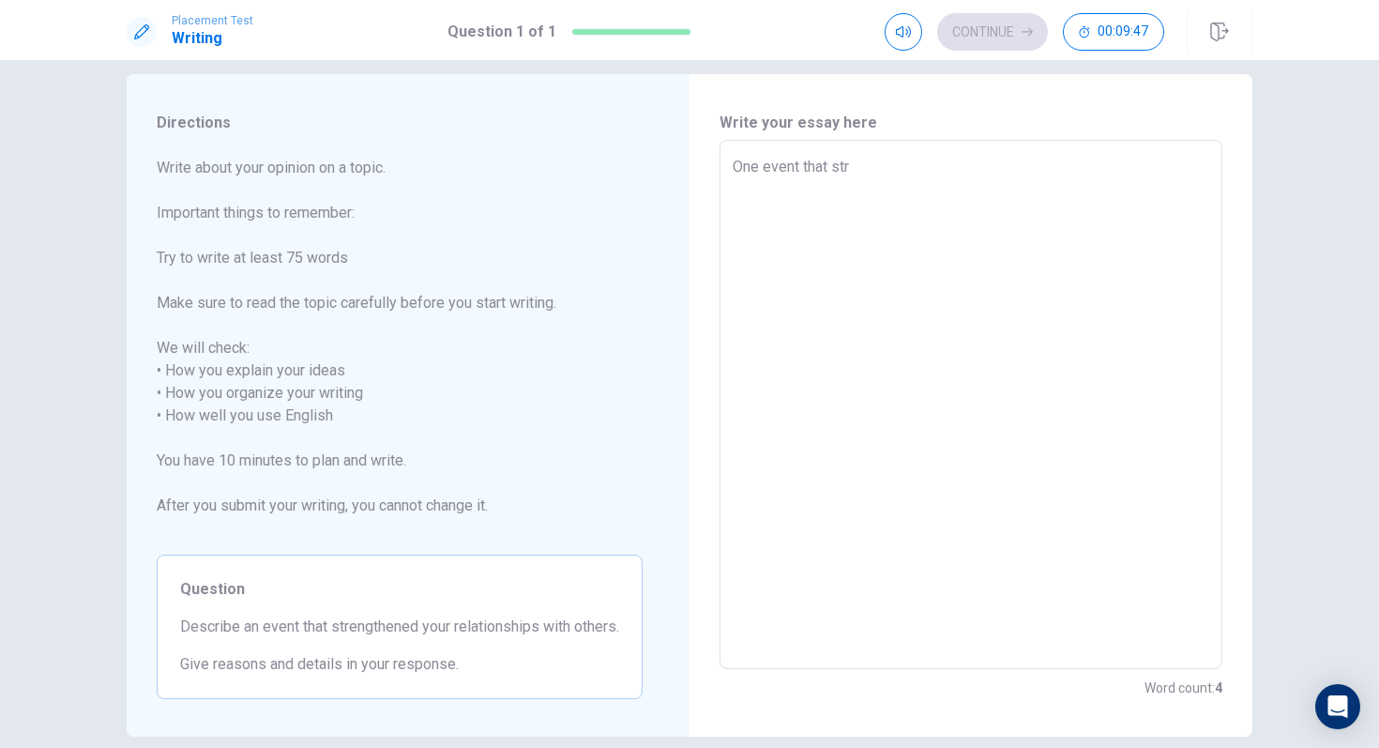
type textarea "x"
type textarea "One event that stre"
type textarea "x"
type textarea "One event that stren"
type textarea "x"
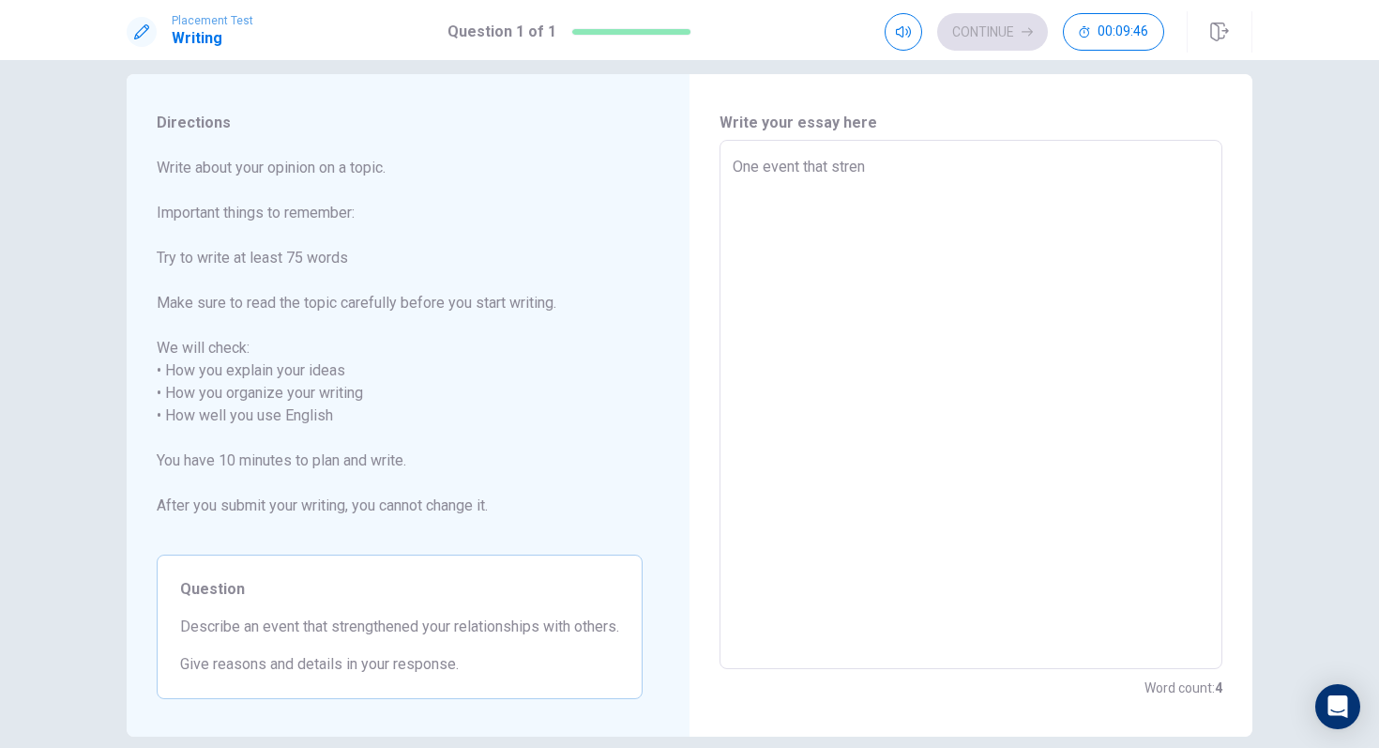
type textarea "One event that [PERSON_NAME]"
type textarea "x"
type textarea "One event that strengt"
type textarea "x"
type textarea "One event that strength"
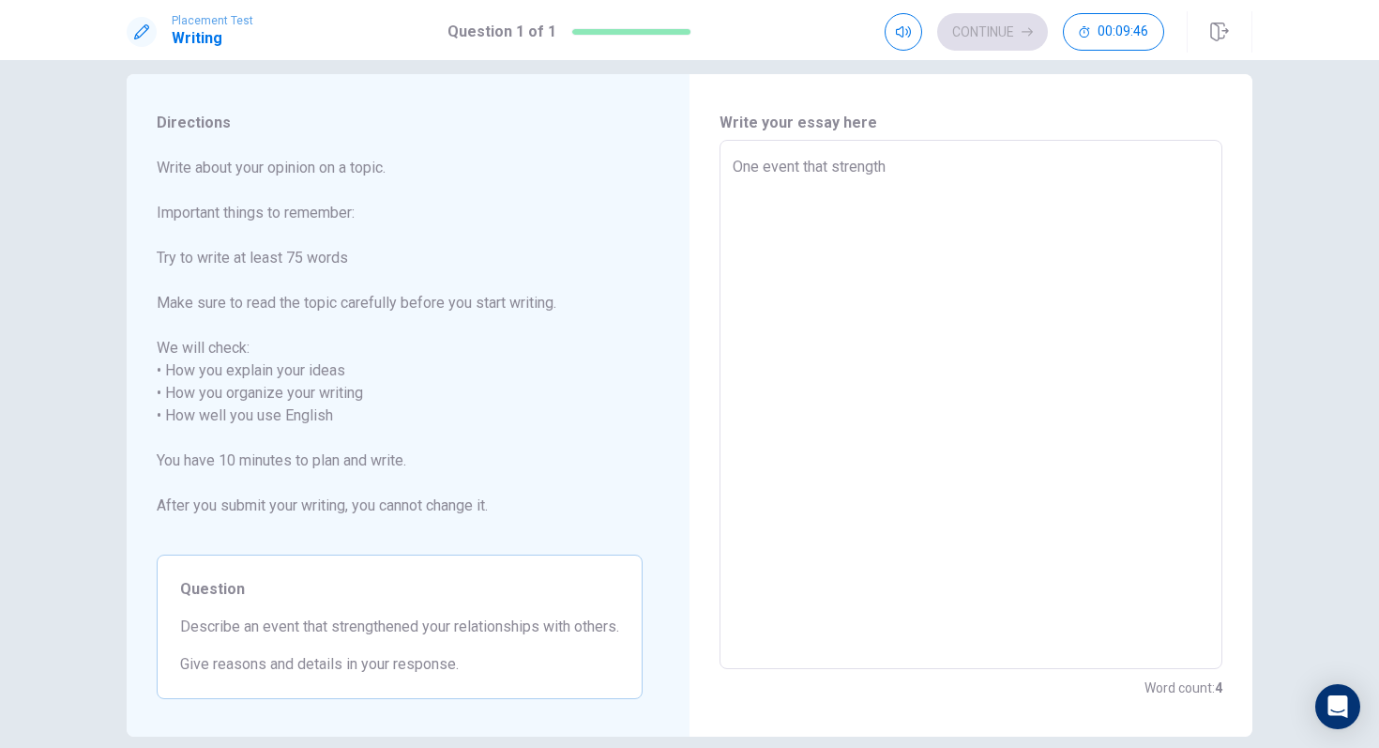
type textarea "x"
type textarea "One event that strengthe"
type textarea "x"
type textarea "One event that strengthen"
type textarea "x"
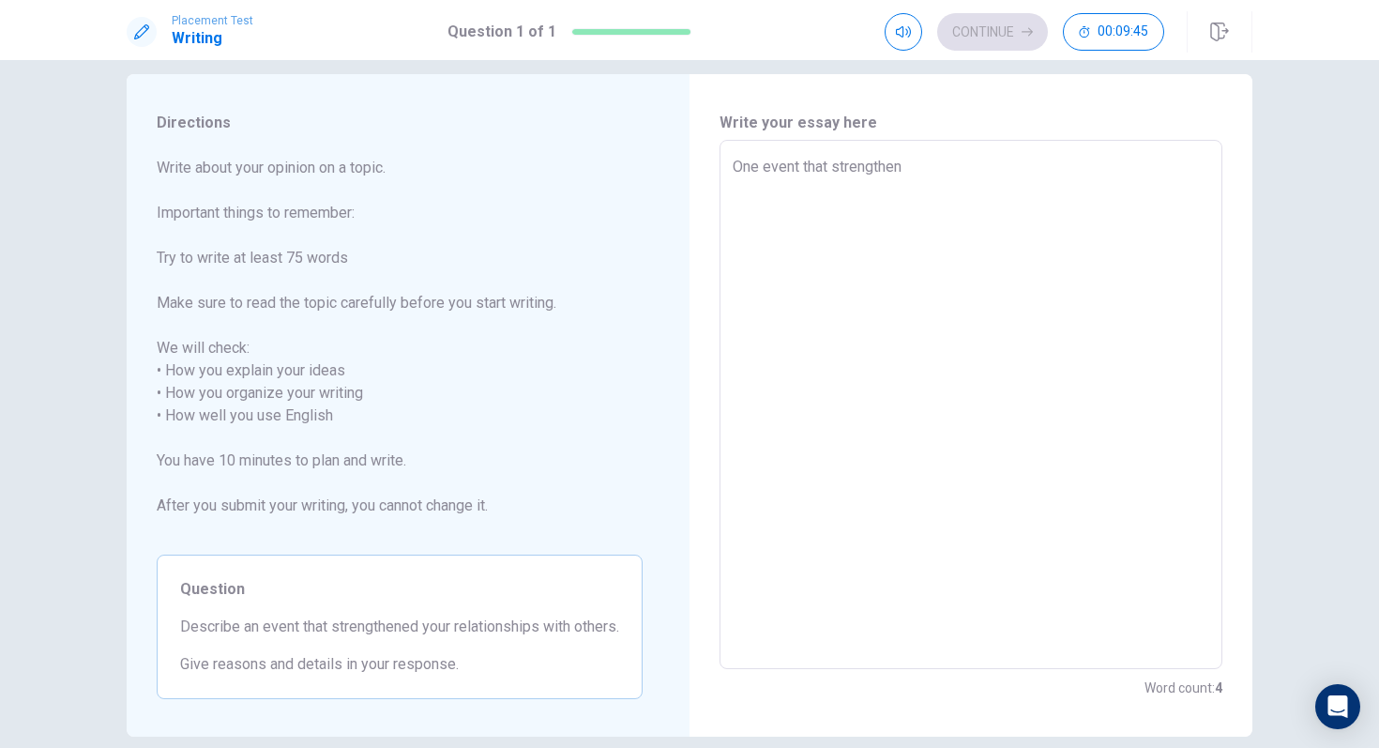
type textarea "One event that strengthene"
type textarea "x"
type textarea "One event that strengthened"
type textarea "x"
type textarea "One event that strengthened"
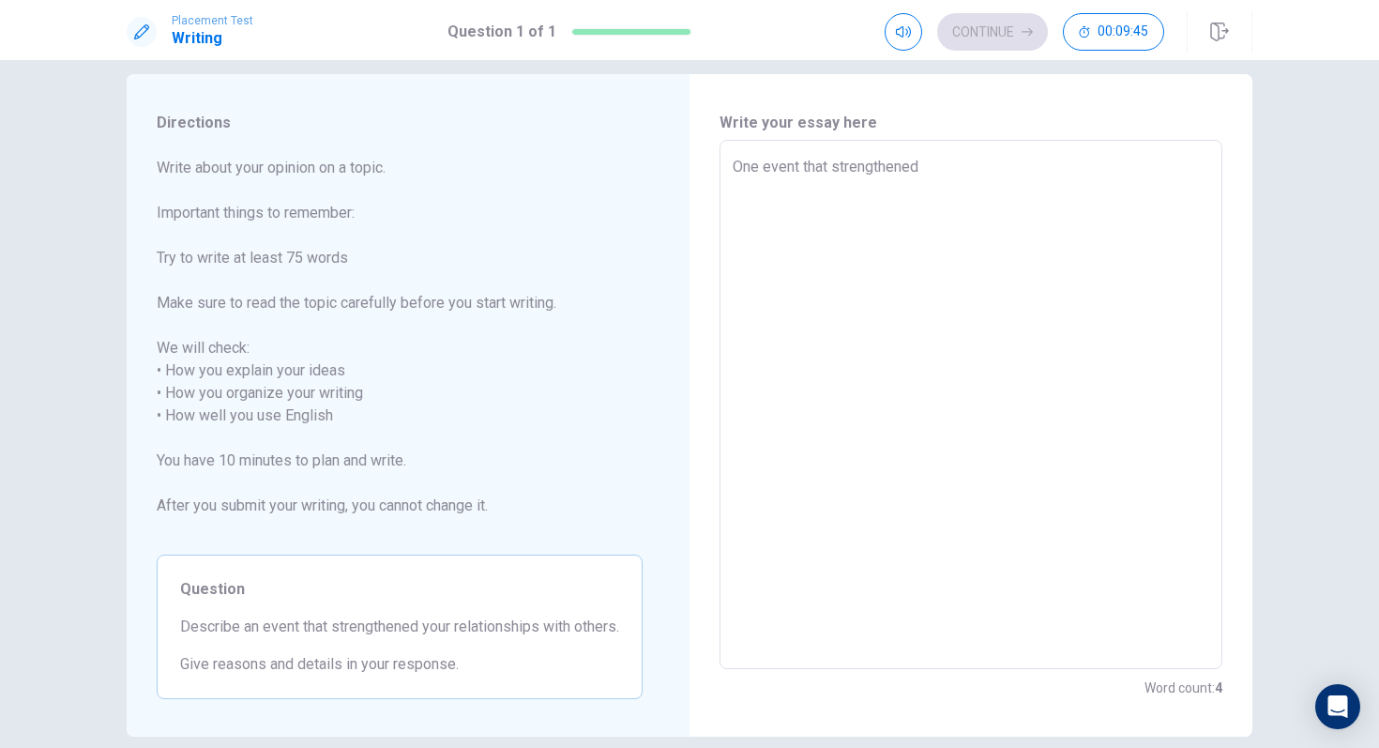
type textarea "x"
type textarea "One event that strengthened m"
type textarea "x"
type textarea "One event that strengthened my"
type textarea "x"
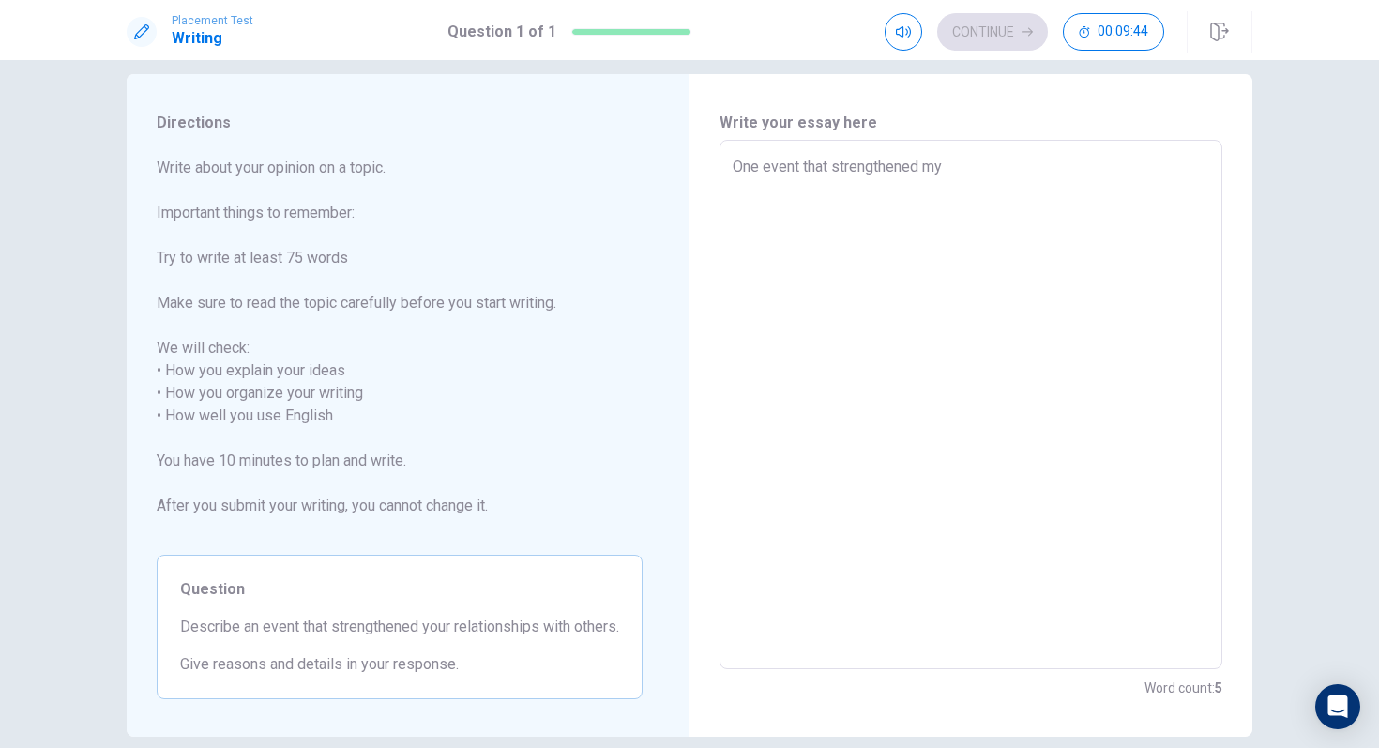
type textarea "One event that strengthened my"
type textarea "x"
type textarea "One event that strengthened my r"
type textarea "x"
type textarea "One event that strengthened my re"
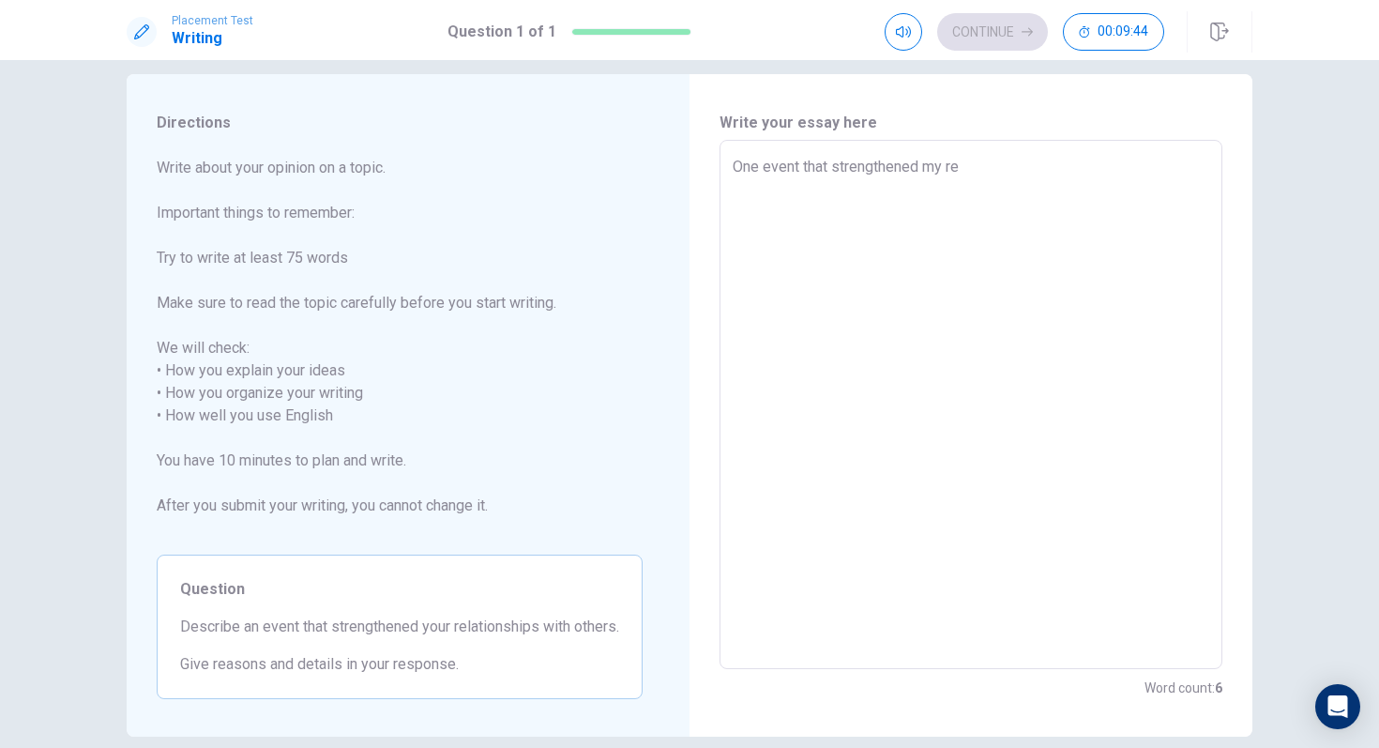
type textarea "x"
type textarea "One event that strengthened my rel"
type textarea "x"
type textarea "One event that strengthened my [MEDICAL_DATA]"
type textarea "x"
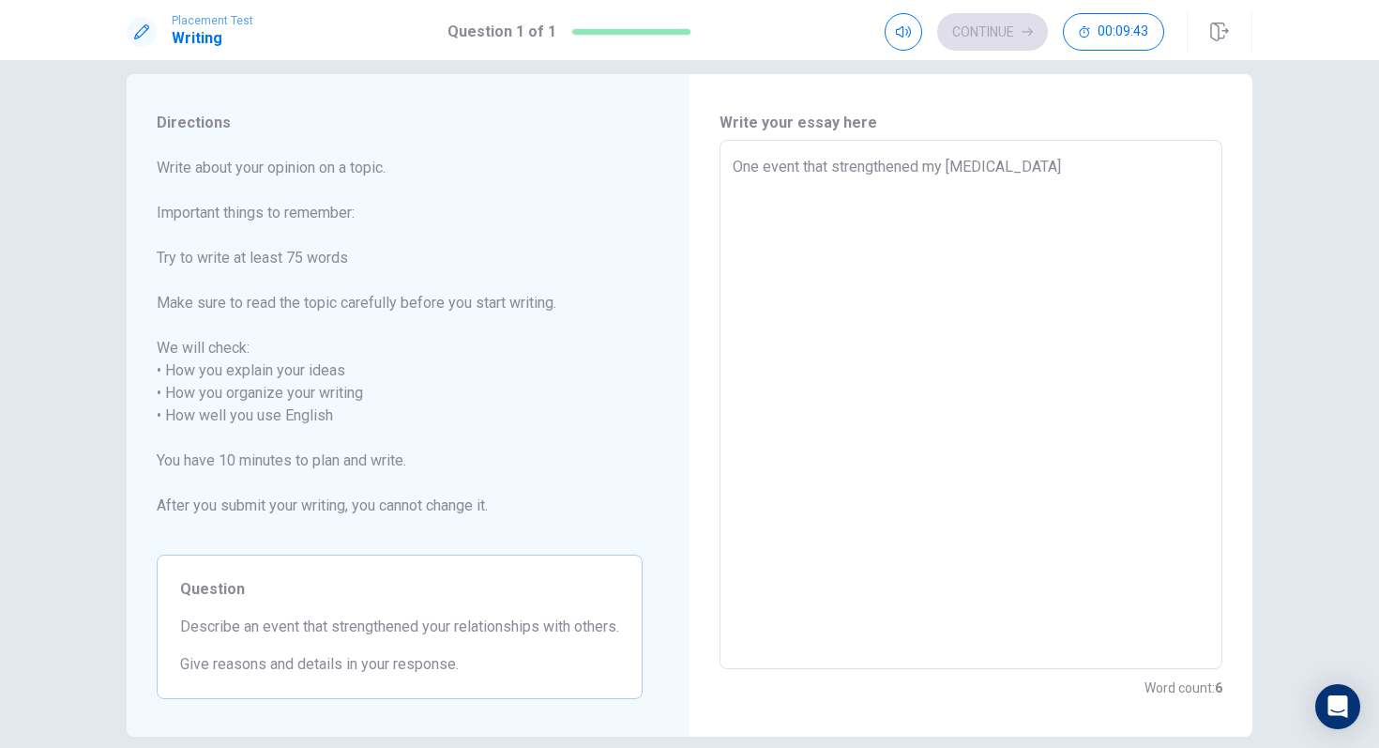
type textarea "One event that strengthened my relat"
type textarea "x"
type textarea "One event that strengthened my relati"
type textarea "x"
type textarea "One event that strengthened my relatio"
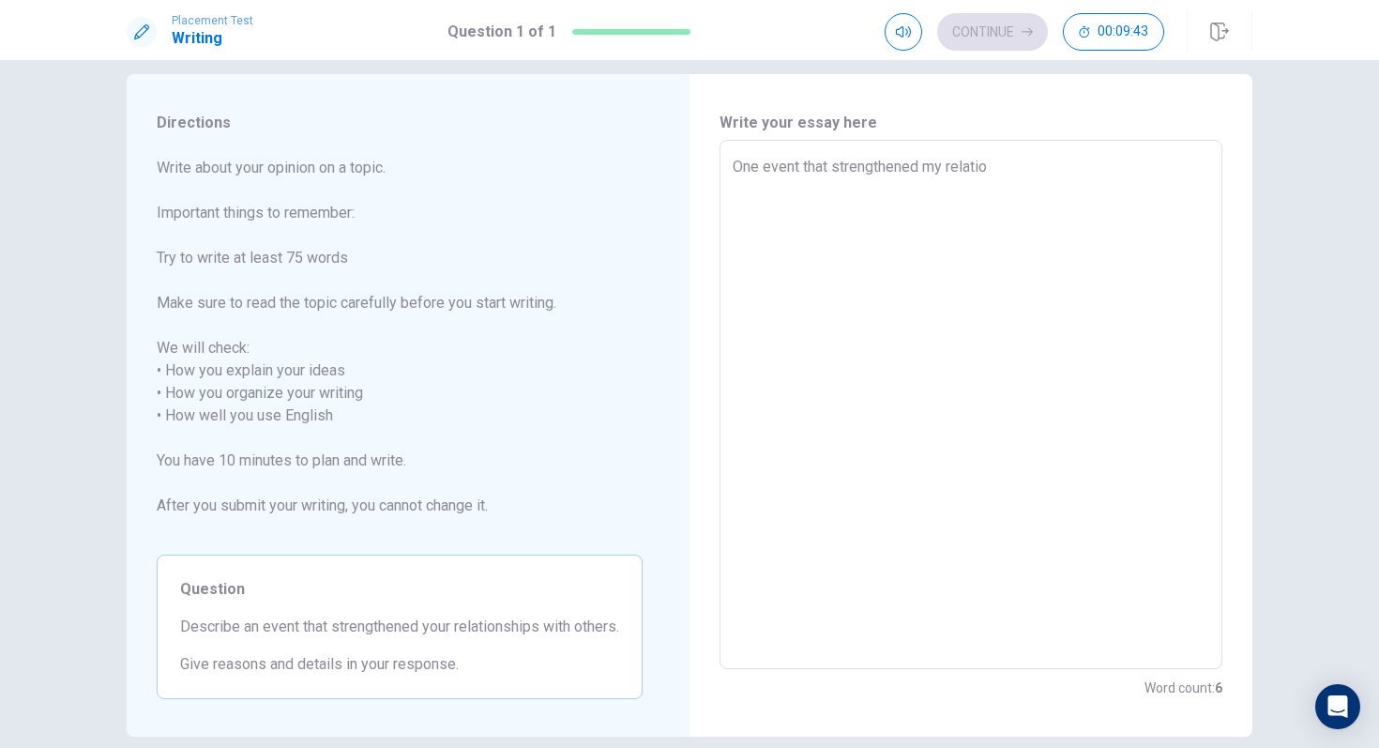
type textarea "x"
type textarea "One event that strengthened my relation"
type textarea "x"
type textarea "One event that strengthened my relations"
type textarea "x"
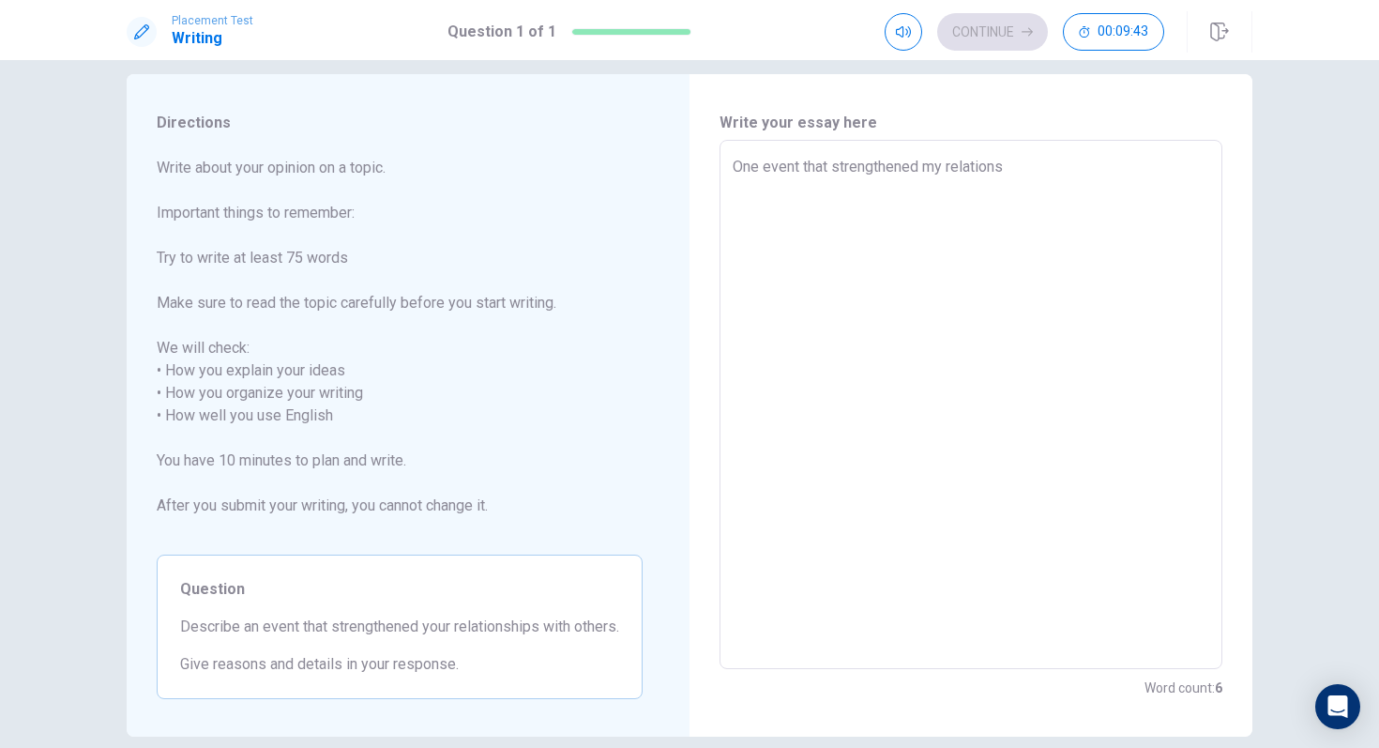
type textarea "One event that strengthened my relationsh"
type textarea "x"
type textarea "One event that strengthened my relationshi"
type textarea "x"
type textarea "One event that strengthened my relationship"
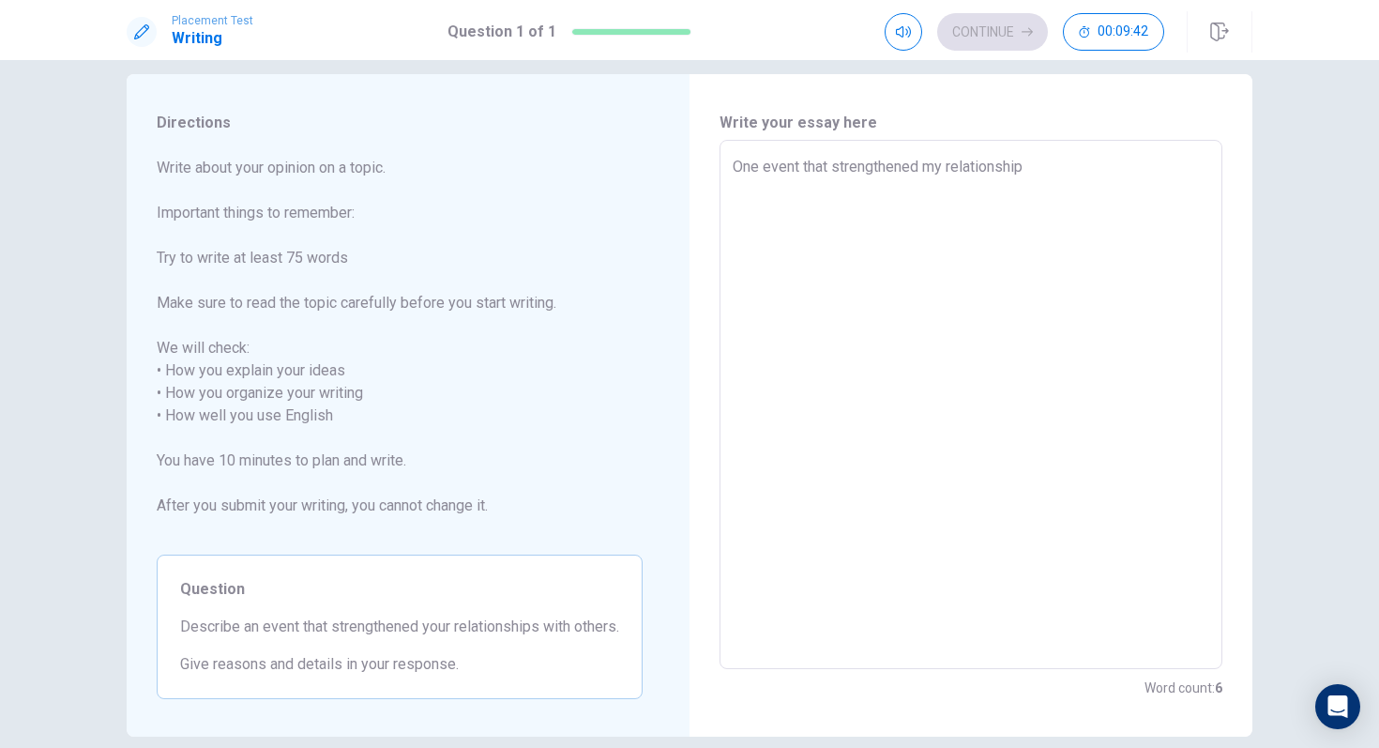
type textarea "x"
type textarea "One event that strengthened my relationship"
type textarea "x"
type textarea "One event that strengthened my relationship w"
type textarea "x"
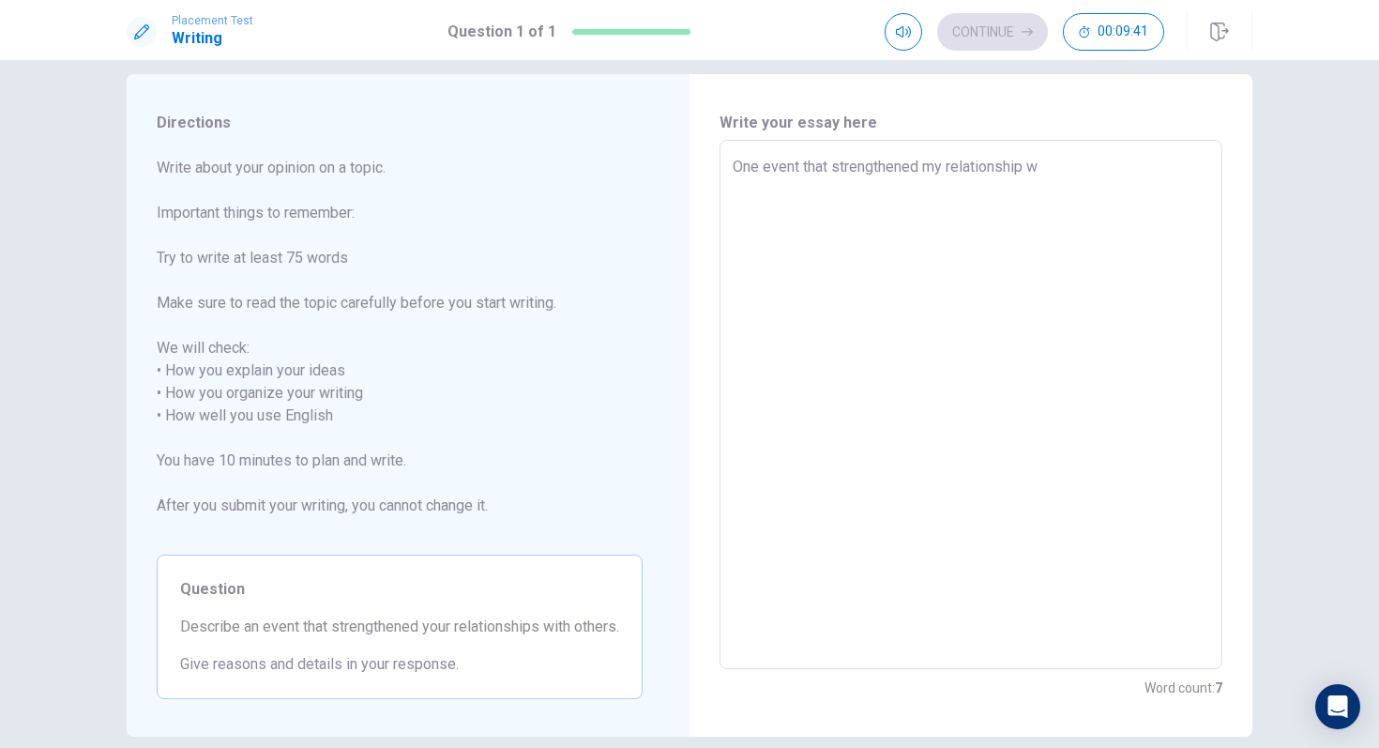
type textarea "One event that strengthened my relationship wi"
type textarea "x"
type textarea "One event that strengthened my relationship wit"
type textarea "x"
type textarea "One event that strengthened my relationship with"
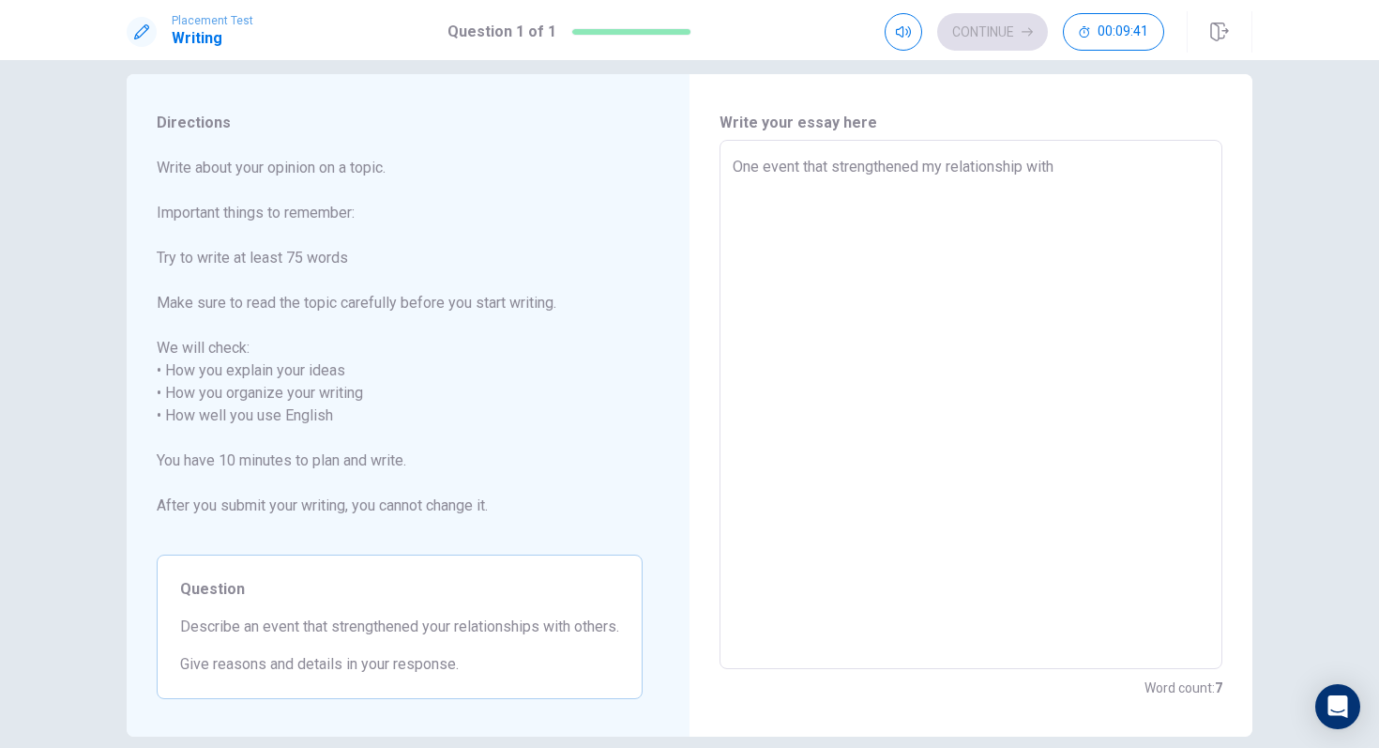
type textarea "x"
type textarea "One event that strengthened my relationship with"
type textarea "x"
type textarea "One event that strengthened my relationship with o"
type textarea "x"
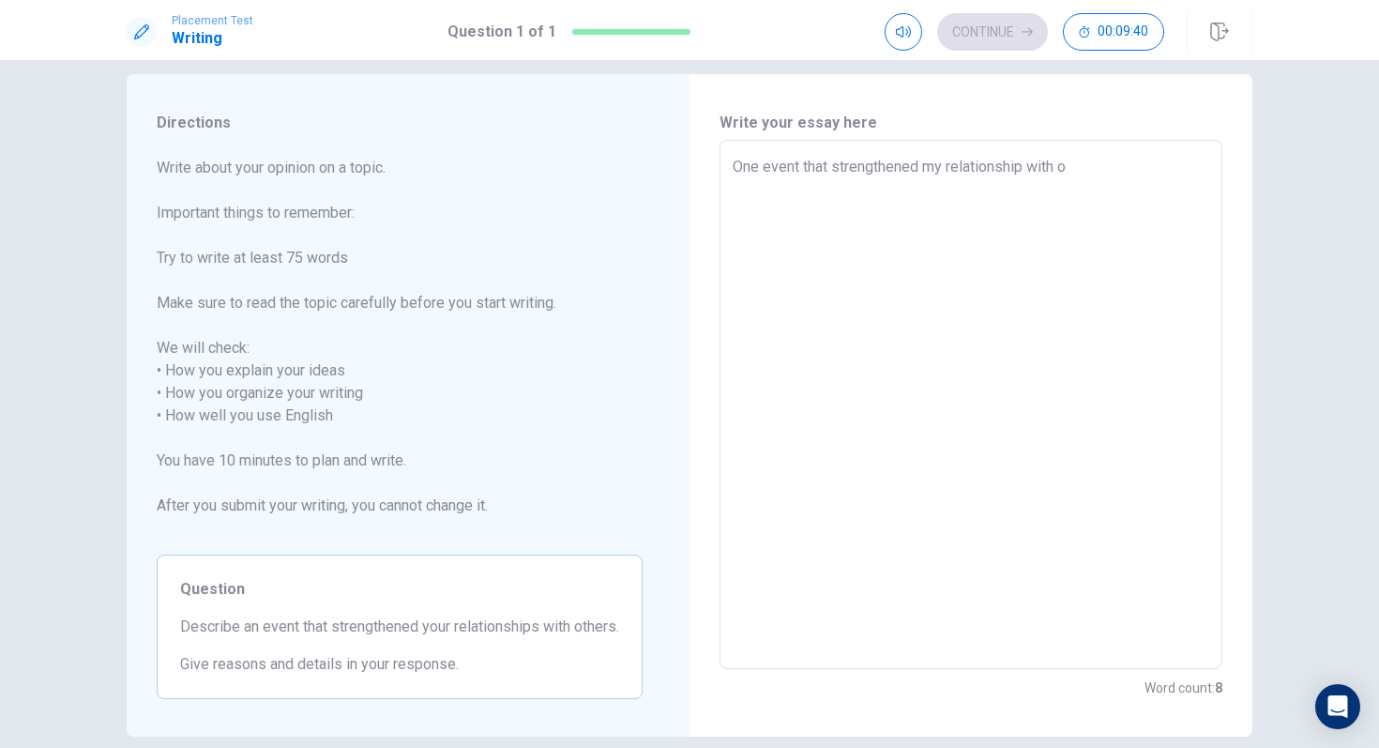
type textarea "One event that strengthened my relationship with ot"
type textarea "x"
type textarea "One event that strengthened my relationship with oth"
type textarea "x"
type textarea "One event that strengthened my relationship with [PERSON_NAME]"
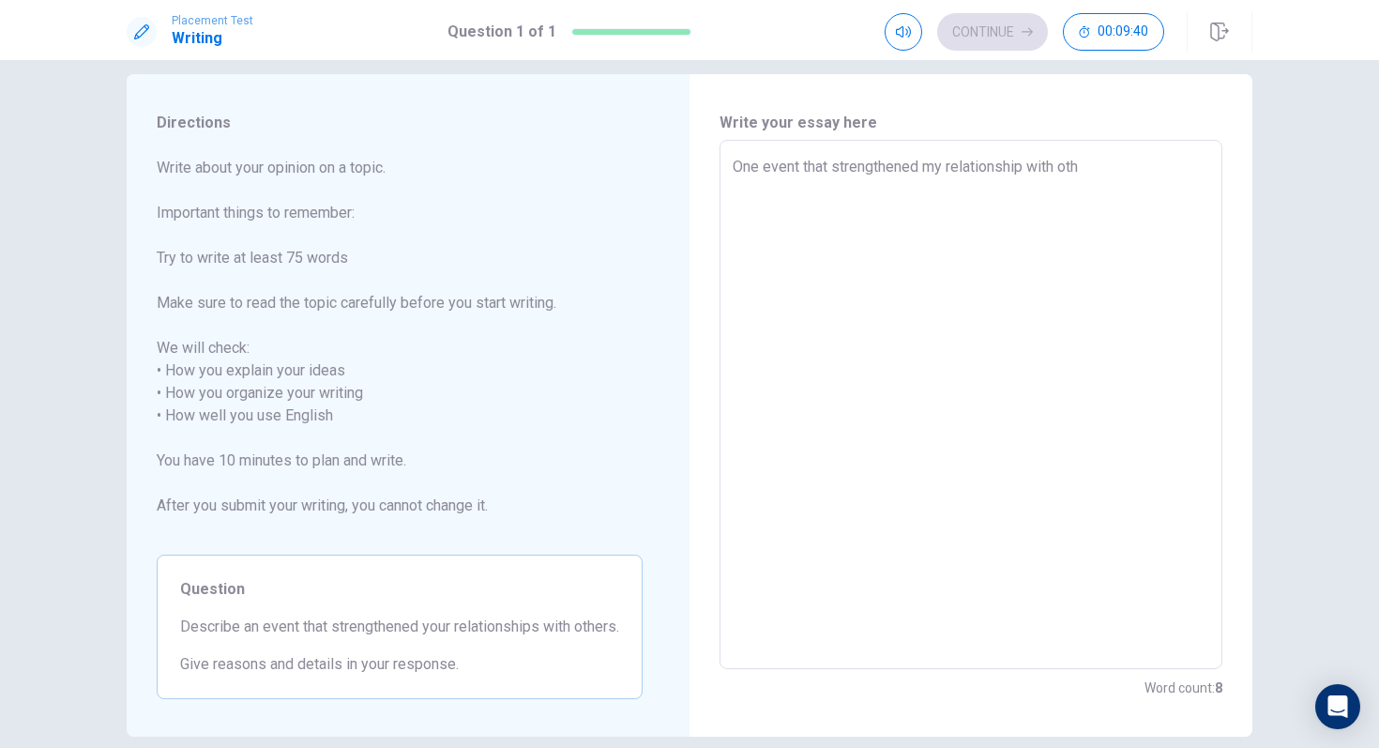
type textarea "x"
type textarea "One event that strengthened my relationship with other"
type textarea "x"
type textarea "One event that strengthened my relationship with others"
type textarea "x"
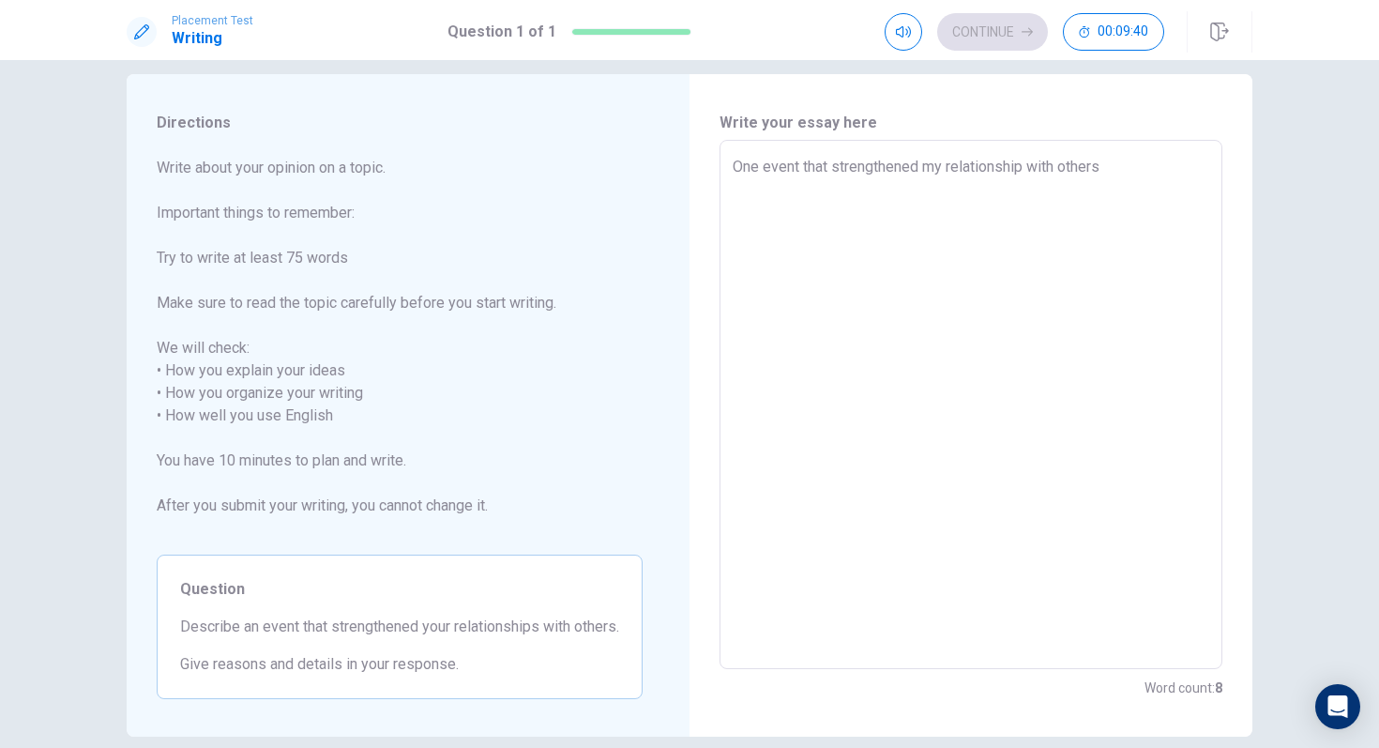
type textarea "One event that strengthened my relationship with others"
type textarea "x"
type textarea "One event that strengthened my relationship with others w"
type textarea "x"
type textarea "One event that strengthened my relationship with others wa"
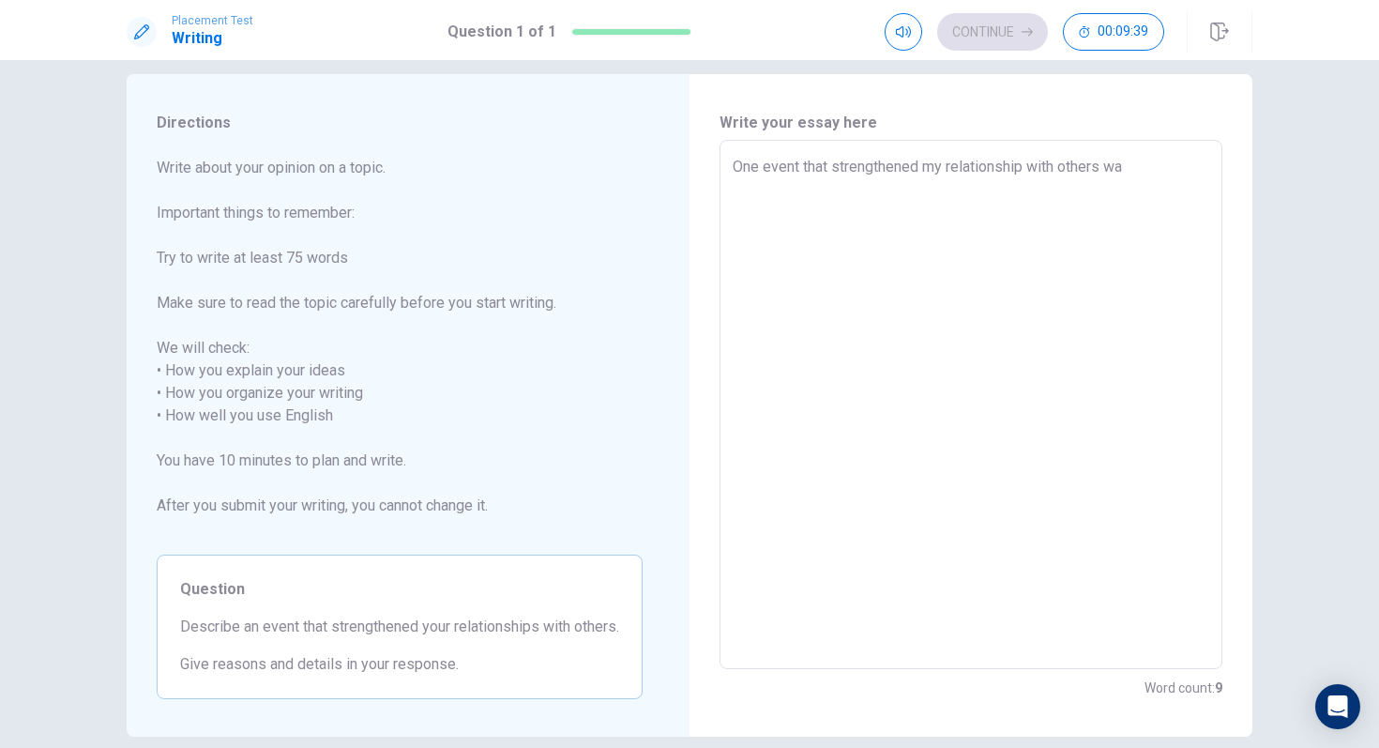
type textarea "x"
type textarea "One event that strengthened my relationship with others was"
type textarea "x"
type textarea "One event that strengthened my relationship with others was"
type textarea "x"
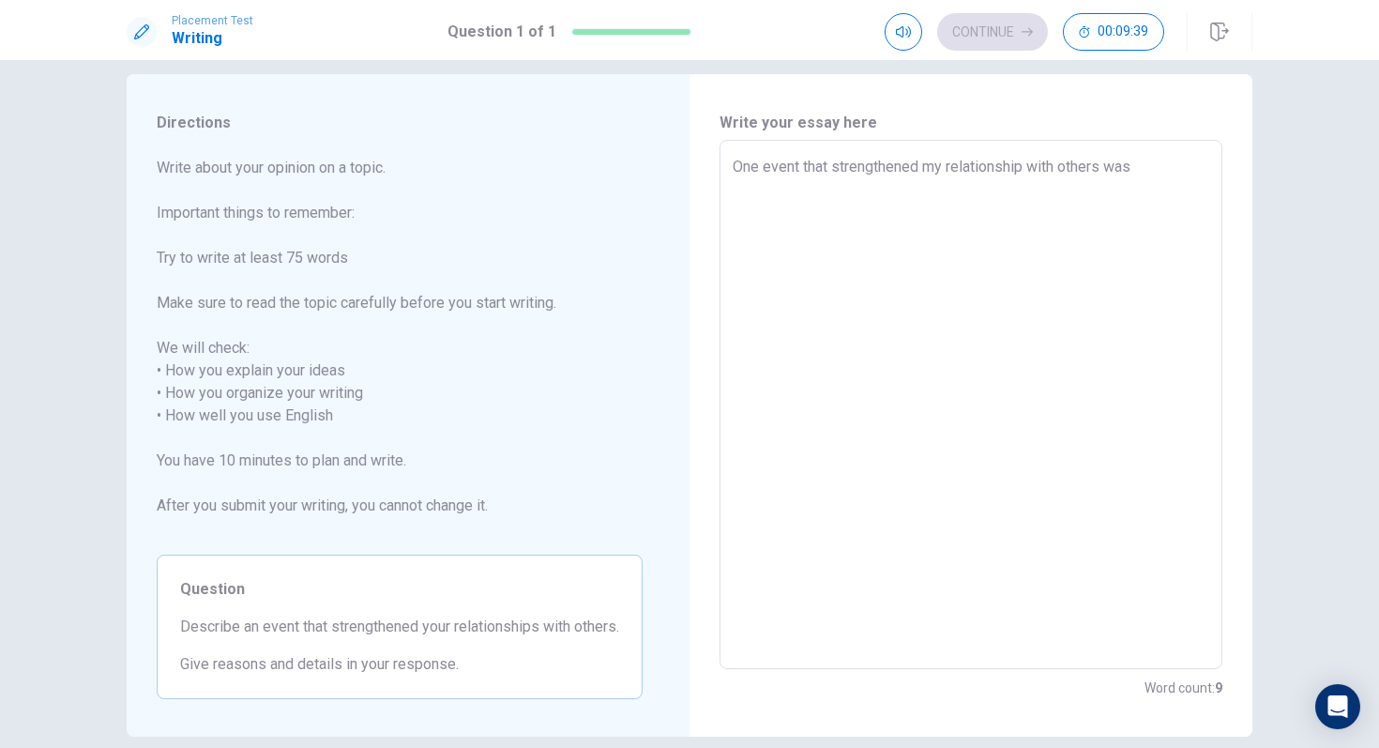
type textarea "One event that strengthened my relationship with others was o"
type textarea "x"
type textarea "One event that strengthened my relationship with others was on"
type textarea "x"
type textarea "One event that strengthened my relationship with others was o"
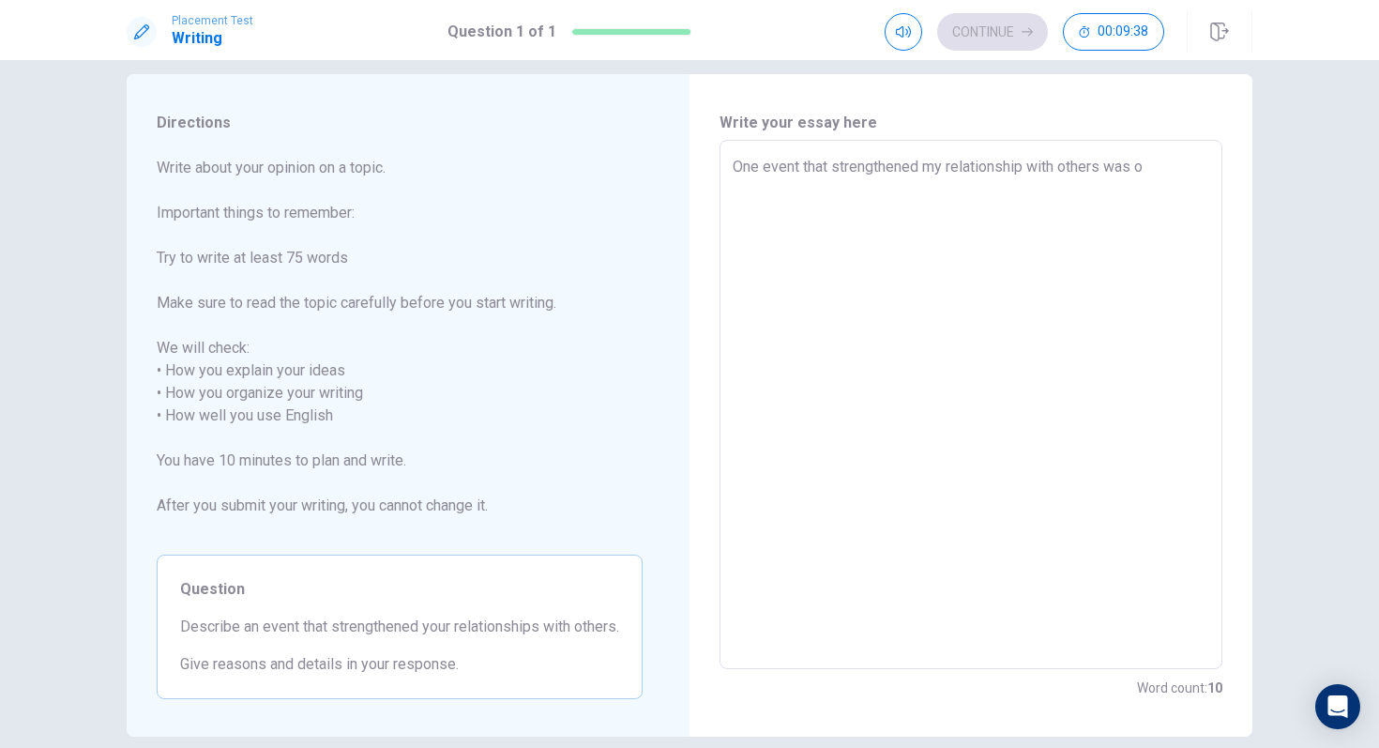
type textarea "x"
type textarea "One event that strengthened my relationship with others was ow"
type textarea "x"
type textarea "One event that strengthened my relationship with others was o"
type textarea "x"
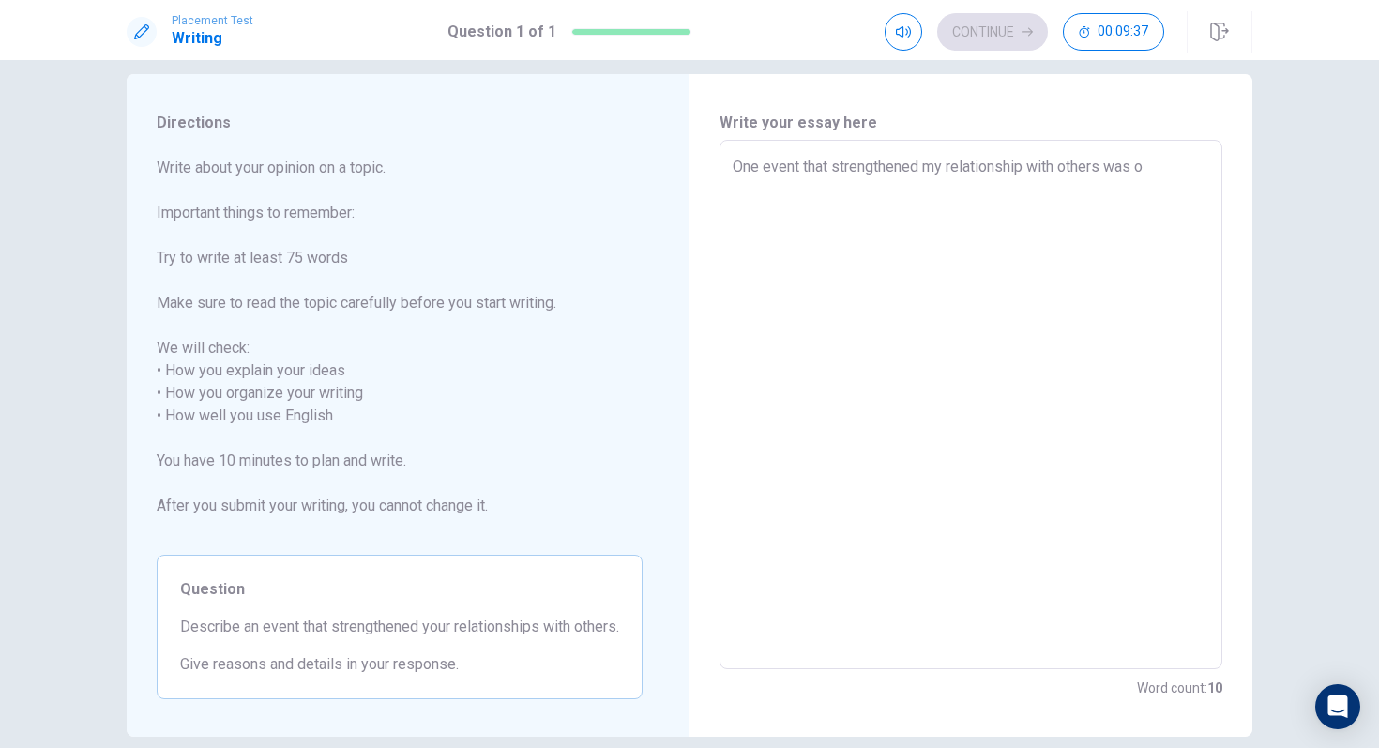
type textarea "One event that strengthened my relationship with others was"
type textarea "x"
type textarea "One event that strengthened my relationship with others was w"
type textarea "x"
type textarea "One event that strengthened my relationship with others was wh"
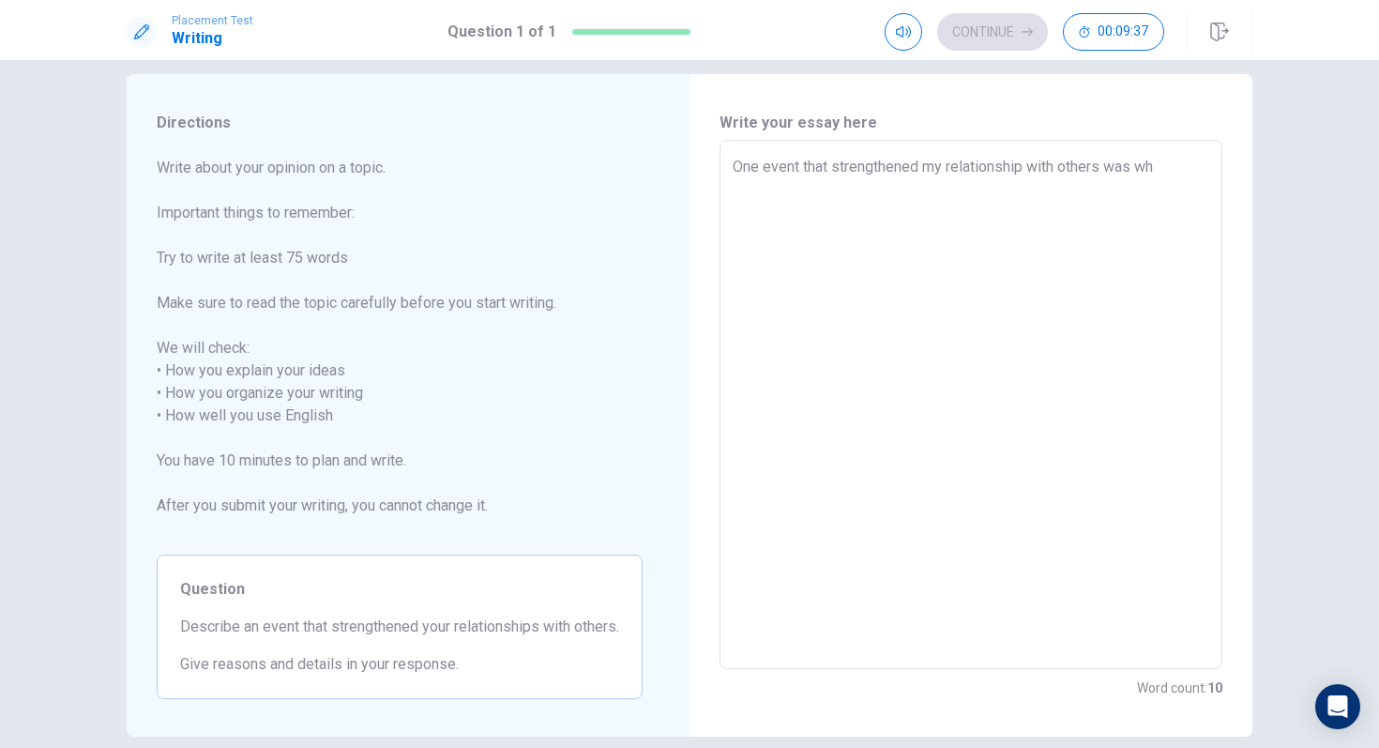
type textarea "x"
type textarea "One event that strengthened my relationship with others was whr"
type textarea "x"
type textarea "One event that strengthened my relationship with others was wh"
type textarea "x"
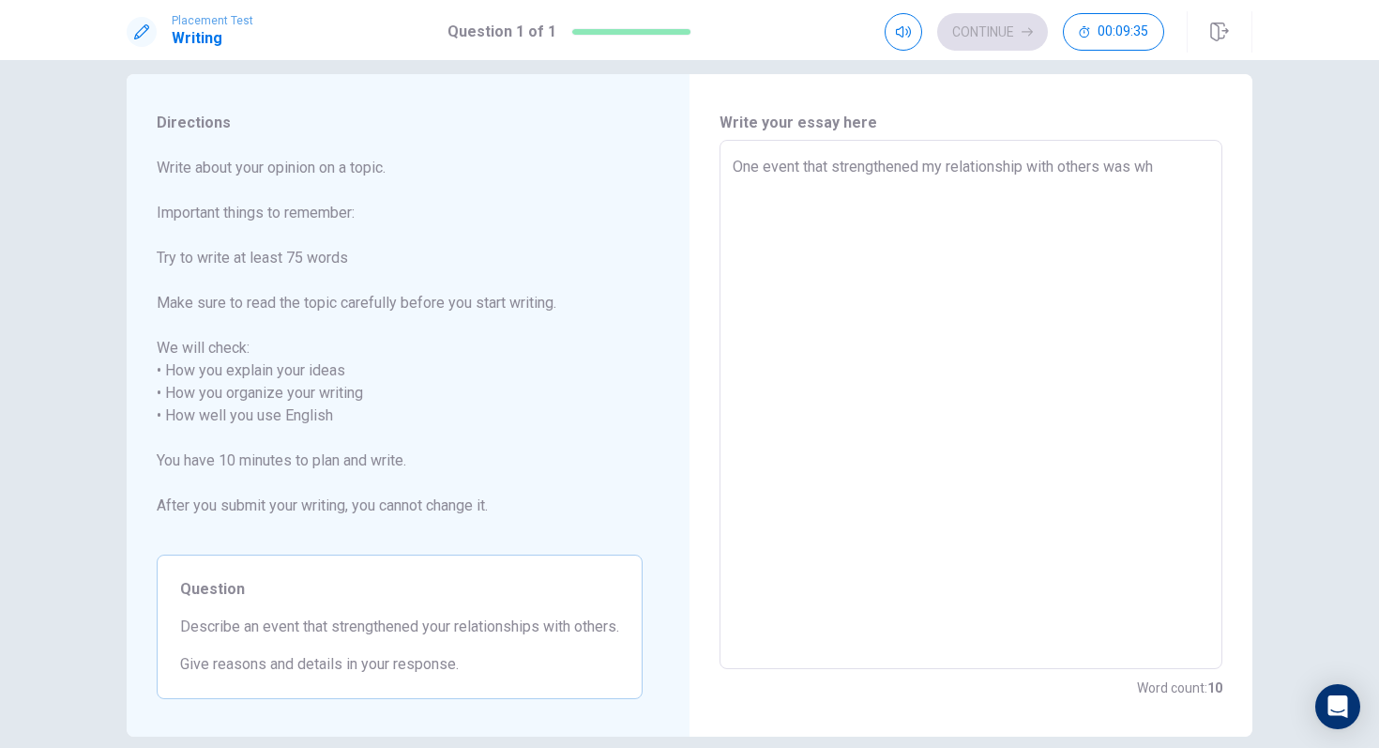
type textarea "One event that strengthened my relationship with others was whe"
type textarea "x"
type textarea "One event that strengthened my relationship with others was when"
type textarea "x"
type textarea "One event that strengthened my relationship with others was when"
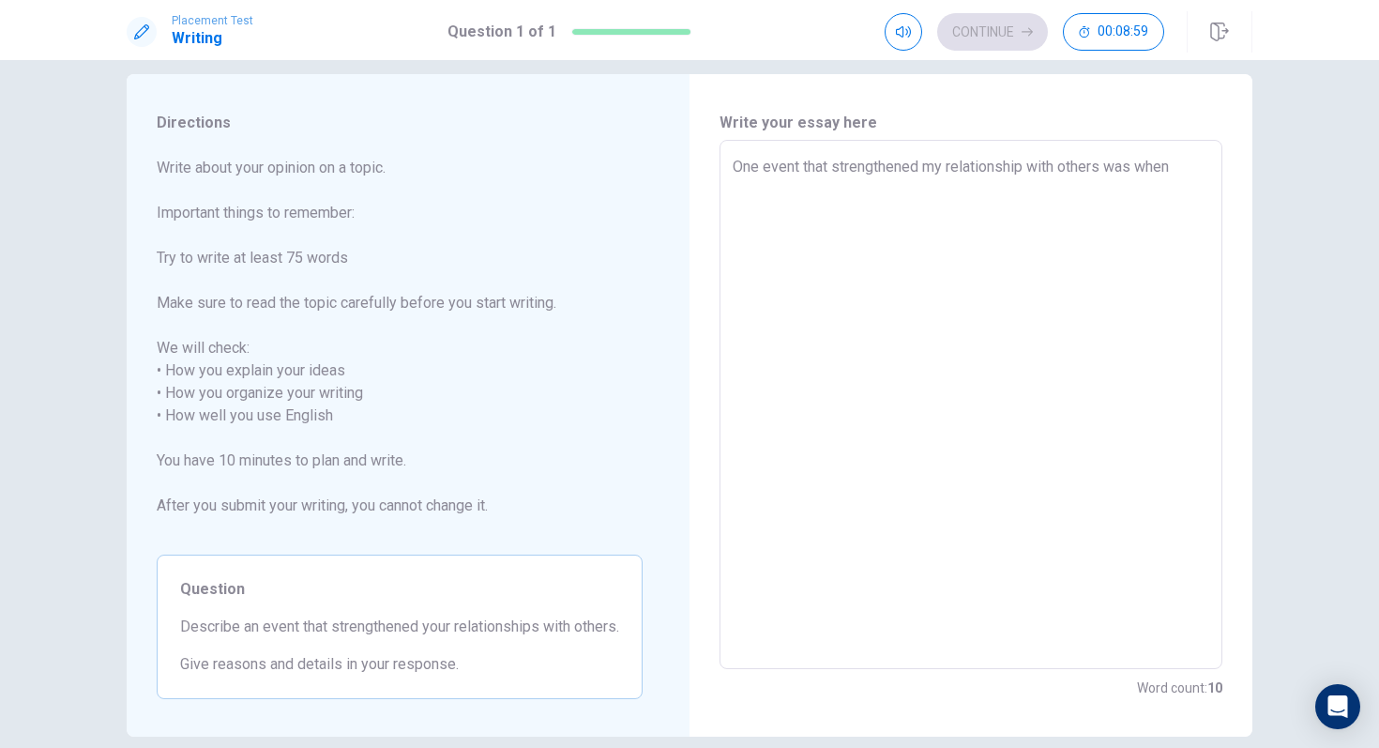
click at [1025, 167] on textarea "One event that strengthened my relationship with others was when" at bounding box center [971, 405] width 477 height 498
type textarea "x"
type textarea "One event that strengthened my relationships with others was when"
click at [1125, 166] on textarea "One event that strengthened my relationships with others was when" at bounding box center [971, 405] width 477 height 498
type textarea "x"
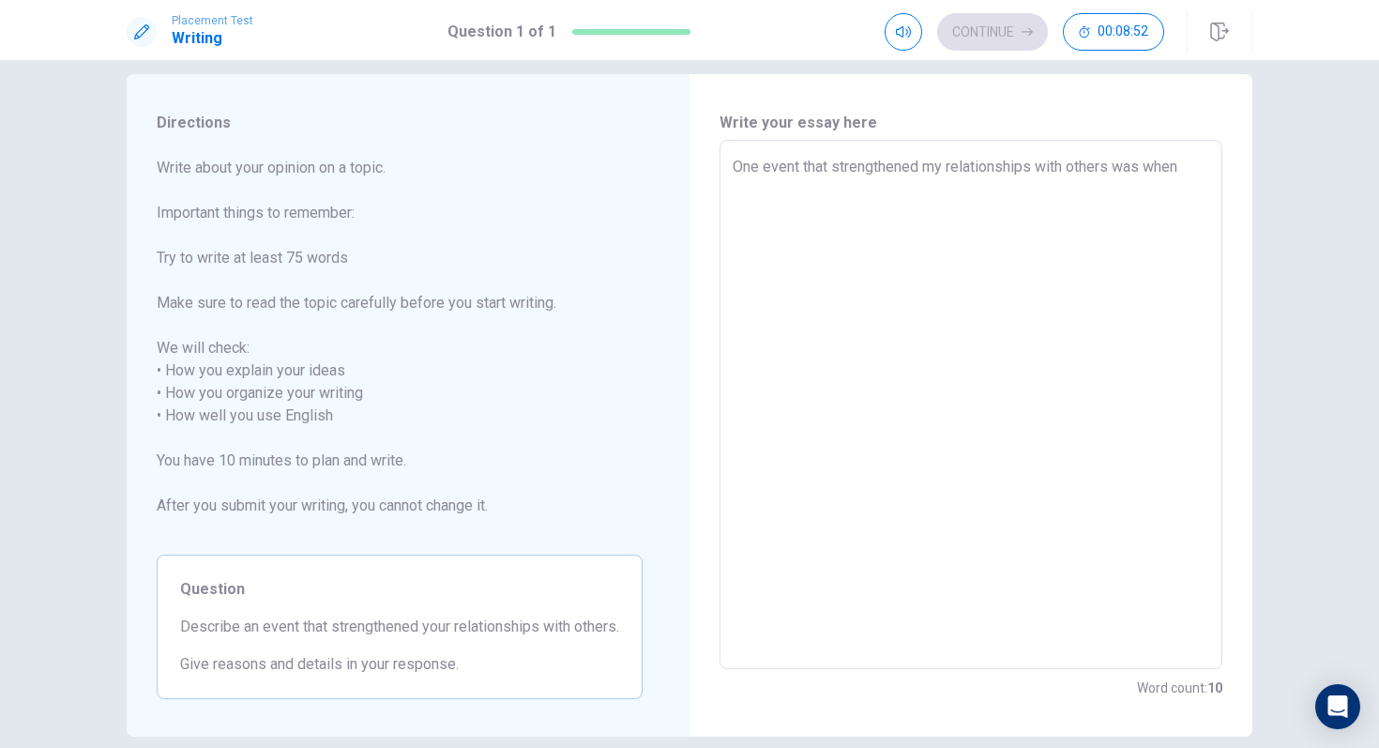
type textarea "One event that strengthened my relationships with others was when I"
type textarea "x"
type textarea "One event that strengthened my relationships with others was when"
type textarea "x"
type textarea "One event that strengthened my relationships with others was when m"
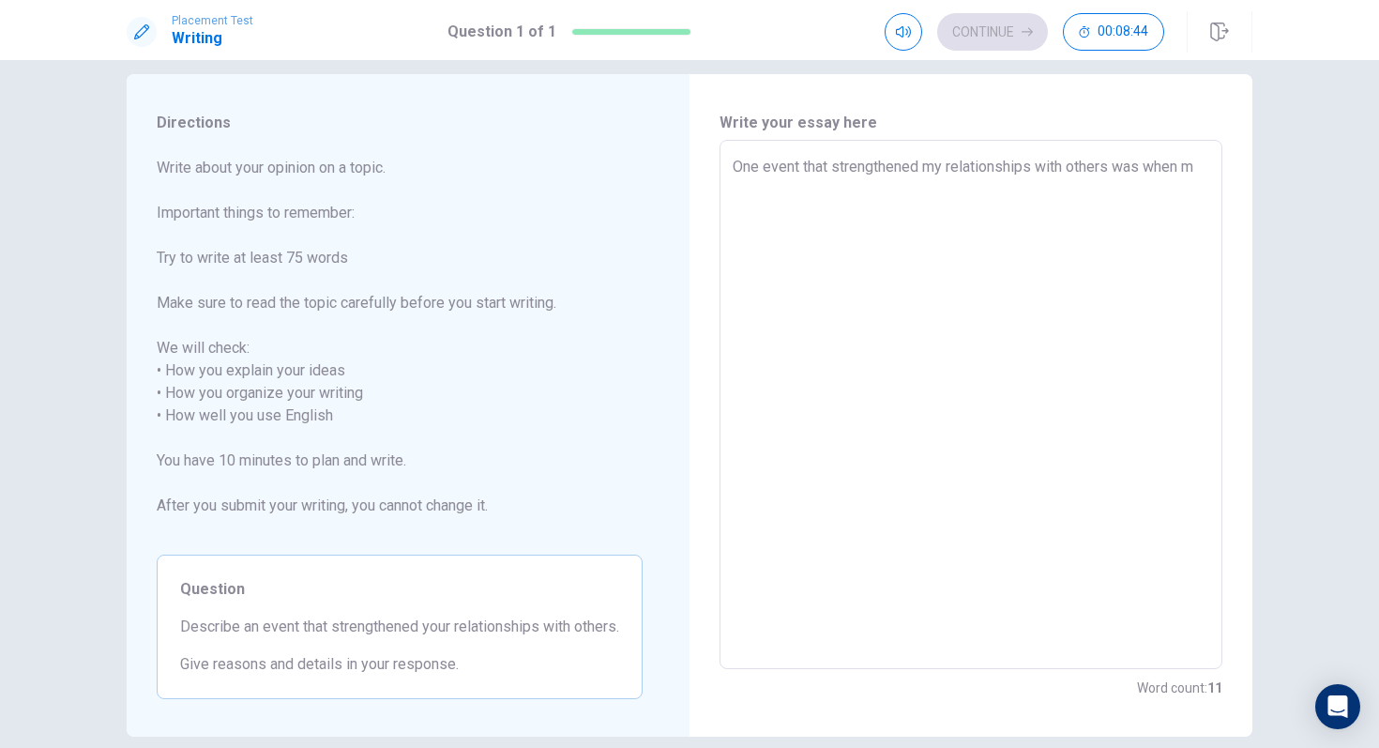
type textarea "x"
type textarea "One event that strengthened my relationships with others was when my"
type textarea "x"
type textarea "One event that strengthened my relationships with others was when my"
type textarea "x"
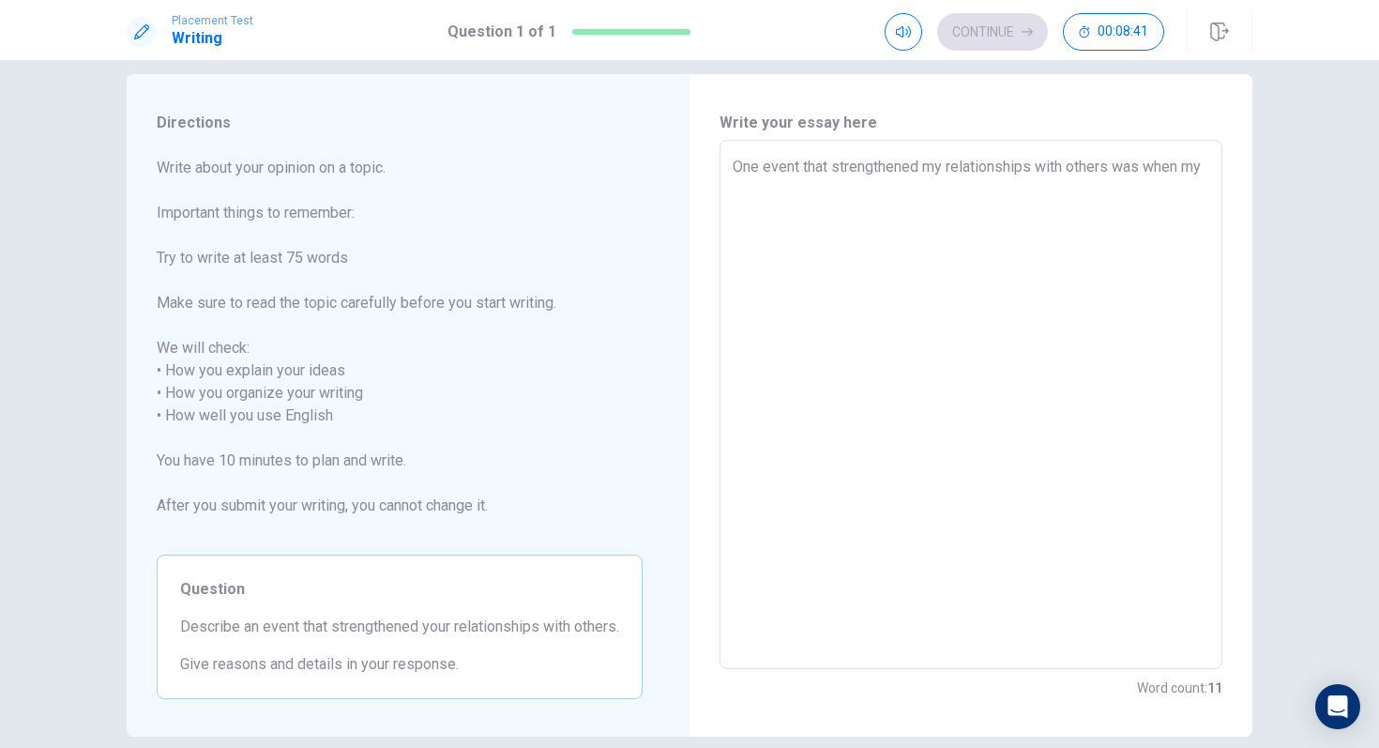
type textarea "One event that strengthened my relationships with others was when my f"
type textarea "x"
type textarea "One event that strengthened my relationships with others was when my fr"
type textarea "x"
type textarea "One event that strengthened my relationships with others was when my f"
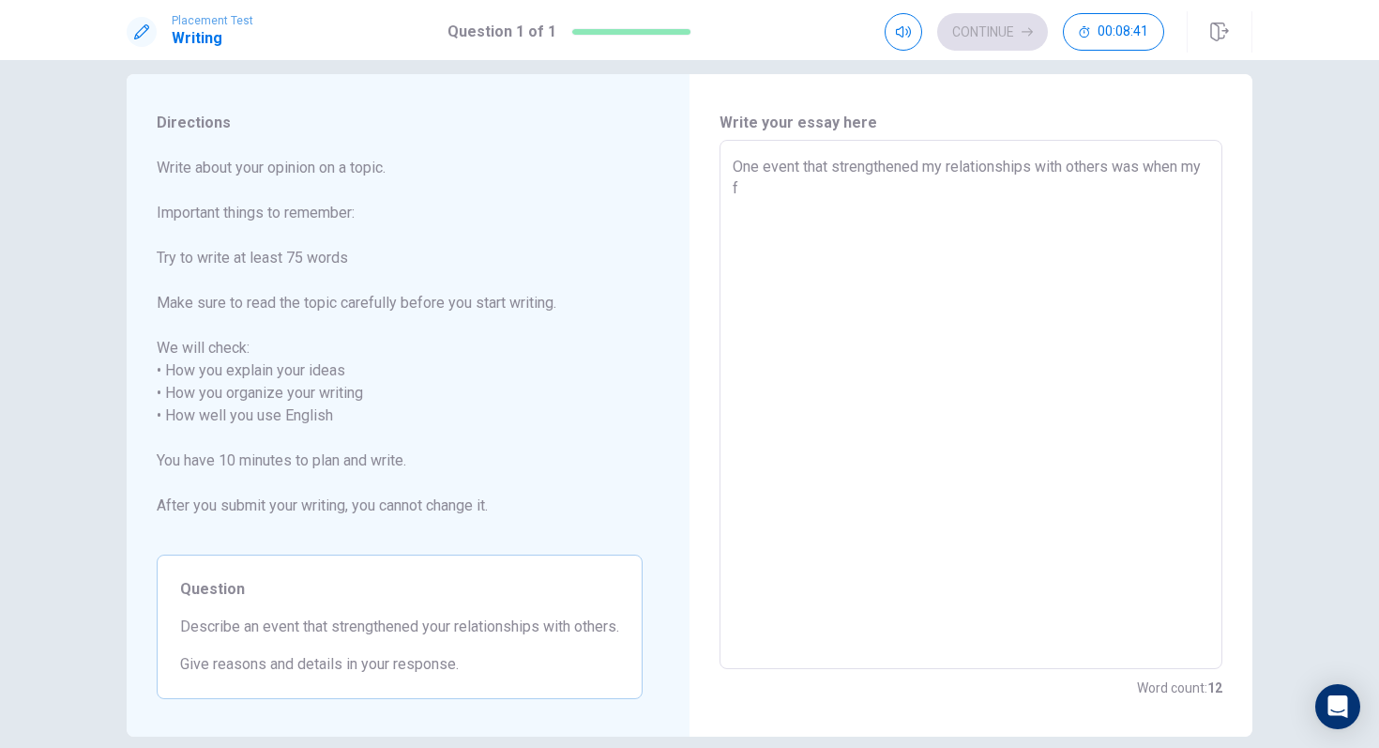
type textarea "x"
type textarea "One event that strengthened my relationships with others was when my"
type textarea "x"
type textarea "One event that strengthened my relationships with others was when my"
type textarea "x"
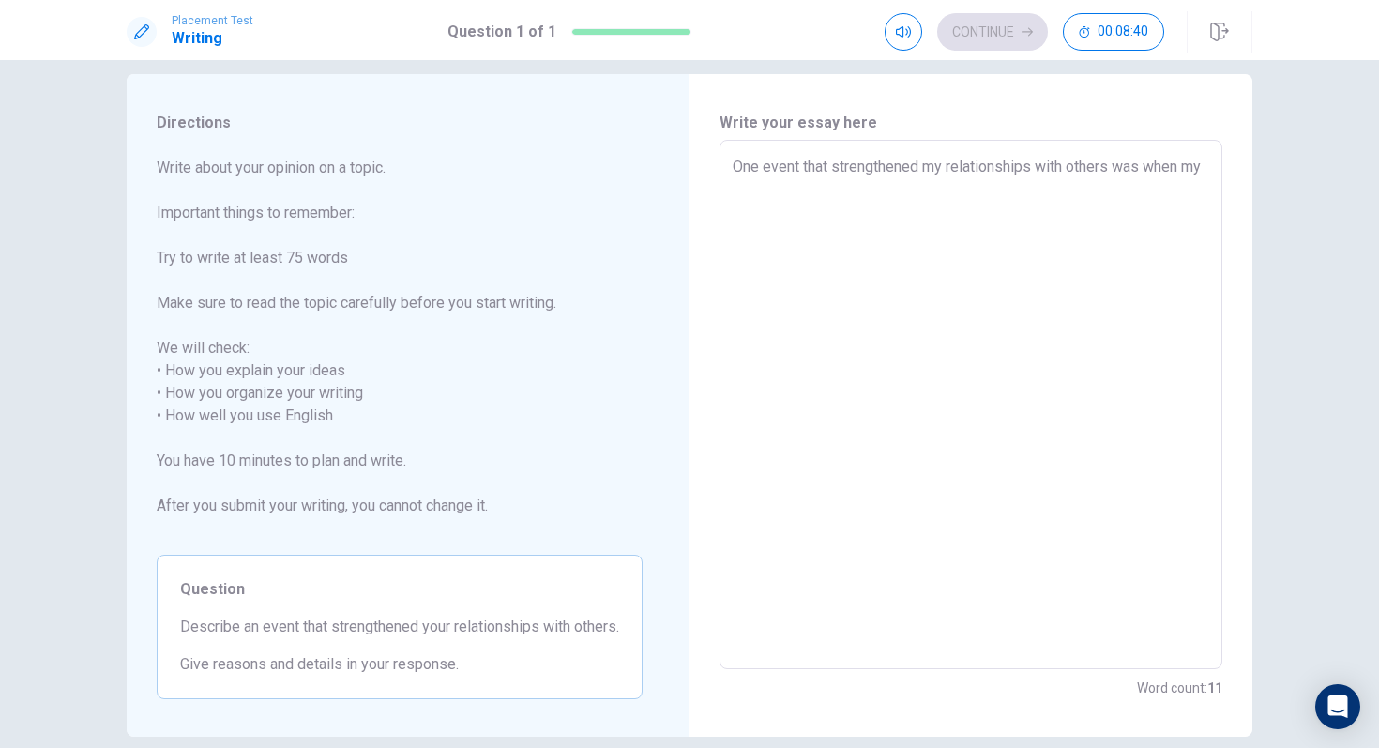
type textarea "One event that strengthened my relationships with others was when my"
type textarea "x"
type textarea "One event that strengthened my relationships with others was when m"
type textarea "x"
type textarea "One event that strengthened my relationships with others was when"
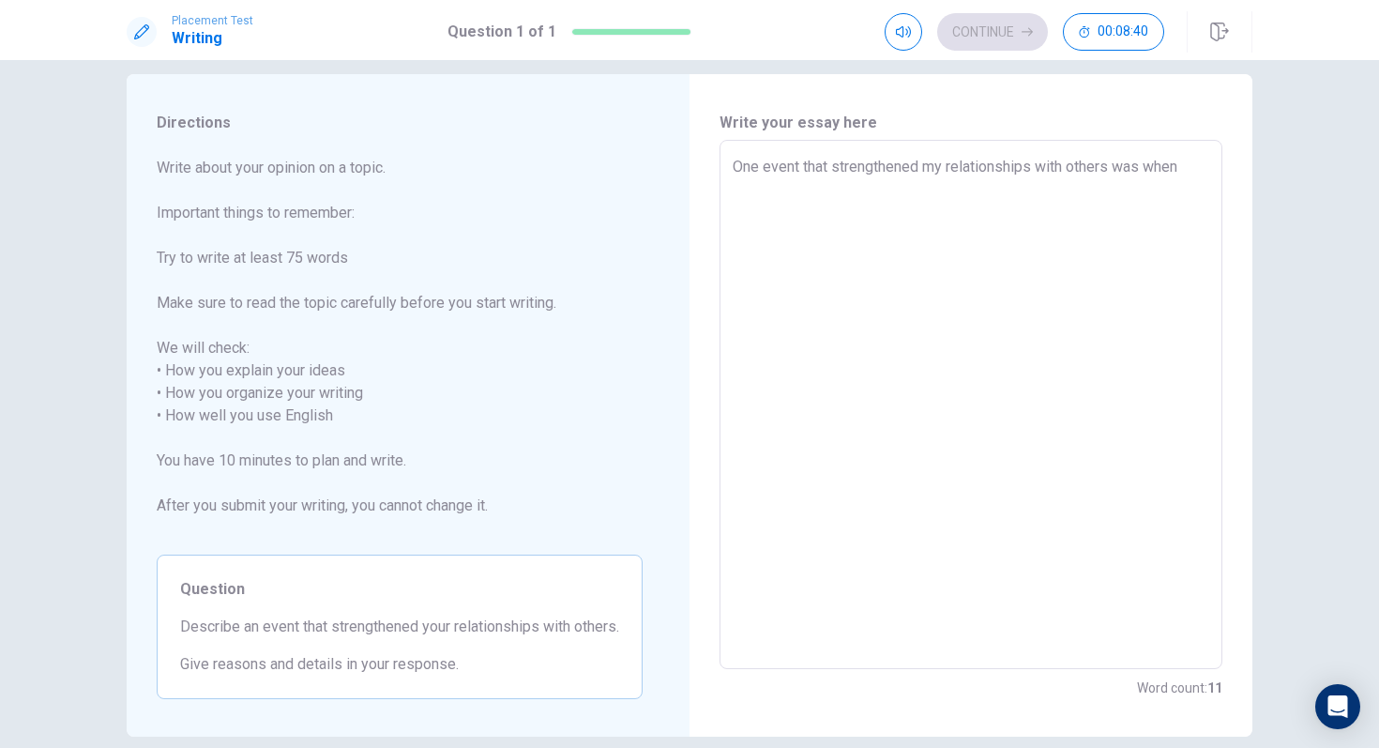
type textarea "x"
type textarea "One event that strengthened my relationships with others was when"
type textarea "x"
type textarea "One event that strengthened my relationships with others was when"
type textarea "x"
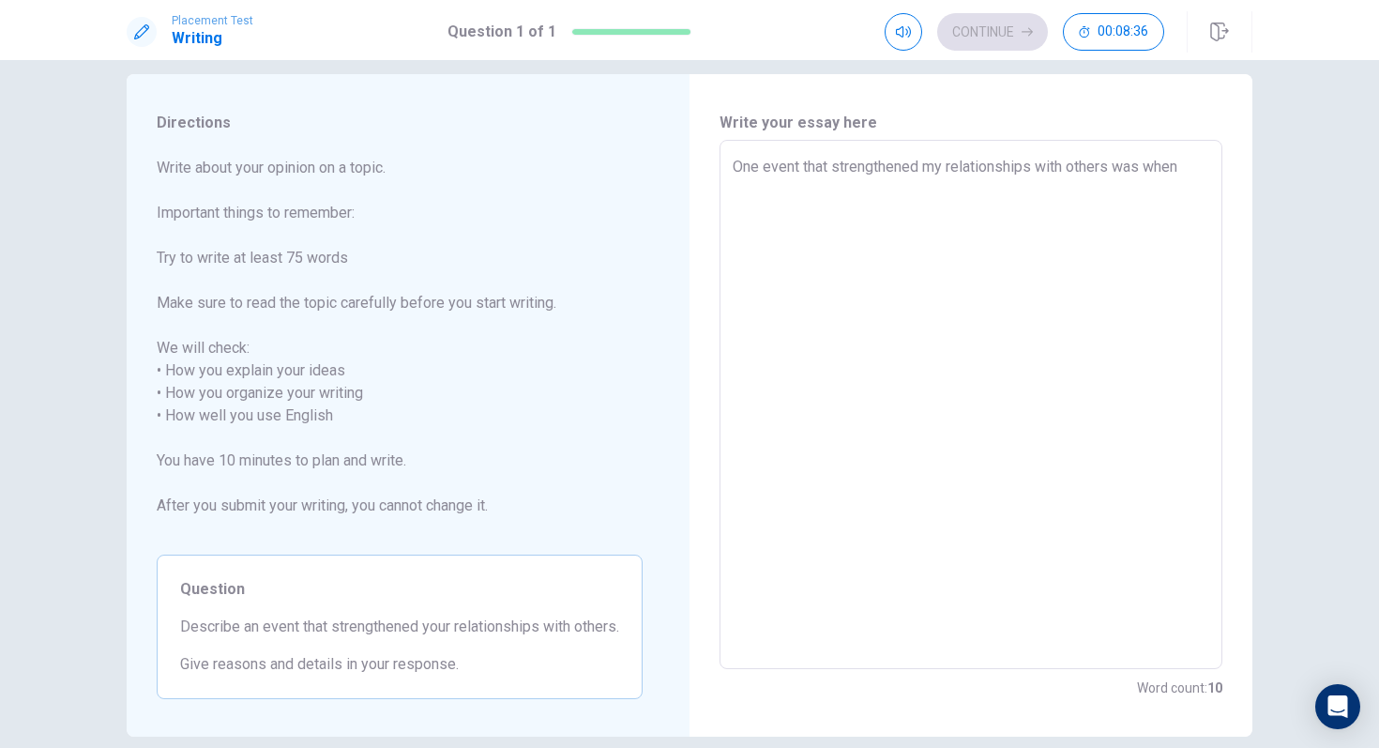
type textarea "One event that strengthened my relationships with others was when a"
type textarea "x"
type textarea "One event that strengthened my relationships with others was when"
type textarea "x"
type textarea "One event that strengthened my relationships with others was when i"
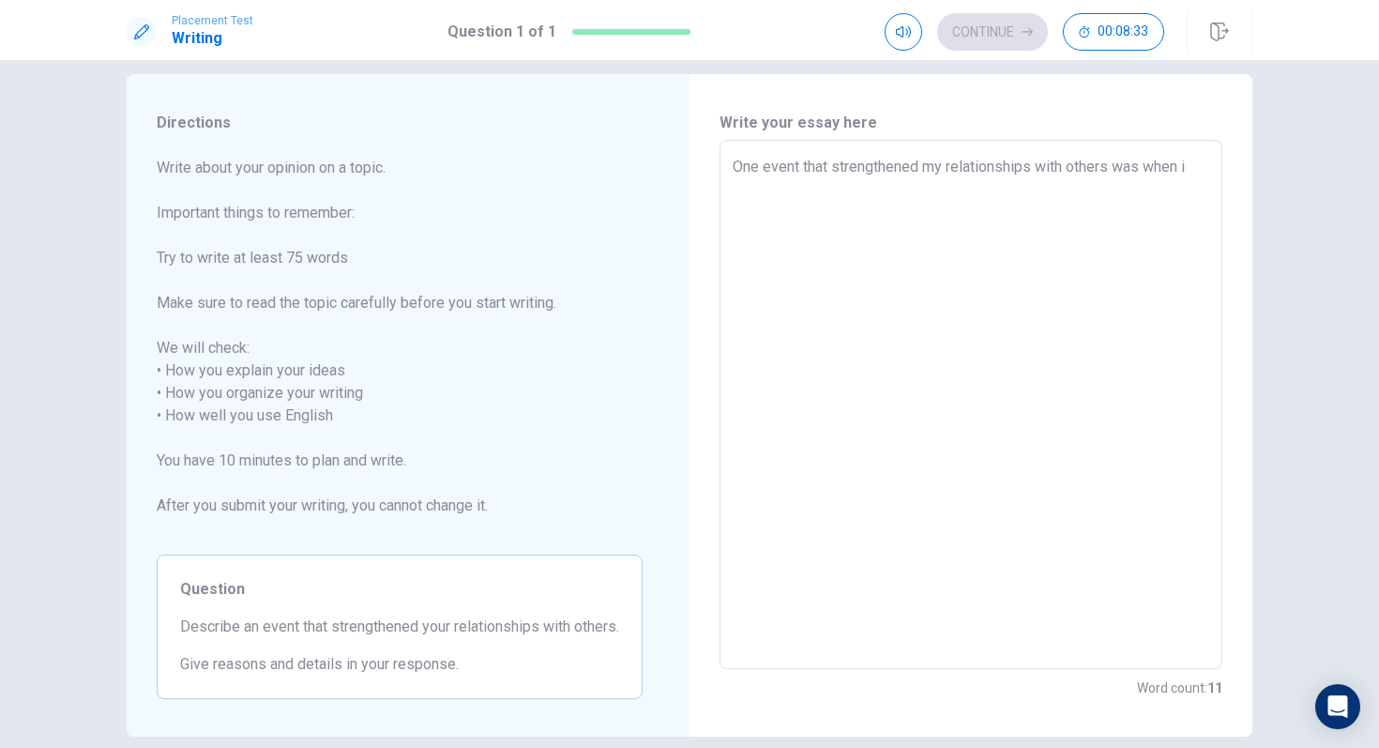
type textarea "x"
type textarea "One event that strengthened my relationships with others was when"
type textarea "x"
type textarea "One event that strengthened my relationships with others was when I"
type textarea "x"
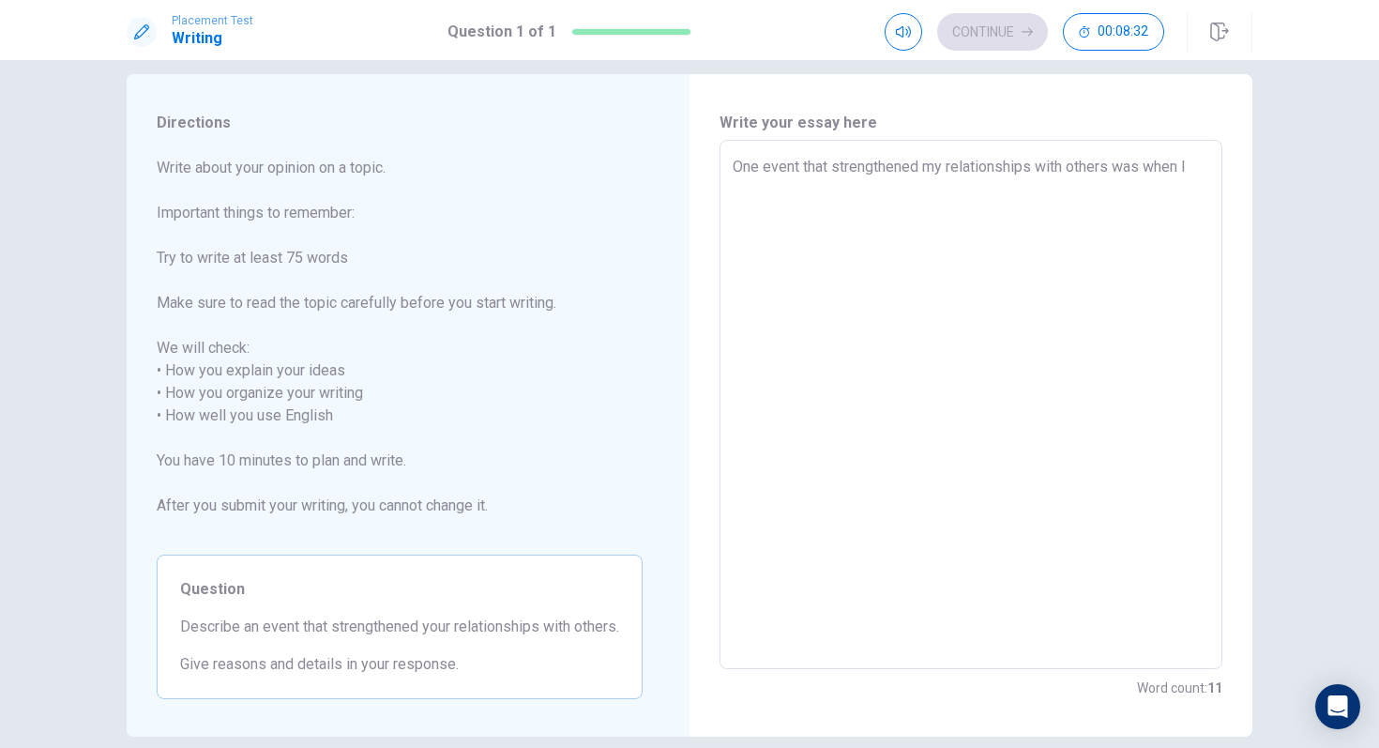
type textarea "One event that strengthened my relationships with others was when I"
type textarea "x"
type textarea "One event that strengthened my relationships with others was when I w"
type textarea "x"
type textarea "One event that strengthened my relationships with others was when I wa"
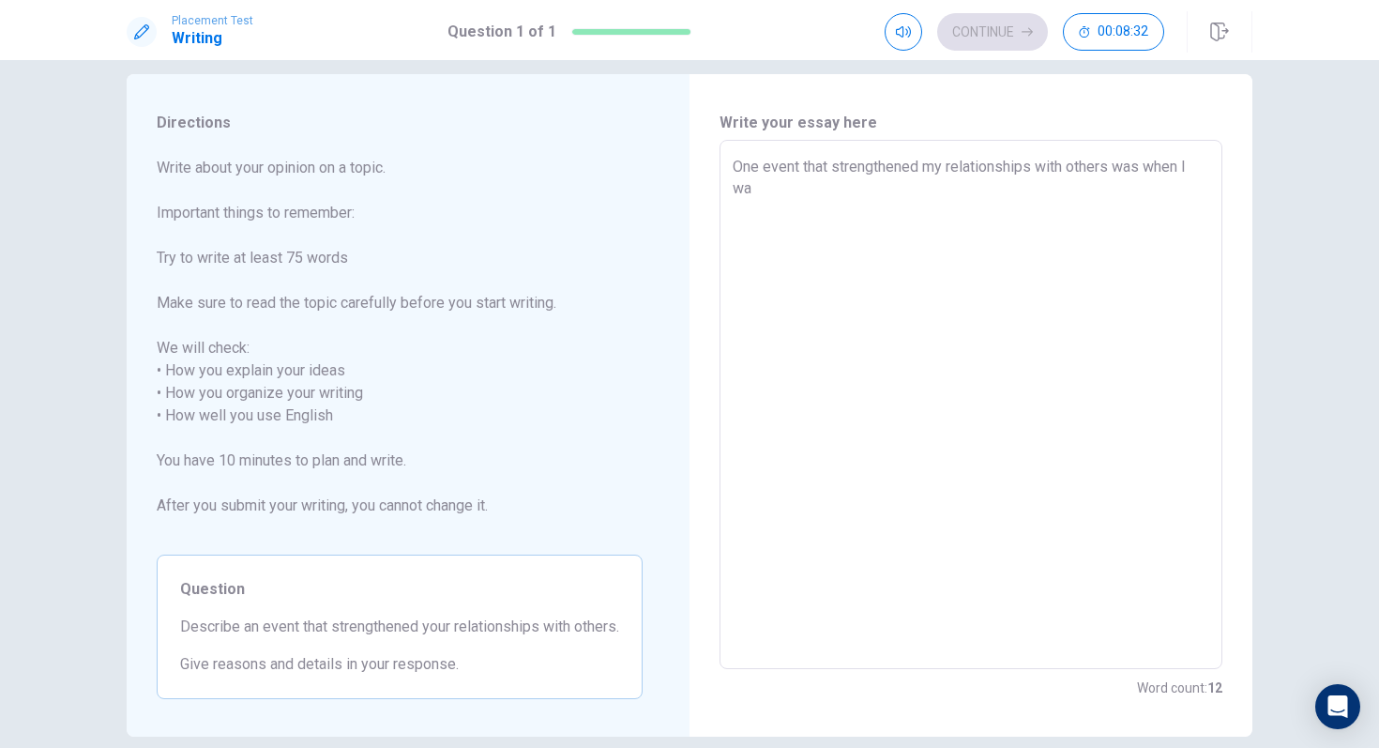
type textarea "x"
type textarea "One event that strengthened my relationships with others was when I was"
type textarea "x"
type textarea "One event that strengthened my relationships with others was when I was"
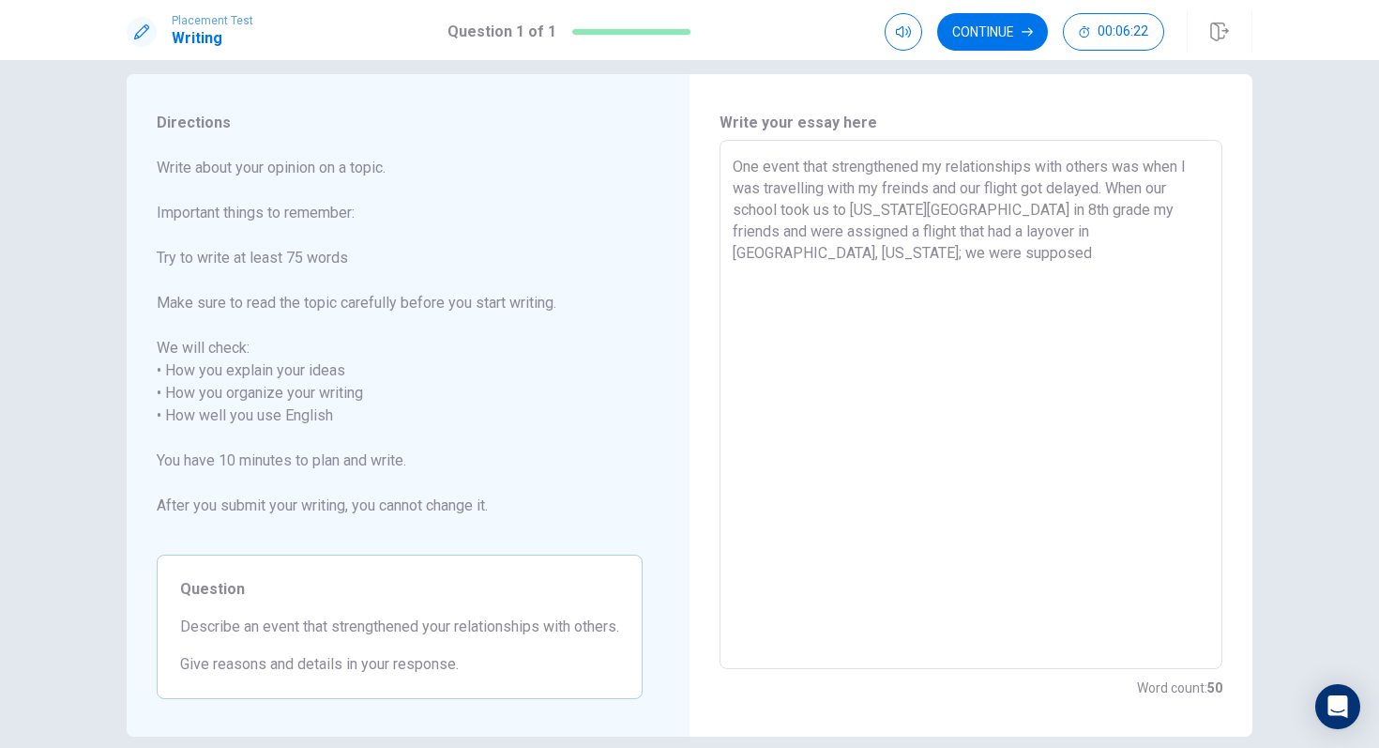
click at [1096, 231] on textarea "One event that strengthened my relationships with others was when I was travell…" at bounding box center [971, 405] width 477 height 498
click at [1125, 229] on textarea "One event that strengthened my relationships with others was when I was travell…" at bounding box center [971, 405] width 477 height 498
click at [995, 279] on textarea "One event that strengthened my relationships with others was when I was travell…" at bounding box center [971, 405] width 477 height 498
click at [1085, 235] on textarea "One event that strengthened my relationships with others was when I was travell…" at bounding box center [971, 405] width 477 height 498
click at [1055, 270] on textarea "One event that strengthened my relationships with others was when I was travell…" at bounding box center [971, 405] width 477 height 498
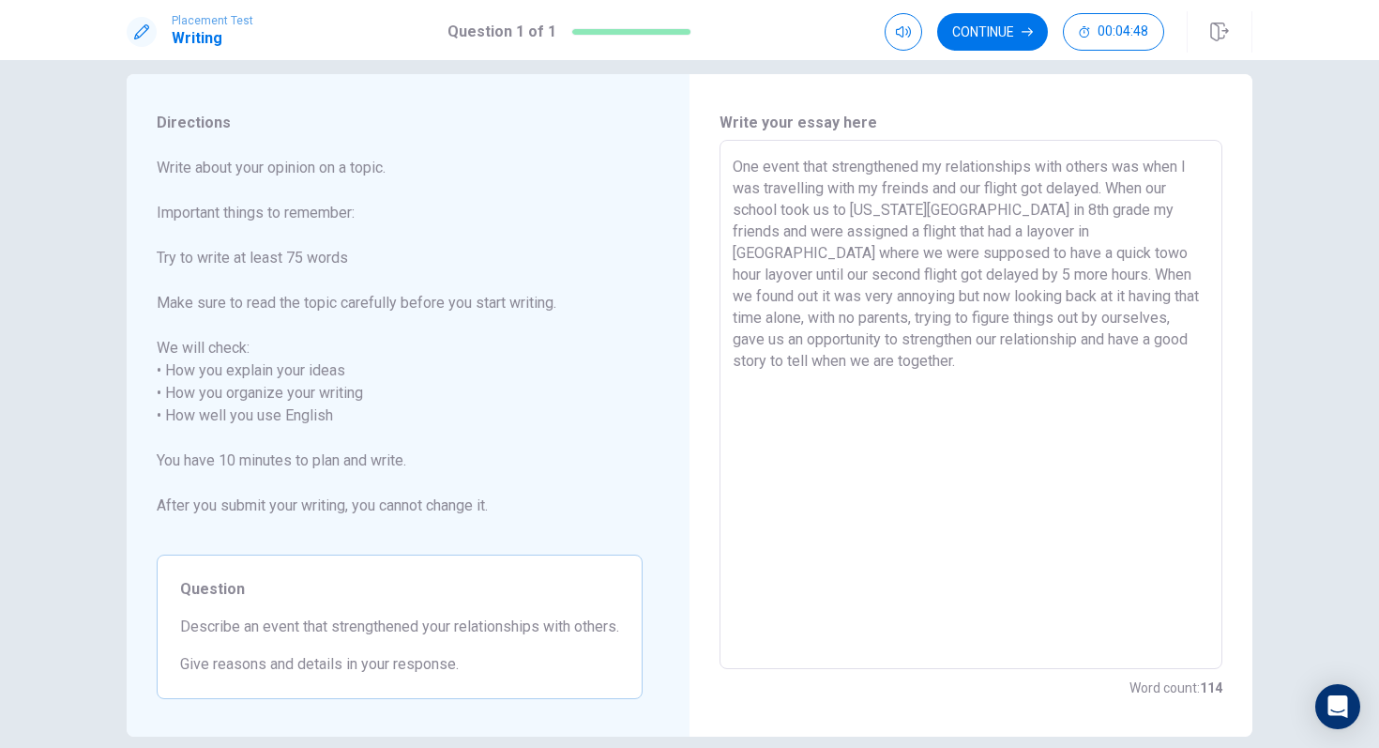
click at [1025, 53] on div "Placement Test Writing Question 1 of 1 Continue 00:04:48" at bounding box center [689, 30] width 1379 height 60
click at [1023, 44] on button "Continue" at bounding box center [992, 32] width 111 height 38
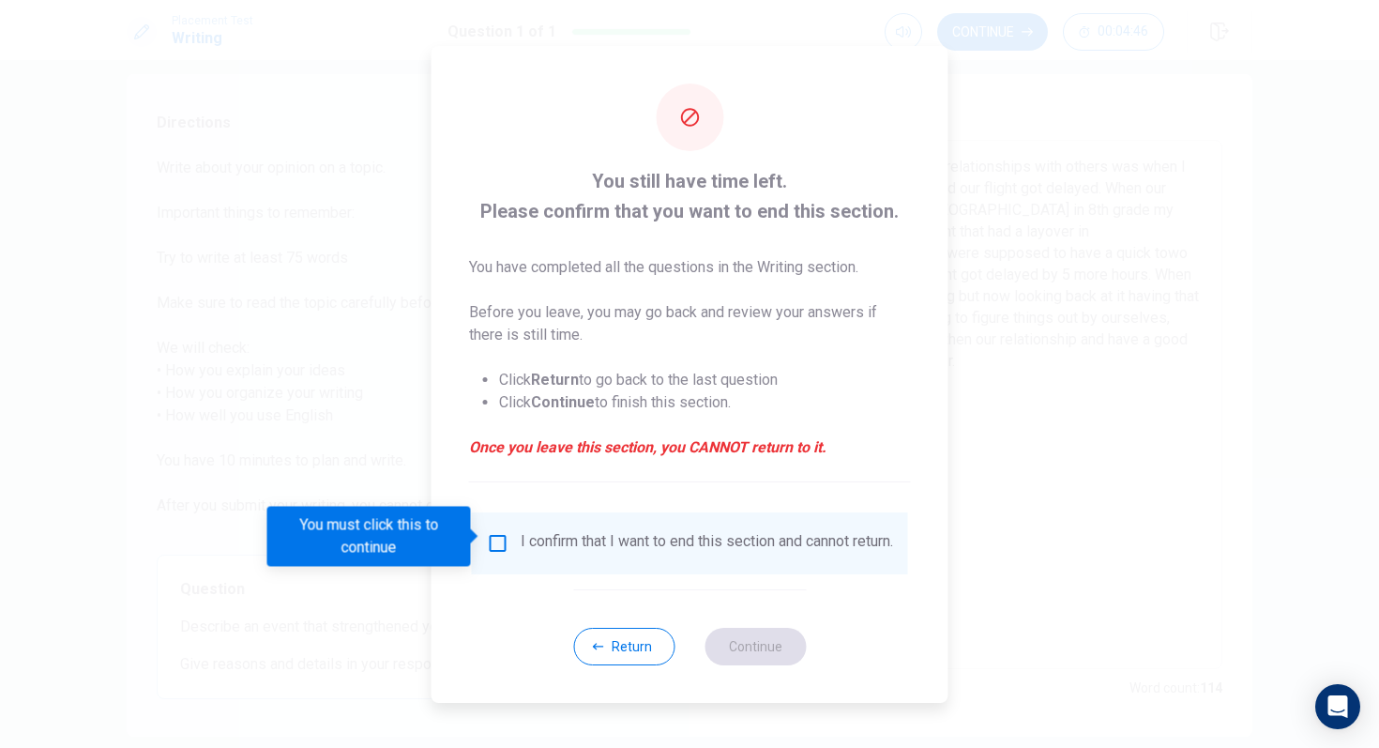
click at [523, 554] on div "I confirm that I want to end this section and cannot return." at bounding box center [707, 543] width 372 height 23
click at [501, 544] on input "You must click this to continue" at bounding box center [498, 543] width 23 height 23
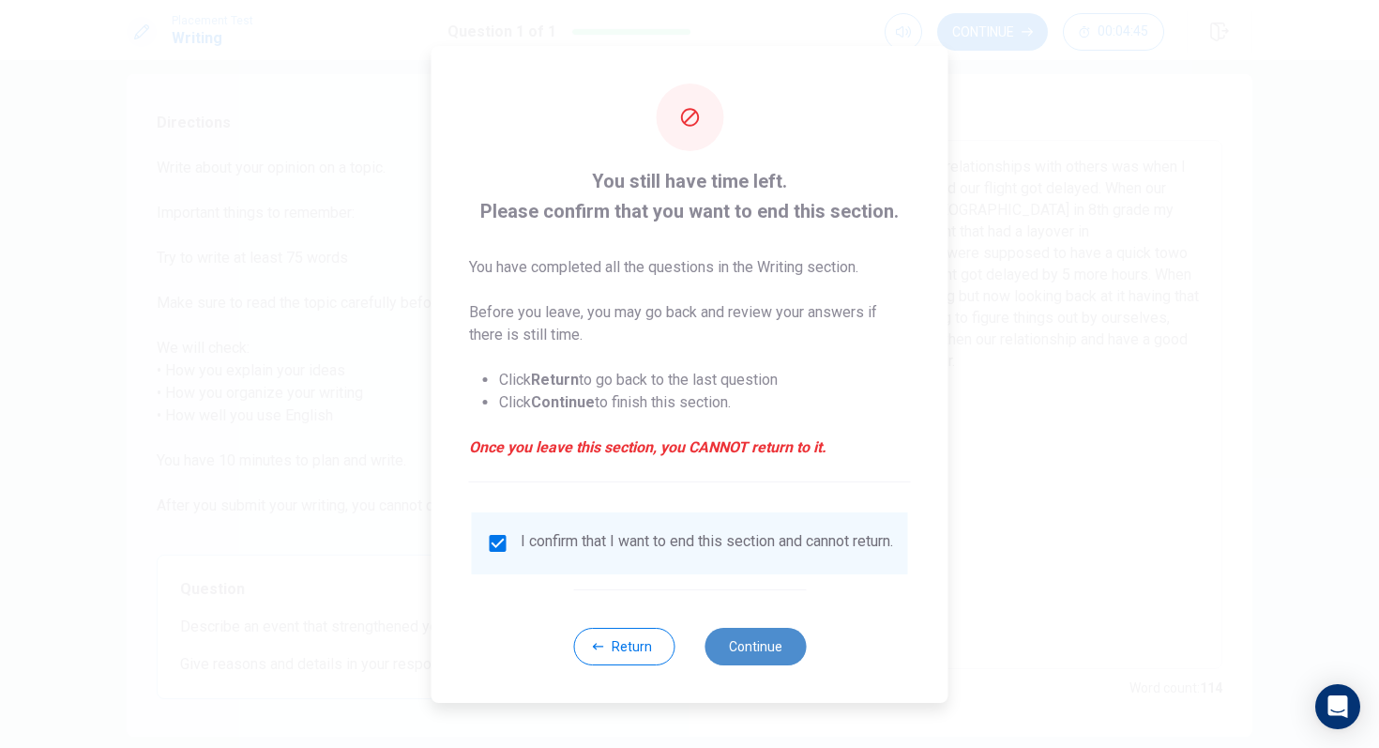
click at [761, 626] on button "Continue" at bounding box center [755, 647] width 101 height 38
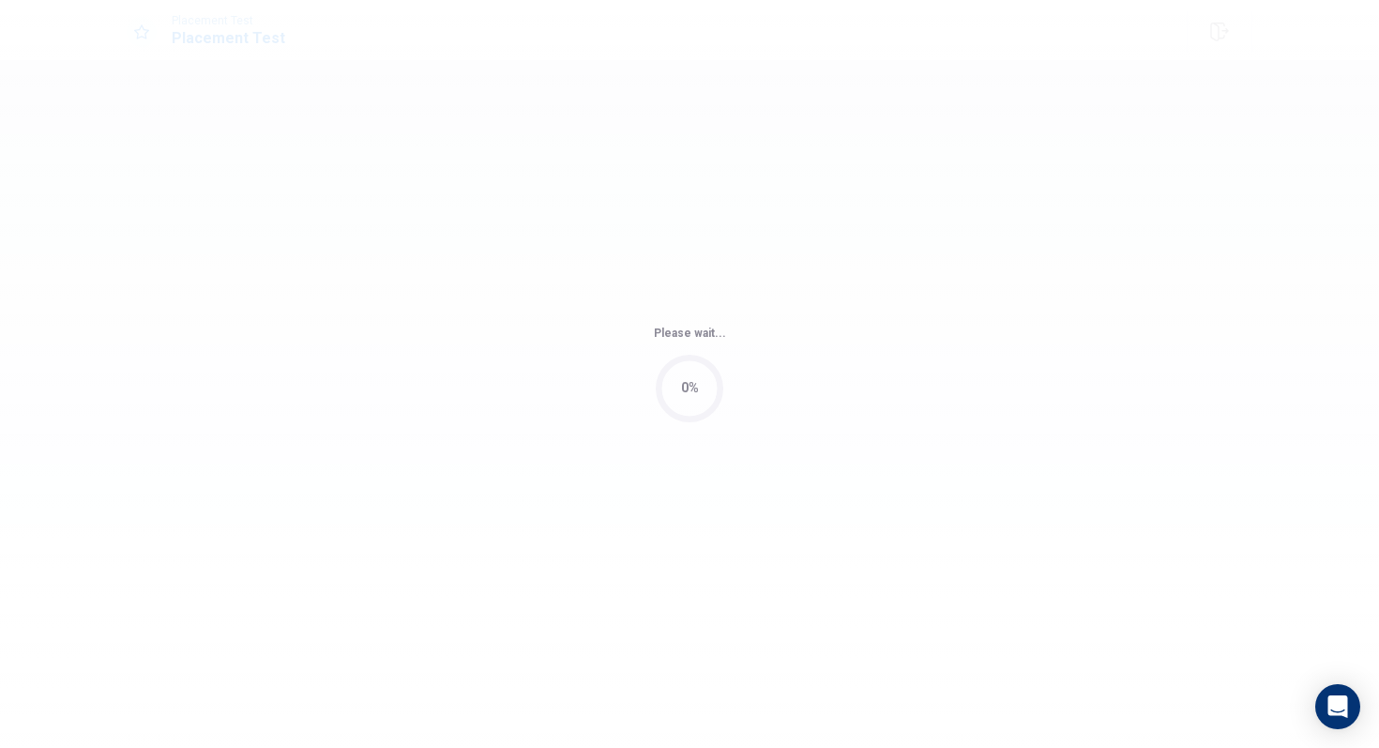
scroll to position [0, 0]
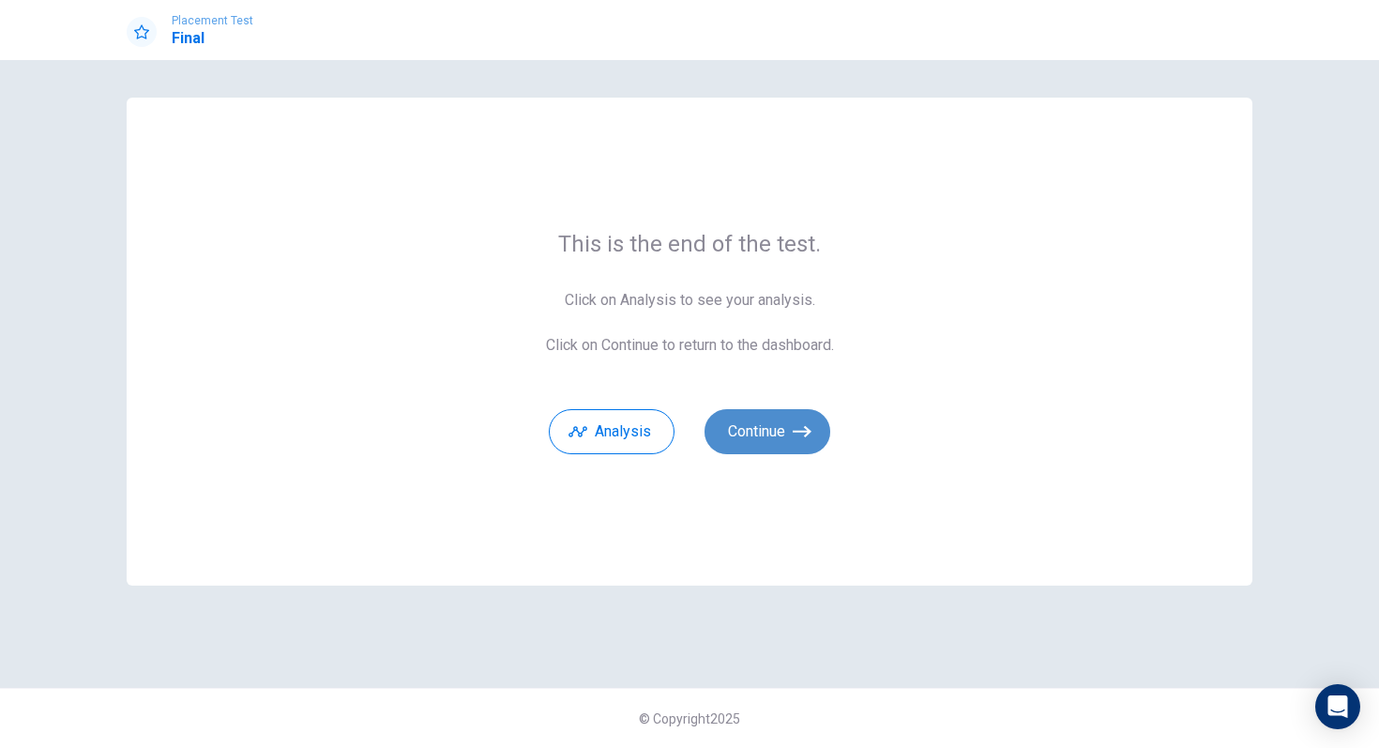
click at [769, 433] on button "Continue" at bounding box center [768, 431] width 126 height 45
